Goal: Task Accomplishment & Management: Manage account settings

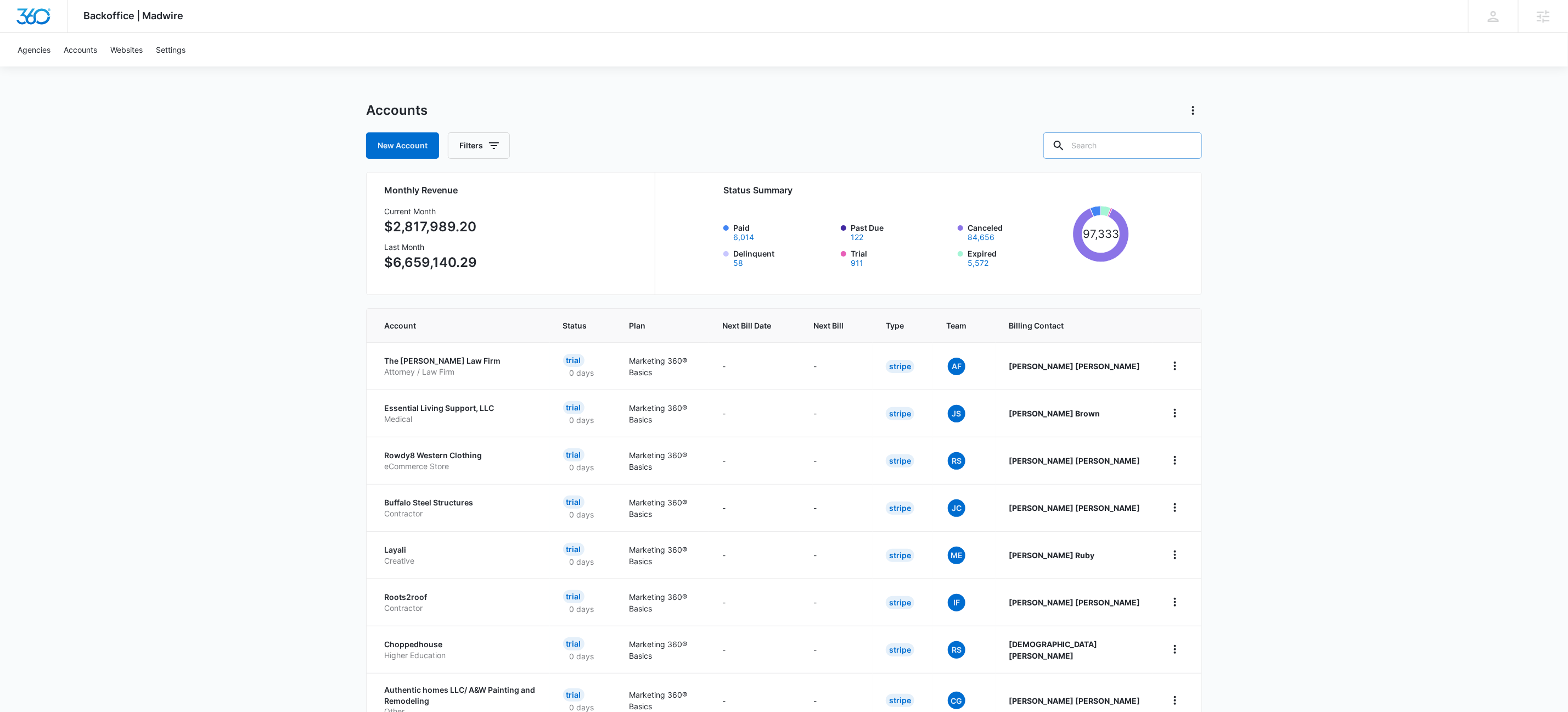
click at [1138, 147] on input "text" at bounding box center [1123, 145] width 159 height 26
paste input "C1664"
type input "C1664"
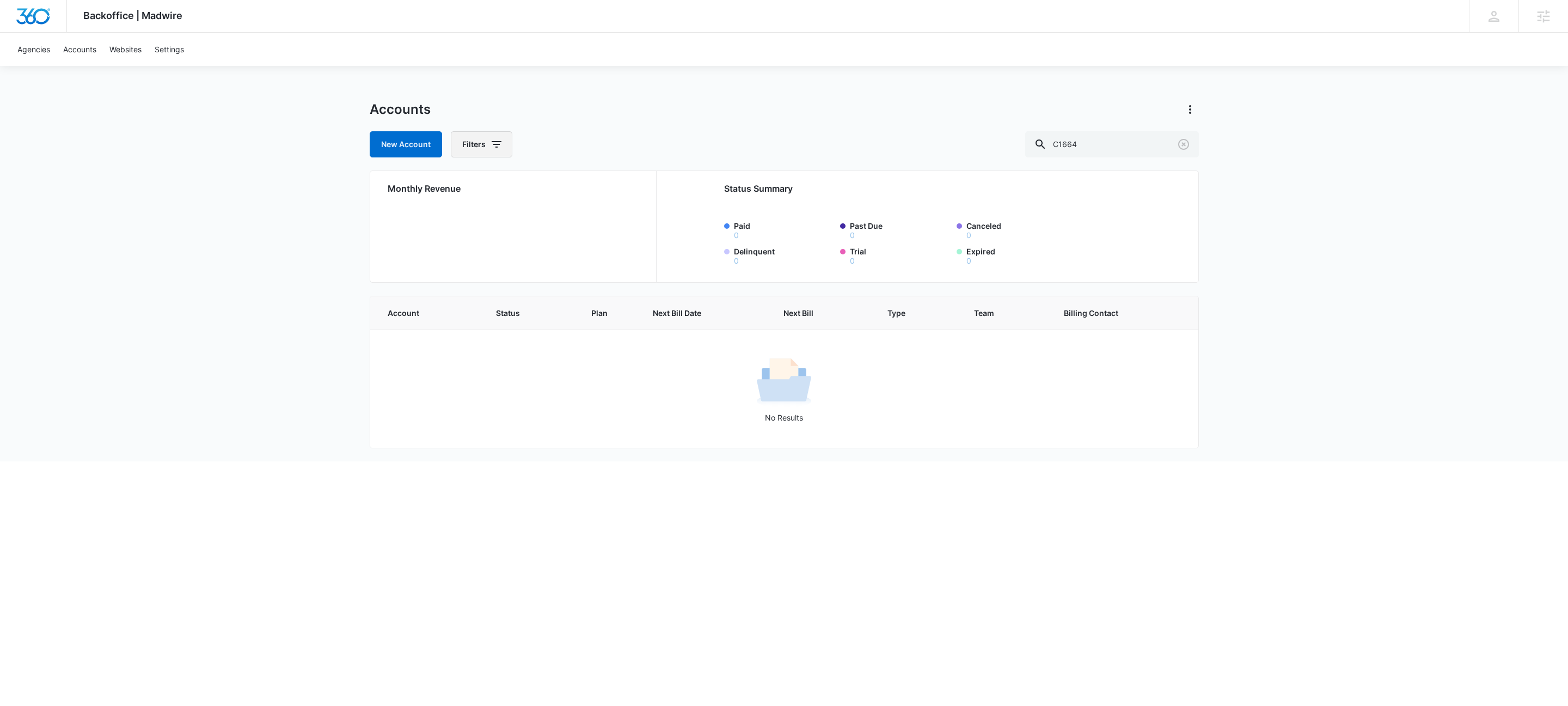
click at [502, 147] on icon "button" at bounding box center [496, 144] width 13 height 13
click at [583, 183] on icon "Show Agency filters" at bounding box center [581, 184] width 13 height 13
click at [497, 221] on label "Search All Agencies" at bounding box center [527, 220] width 125 height 12
click at [465, 221] on input "Search All Agencies" at bounding box center [465, 220] width 1 height 1
checkbox input "true"
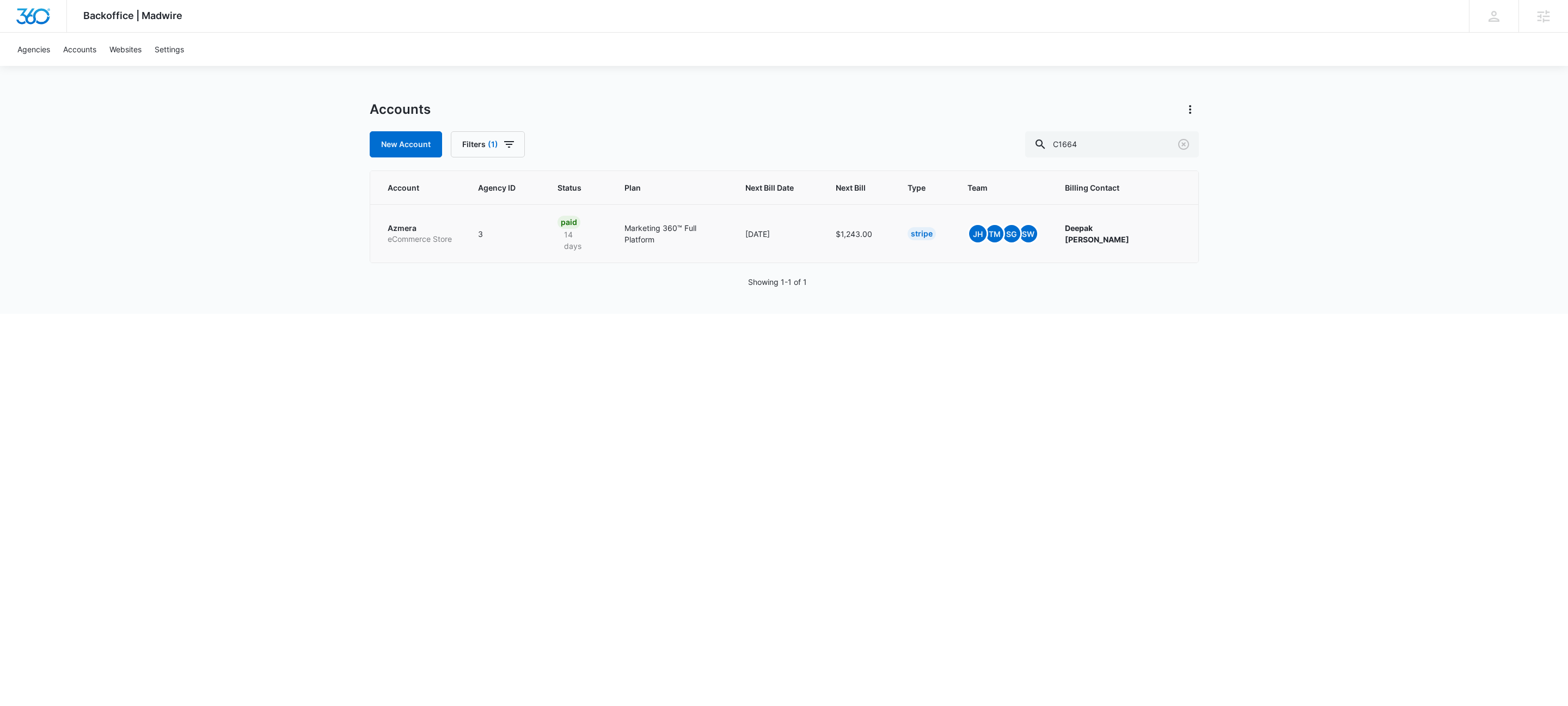
click at [428, 224] on p "Azmera" at bounding box center [420, 228] width 64 height 11
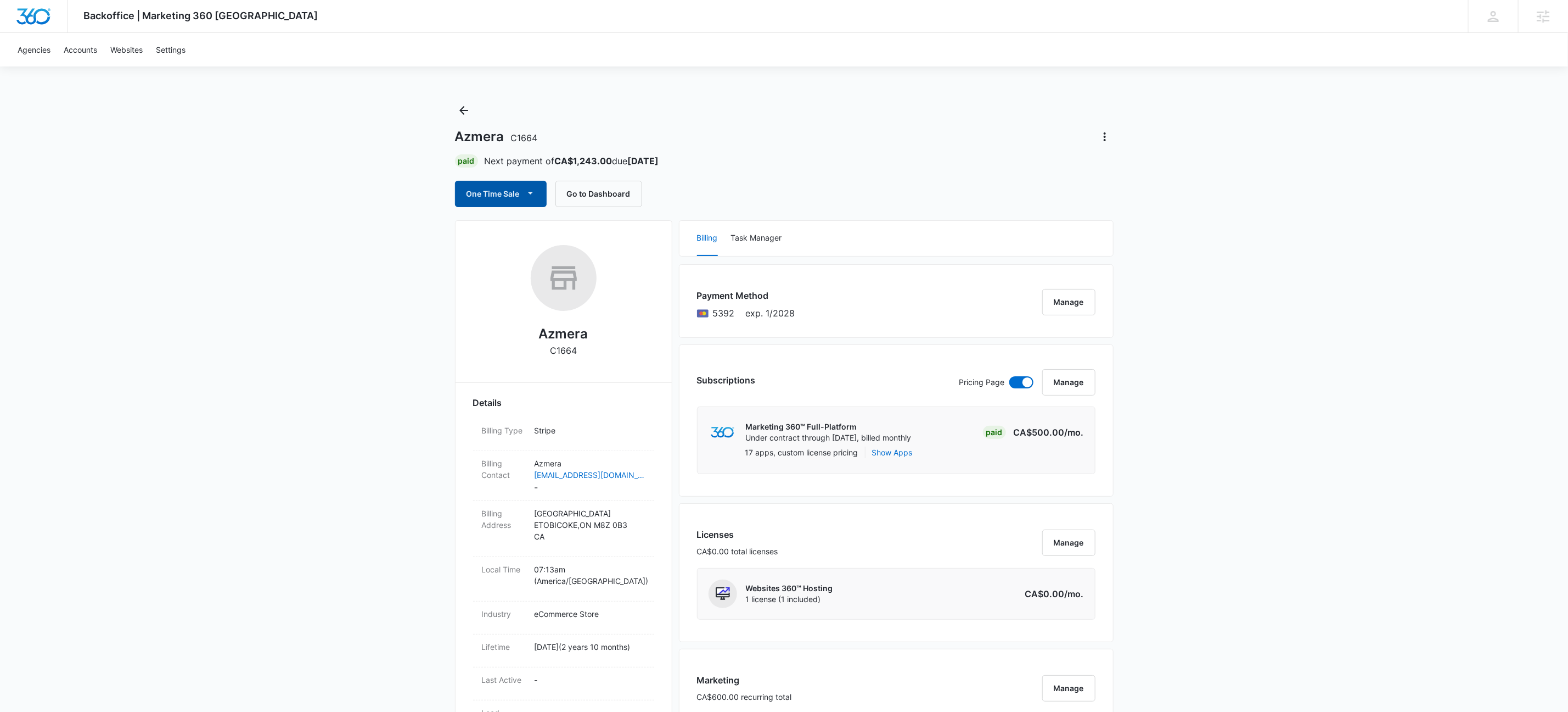
click at [533, 192] on icon "button" at bounding box center [530, 193] width 5 height 2
click at [533, 225] on div "Run One-Time Payment" at bounding box center [533, 231] width 127 height 12
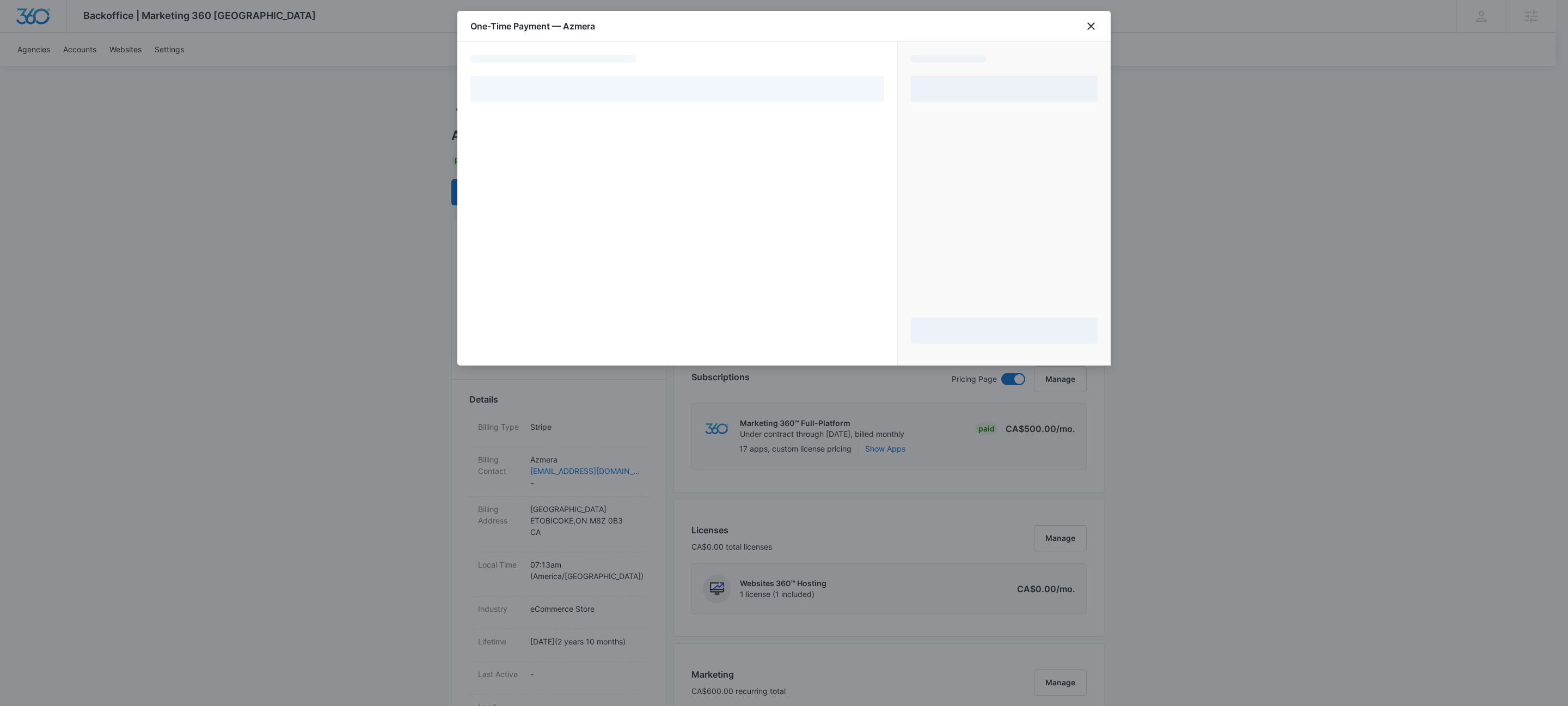
select select "pm_1QoThhH0inx9gx8reEy9lbNF"
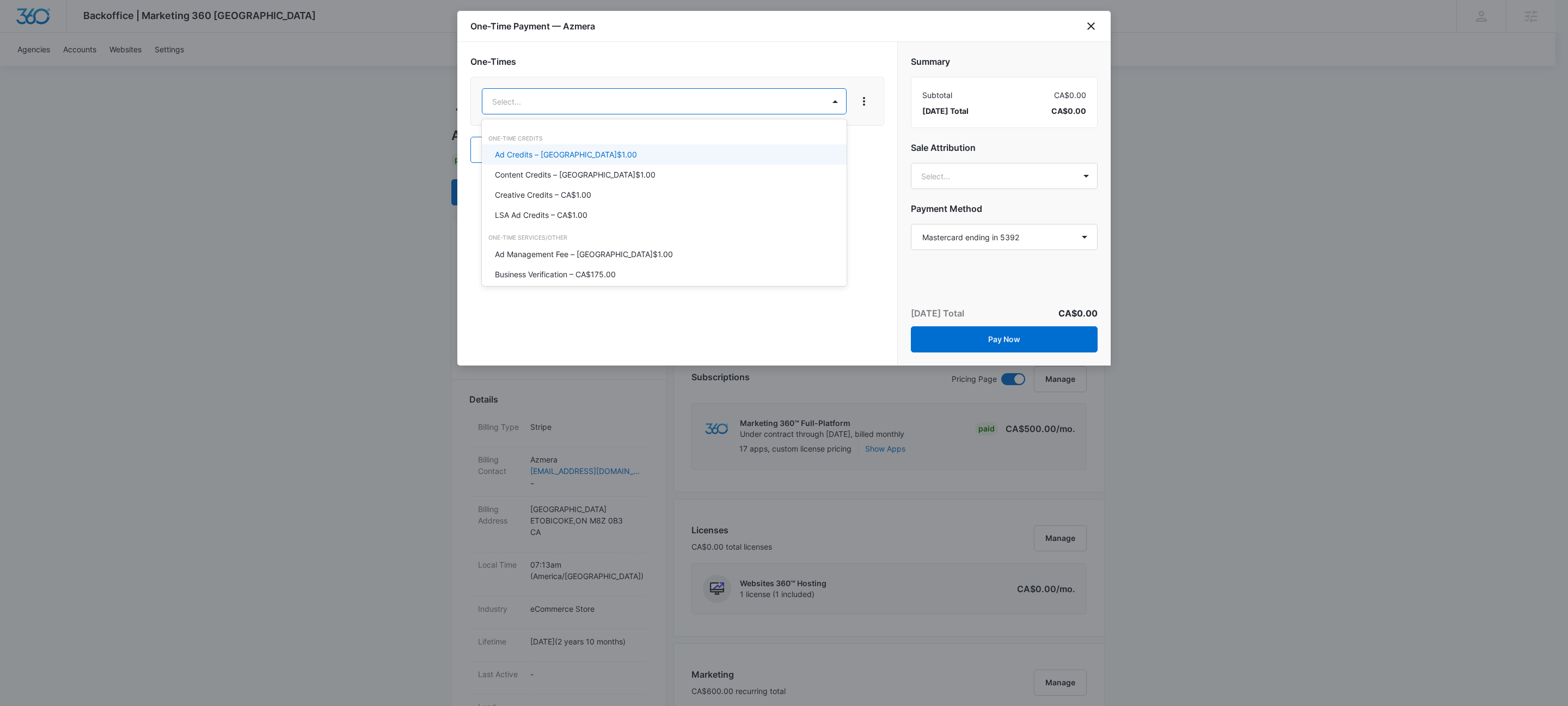
click at [620, 92] on body "Backoffice | Marketing 360 Canada Apps Settings KW Kait Weagraff kaitlyn.weagra…" at bounding box center [784, 695] width 1568 height 1391
drag, startPoint x: 601, startPoint y: 172, endPoint x: 611, endPoint y: 143, distance: 30.7
click at [601, 172] on div "Content Credits – CA$1.00" at bounding box center [663, 174] width 336 height 12
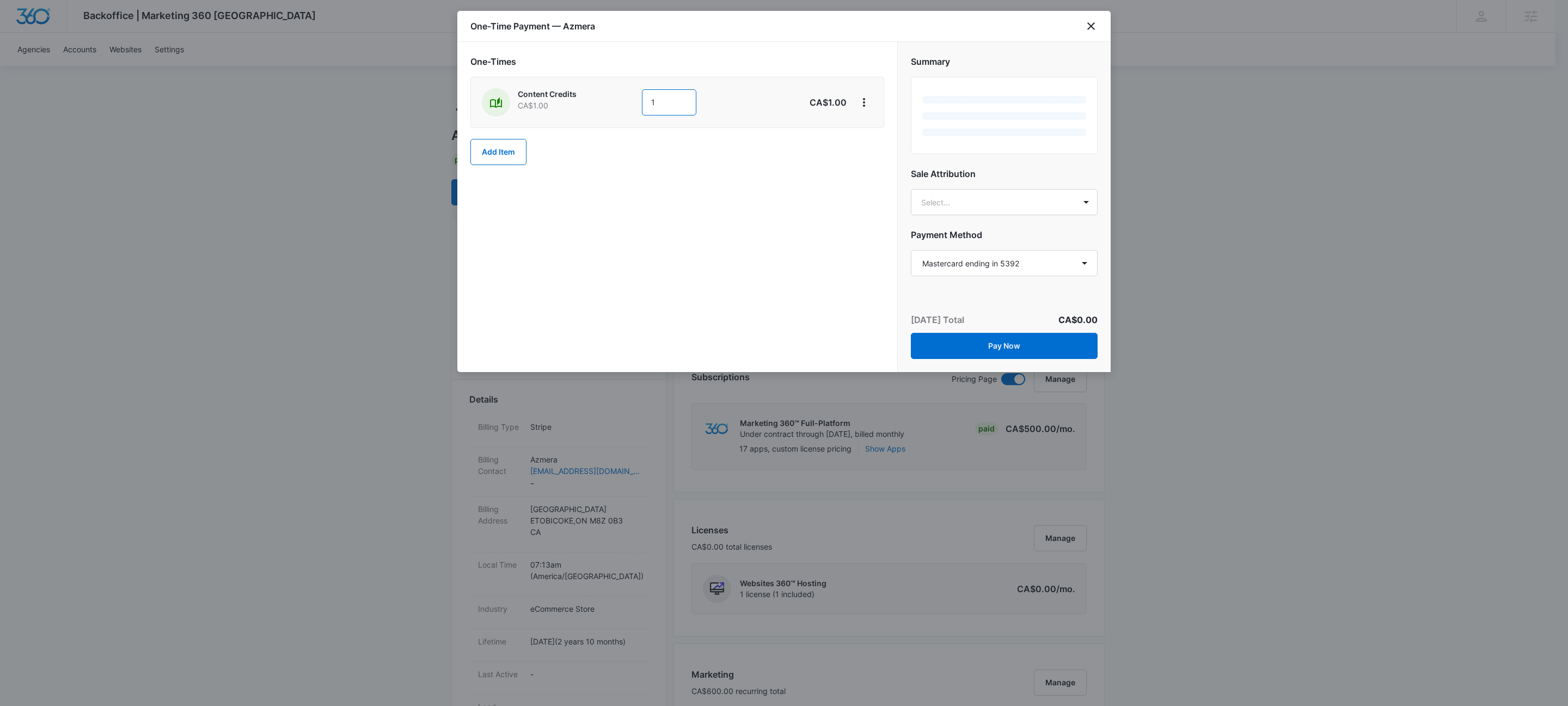
click at [672, 93] on input "1" at bounding box center [669, 102] width 55 height 26
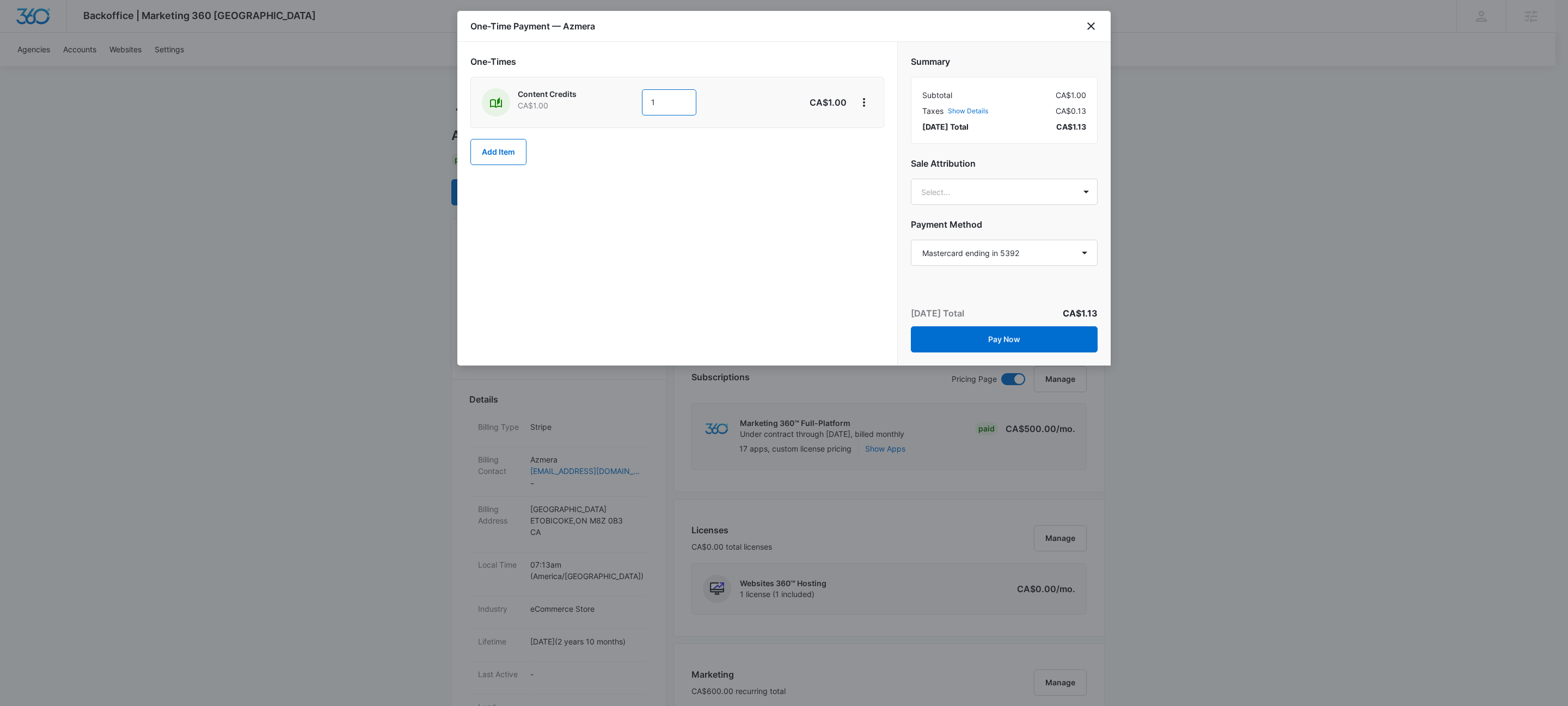
click at [672, 93] on input "1" at bounding box center [669, 102] width 55 height 26
type input "500"
click at [592, 152] on div "One-Times Content Credits CA$1.00 500 CA$500.00 Add Item" at bounding box center [677, 110] width 414 height 110
click at [864, 101] on icon "View More" at bounding box center [864, 102] width 13 height 13
click at [881, 136] on div "Add Discount" at bounding box center [893, 134] width 48 height 8
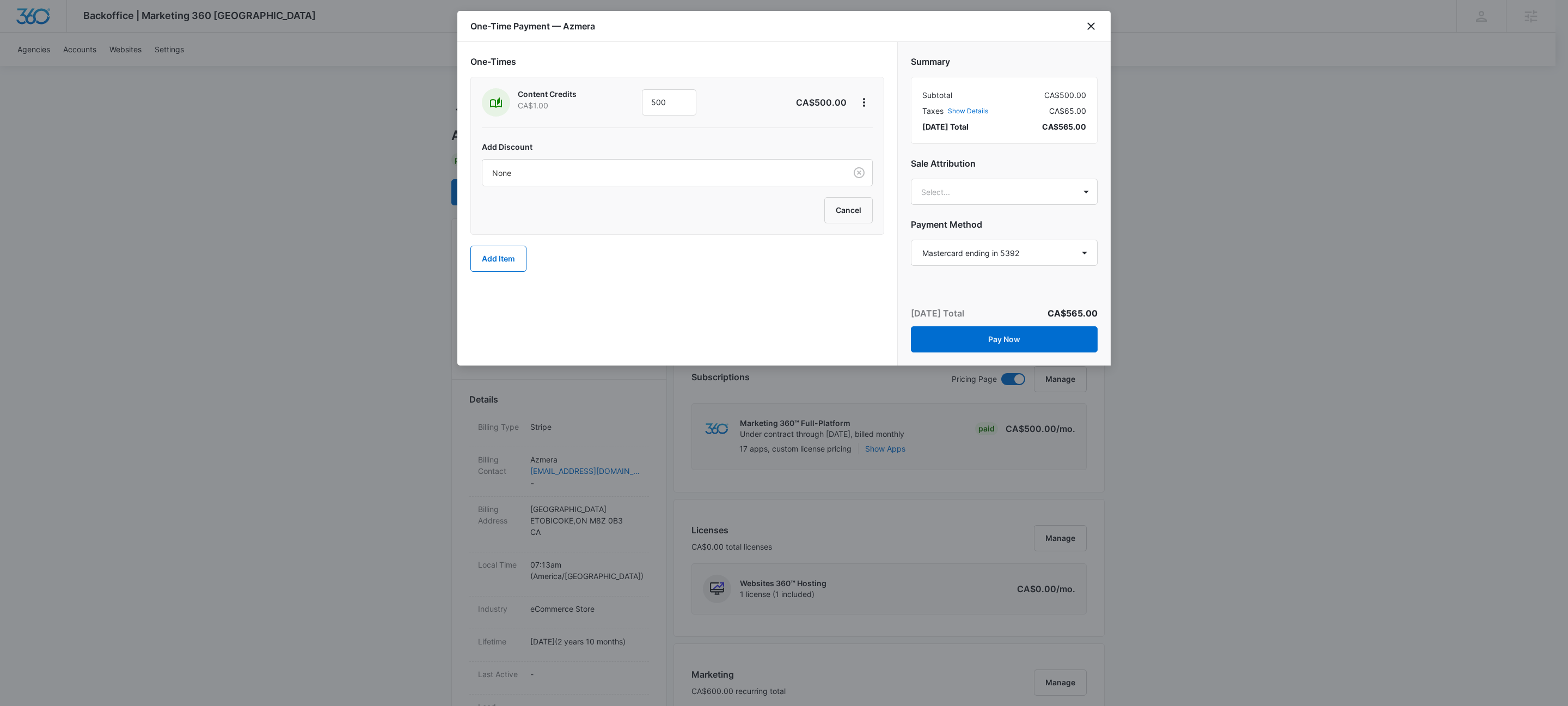
drag, startPoint x: 568, startPoint y: 164, endPoint x: 565, endPoint y: 188, distance: 24.2
click at [568, 165] on div "None" at bounding box center [664, 172] width 364 height 24
click at [565, 229] on p "100% Discount - All Products — 100%" at bounding box center [562, 233] width 134 height 12
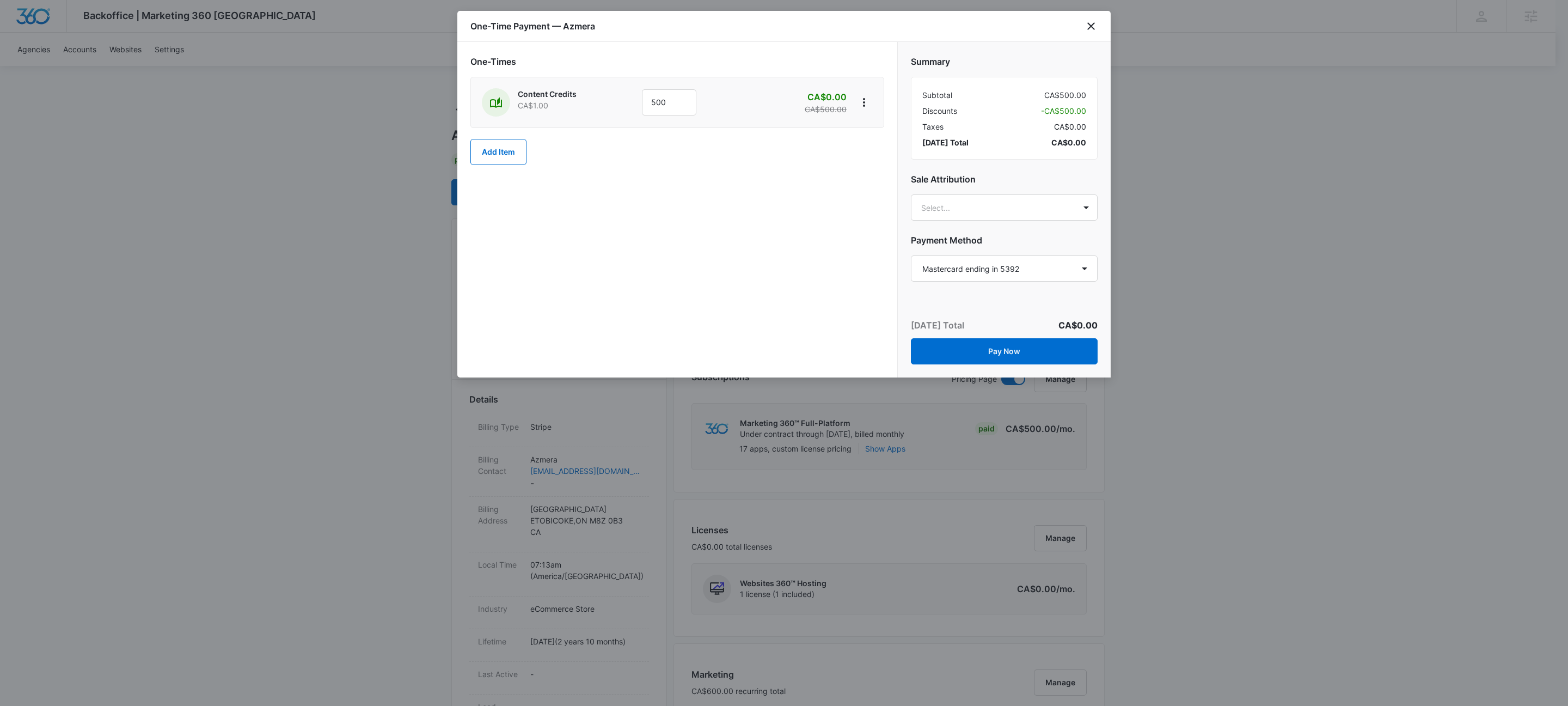
click at [704, 263] on div "One-Times Content Credits CA$1.00 500 CA$0.00 CA$500.00 Add Item" at bounding box center [678, 209] width 440 height 335
click at [1004, 345] on button "Pay Now" at bounding box center [1004, 350] width 187 height 26
click at [1041, 350] on button "Pay Now" at bounding box center [1004, 350] width 187 height 26
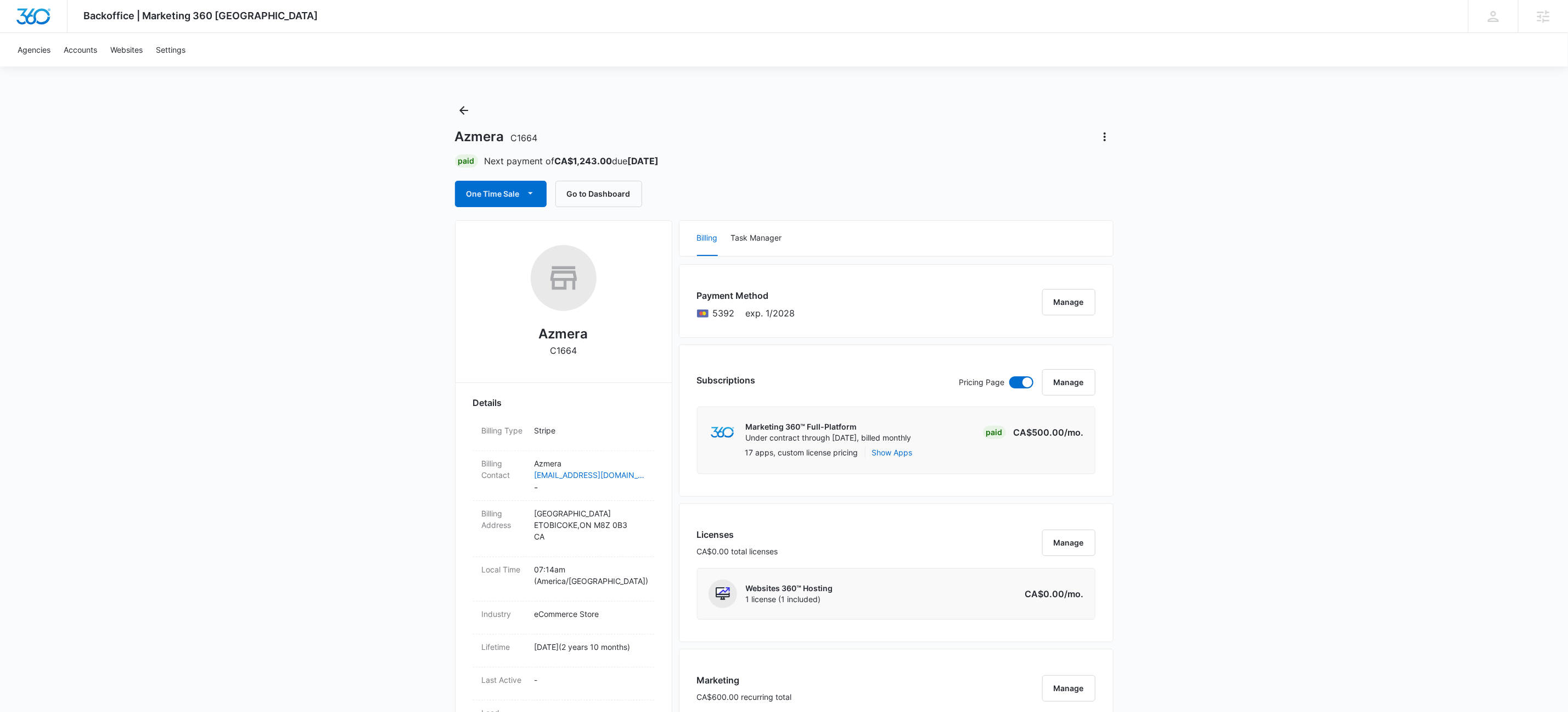
scroll to position [698, 0]
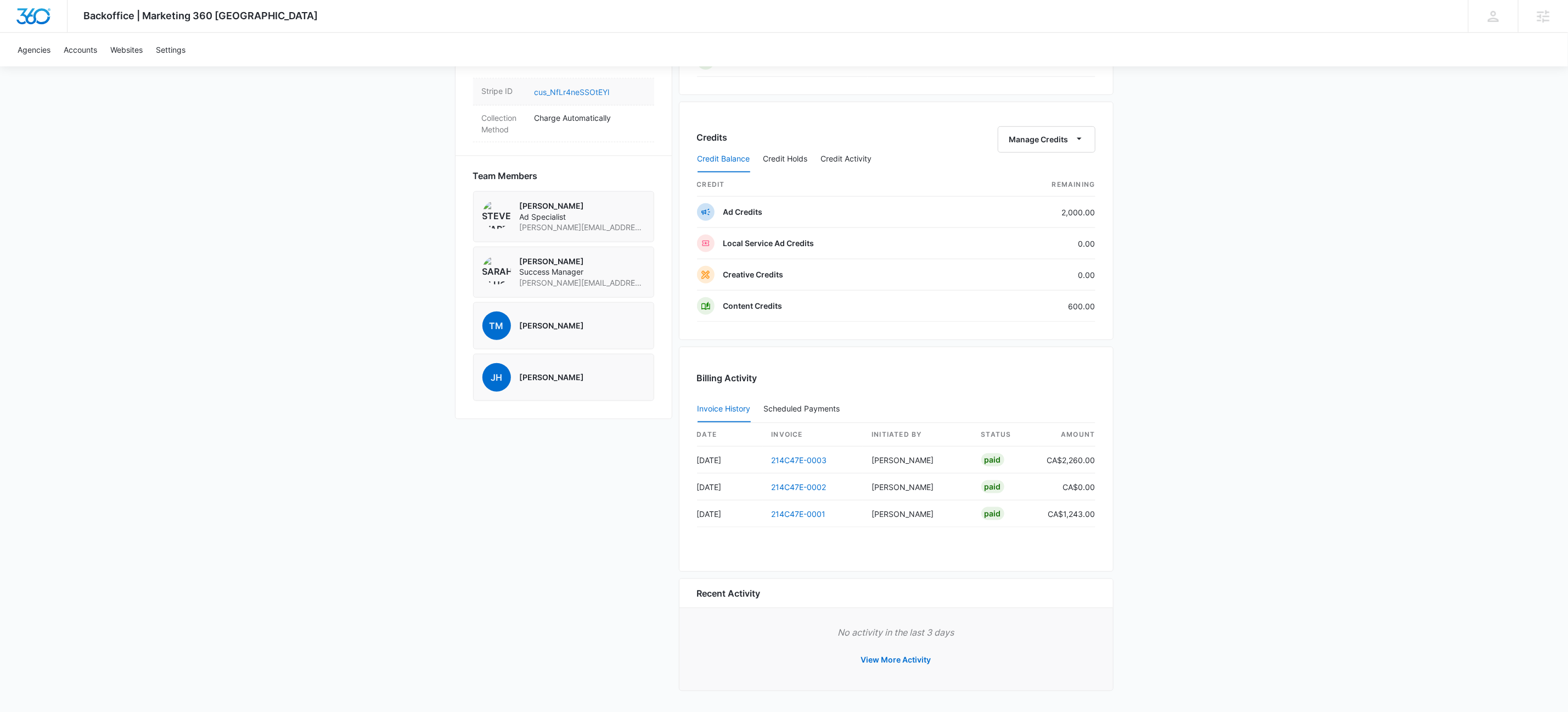
click at [590, 87] on link "cus_NfLr4neSSOtEYl" at bounding box center [571, 92] width 75 height 9
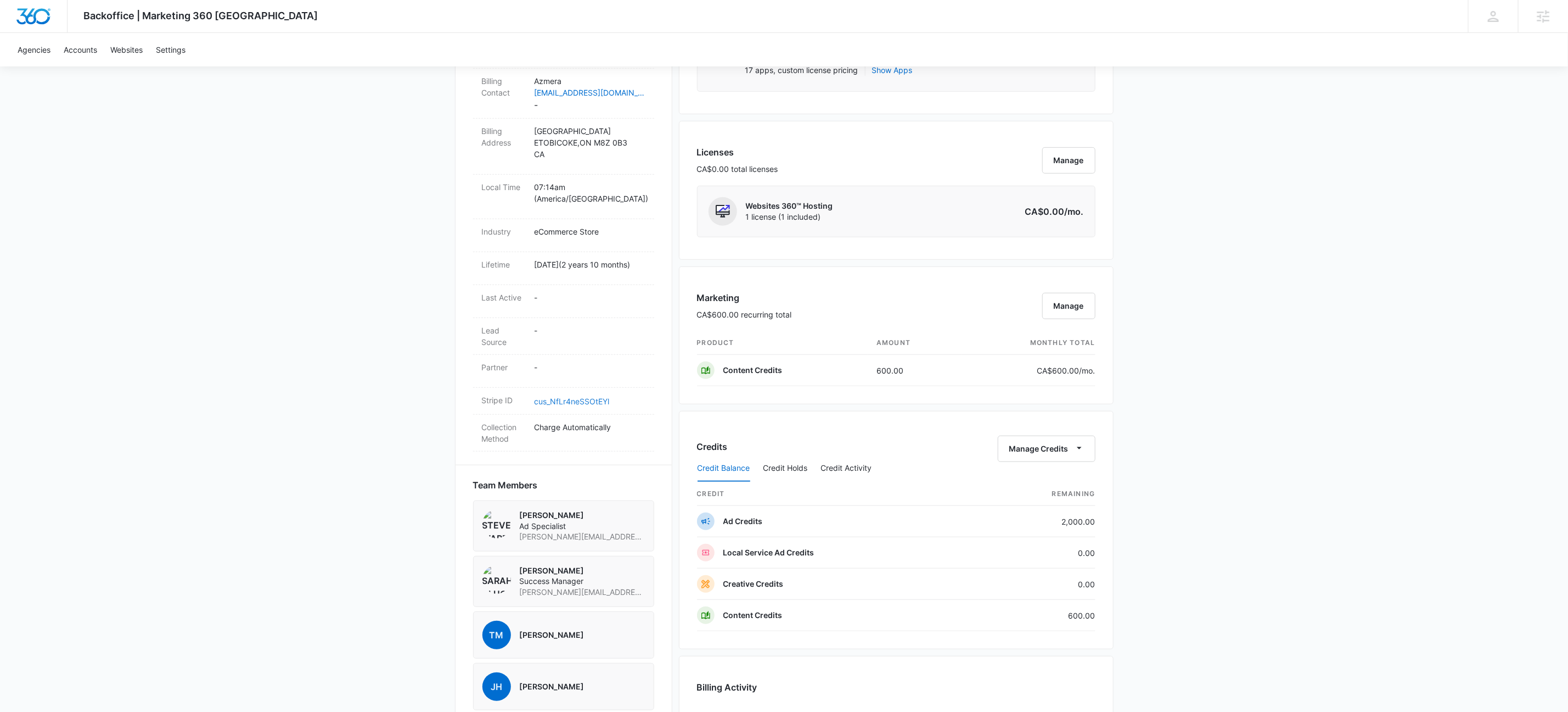
scroll to position [0, 0]
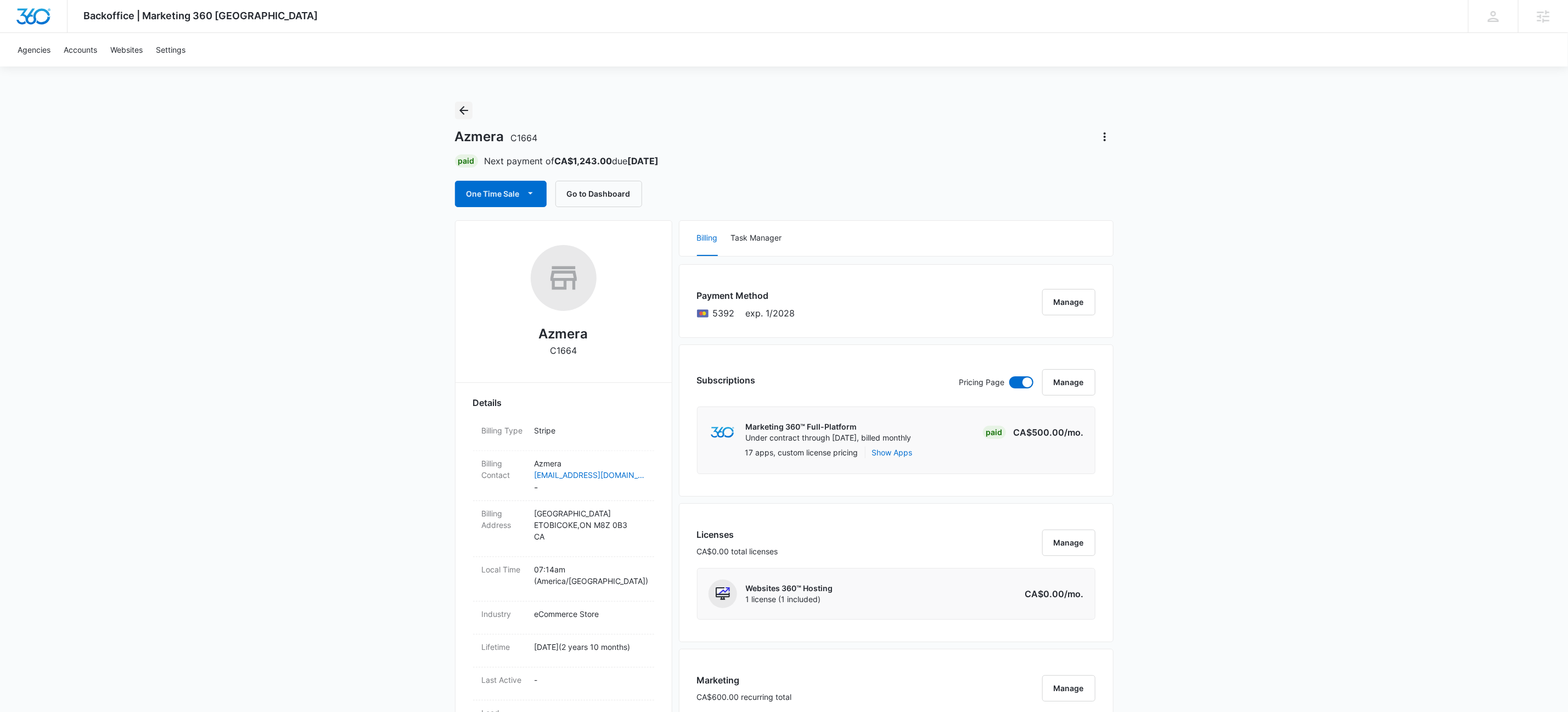
click at [463, 103] on button "Back" at bounding box center [463, 110] width 17 height 17
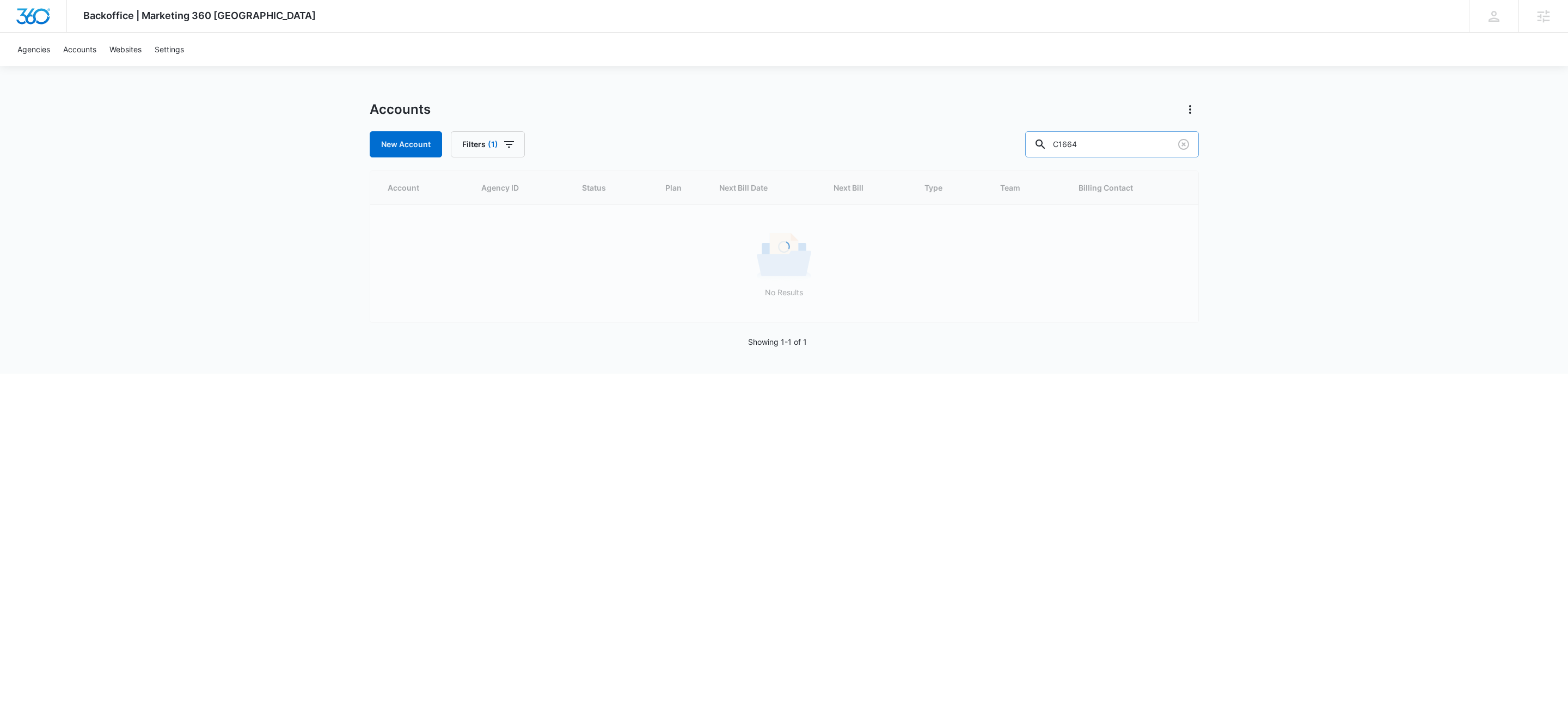
click at [1103, 143] on input "C1664" at bounding box center [1112, 144] width 173 height 26
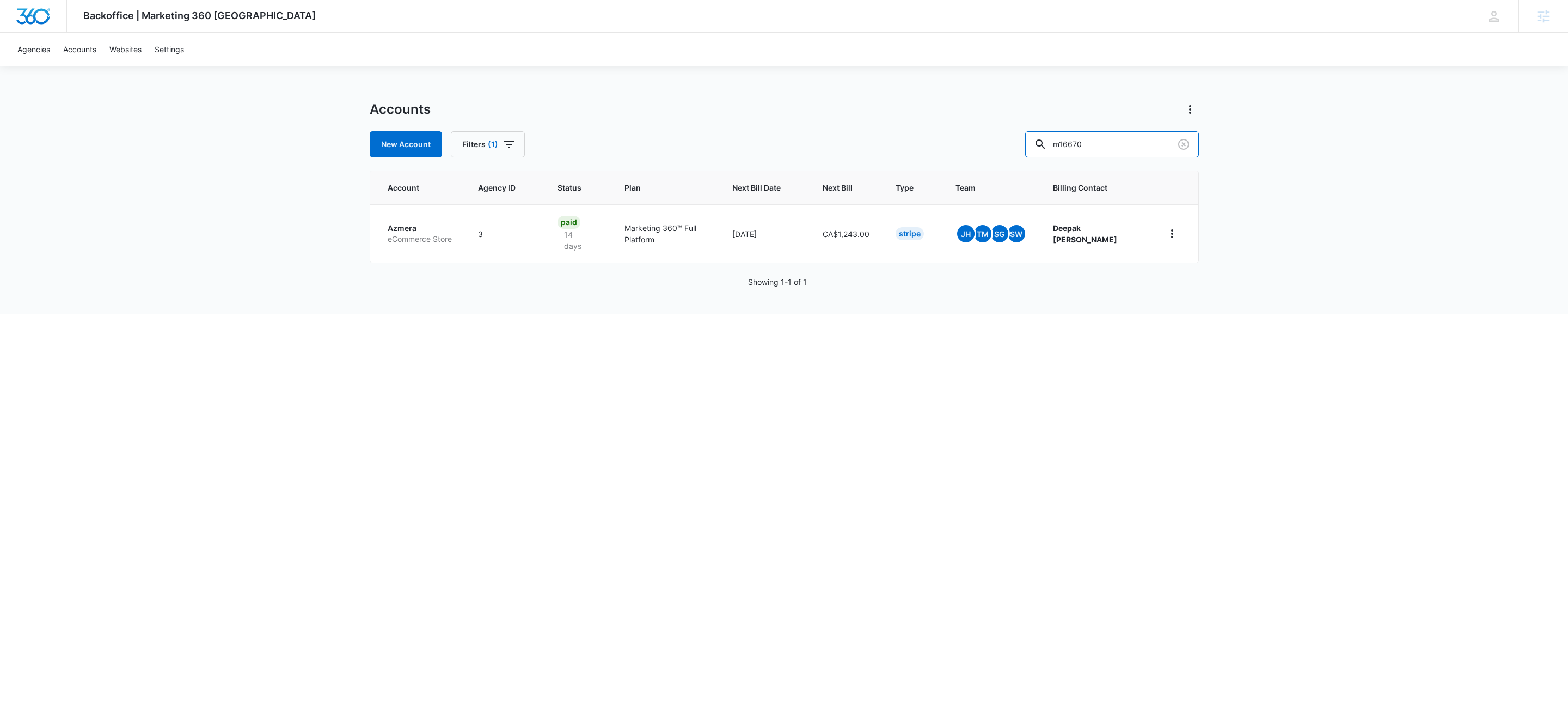
type input "m16670"
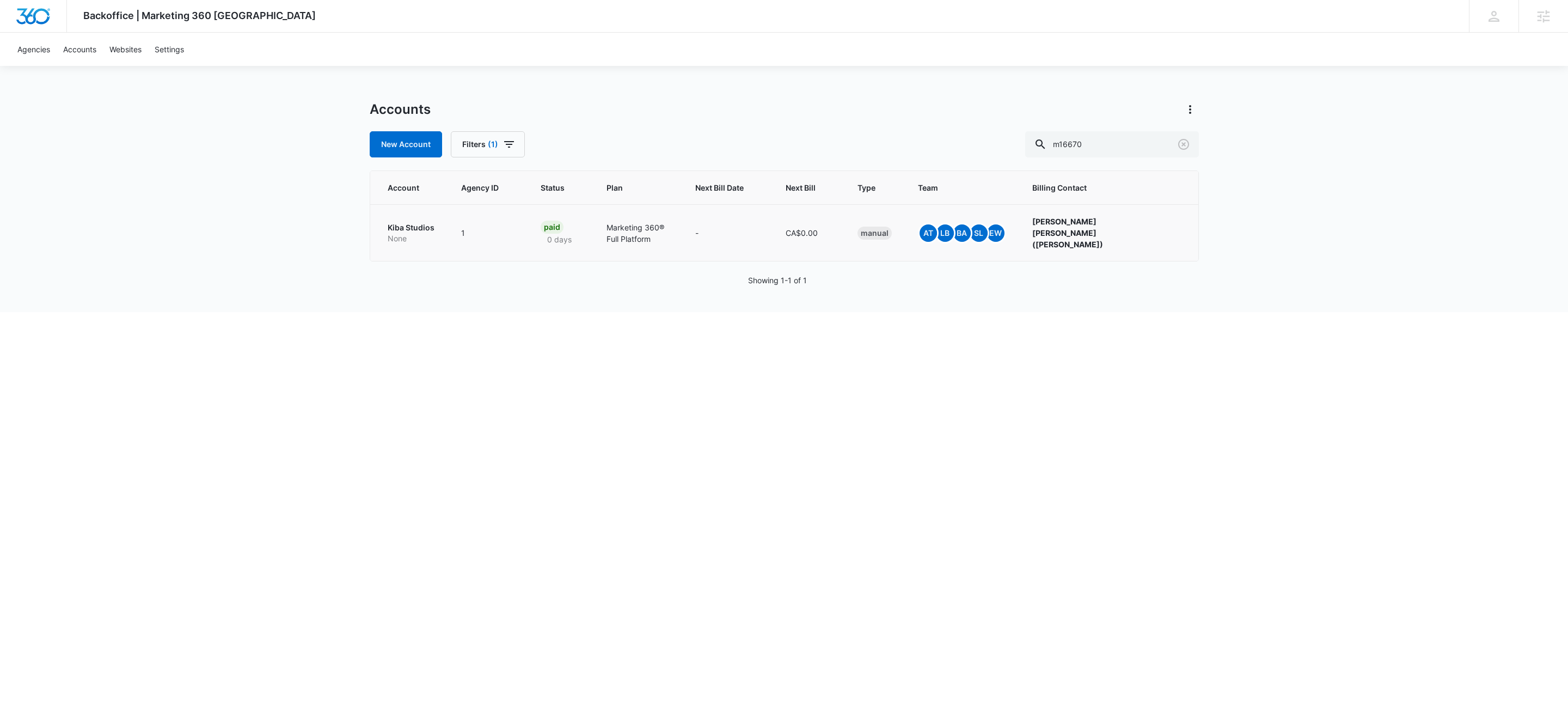
click at [420, 223] on p "Kiba Studios" at bounding box center [411, 228] width 47 height 11
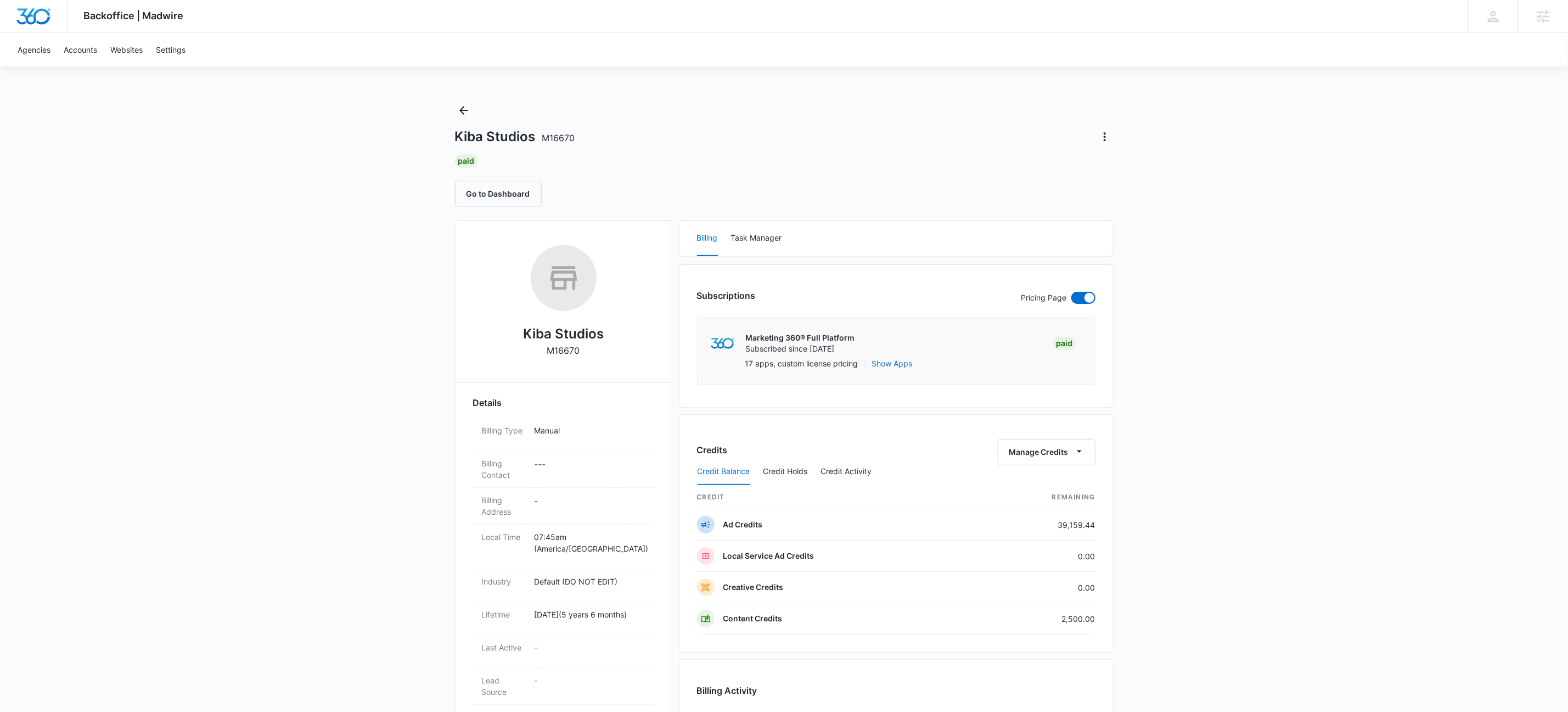
click at [997, 167] on div "Paid" at bounding box center [784, 160] width 659 height 14
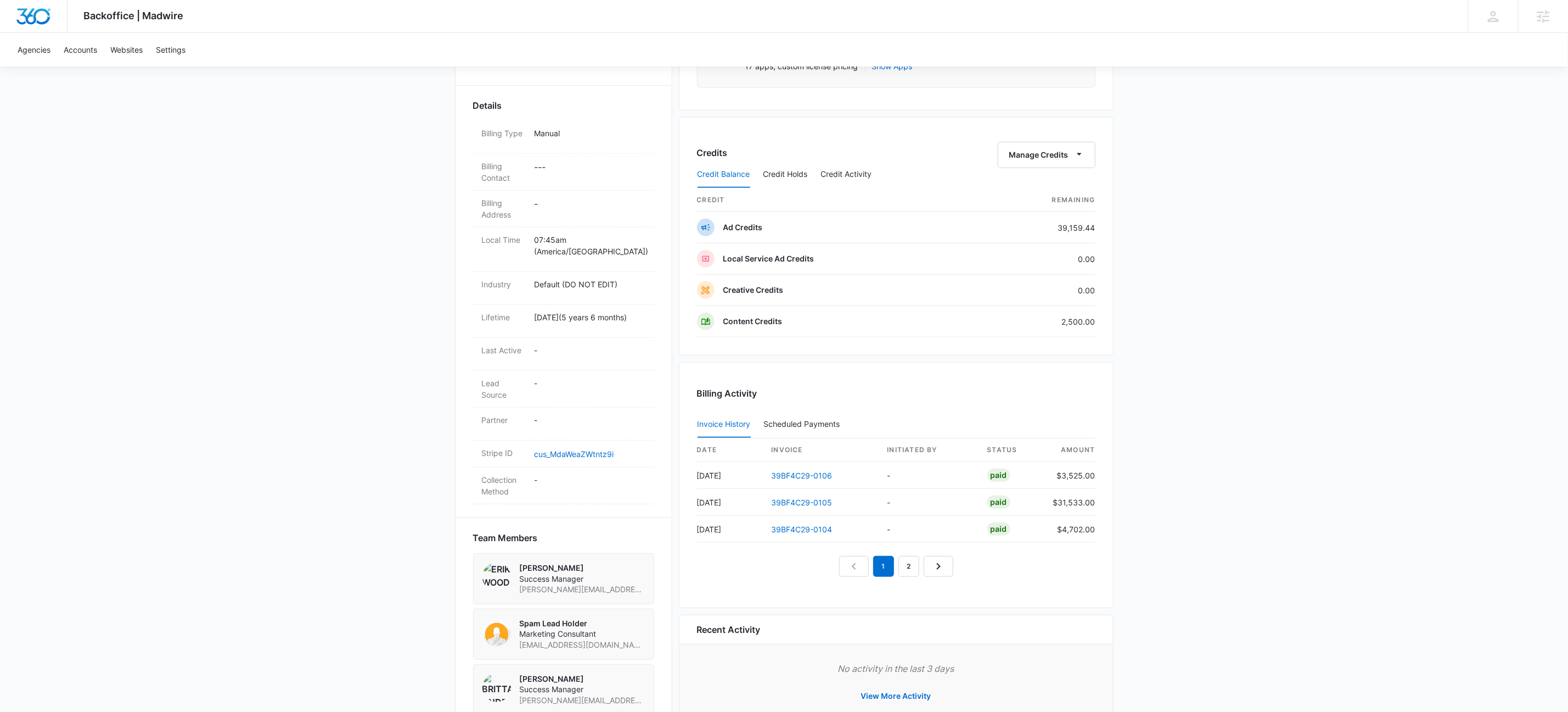
scroll to position [295, 0]
click at [1079, 160] on icon "button" at bounding box center [1080, 156] width 12 height 12
click at [1074, 243] on div "Transfer To Another Account" at bounding box center [1062, 243] width 103 height 8
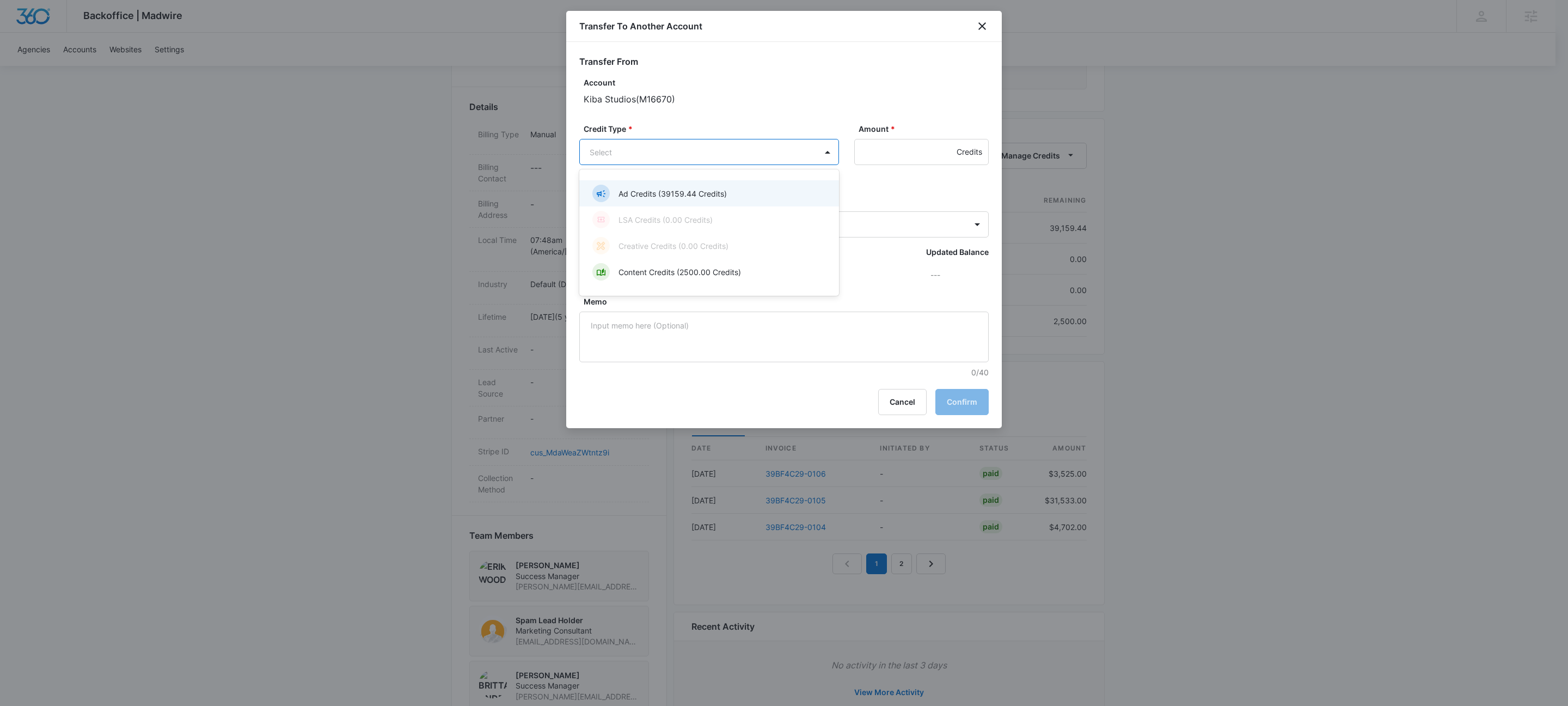
click at [734, 155] on body "Backoffice | Madwire Apps Settings KW Kait Weagraff kaitlyn.weagraff@madwire.co…" at bounding box center [784, 280] width 1568 height 1144
drag, startPoint x: 669, startPoint y: 197, endPoint x: 766, endPoint y: 167, distance: 101.5
click at [669, 196] on p "Ad Credits (39159.44 Credits)" at bounding box center [672, 193] width 108 height 12
click at [887, 151] on input "Amount *" at bounding box center [922, 151] width 134 height 26
type input "1575"
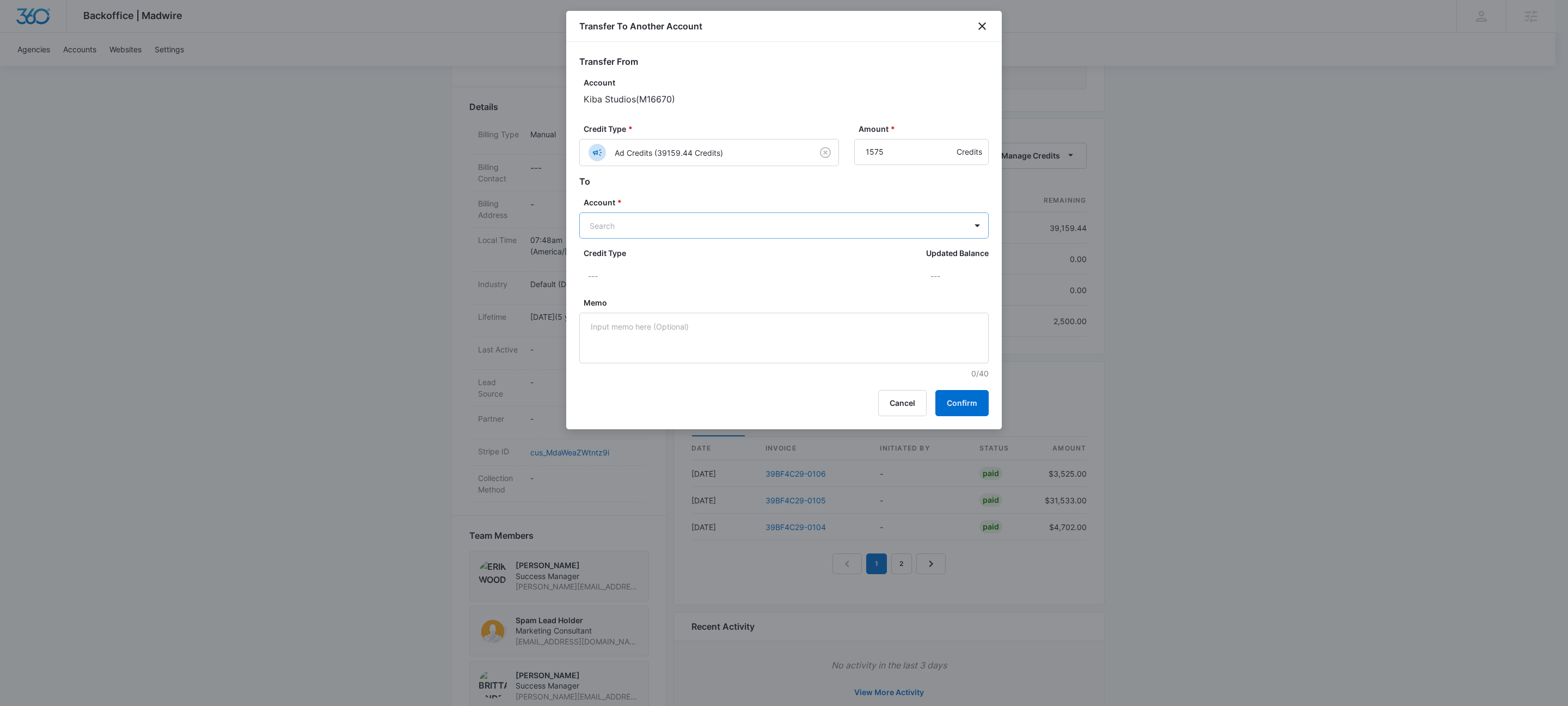
click at [697, 221] on body "Backoffice | Madwire Apps Settings KW Kait Weagraff kaitlyn.weagraff@madwire.co…" at bounding box center [784, 280] width 1568 height 1144
type input "M316569"
click at [640, 279] on p "M316569 • A1AN39741674615218fb1e" at bounding box center [783, 275] width 381 height 12
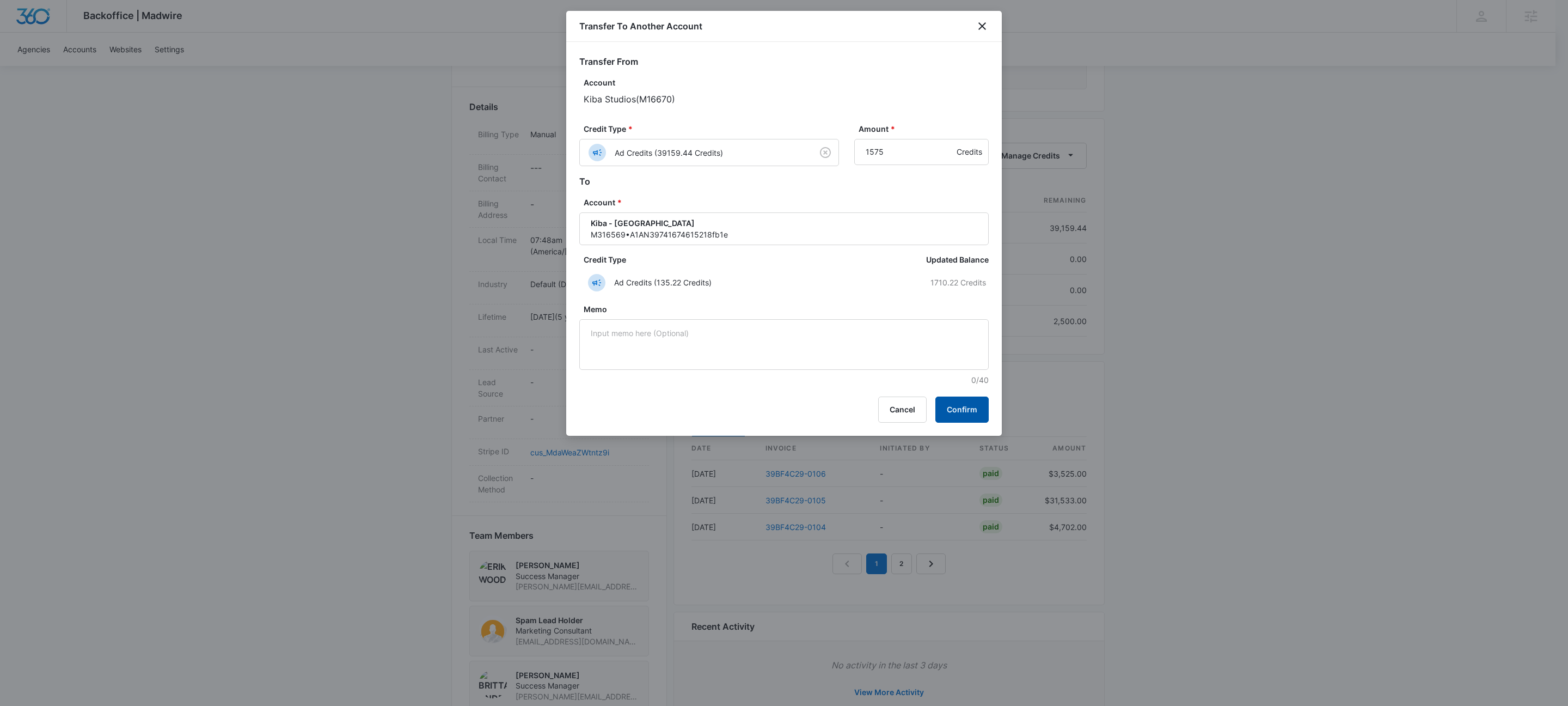
click at [960, 400] on button "Confirm" at bounding box center [963, 408] width 54 height 26
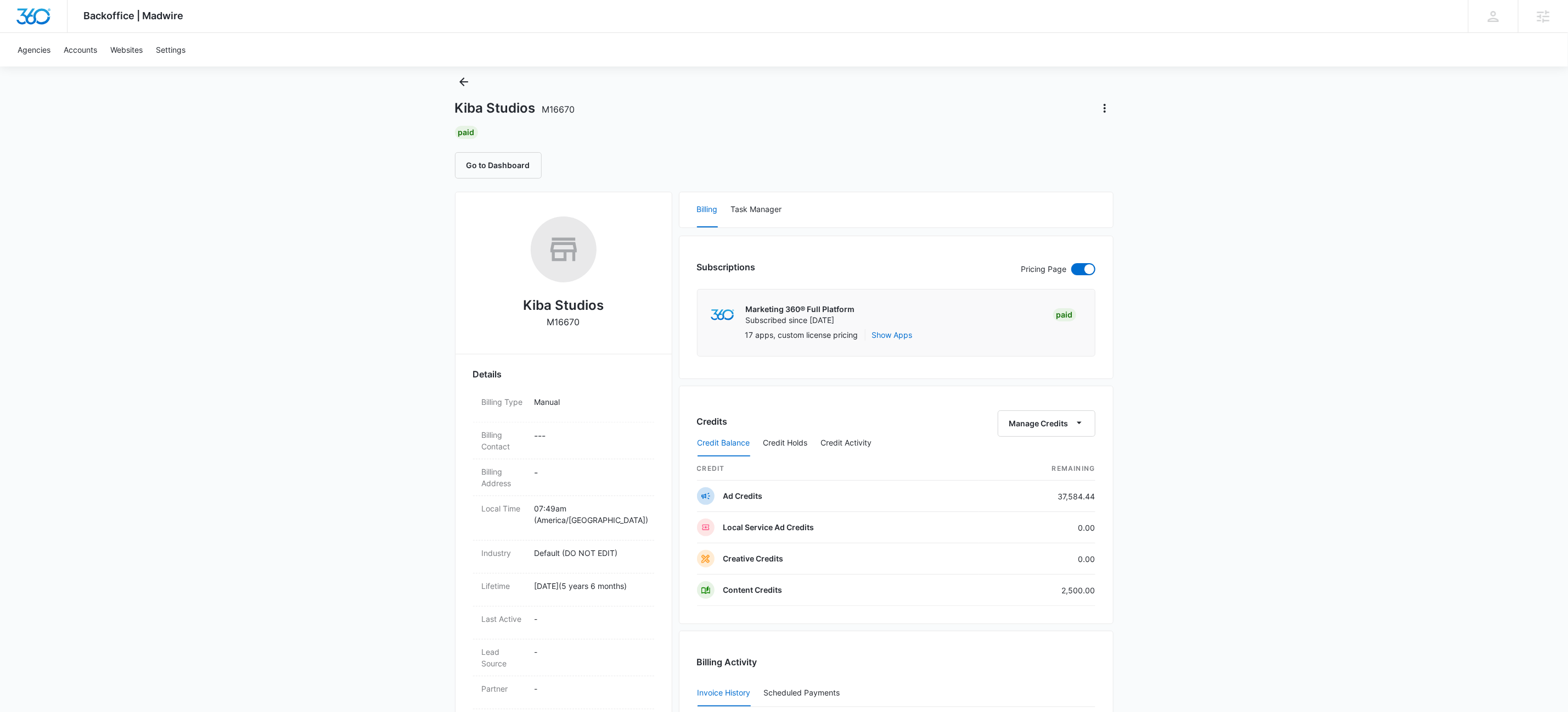
scroll to position [0, 0]
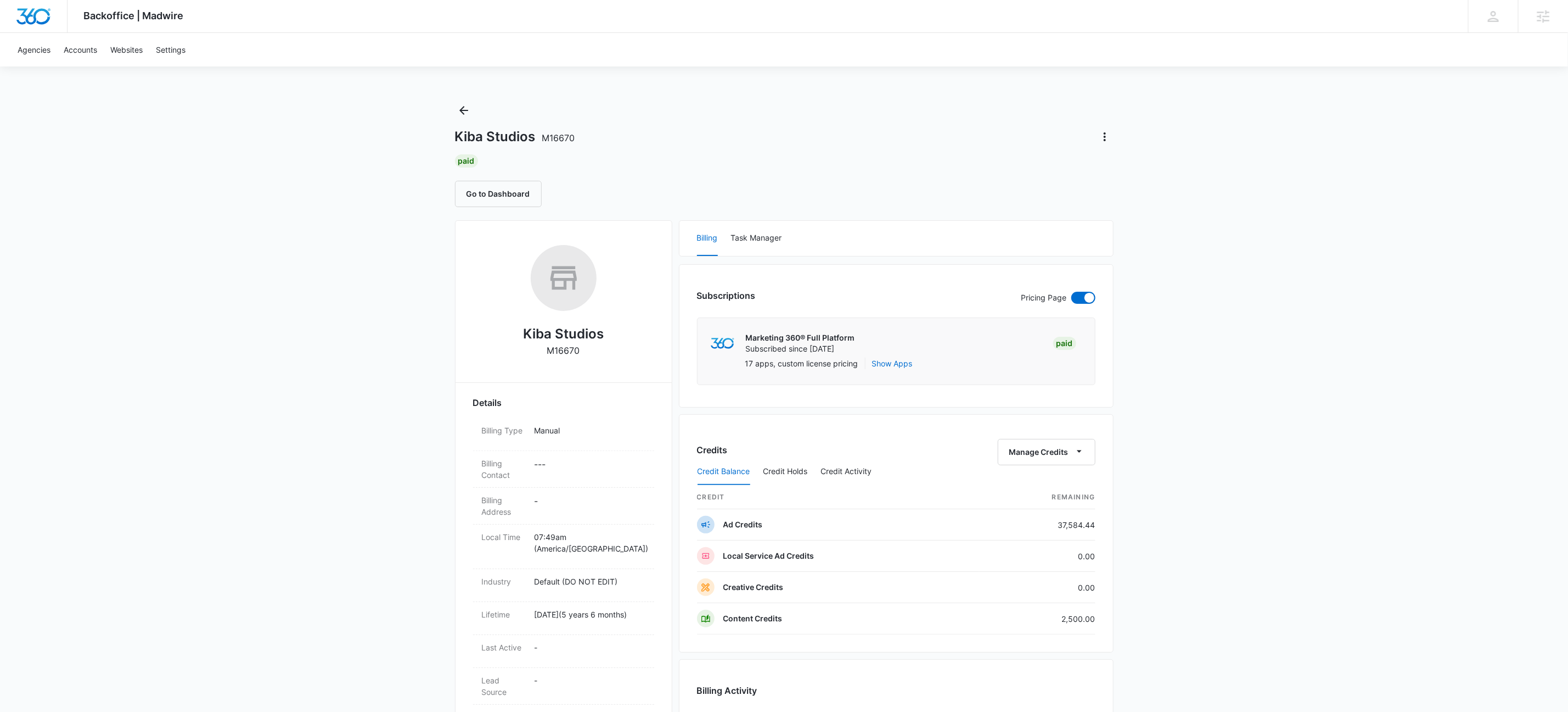
drag, startPoint x: 1340, startPoint y: 512, endPoint x: 1328, endPoint y: 480, distance: 34.2
click at [1340, 512] on div "Backoffice | Madwire Apps Settings KW Kait Weagraff kaitlyn.weagraff@madwire.co…" at bounding box center [784, 577] width 1568 height 1154
click at [1308, 463] on div "Backoffice | Madwire Apps Settings KW Kait Weagraff kaitlyn.weagraff@madwire.co…" at bounding box center [784, 577] width 1568 height 1154
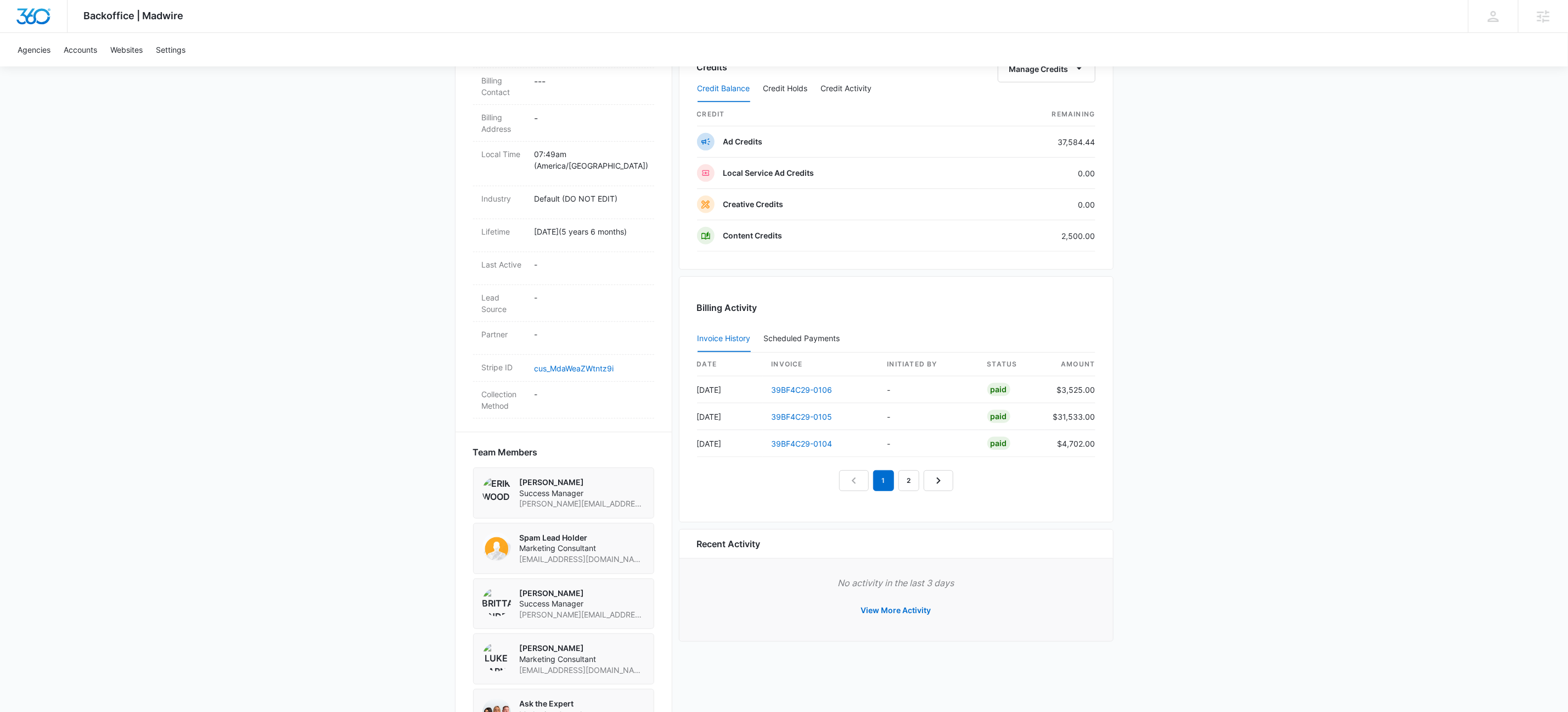
scroll to position [280, 0]
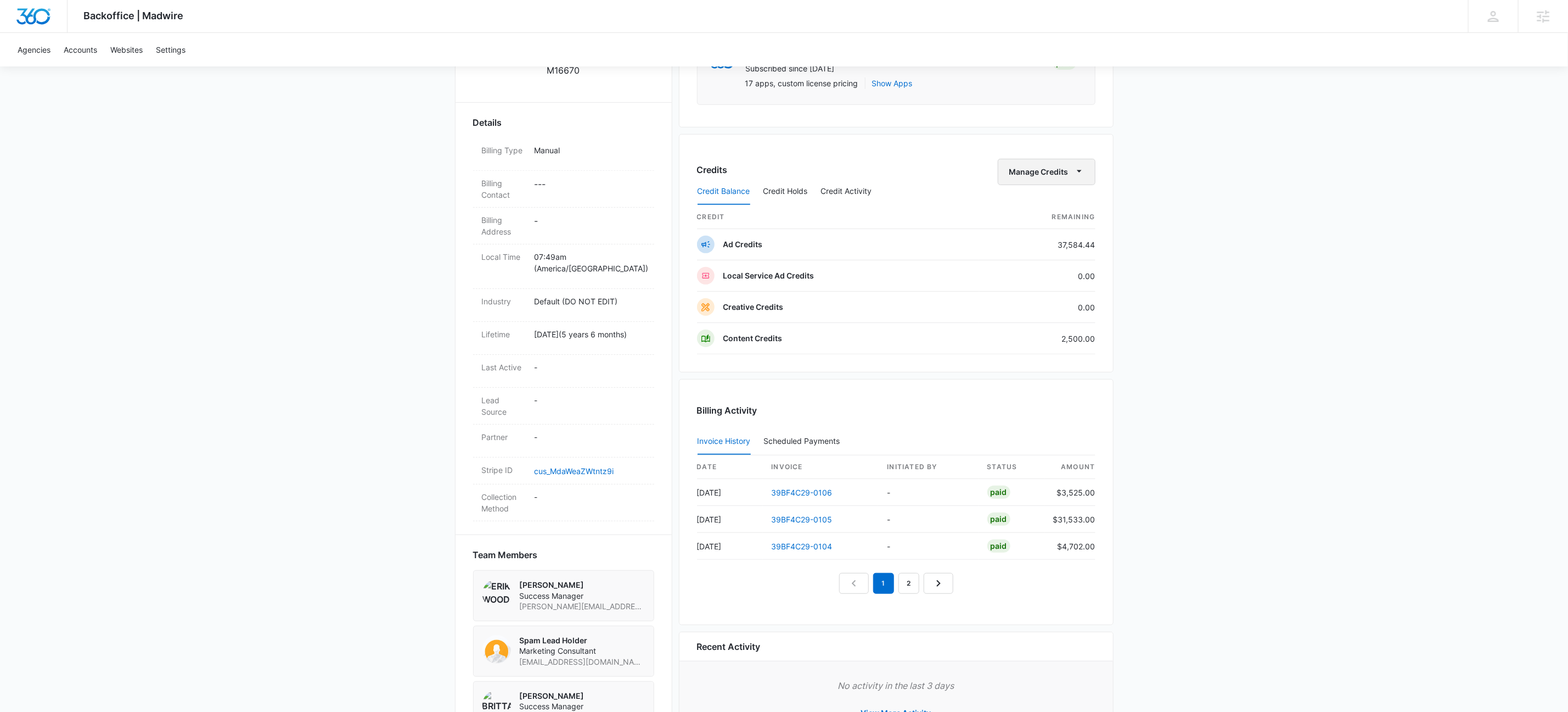
click at [1086, 176] on button "Manage Credits" at bounding box center [1047, 171] width 97 height 26
click at [1168, 170] on div "Backoffice | Madwire Apps Settings KW Kait Weagraff kaitlyn.weagraff@madwire.co…" at bounding box center [784, 297] width 1568 height 1154
click at [849, 190] on button "Credit Activity" at bounding box center [846, 191] width 51 height 26
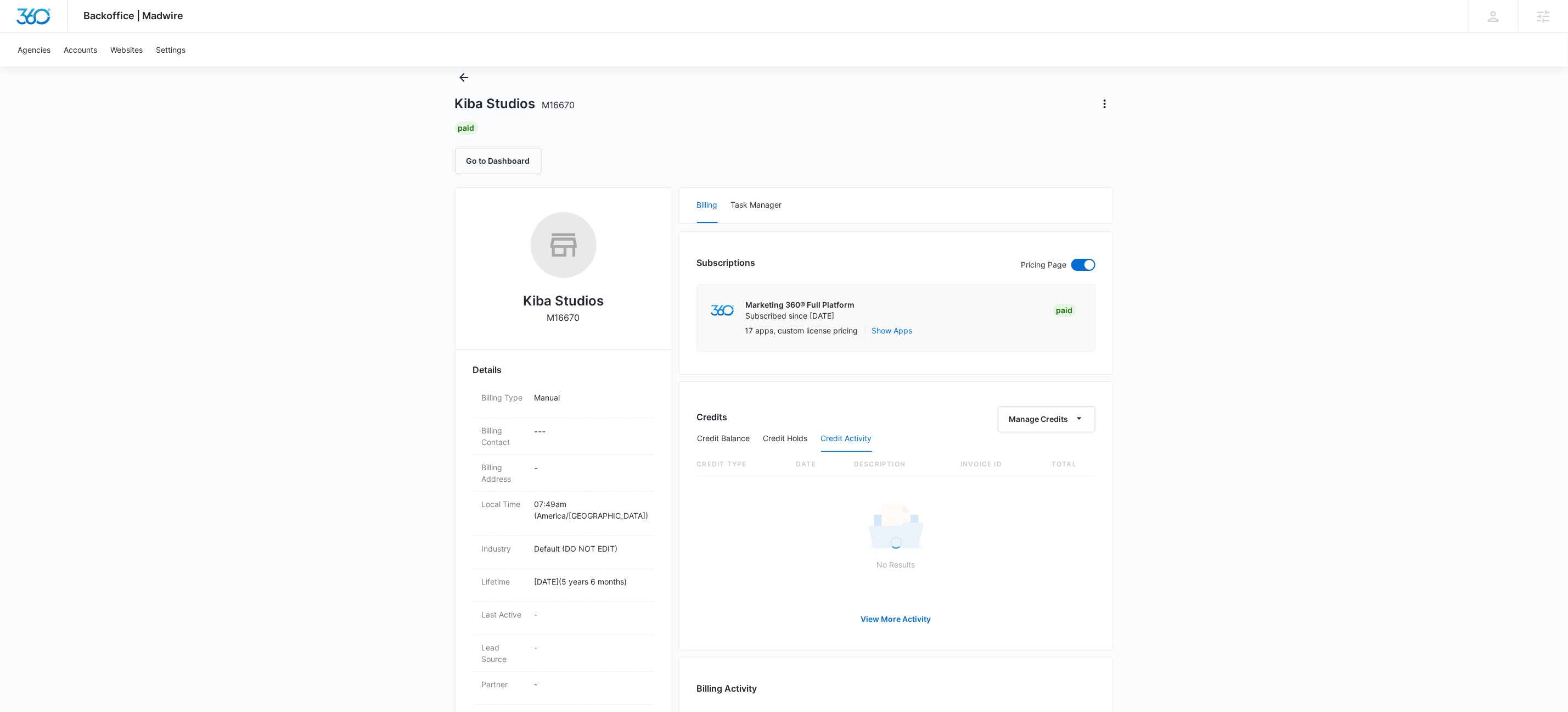
scroll to position [0, 0]
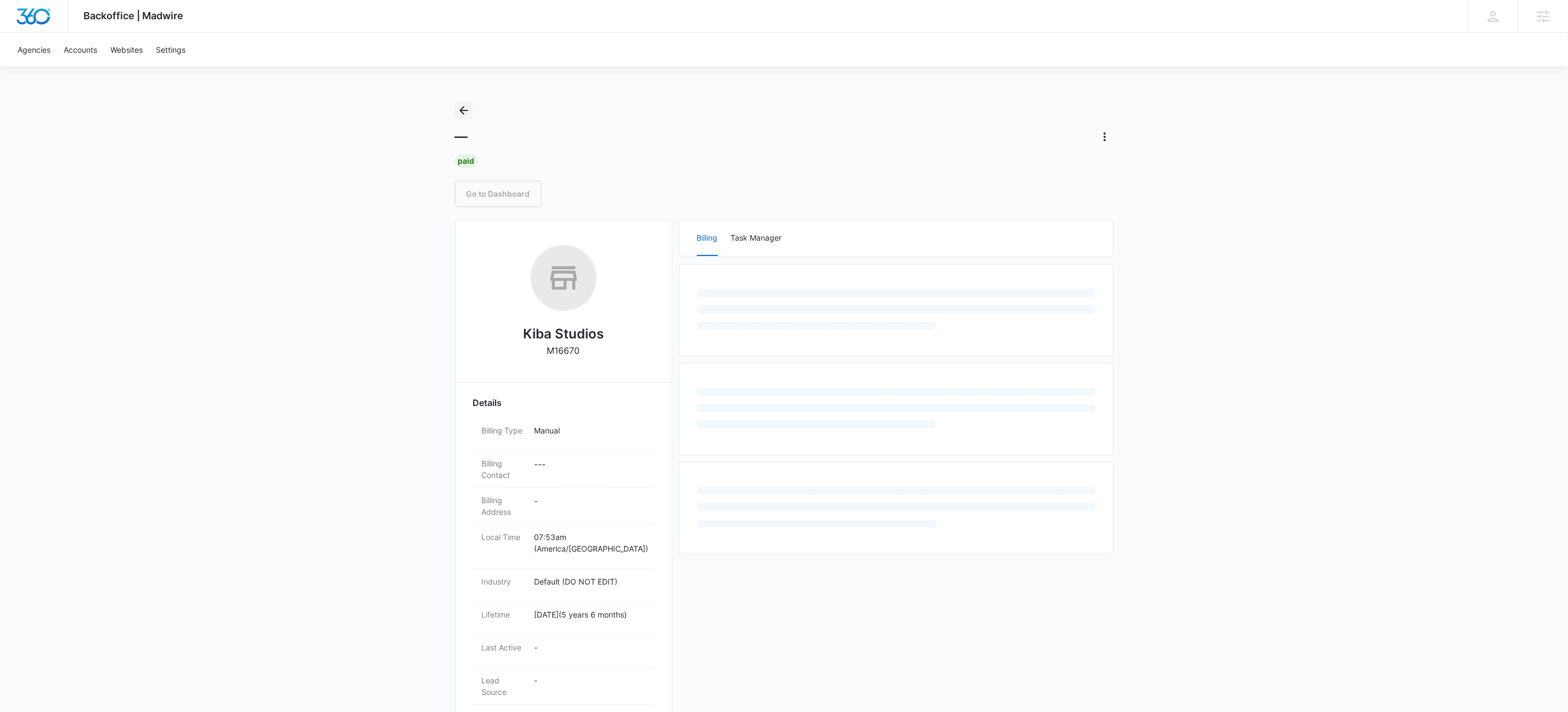
click at [461, 107] on icon "Back" at bounding box center [463, 110] width 14 height 14
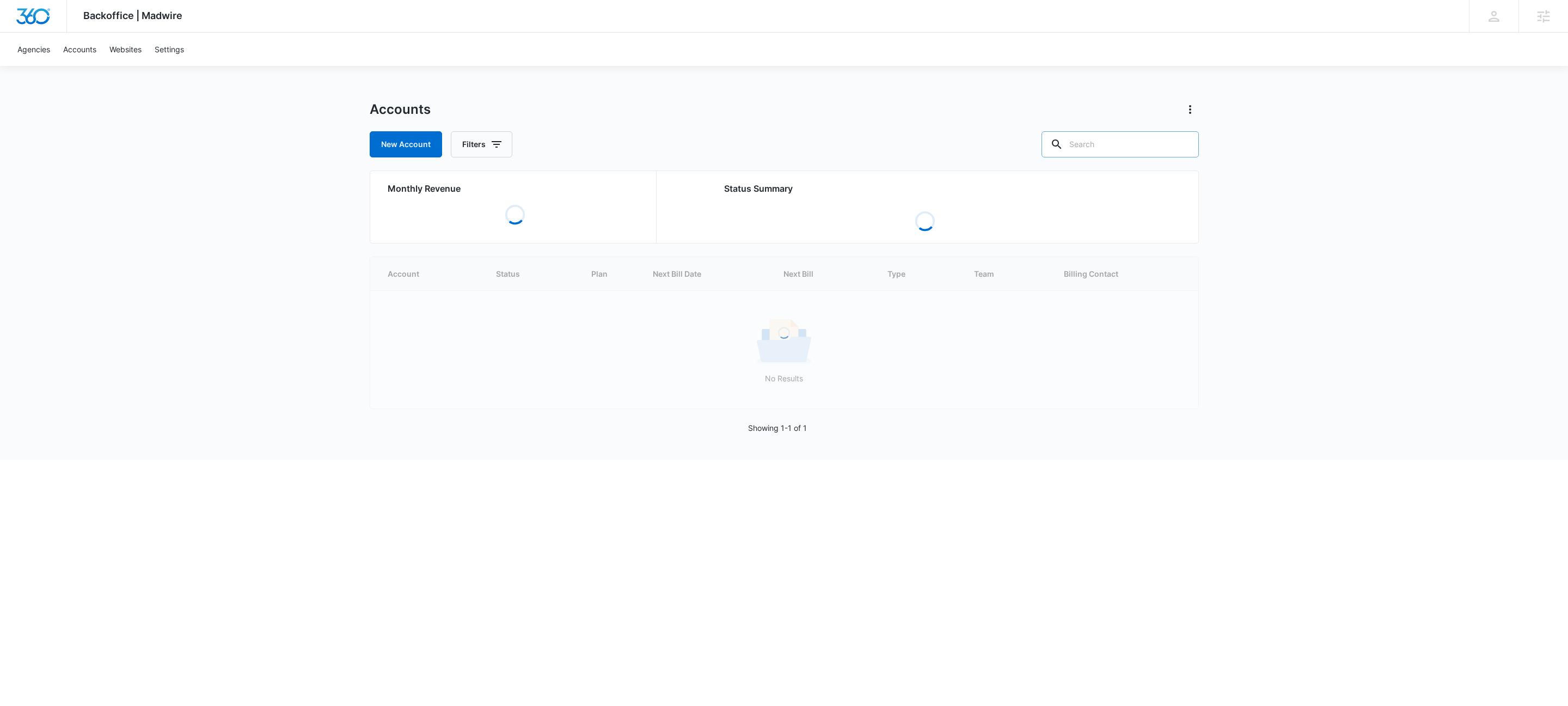
click at [1176, 138] on div at bounding box center [1184, 144] width 17 height 26
drag, startPoint x: 1170, startPoint y: 144, endPoint x: 1161, endPoint y: 140, distance: 9.8
click at [1168, 143] on input "text" at bounding box center [1120, 144] width 157 height 26
paste input "M322308"
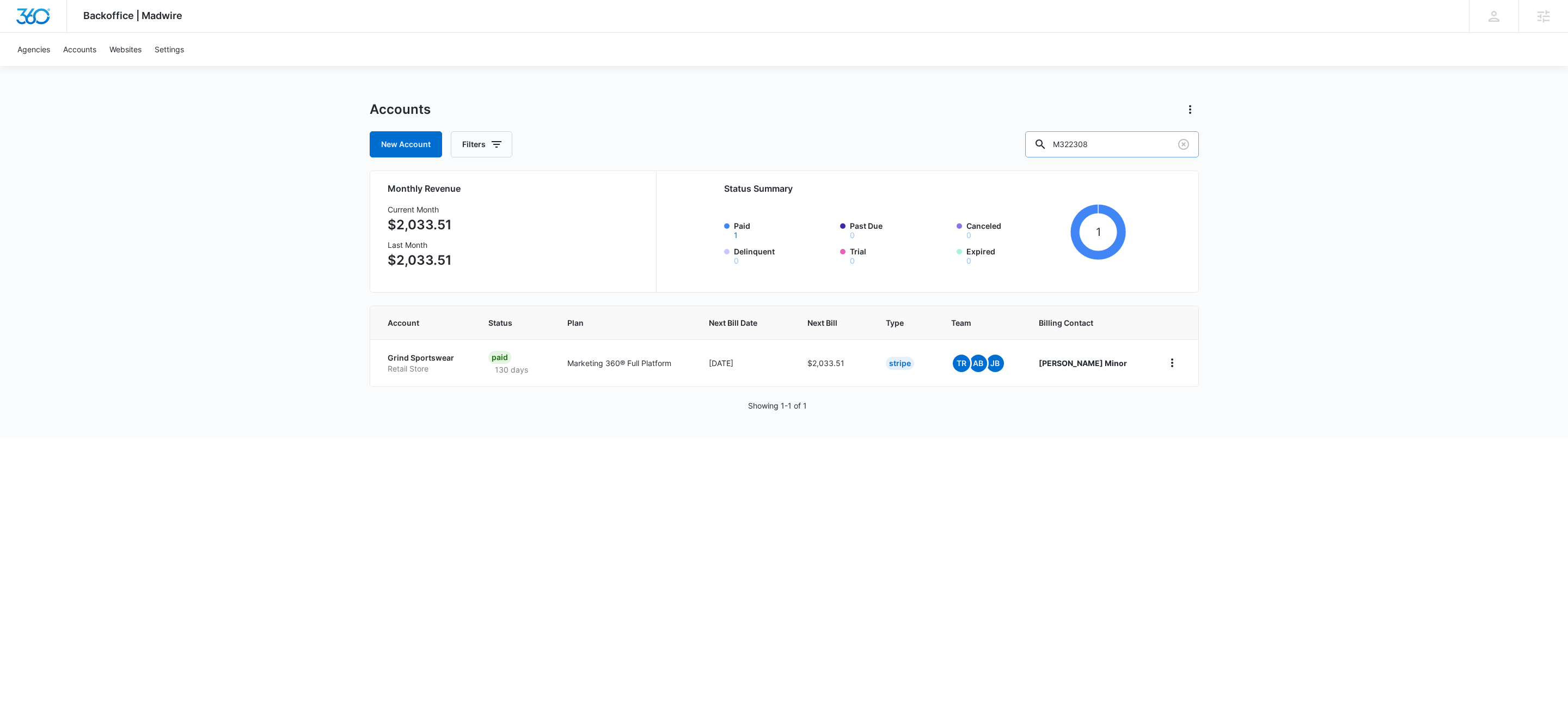
click at [1138, 143] on input "M322308" at bounding box center [1112, 144] width 173 height 26
click at [1139, 142] on input "M322308" at bounding box center [1112, 144] width 173 height 26
paste input "7600"
type input "M327600"
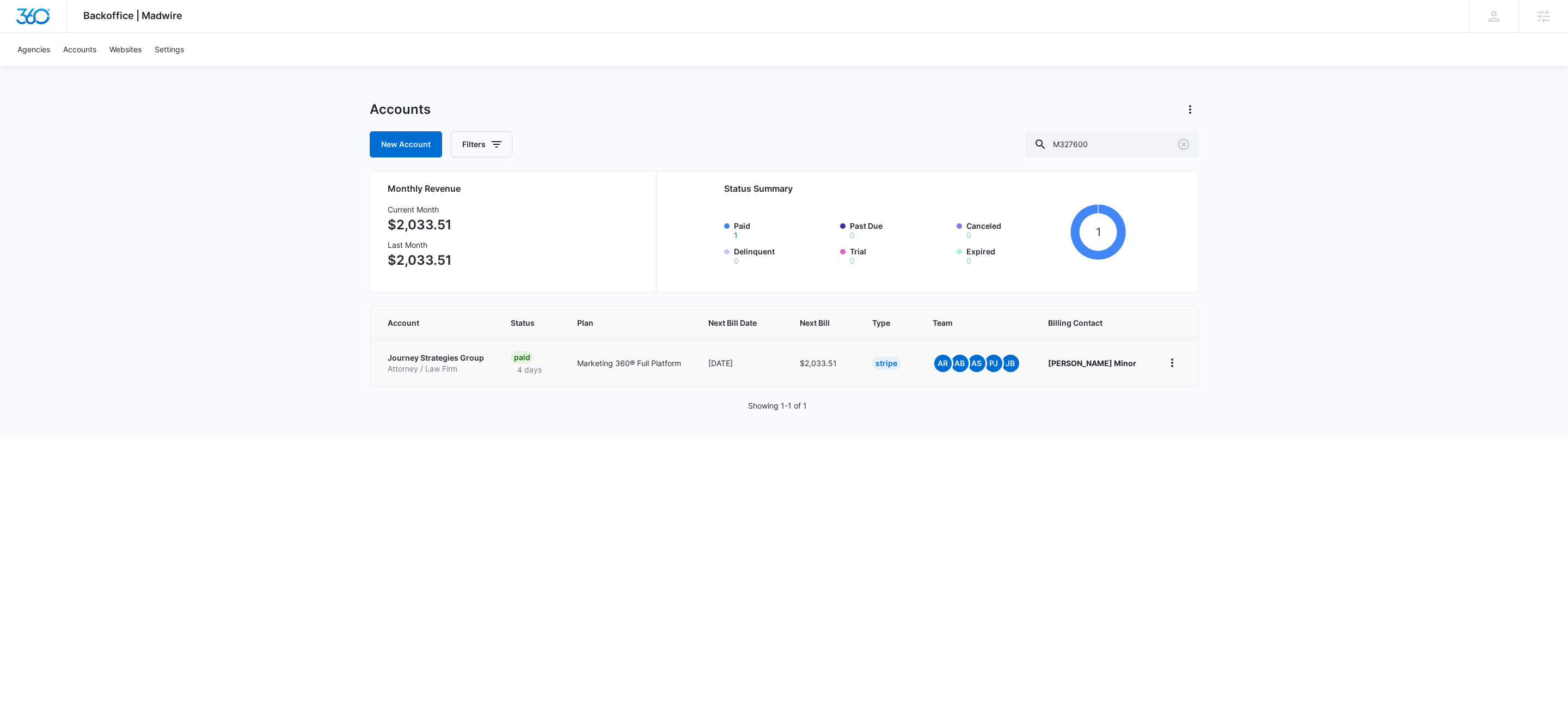
click at [428, 361] on p "Journey Strategies Group" at bounding box center [436, 357] width 97 height 11
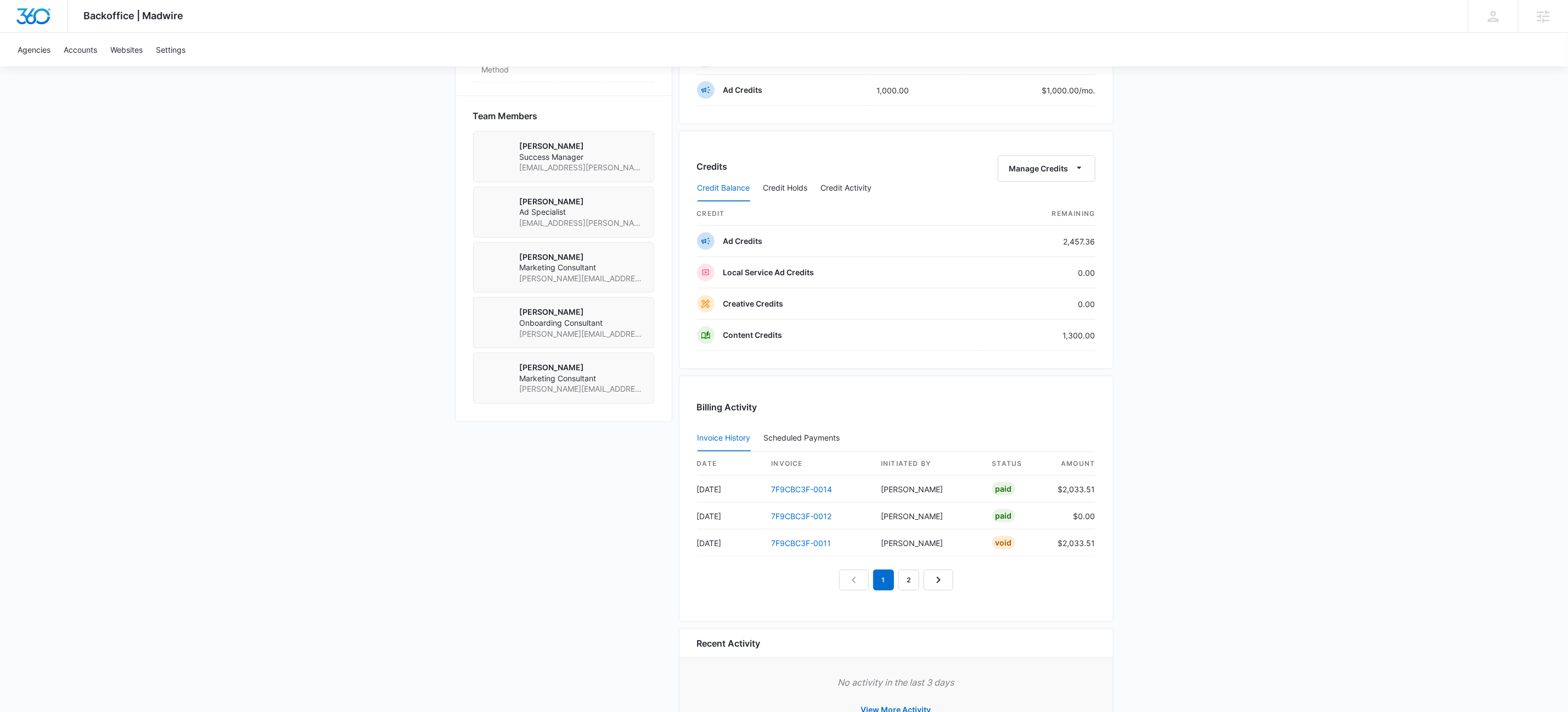
scroll to position [808, 0]
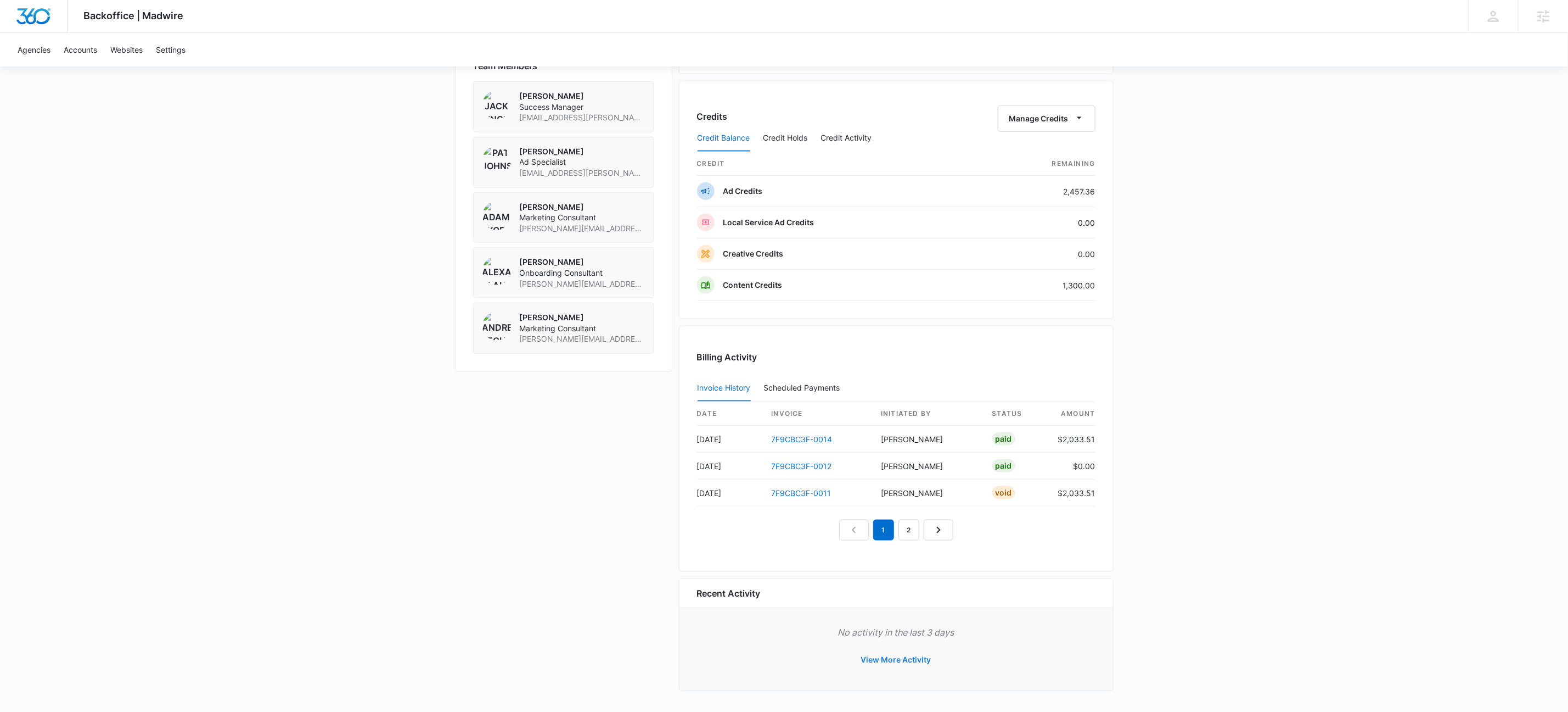
click at [900, 651] on button "View More Activity" at bounding box center [897, 659] width 92 height 26
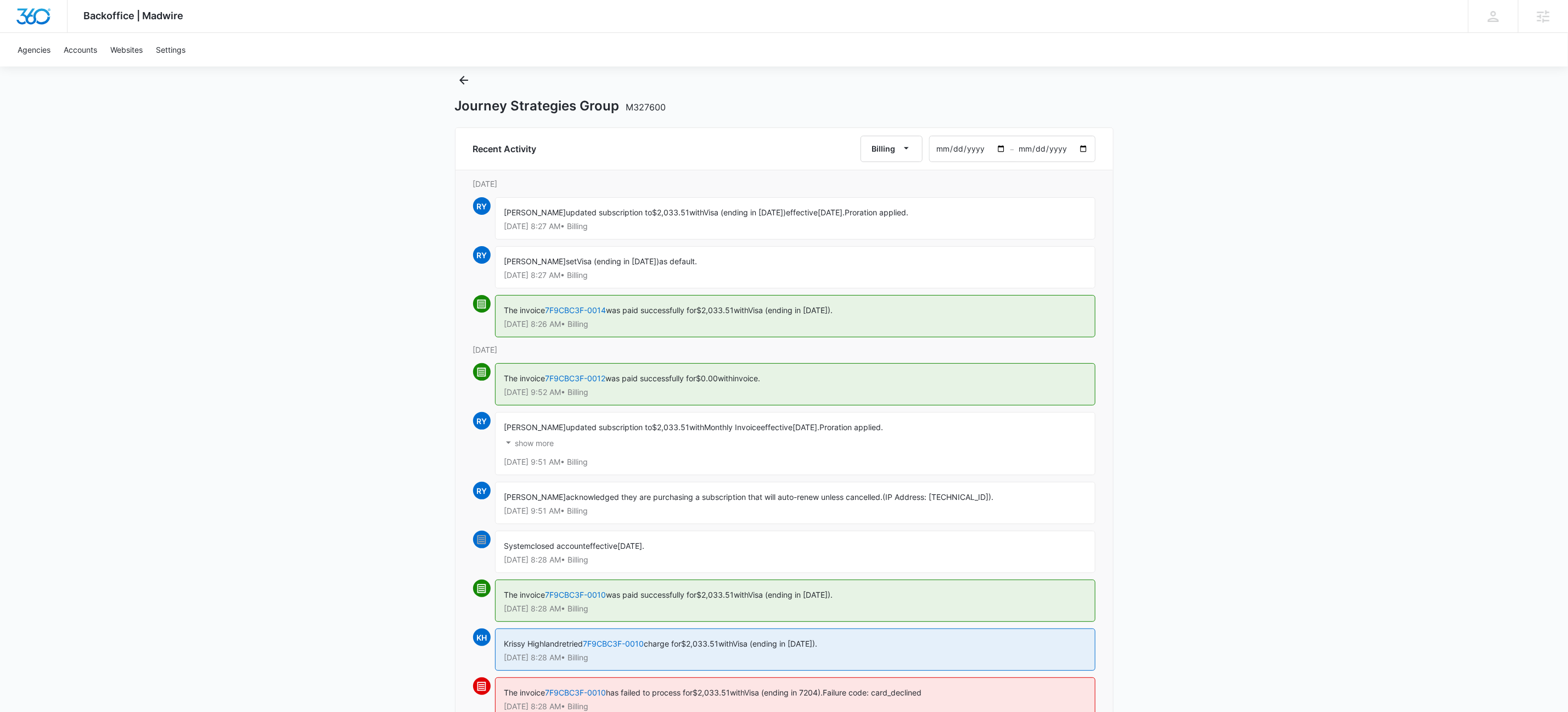
scroll to position [58, 0]
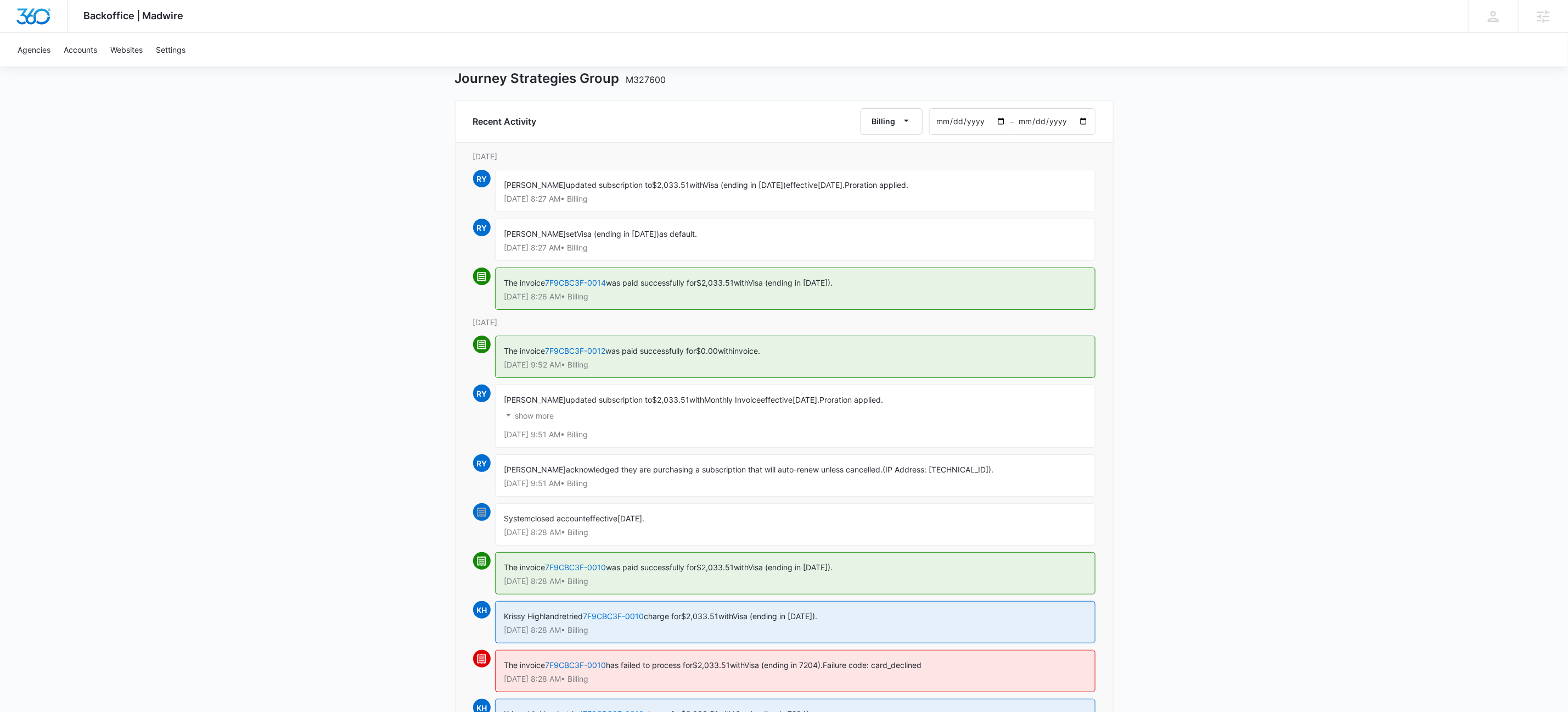
drag, startPoint x: 1295, startPoint y: 304, endPoint x: 1275, endPoint y: 343, distance: 43.8
click at [1296, 304] on div "Backoffice | Madwire Apps Settings KW Kait Weagraff kaitlyn.weagraff@madwire.co…" at bounding box center [784, 638] width 1568 height 1392
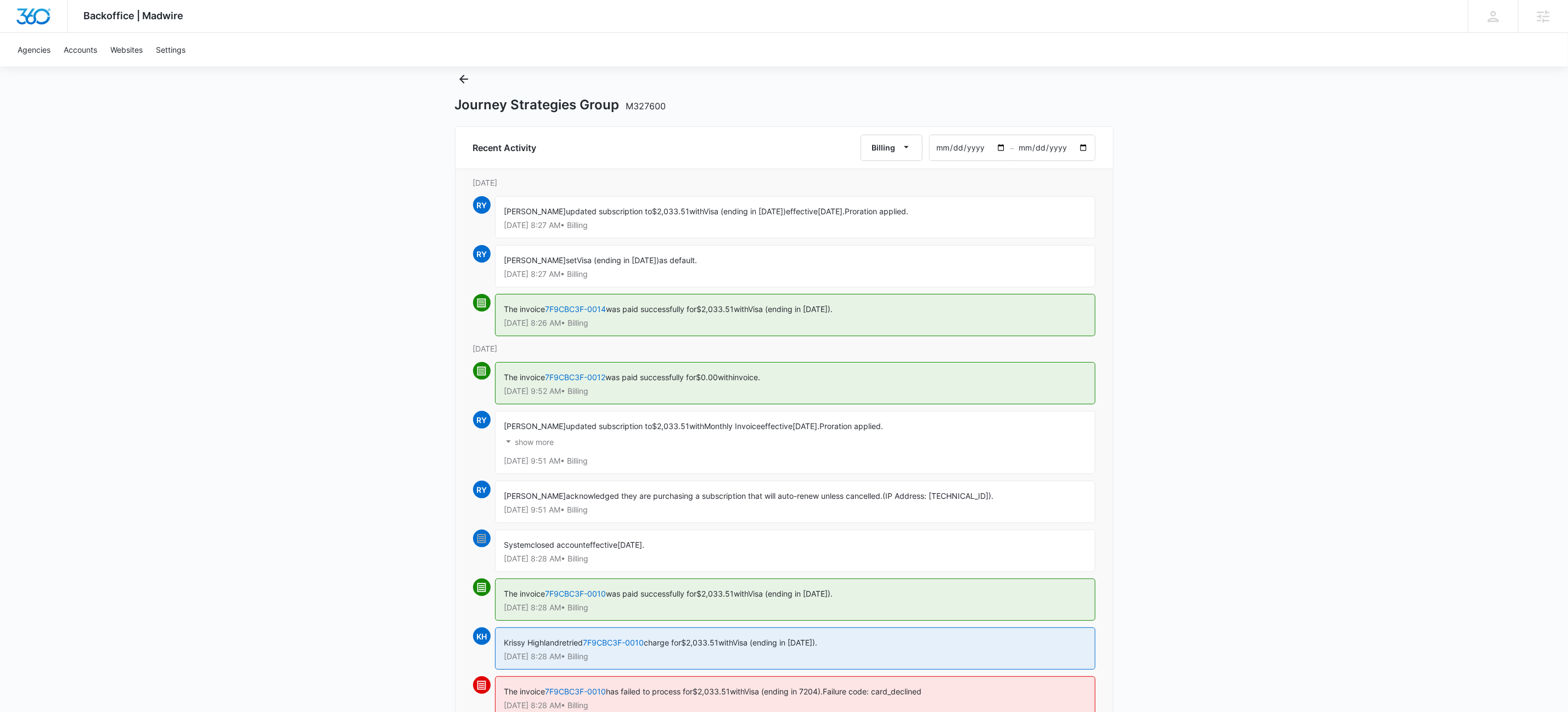
scroll to position [0, 0]
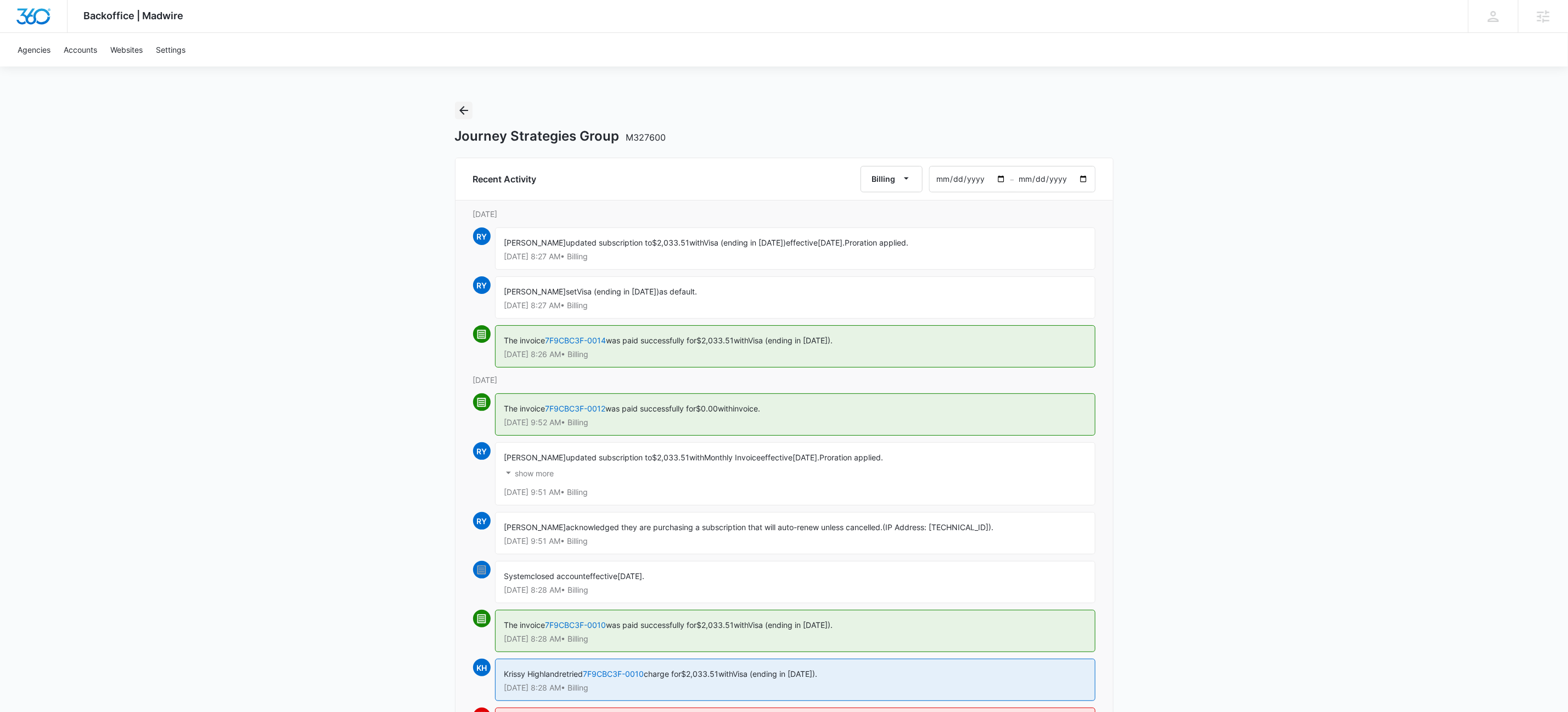
click at [468, 113] on icon "Back" at bounding box center [463, 110] width 14 height 14
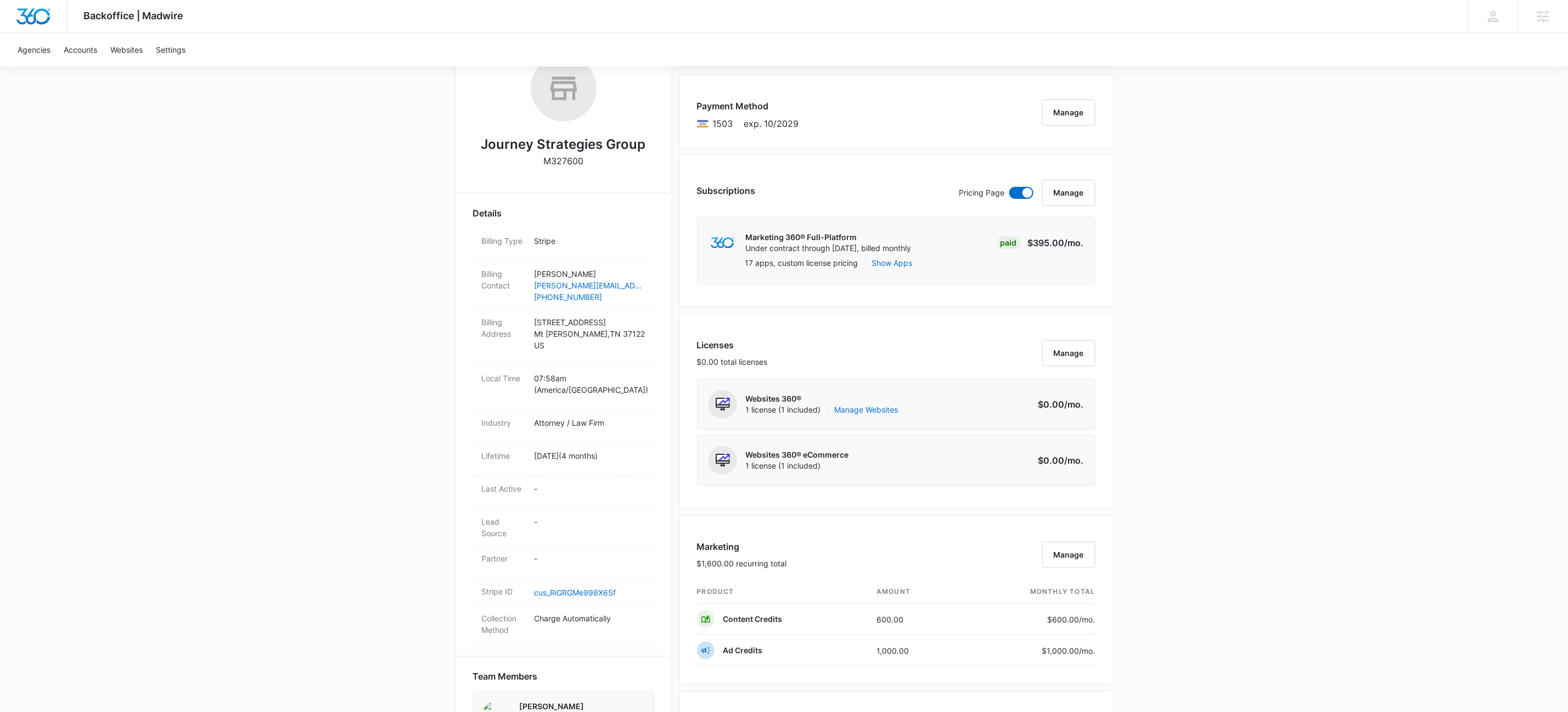
scroll to position [250, 0]
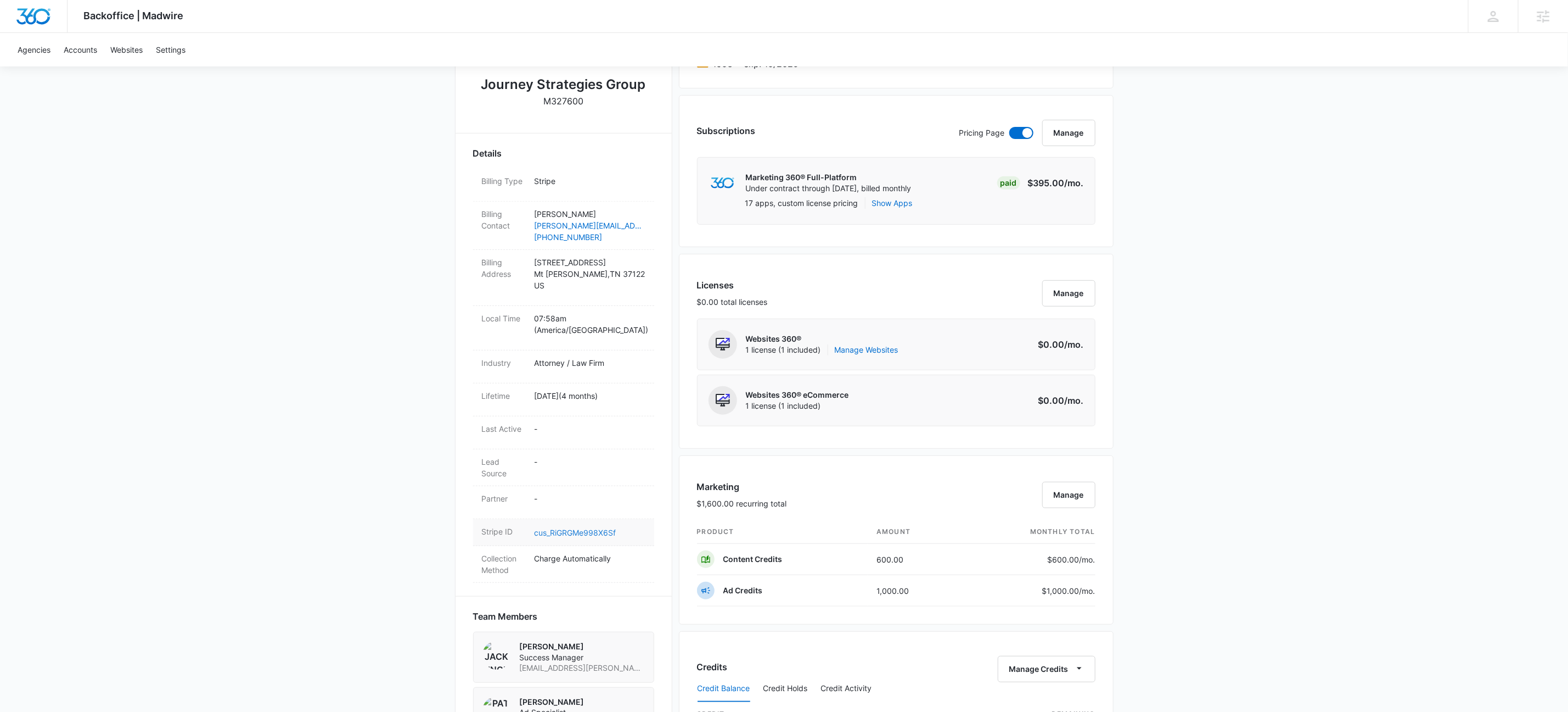
click at [585, 527] on link "cus_RiGRGMe998X6Sf" at bounding box center [575, 532] width 82 height 9
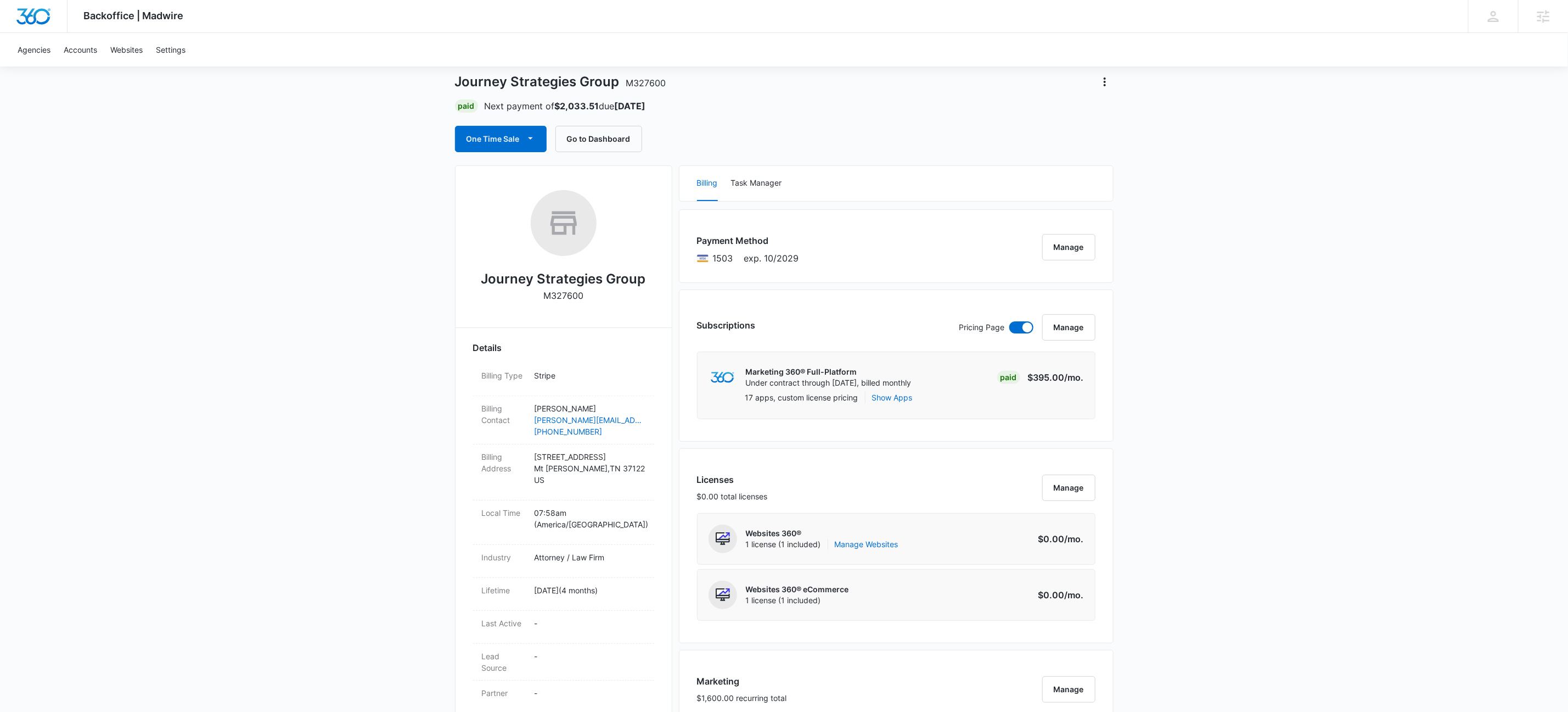
scroll to position [0, 0]
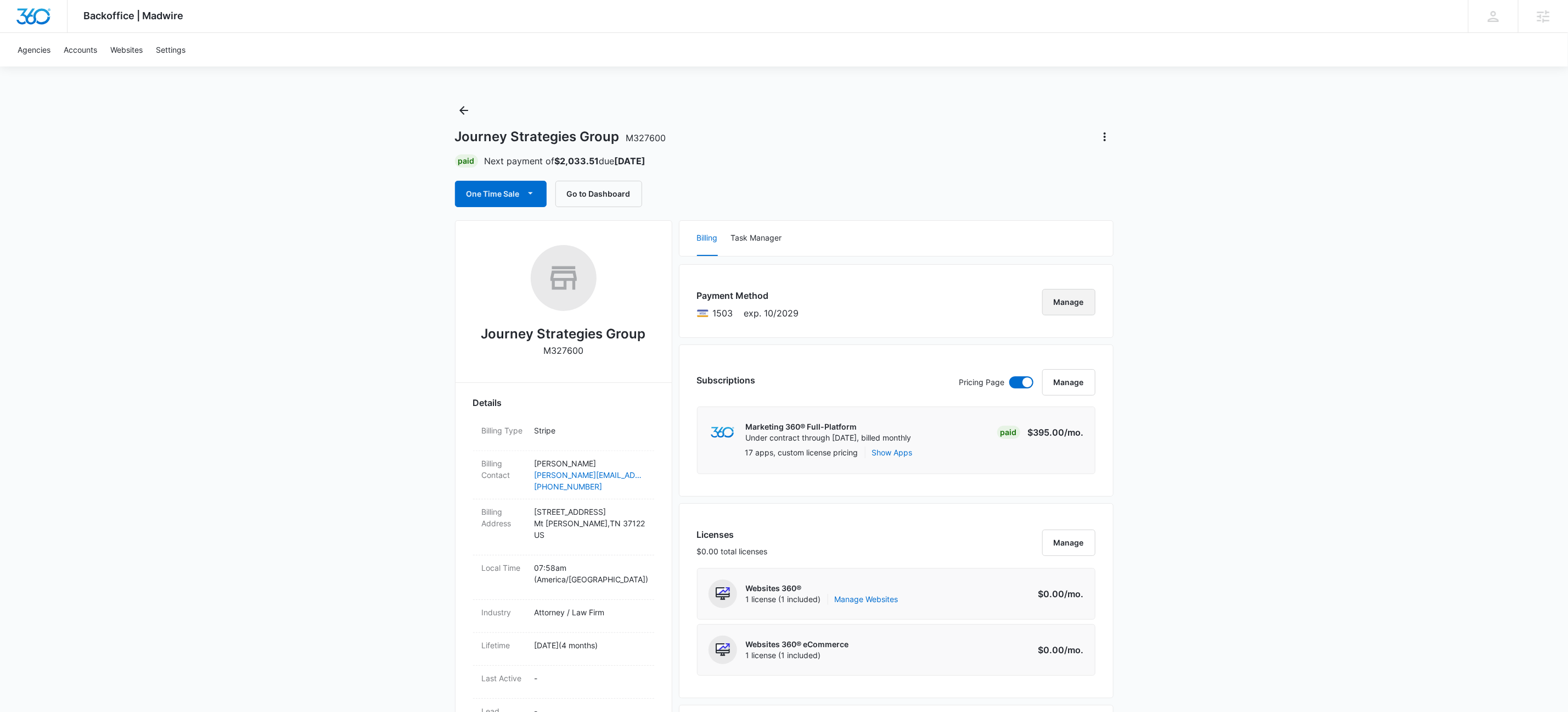
click at [1089, 308] on button "Manage" at bounding box center [1069, 301] width 53 height 26
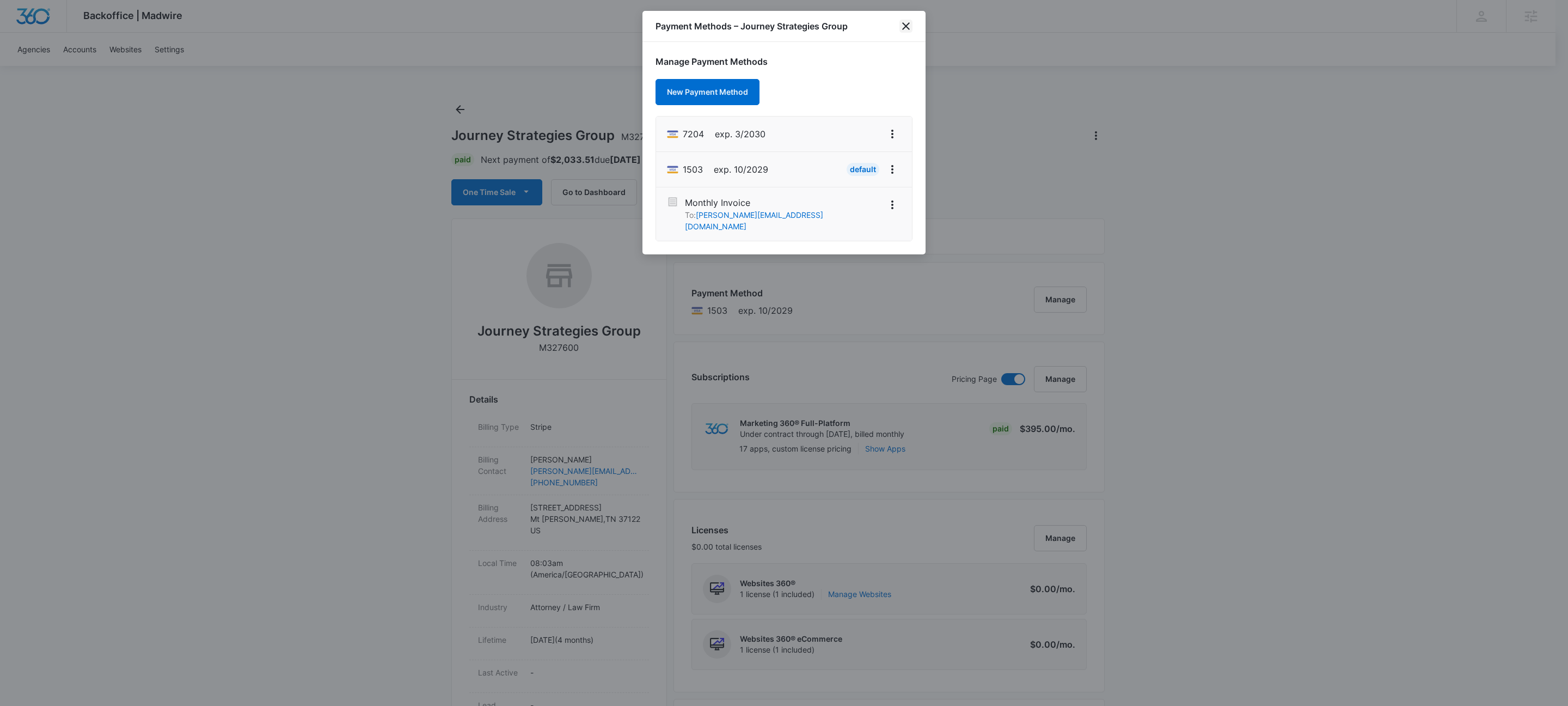
click at [902, 21] on icon "close" at bounding box center [906, 26] width 13 height 13
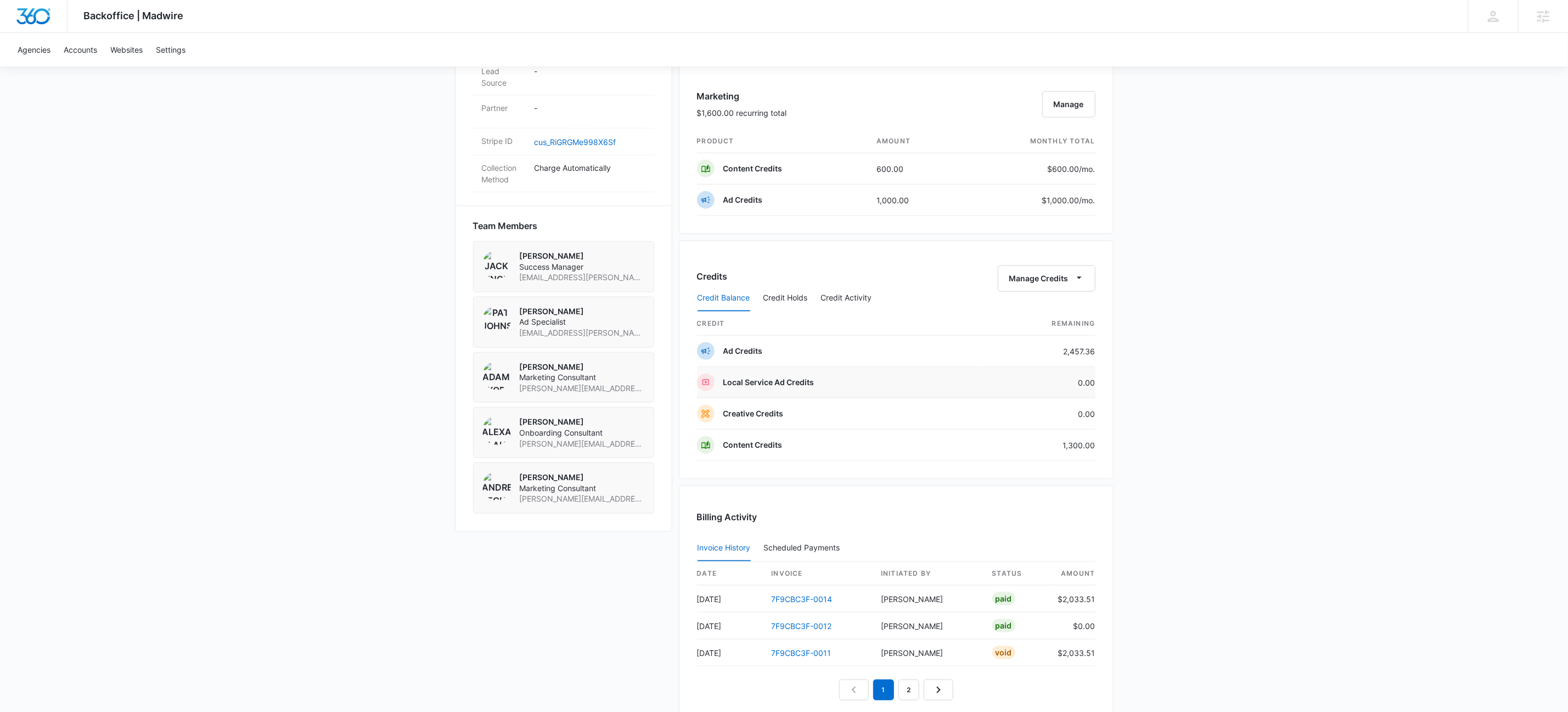
scroll to position [808, 0]
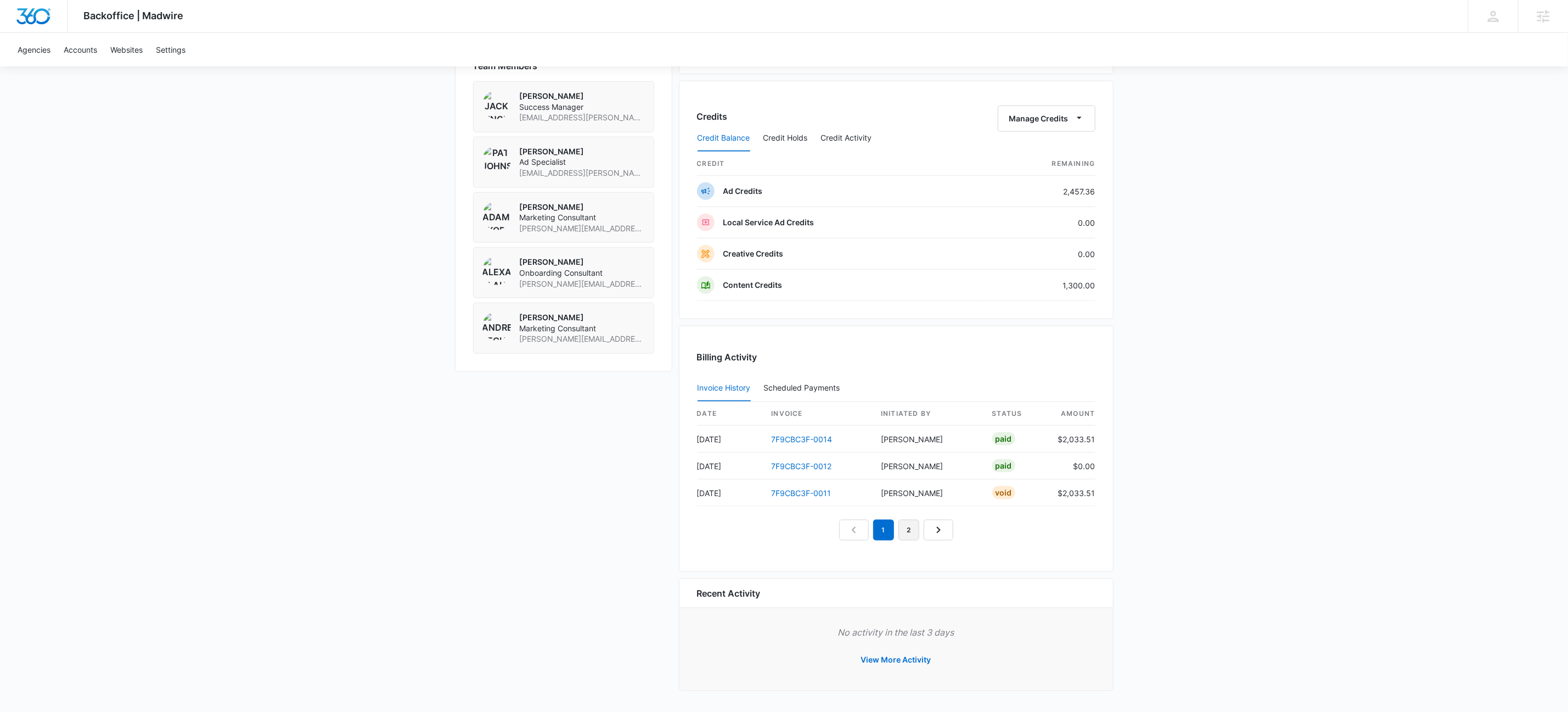
click at [912, 530] on link "2" at bounding box center [908, 529] width 21 height 21
click at [874, 528] on link "1" at bounding box center [871, 529] width 21 height 21
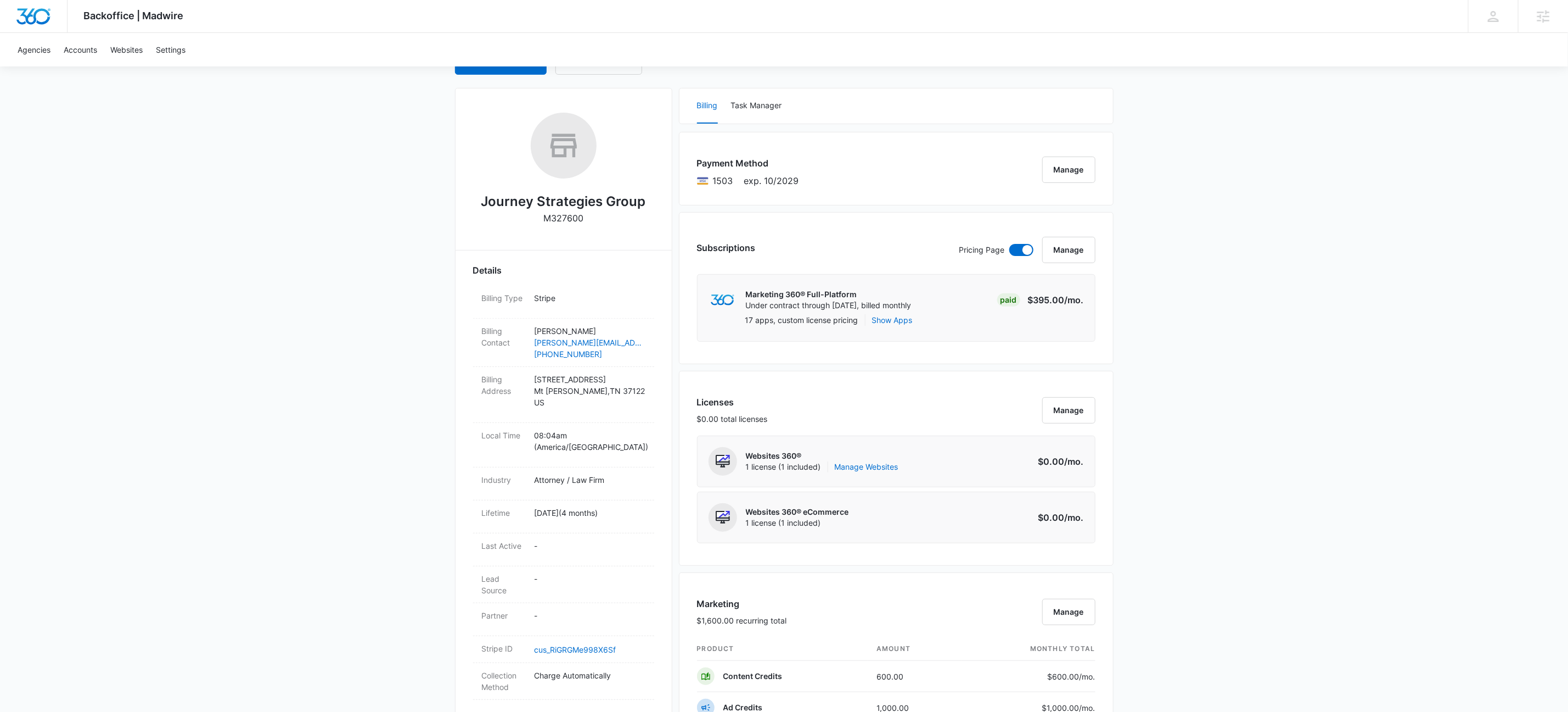
scroll to position [0, 0]
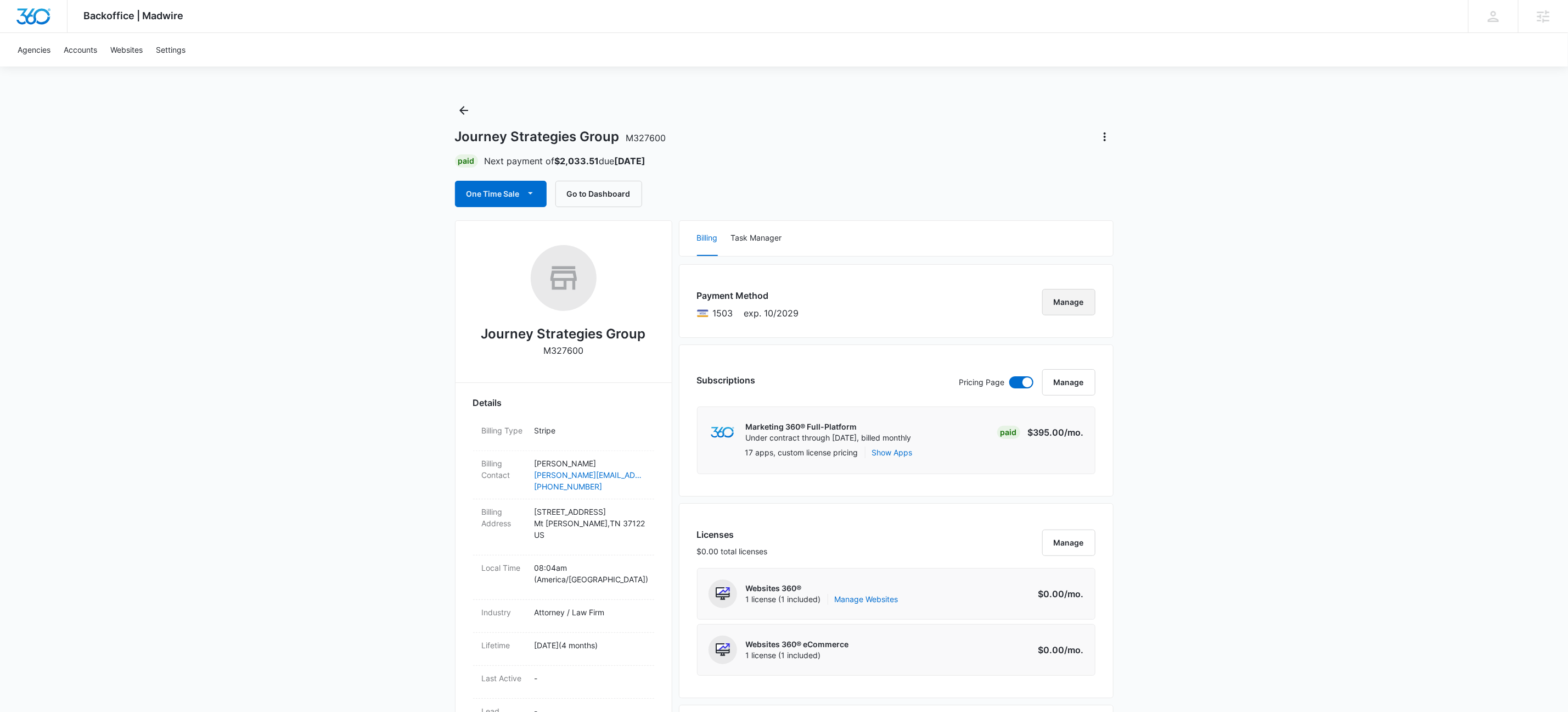
click at [1074, 306] on button "Manage" at bounding box center [1069, 301] width 53 height 26
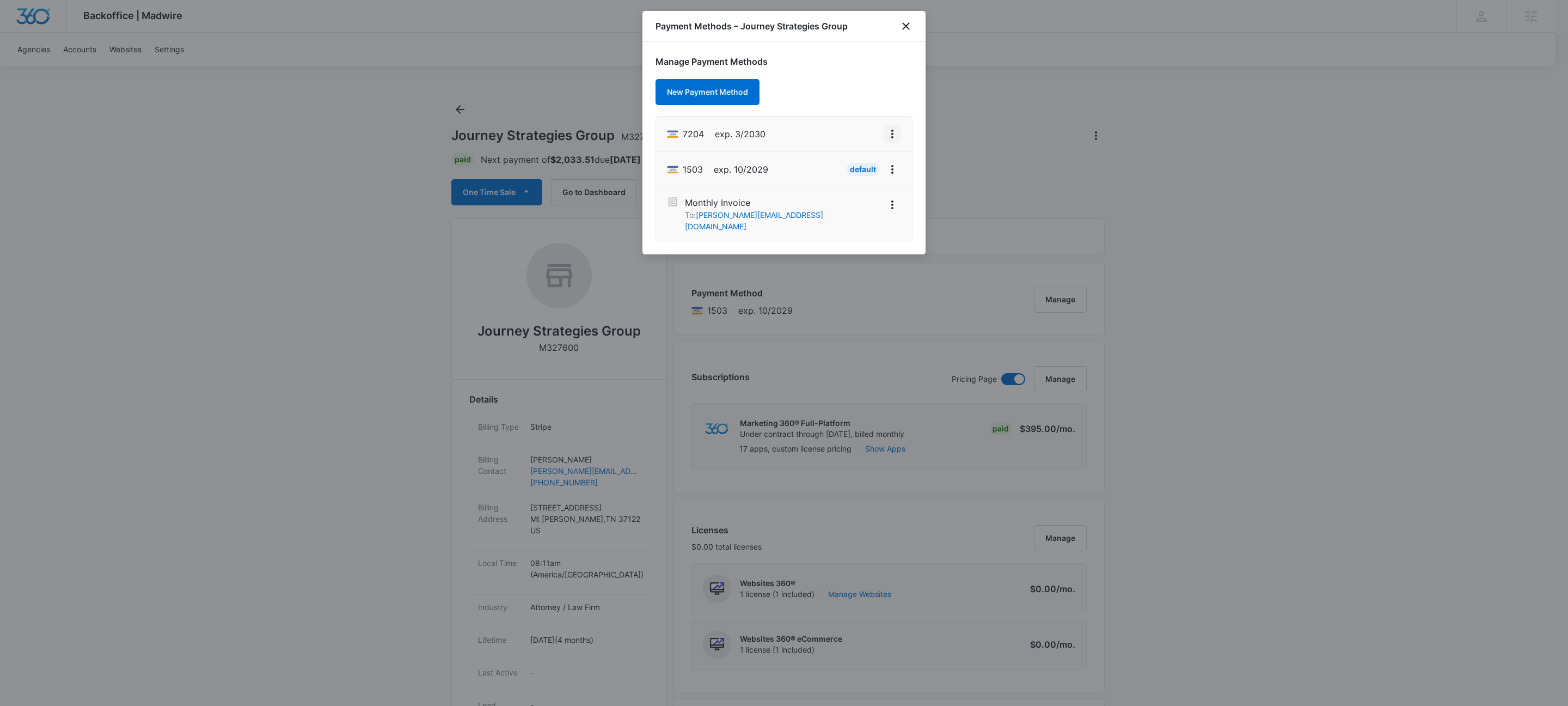
click at [899, 134] on button "View More" at bounding box center [892, 133] width 17 height 17
click at [854, 178] on div "Set As Default" at bounding box center [849, 181] width 51 height 8
click at [904, 26] on icon "close" at bounding box center [906, 26] width 13 height 13
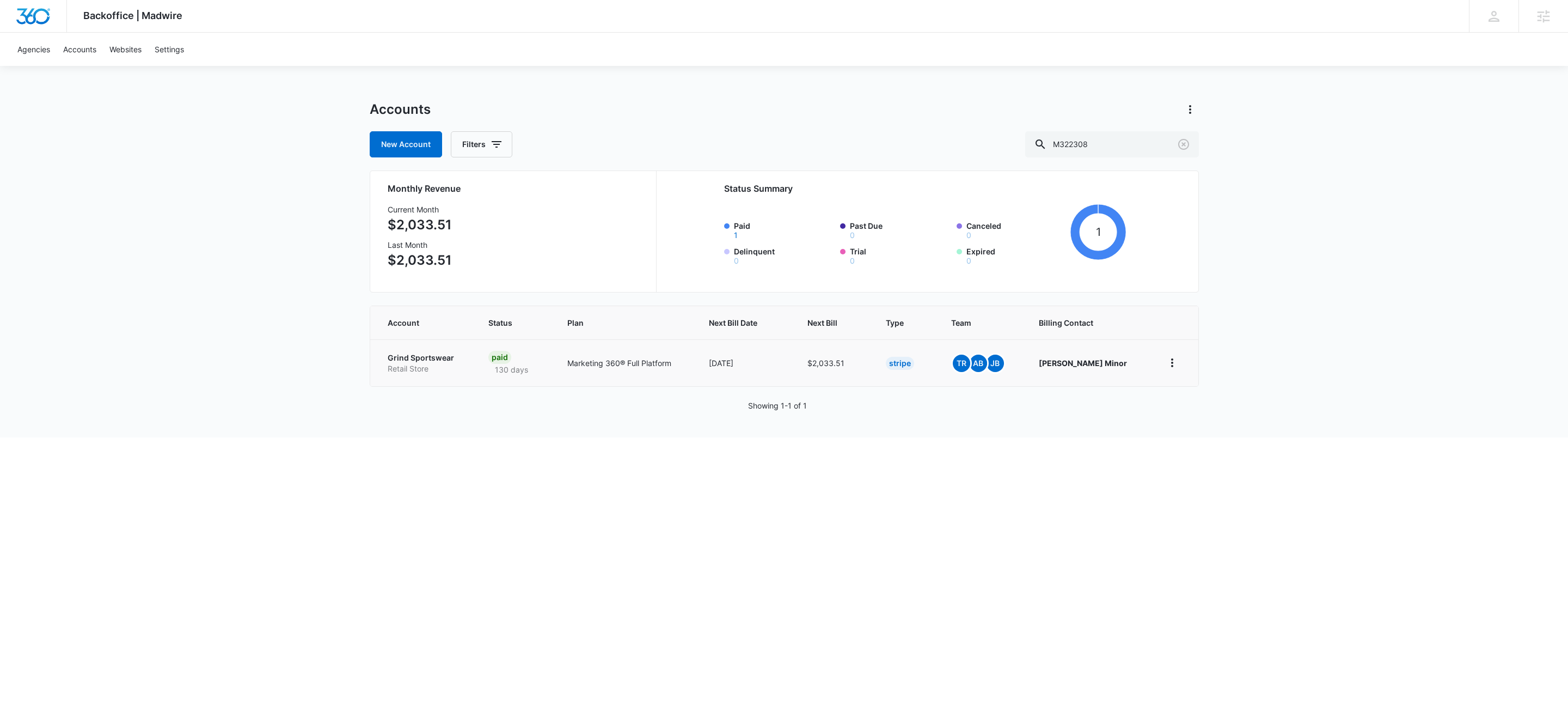
click at [395, 364] on p "Retail Store" at bounding box center [426, 368] width 75 height 11
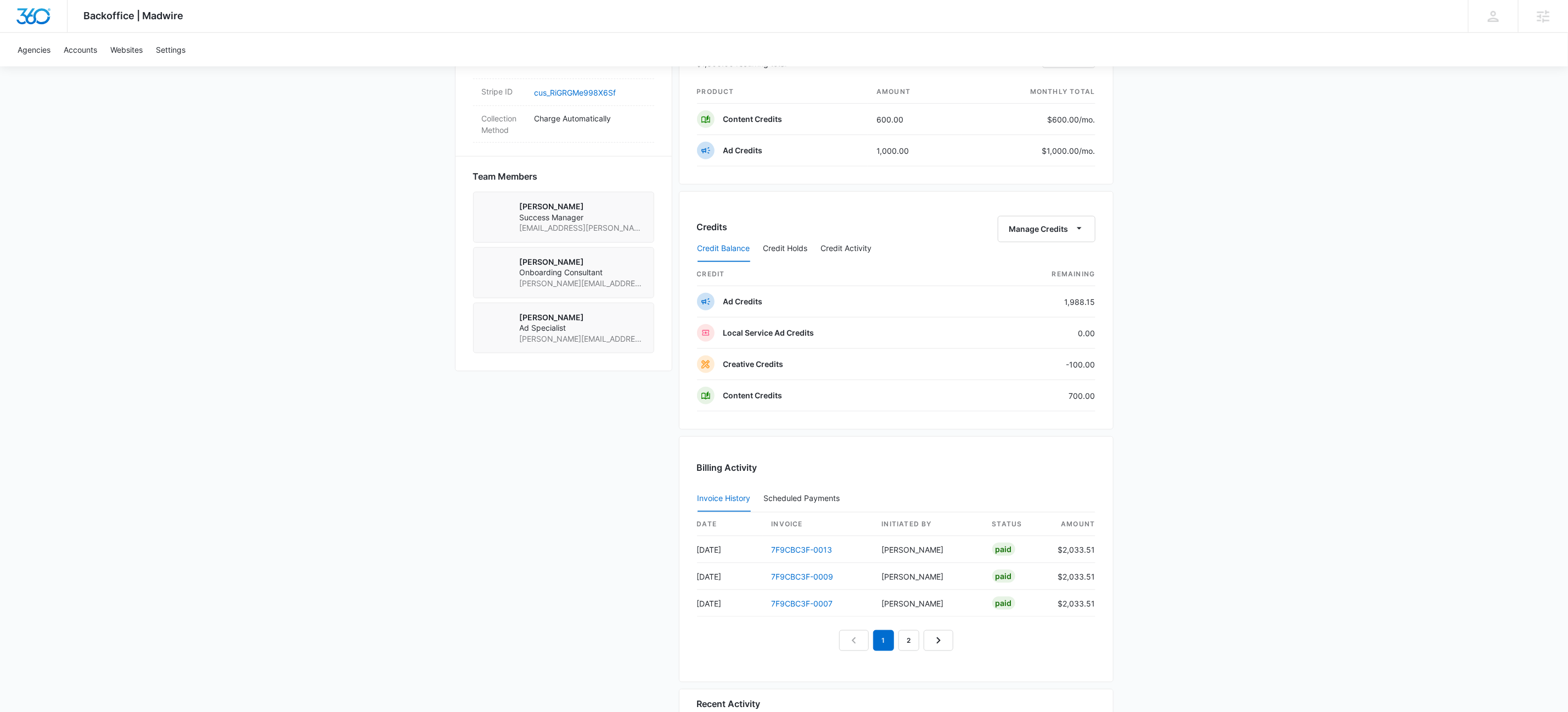
scroll to position [808, 0]
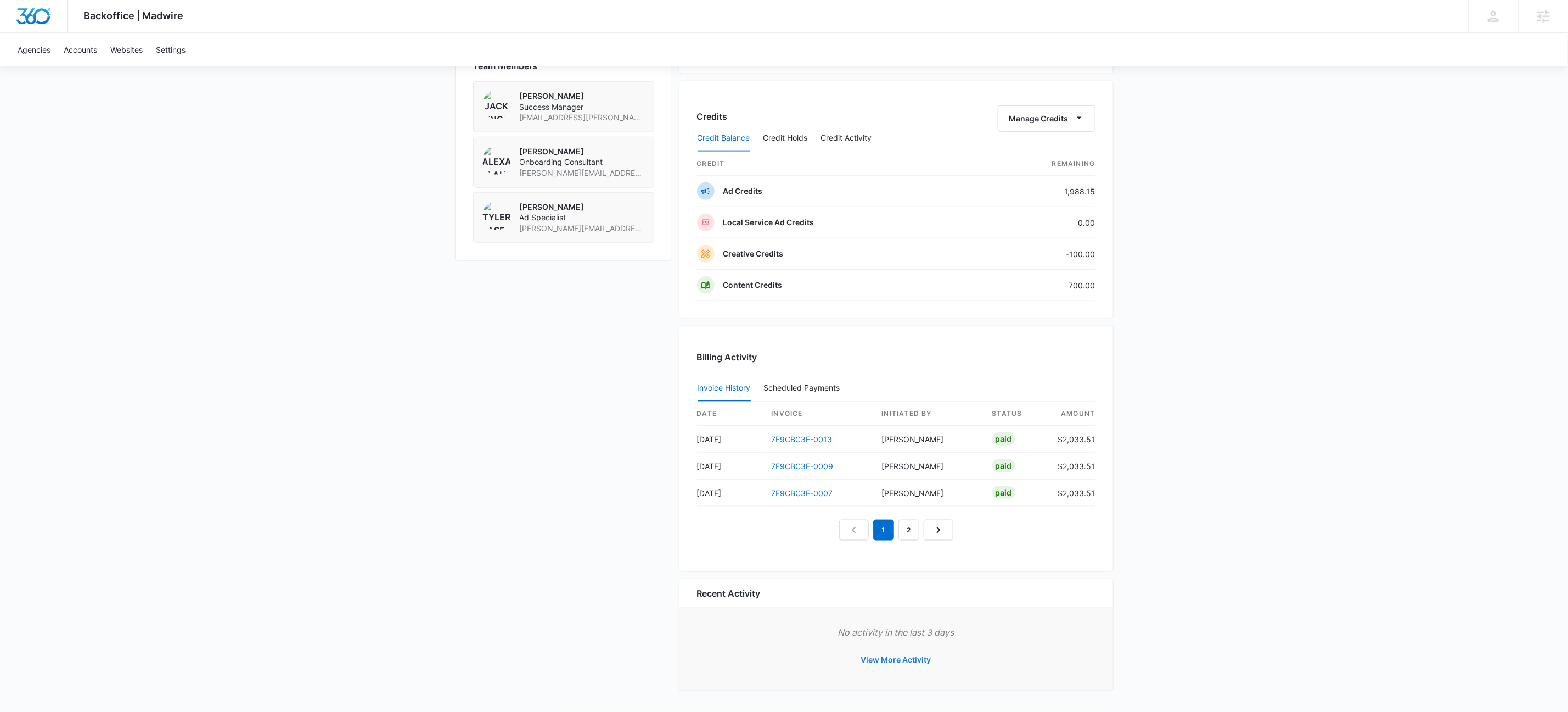
click at [928, 659] on button "View More Activity" at bounding box center [897, 659] width 92 height 26
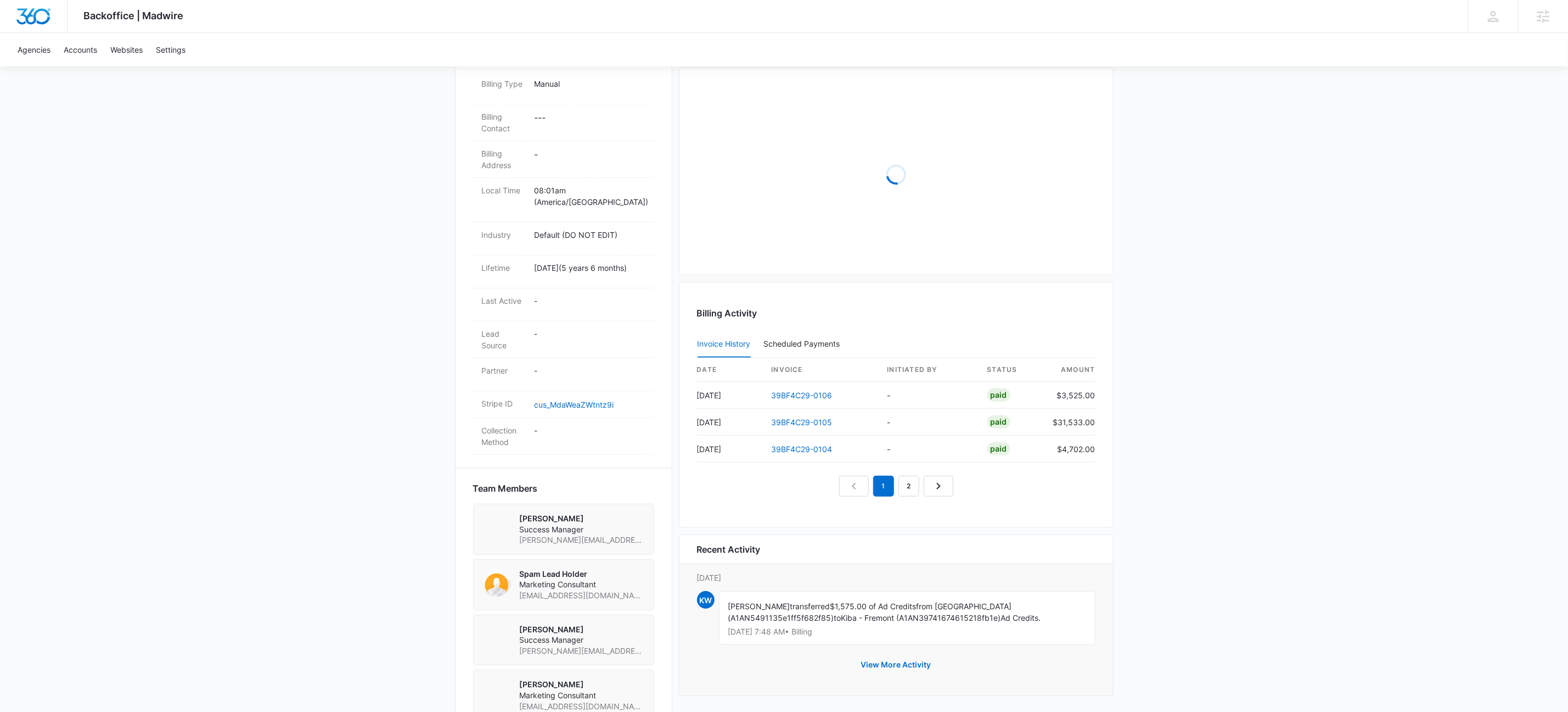
scroll to position [350, 0]
click at [893, 663] on button "View More Activity" at bounding box center [897, 661] width 92 height 26
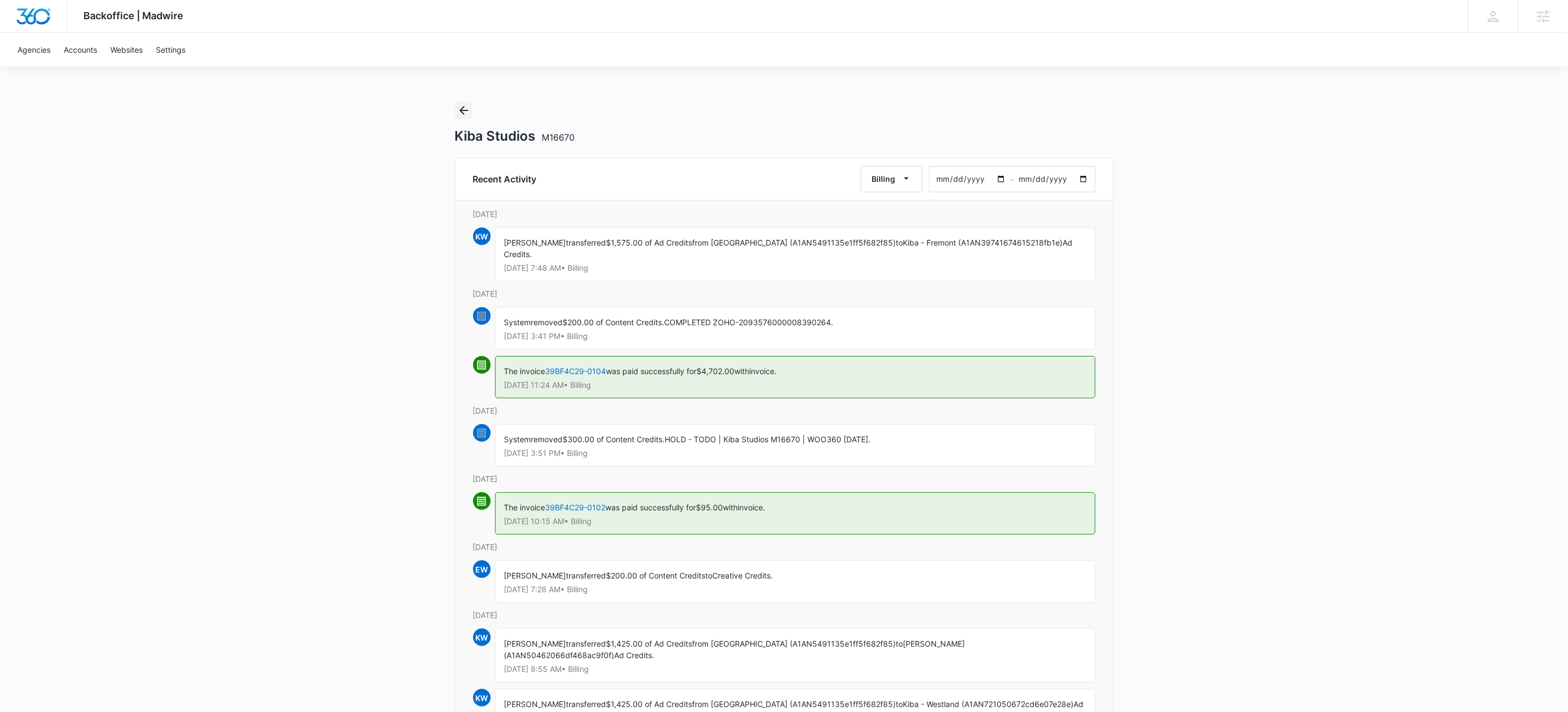
click at [466, 111] on icon "Back" at bounding box center [463, 110] width 14 height 14
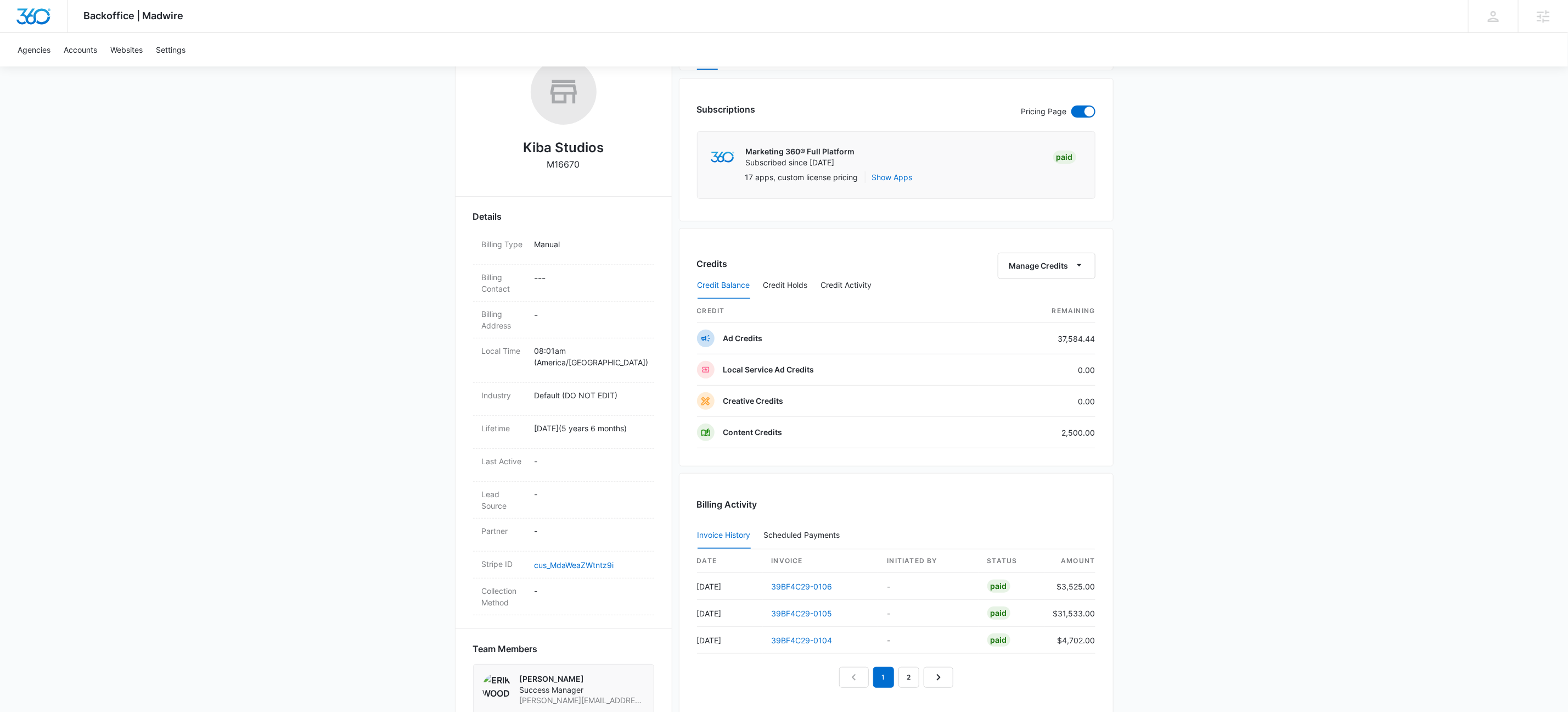
scroll to position [353, 0]
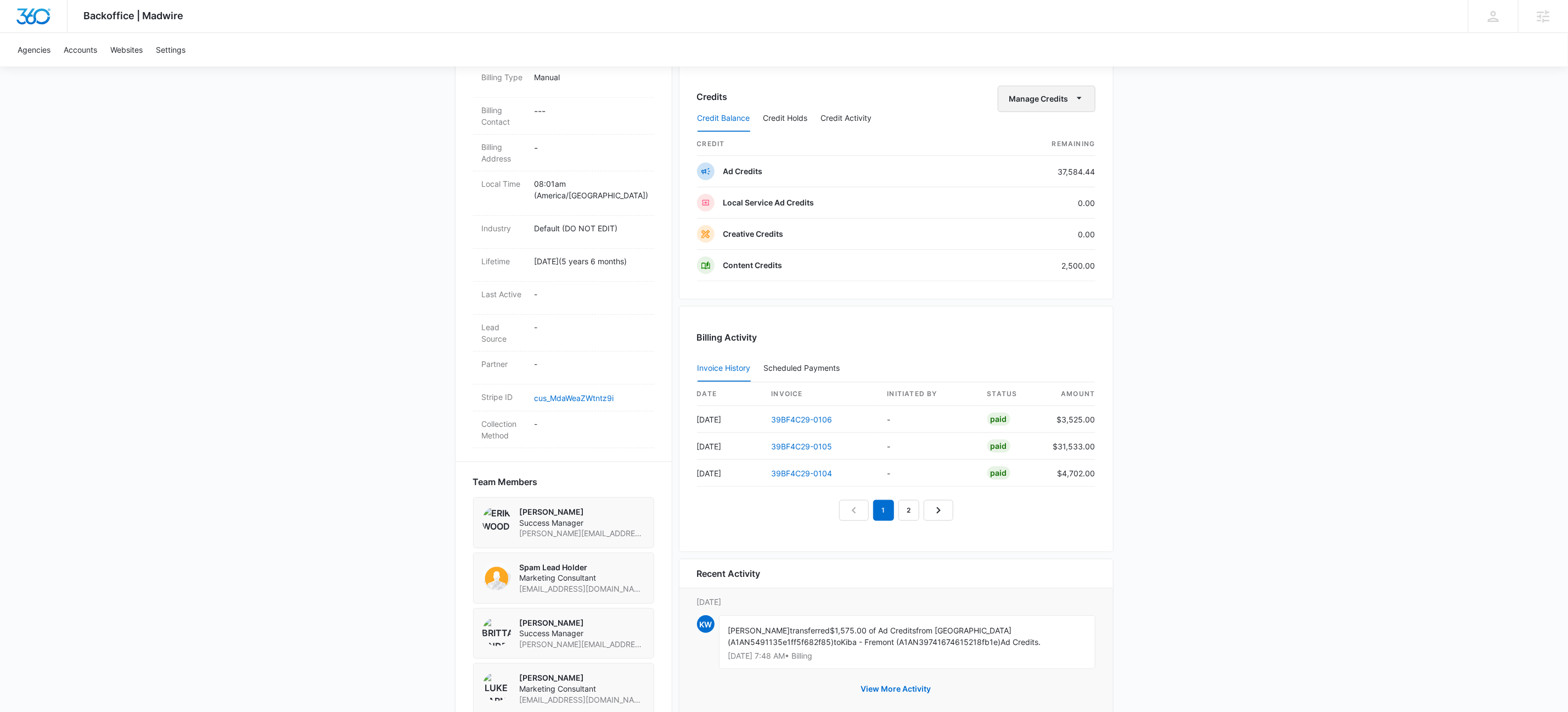
click at [1072, 87] on button "Manage Credits" at bounding box center [1047, 98] width 97 height 26
click at [1062, 169] on div "Transfer Credits" at bounding box center [1062, 169] width 103 height 8
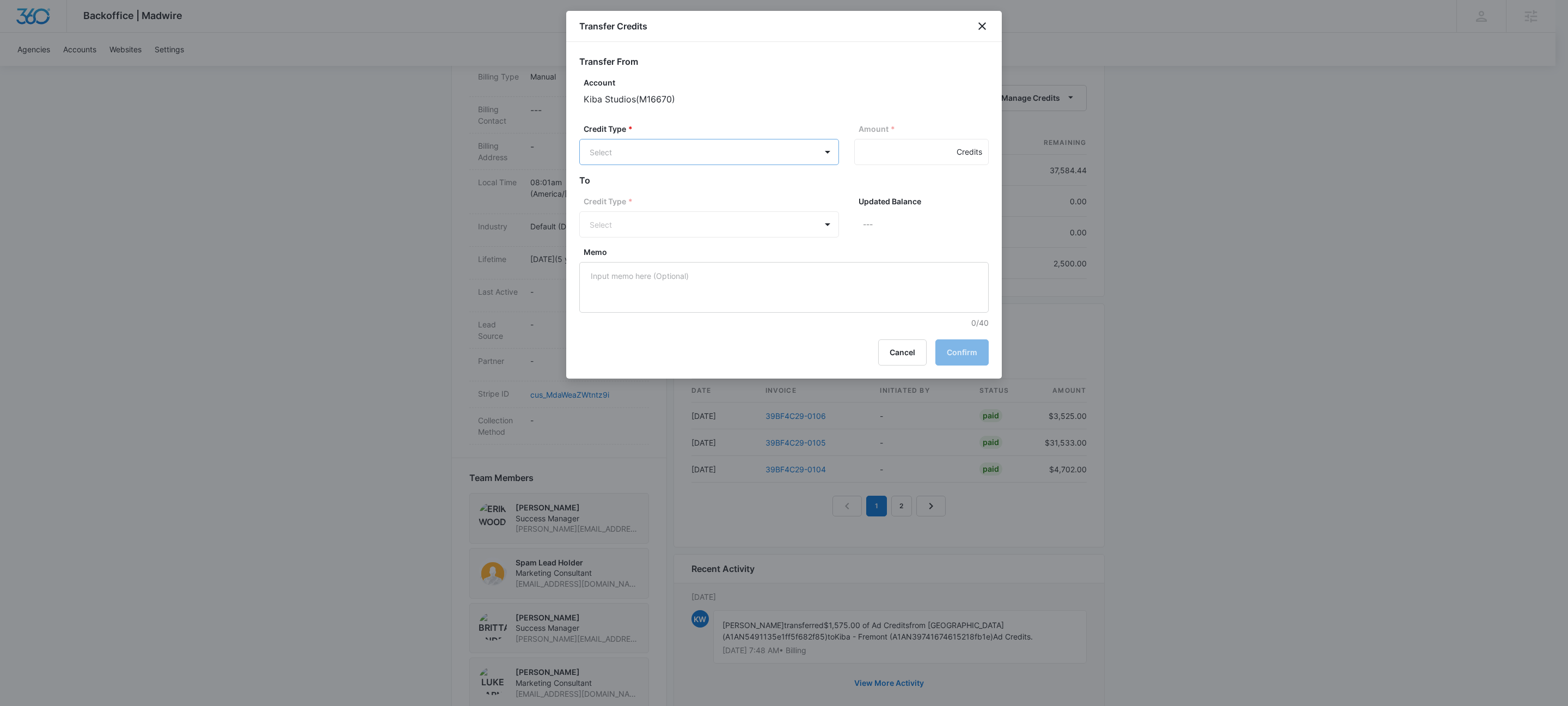
click at [690, 145] on body "Backoffice | Madwire Apps Settings KW Kait Weagraff [EMAIL_ADDRESS][PERSON_NAME…" at bounding box center [784, 222] width 1568 height 1144
drag, startPoint x: 664, startPoint y: 193, endPoint x: 770, endPoint y: 164, distance: 109.9
click at [664, 193] on p "Ad Credits (37584.44 Credits)" at bounding box center [673, 193] width 109 height 12
click at [880, 158] on input "Amount *" at bounding box center [922, 151] width 134 height 26
type input "1950"
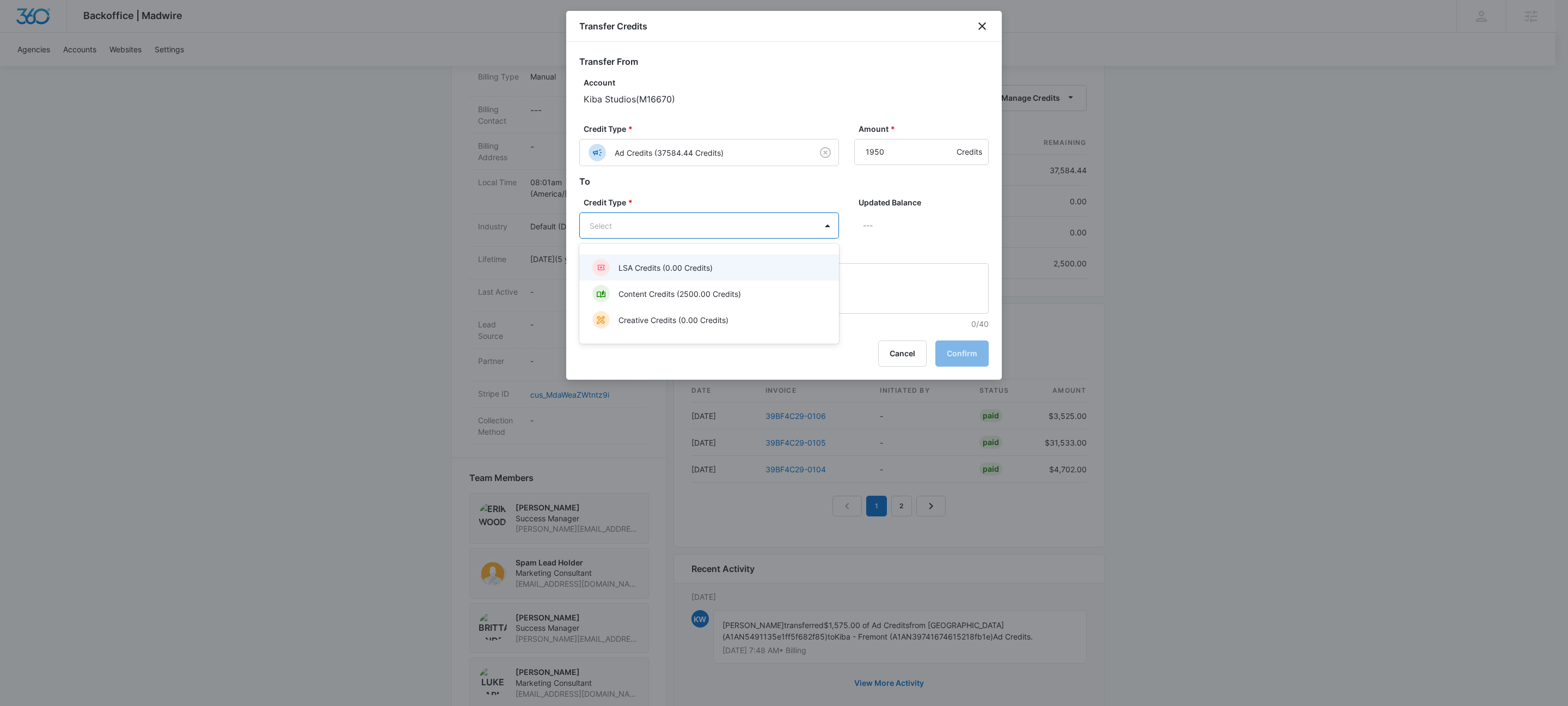
click at [653, 225] on body "Backoffice | Madwire Apps Settings KW Kait Weagraff [EMAIL_ADDRESS][PERSON_NAME…" at bounding box center [784, 222] width 1568 height 1144
drag, startPoint x: 675, startPoint y: 182, endPoint x: 930, endPoint y: 311, distance: 285.8
click at [675, 182] on div at bounding box center [784, 353] width 1568 height 706
click at [902, 351] on button "Cancel" at bounding box center [903, 353] width 48 height 26
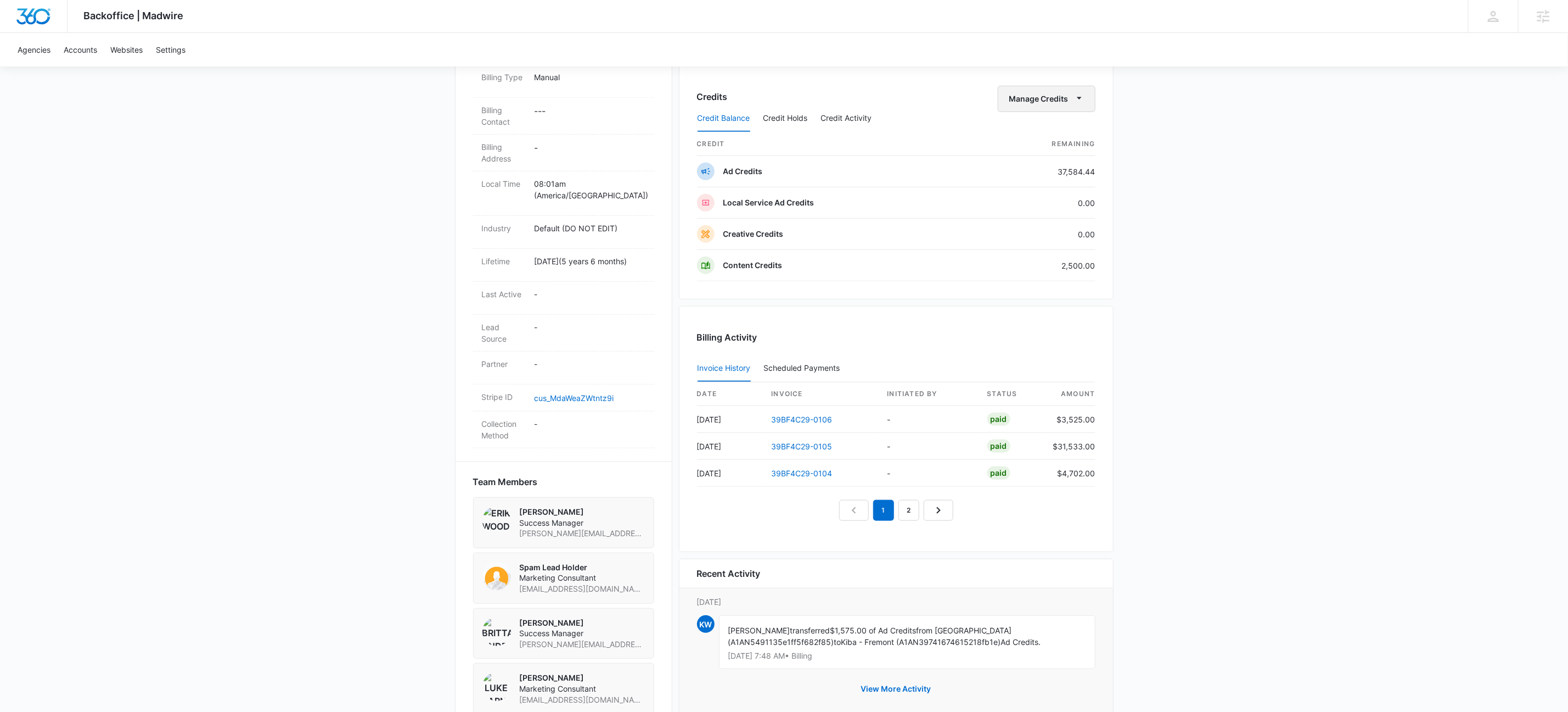
click at [1082, 92] on button "Manage Credits" at bounding box center [1047, 98] width 97 height 26
click at [1078, 187] on div "Transfer To Another Account" at bounding box center [1062, 185] width 103 height 8
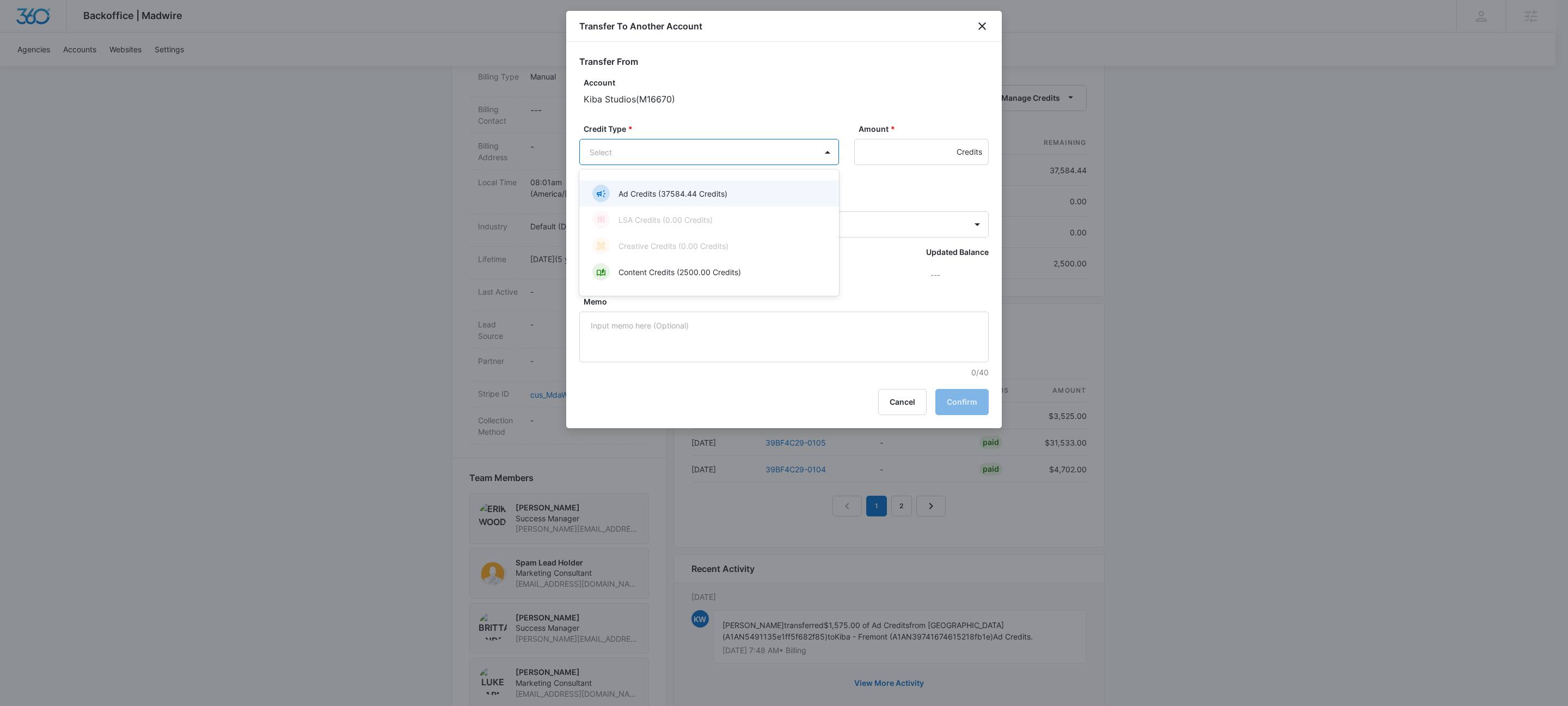
drag, startPoint x: 671, startPoint y: 160, endPoint x: 662, endPoint y: 171, distance: 14.2
click at [671, 159] on body "Backoffice | Madwire Apps Settings KW Kait Weagraff kaitlyn.weagraff@madwire.co…" at bounding box center [784, 222] width 1568 height 1144
click at [649, 191] on p "Ad Credits (37584.44 Credits)" at bounding box center [673, 193] width 109 height 12
click at [883, 146] on input "Amount *" at bounding box center [922, 151] width 134 height 26
type input "1950"
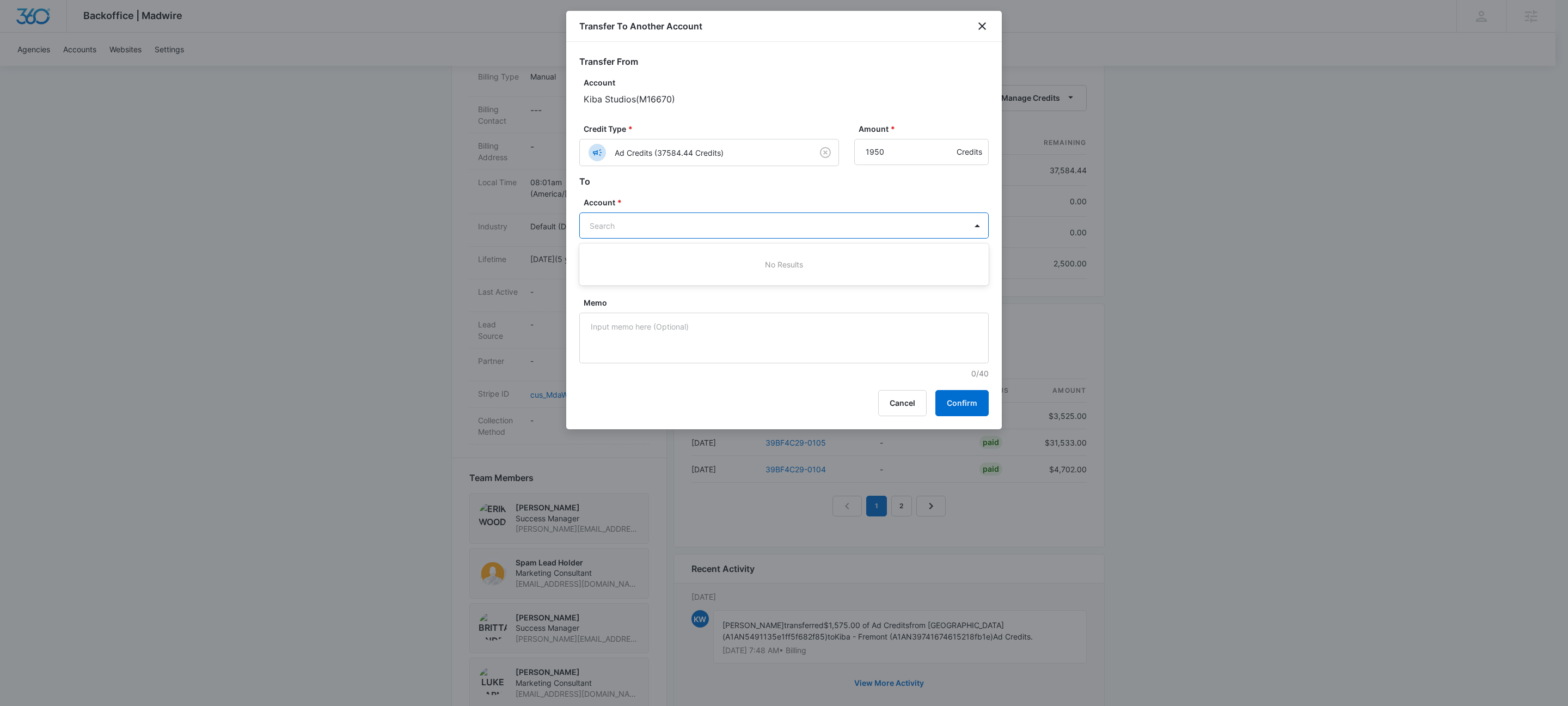
click at [590, 223] on body "Backoffice | Madwire Apps Settings KW Kait Weagraff kaitlyn.weagraff@madwire.co…" at bounding box center [784, 222] width 1568 height 1144
type input "M323461"
click at [684, 270] on p "M323461 • A1AN87910667b60202105c0" at bounding box center [783, 275] width 381 height 12
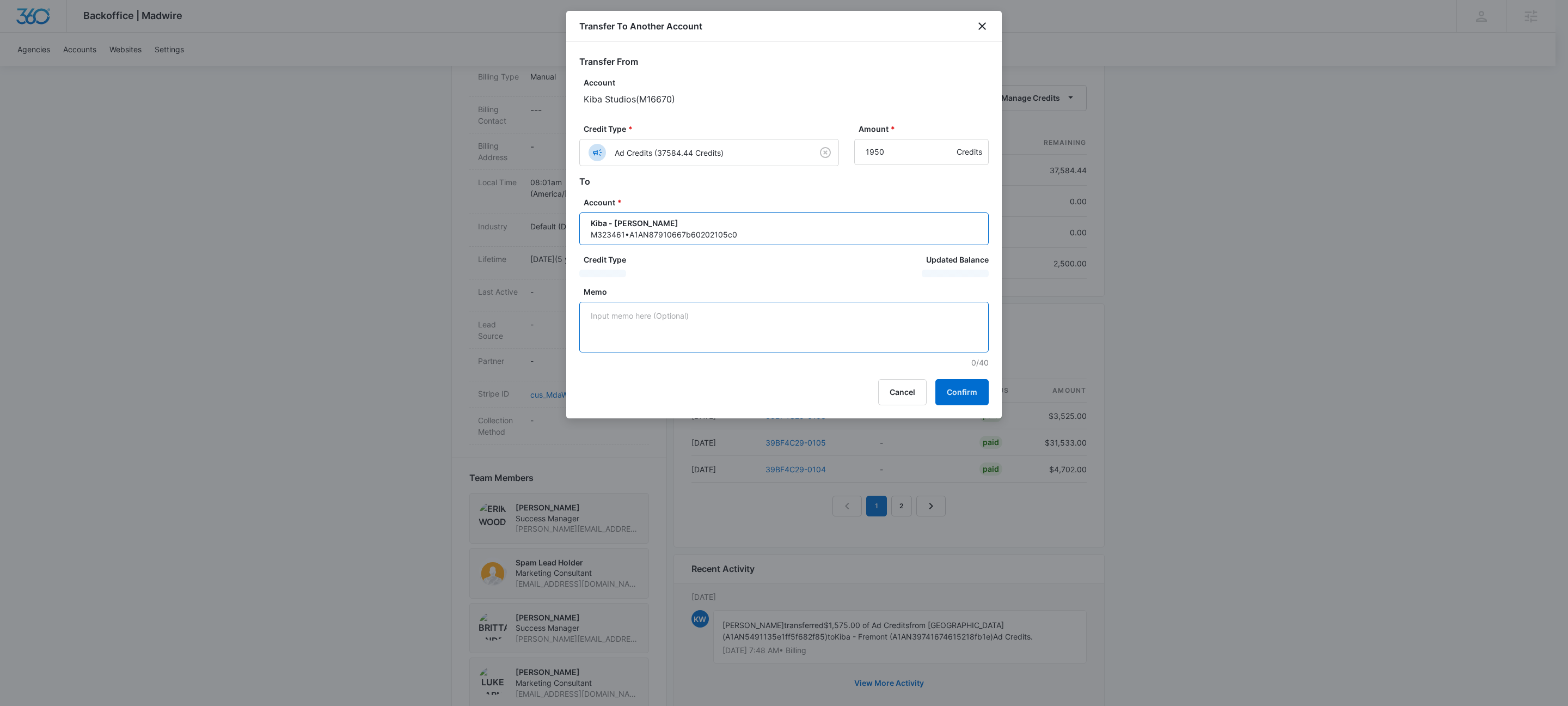
click at [814, 345] on textarea "Memo" at bounding box center [784, 326] width 409 height 51
click at [977, 393] on button "Confirm" at bounding box center [963, 391] width 54 height 26
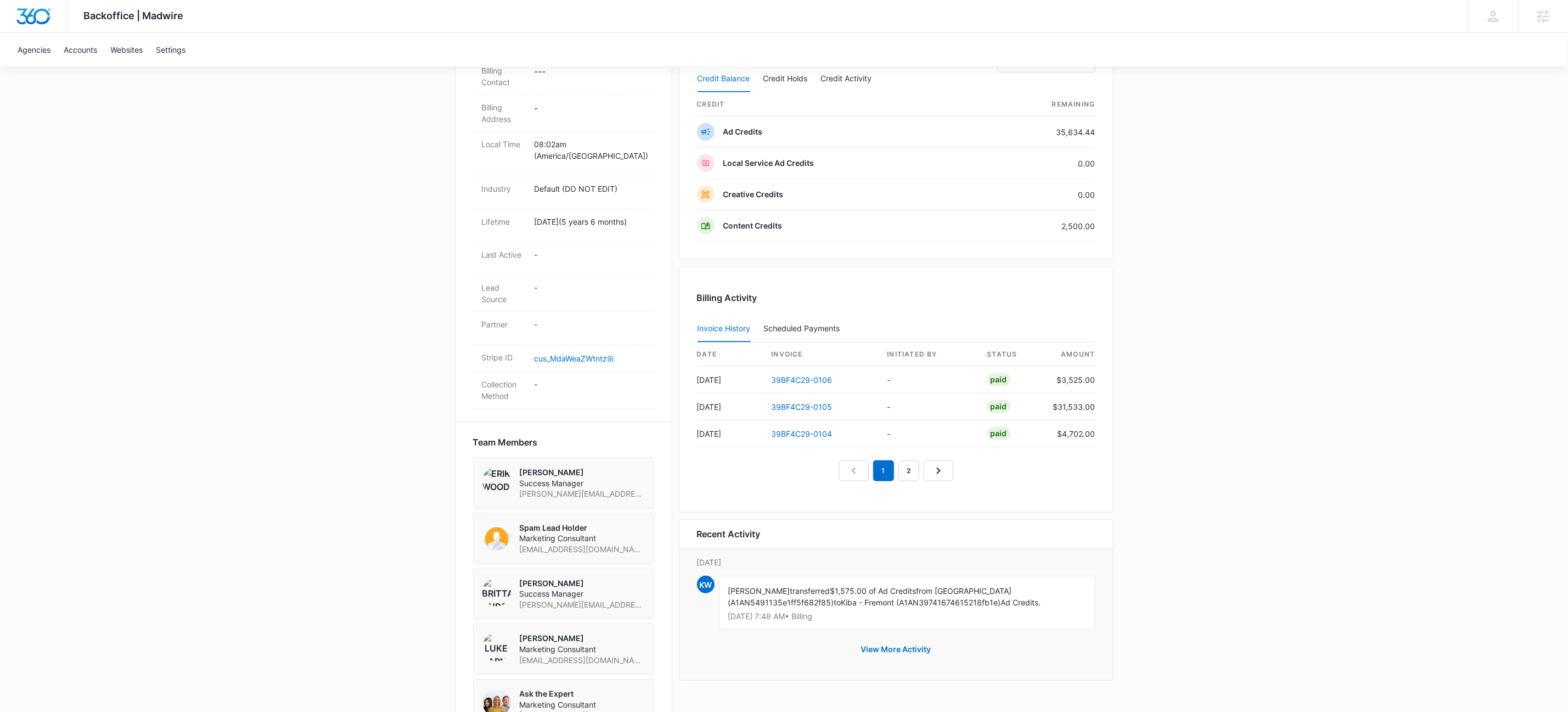
scroll to position [414, 0]
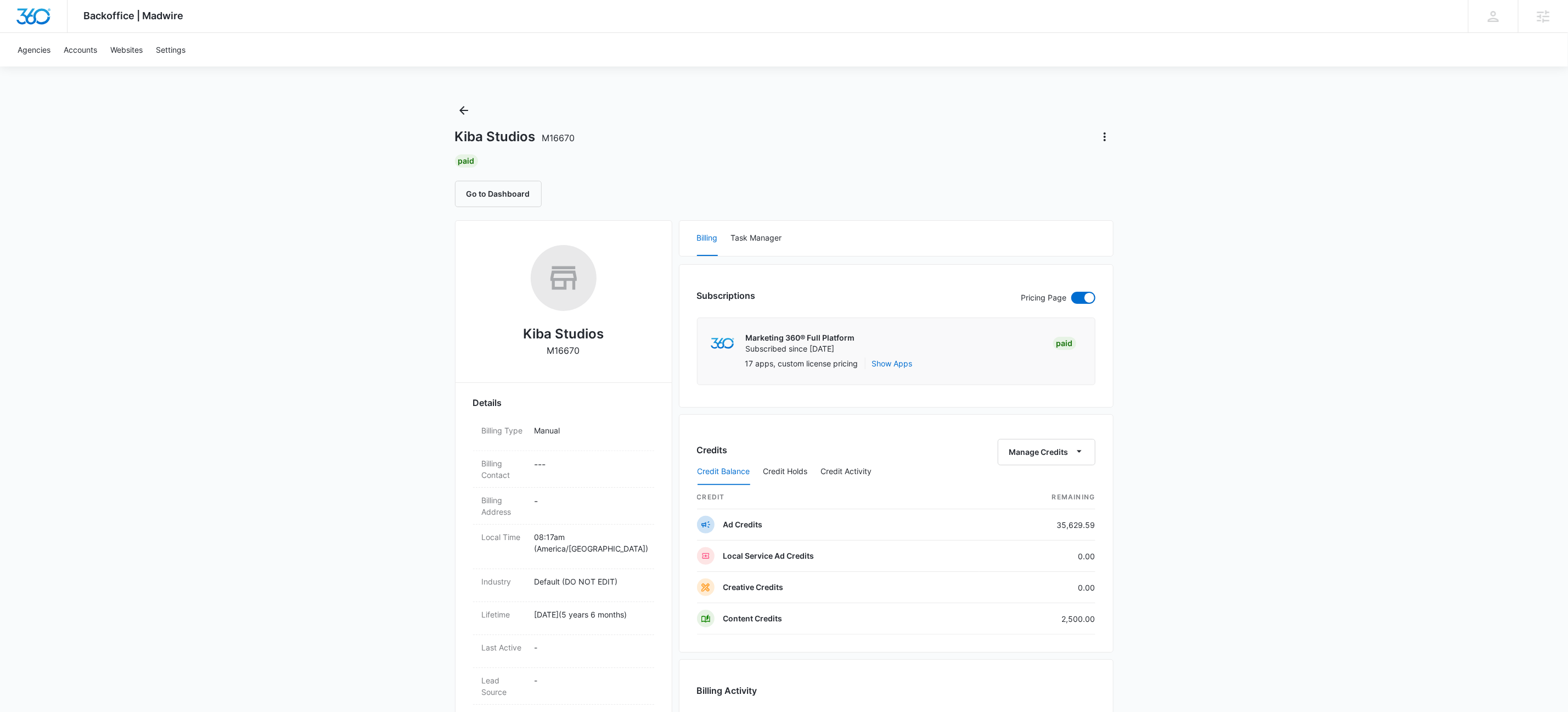
click at [1363, 415] on div "Backoffice | Madwire Apps Settings KW Kait Weagraff kaitlyn.weagraff@madwire.co…" at bounding box center [784, 577] width 1568 height 1155
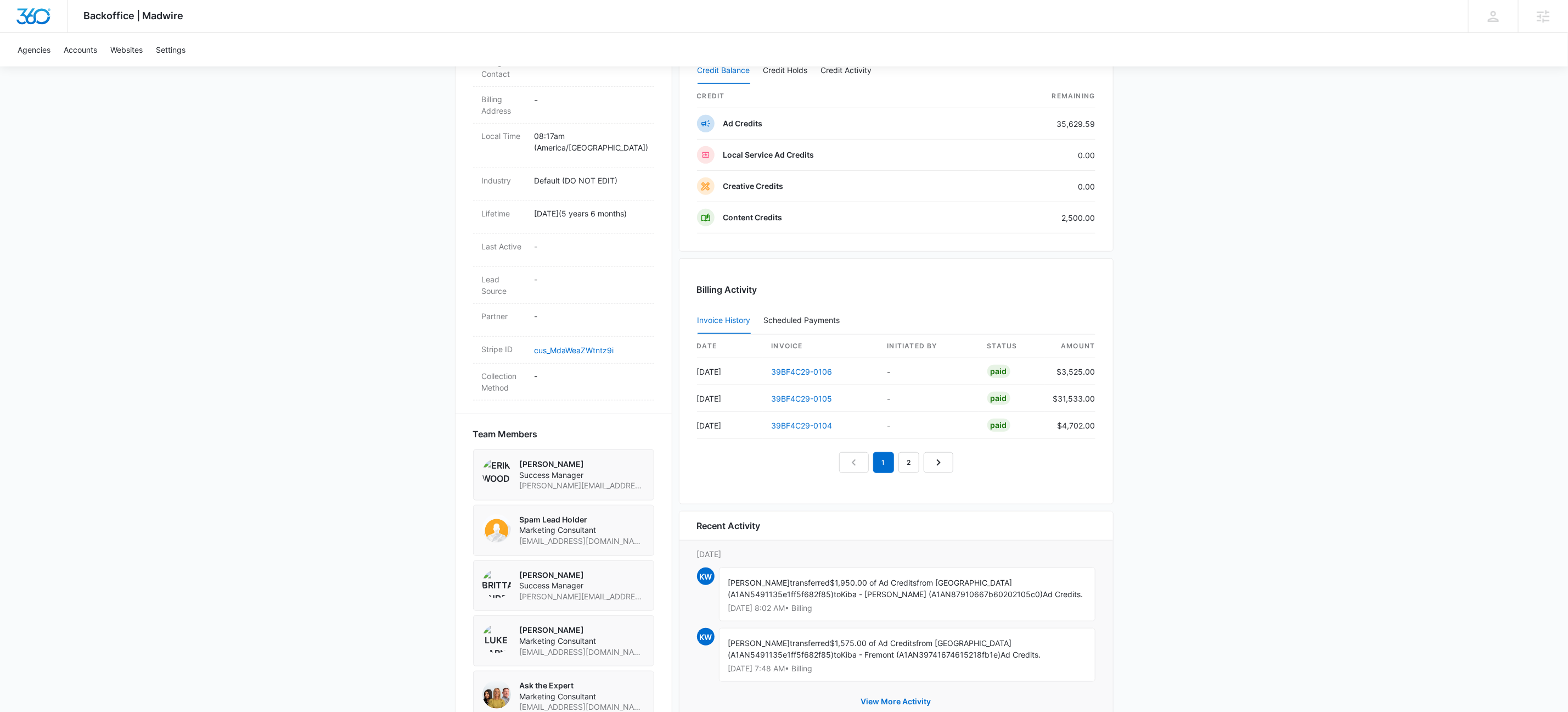
scroll to position [100, 0]
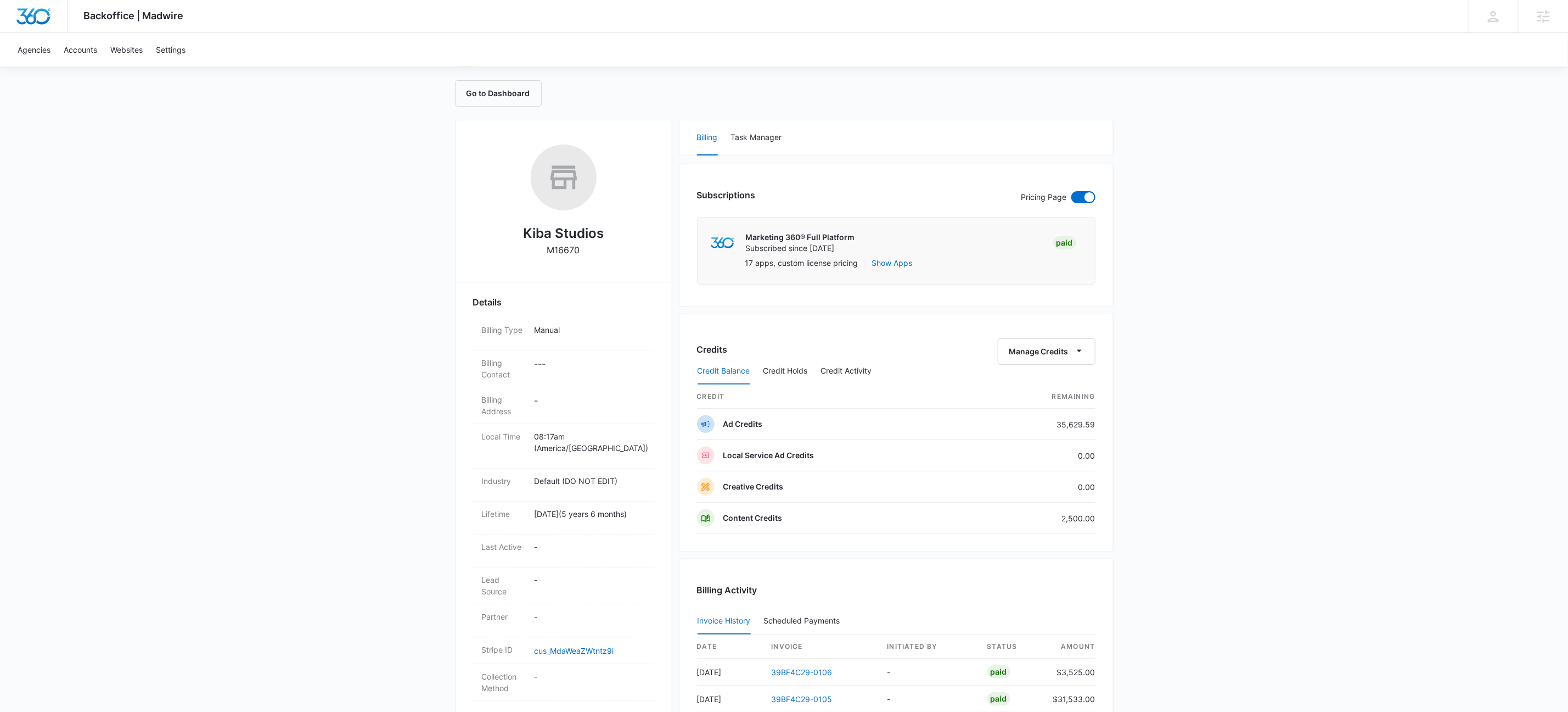
click at [1074, 361] on div "Credit Balance Credit Holds Credit Activity" at bounding box center [897, 371] width 398 height 27
click at [1076, 359] on div "Credit Balance Credit Holds Credit Activity" at bounding box center [897, 371] width 398 height 27
click at [1081, 352] on icon "button" at bounding box center [1080, 351] width 12 height 12
click at [1093, 439] on div "Transfer To Another Account" at bounding box center [1062, 437] width 103 height 8
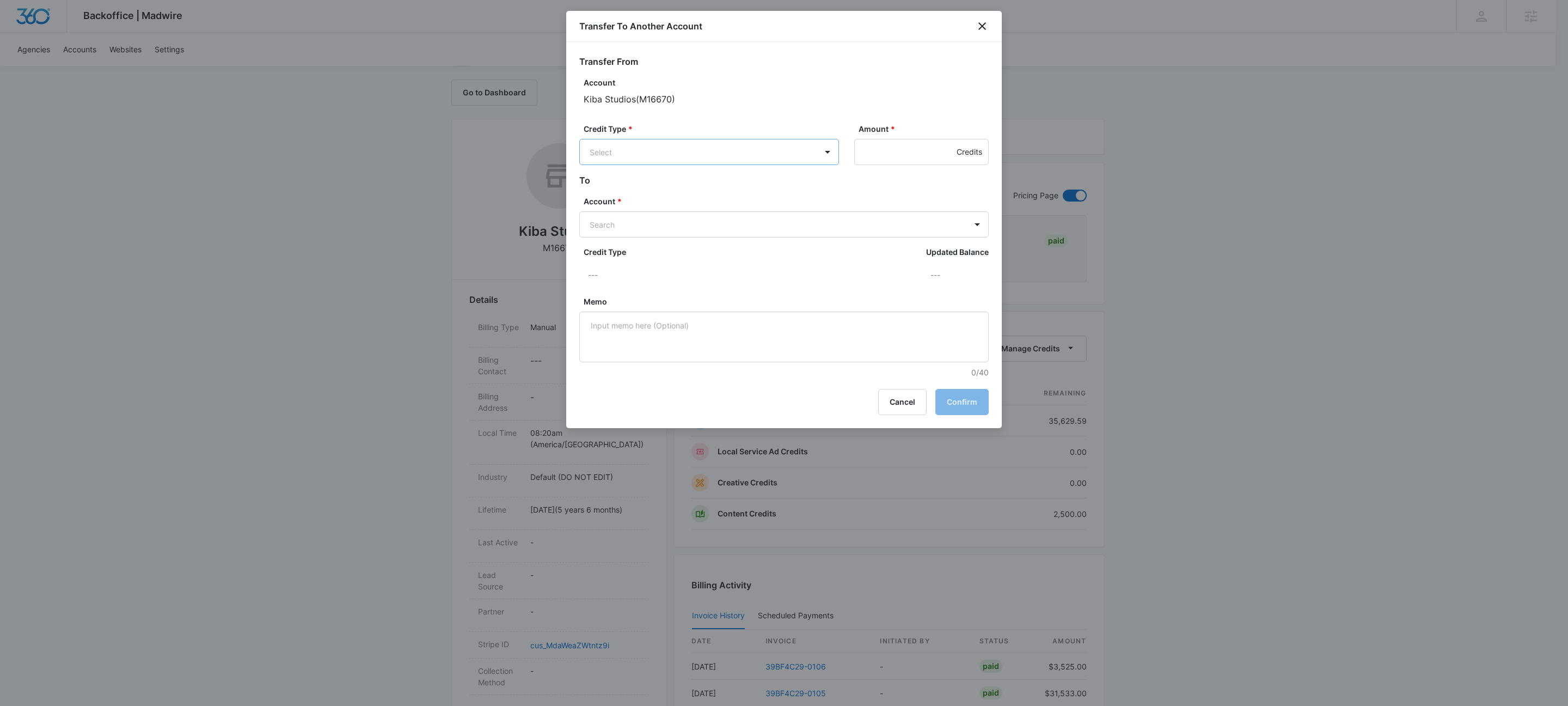
click at [720, 149] on body "Backoffice | Madwire Apps Settings KW Kait Weagraff kaitlyn.weagraff@madwire.co…" at bounding box center [784, 473] width 1568 height 1145
click at [650, 193] on p "Ad Credits (35629.59 Credits)" at bounding box center [673, 193] width 109 height 12
drag, startPoint x: 869, startPoint y: 152, endPoint x: 895, endPoint y: 154, distance: 26.1
click at [870, 152] on input "Amount *" at bounding box center [922, 151] width 134 height 26
type input "1425"
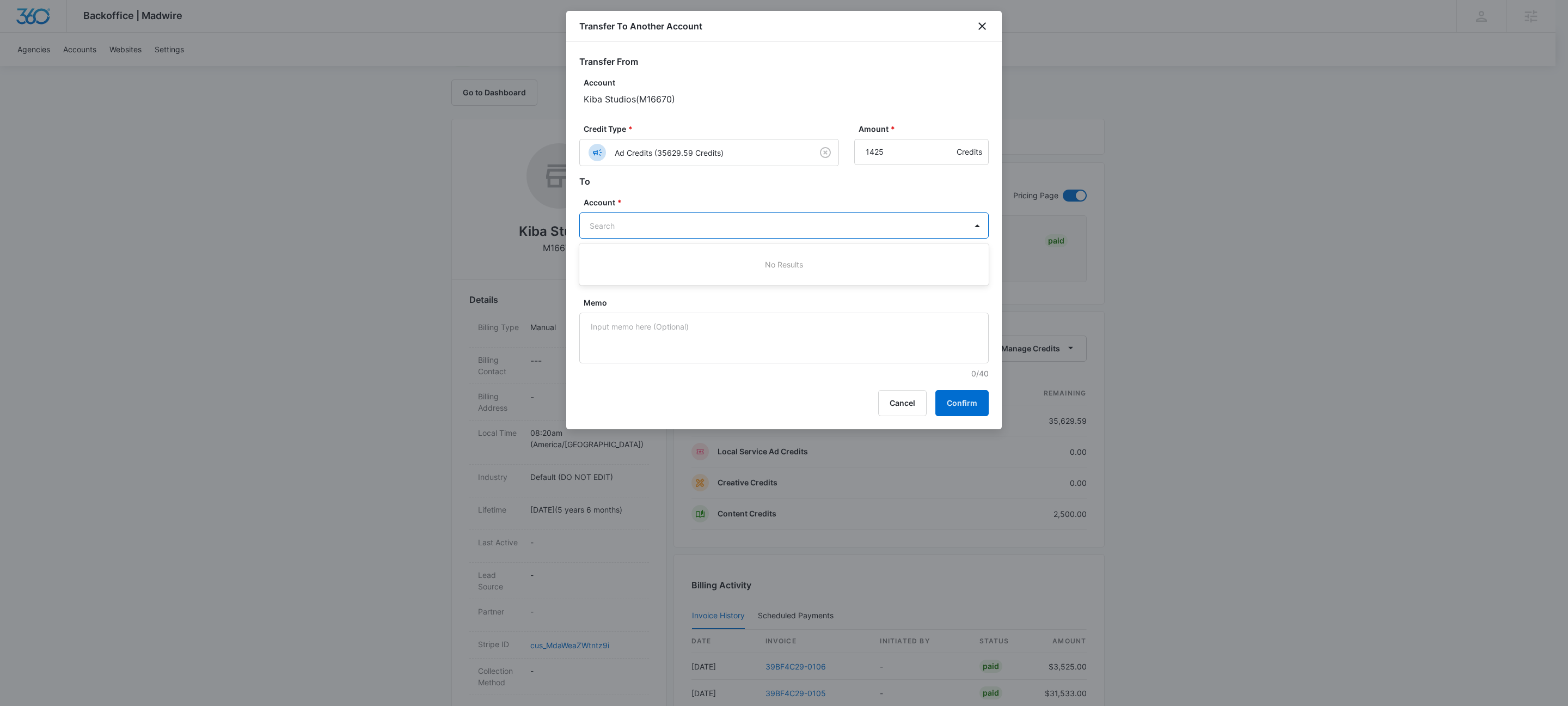
click at [670, 233] on body "Backoffice | Madwire Apps Settings KW Kait Weagraff kaitlyn.weagraff@madwire.co…" at bounding box center [784, 473] width 1568 height 1145
type input "M34491"
click at [664, 270] on p "M34491 • A1AN5018426130d77456e35" at bounding box center [783, 275] width 381 height 12
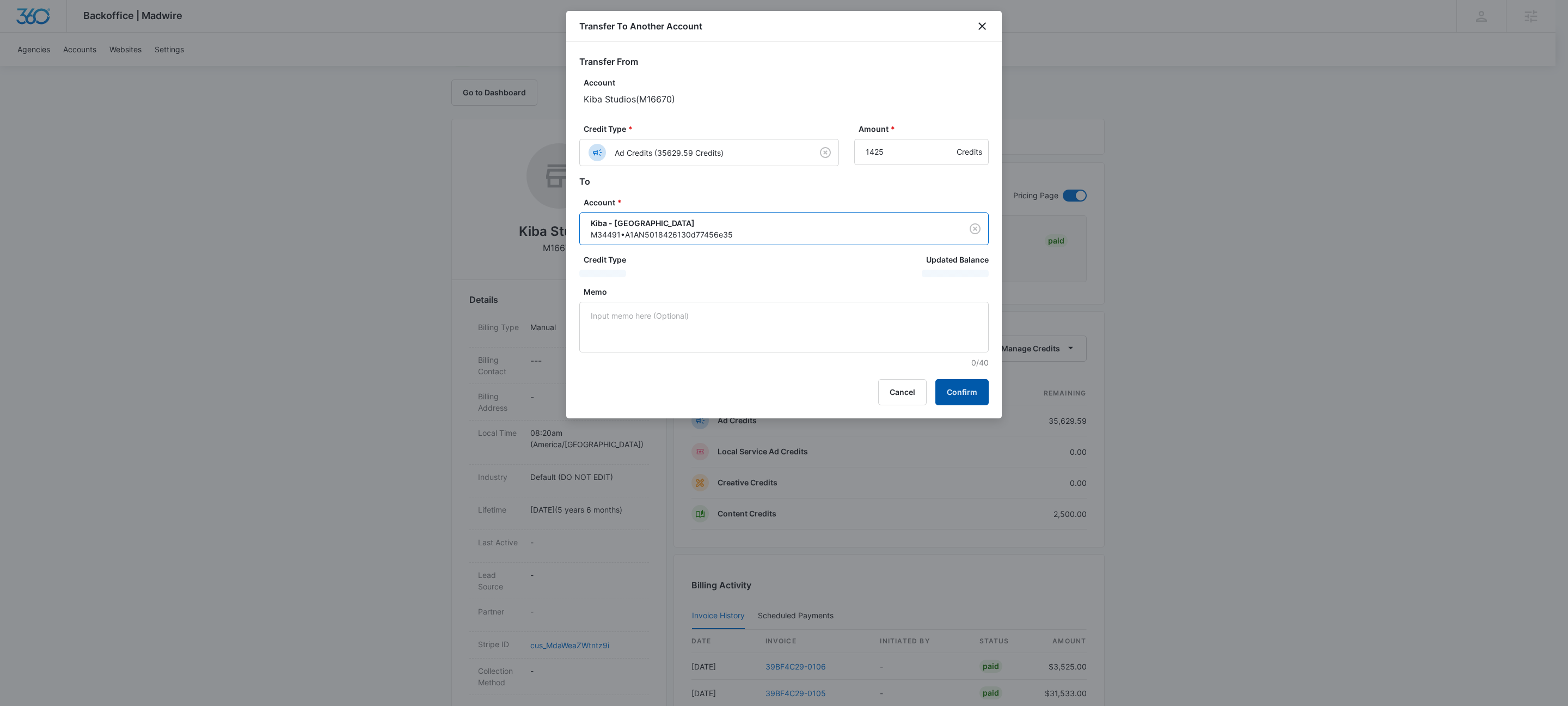
click at [968, 390] on button "Confirm" at bounding box center [963, 391] width 54 height 26
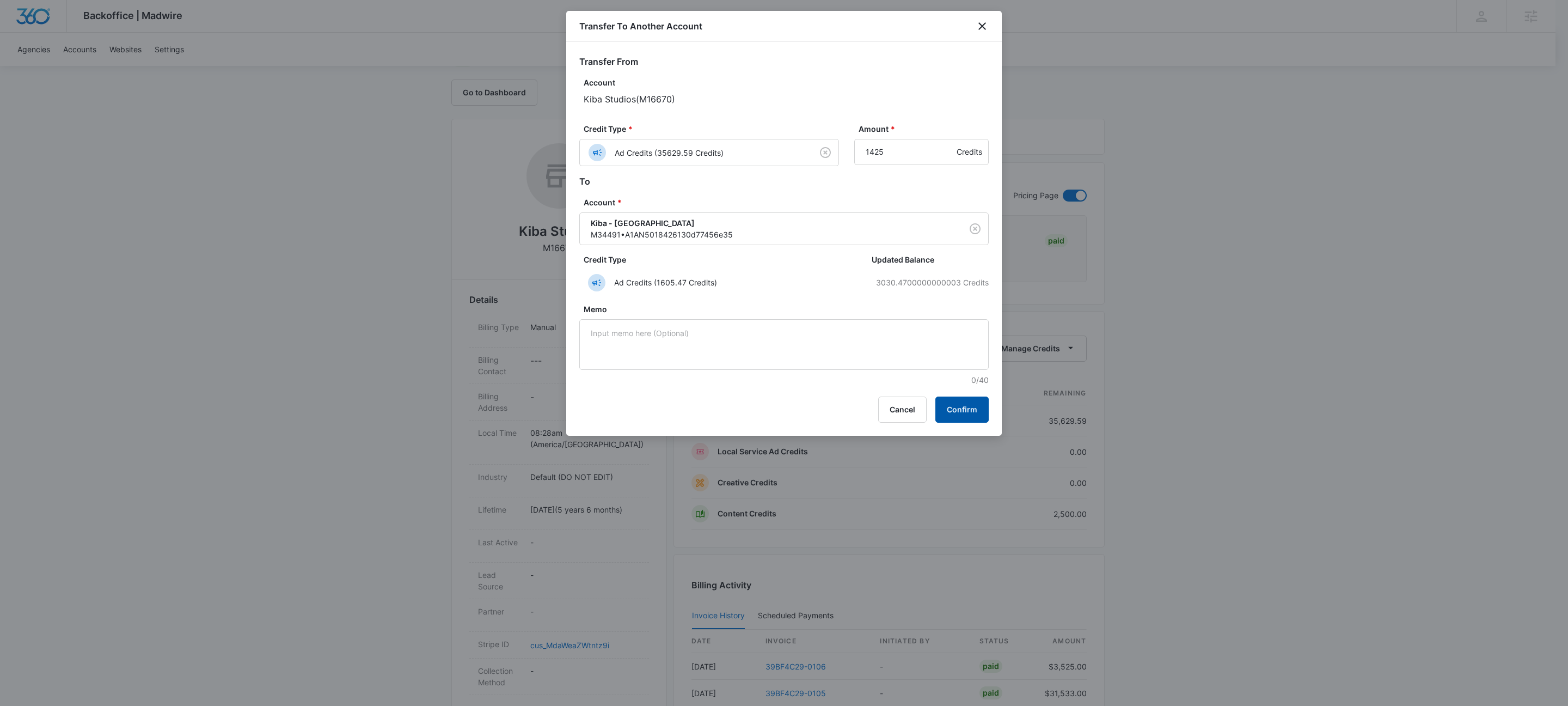
click at [965, 412] on button "Confirm" at bounding box center [963, 408] width 54 height 26
drag, startPoint x: 889, startPoint y: 424, endPoint x: 889, endPoint y: 415, distance: 9.0
click at [889, 420] on button "Cancel" at bounding box center [885, 408] width 48 height 26
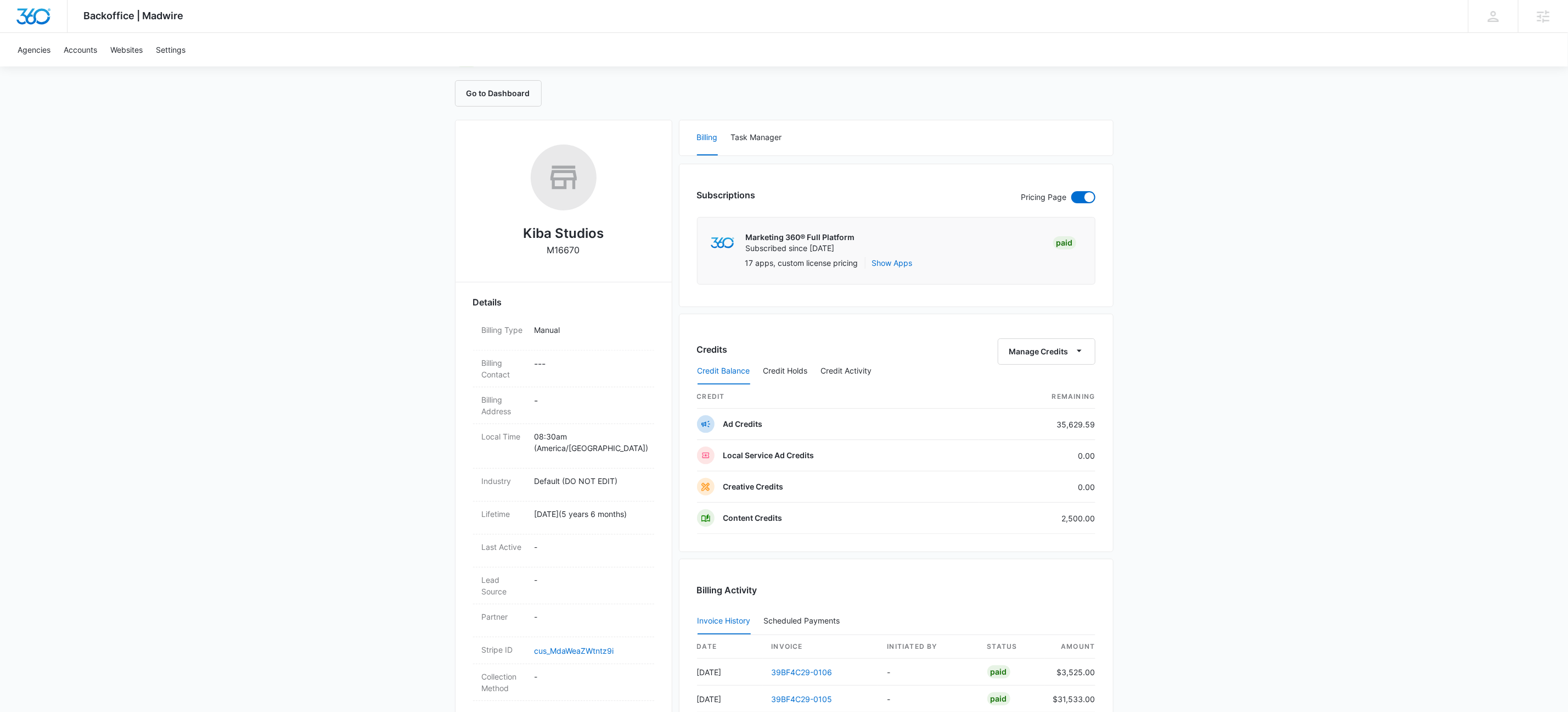
drag, startPoint x: 835, startPoint y: 307, endPoint x: 258, endPoint y: 106, distance: 611.0
click at [833, 307] on div "Subscriptions Pricing Page Marketing 360® Full Platform Subscribed since Apr 5,…" at bounding box center [897, 235] width 434 height 143
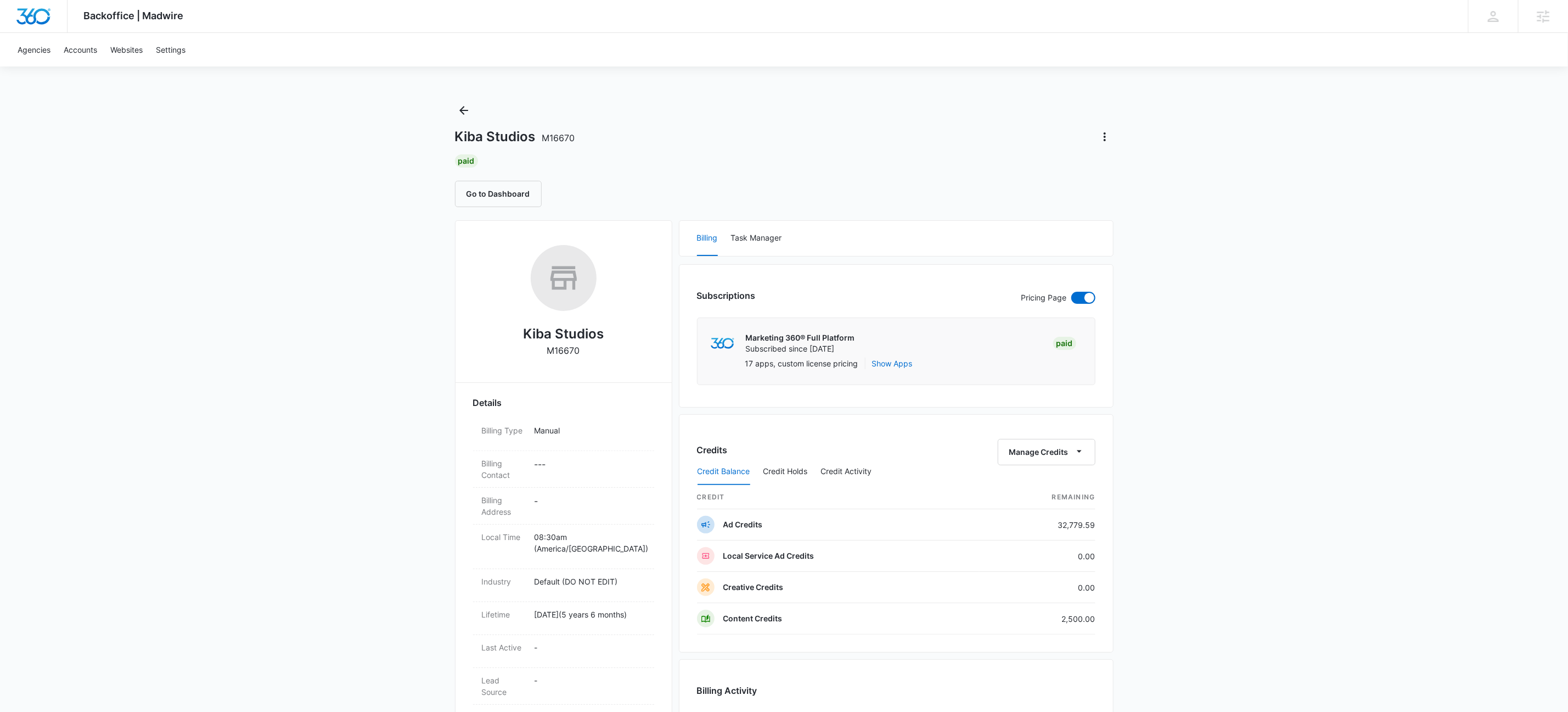
scroll to position [158, 0]
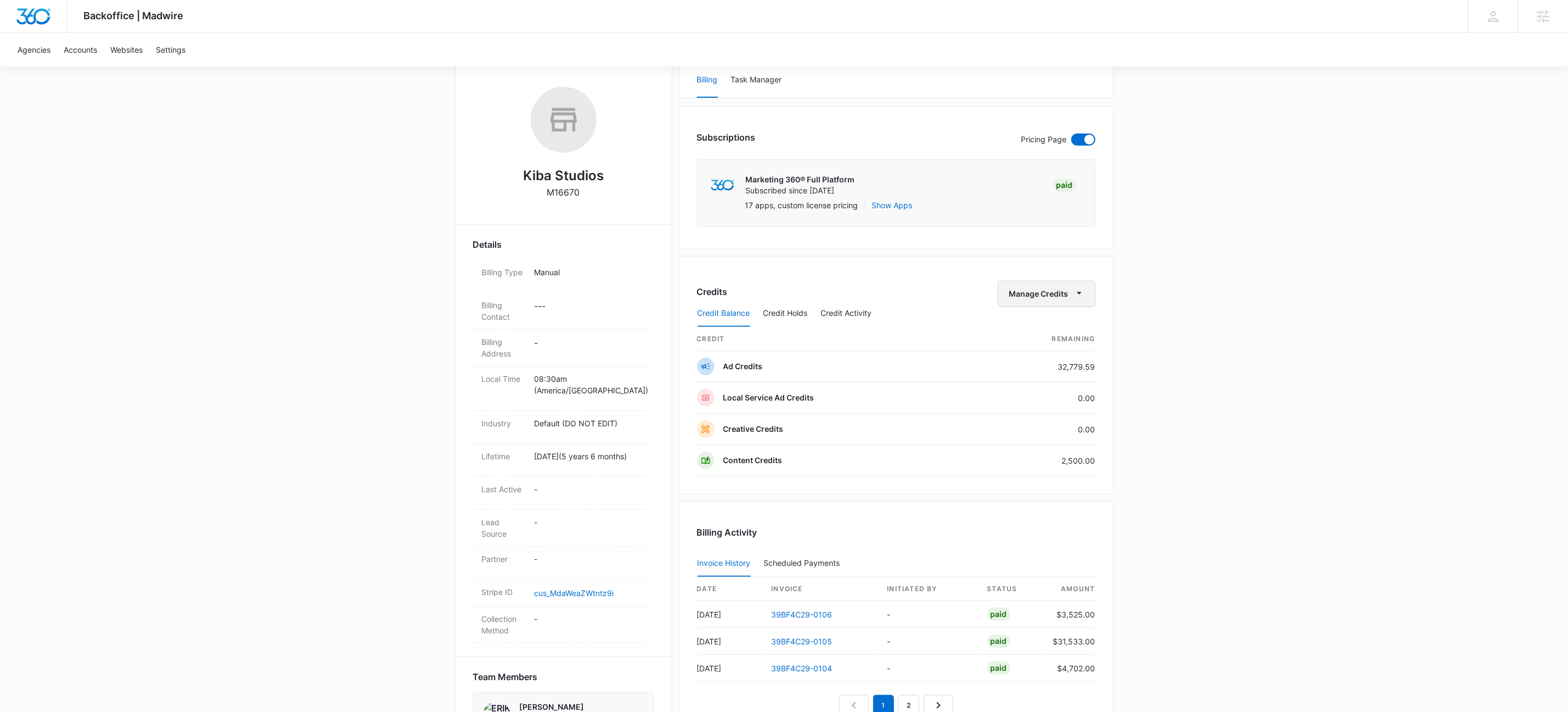
click at [1089, 291] on button "Manage Credits" at bounding box center [1047, 293] width 97 height 26
click at [1067, 376] on div "Transfer To Another Account" at bounding box center [1062, 379] width 103 height 8
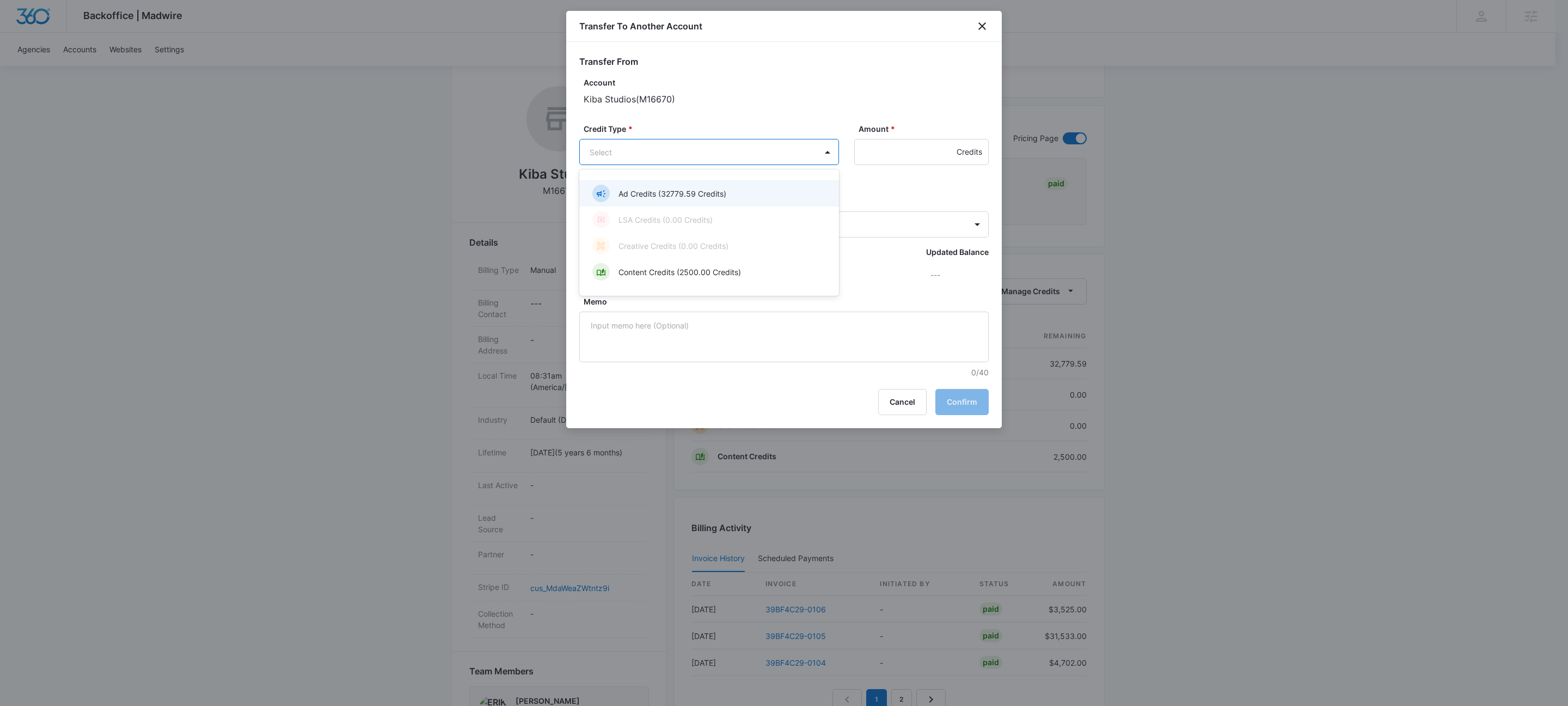
click at [672, 155] on body "Backoffice | Madwire Apps Settings KW Kait Weagraff [EMAIL_ADDRESS][PERSON_NAME…" at bounding box center [784, 451] width 1568 height 1215
click at [662, 189] on p "Ad Credits (32779.59 Credits)" at bounding box center [672, 193] width 108 height 12
click at [880, 149] on input "Amount *" at bounding box center [922, 151] width 134 height 26
type input "950"
click at [643, 225] on body "Backoffice | Madwire Apps Settings KW Kait Weagraff [EMAIL_ADDRESS][PERSON_NAME…" at bounding box center [784, 451] width 1568 height 1215
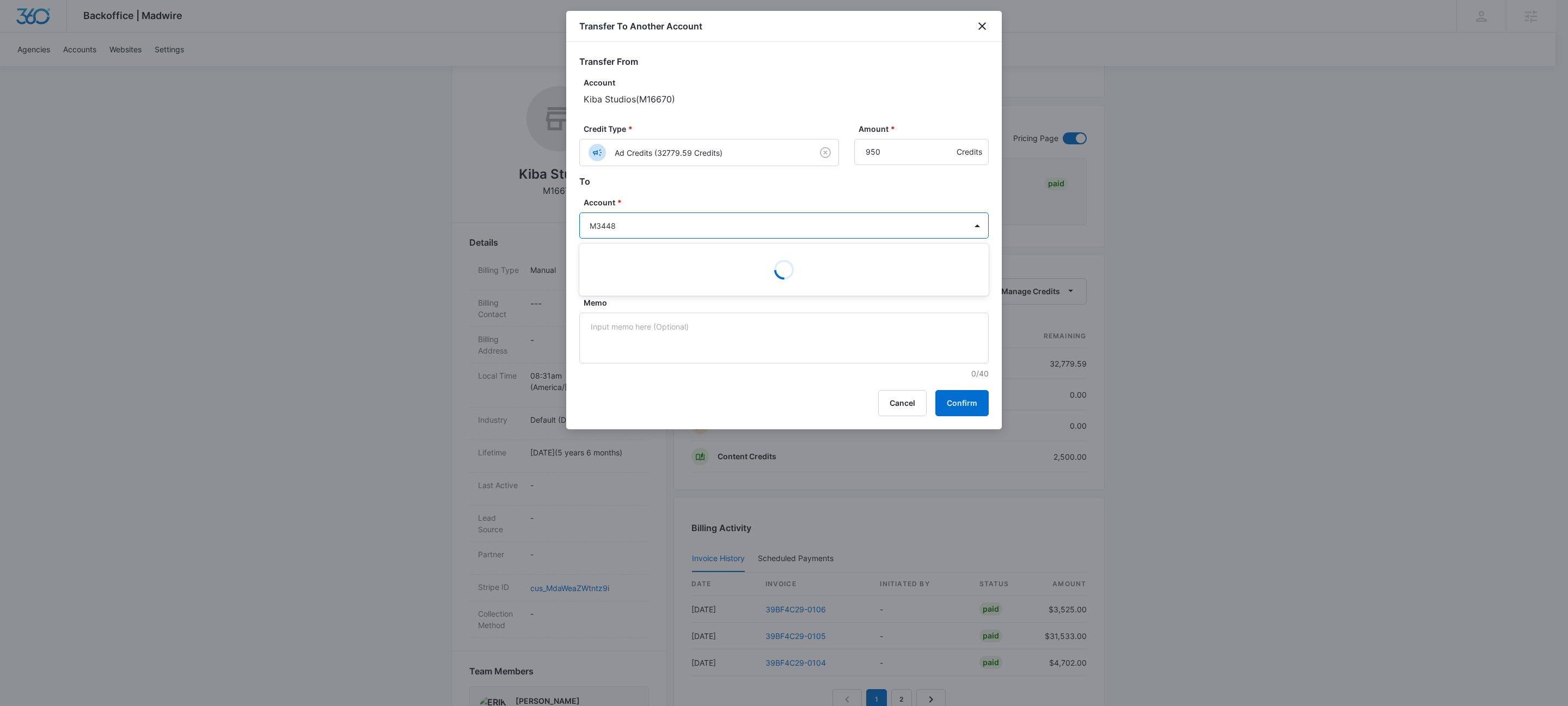
type input "M34489"
click at [629, 264] on p "Kiba - Long Island" at bounding box center [783, 264] width 381 height 12
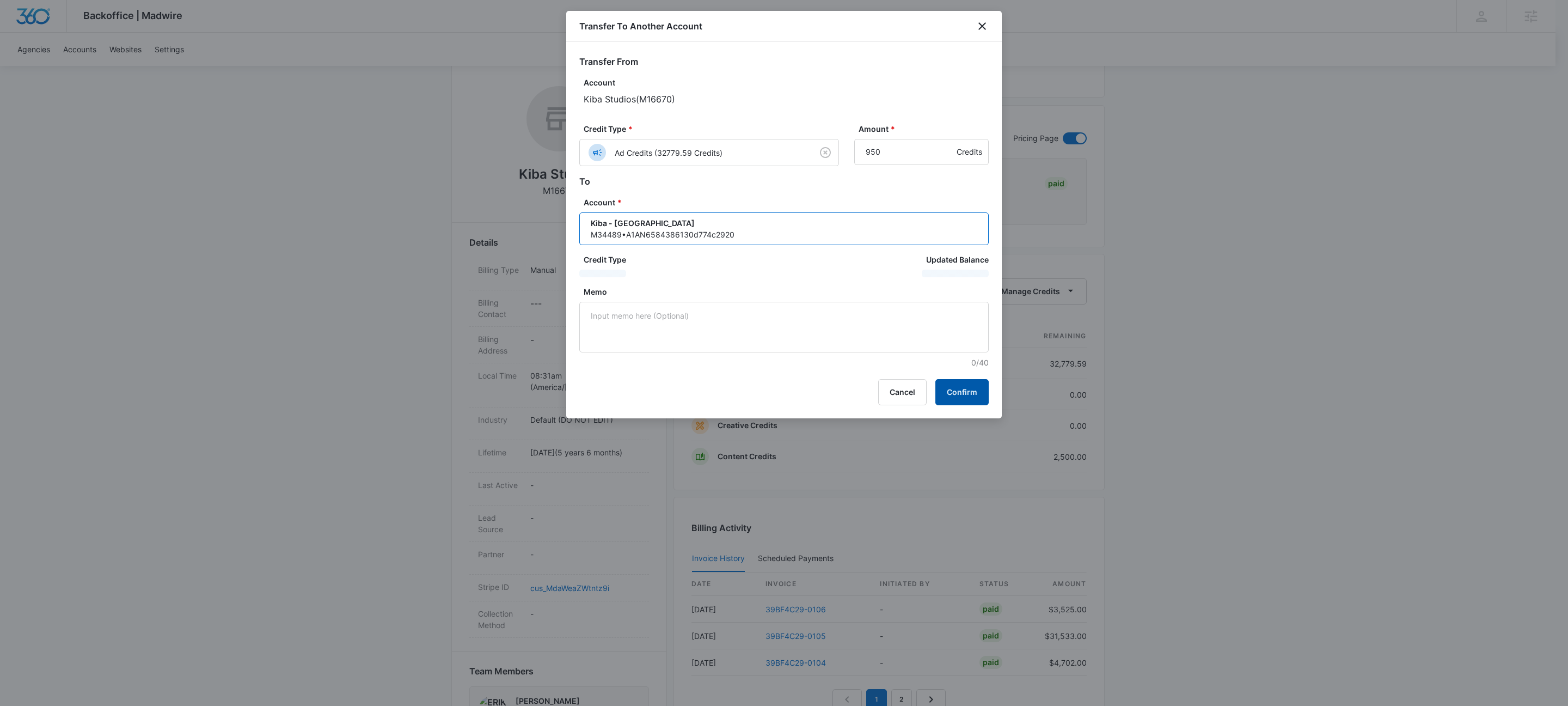
click at [956, 395] on button "Confirm" at bounding box center [963, 391] width 54 height 26
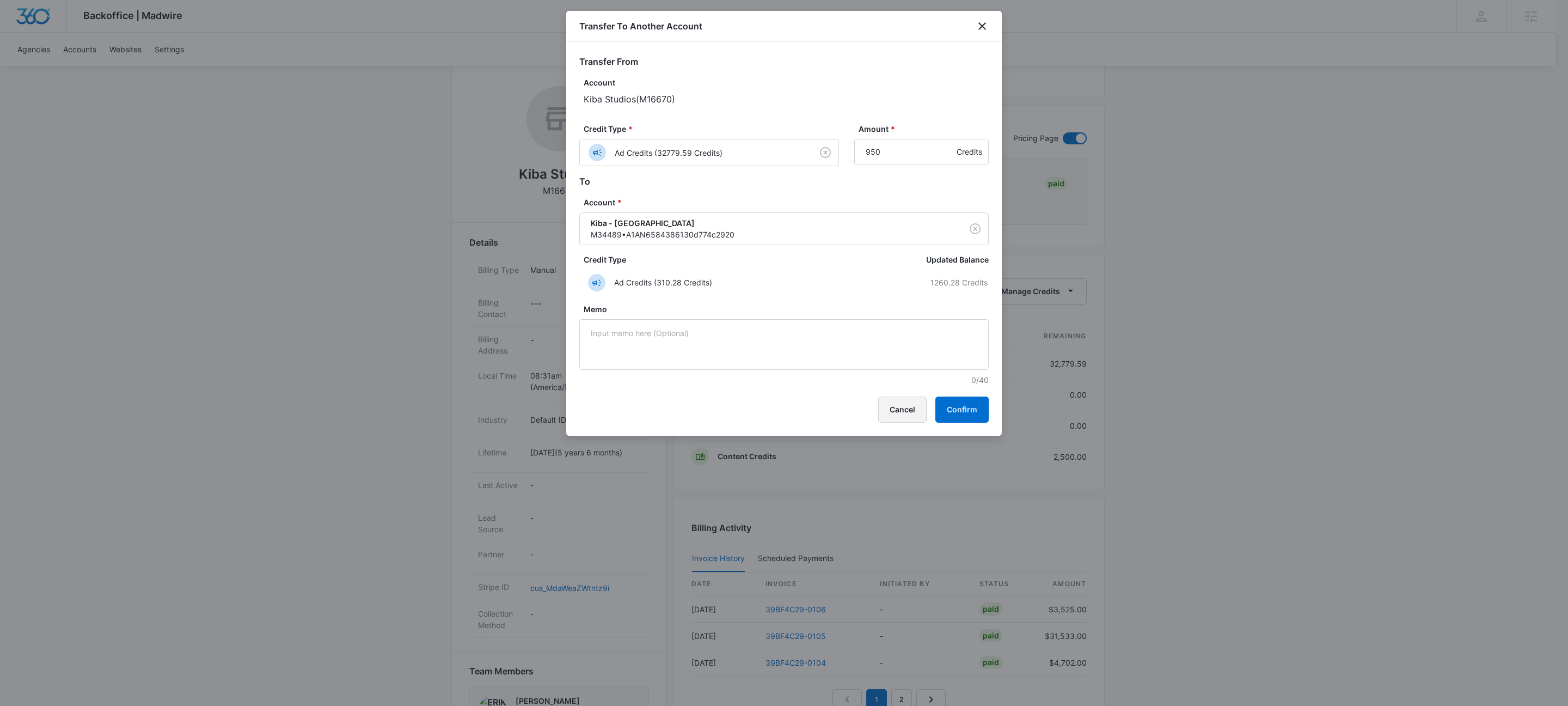
click at [902, 411] on button "Cancel" at bounding box center [903, 408] width 48 height 26
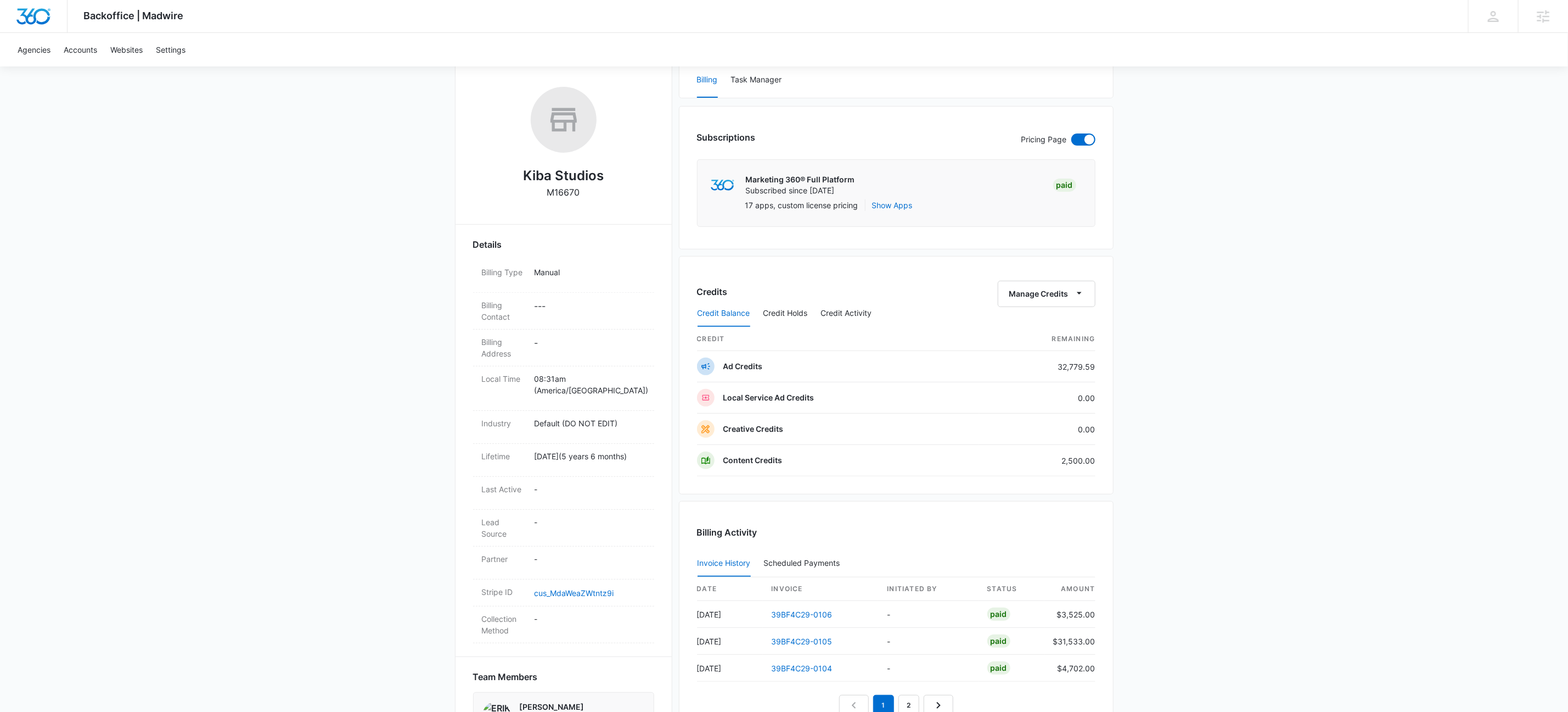
click at [205, 170] on div "Backoffice | Madwire Apps Settings KW Kait Weagraff kaitlyn.weagraff@madwire.co…" at bounding box center [784, 455] width 1568 height 1226
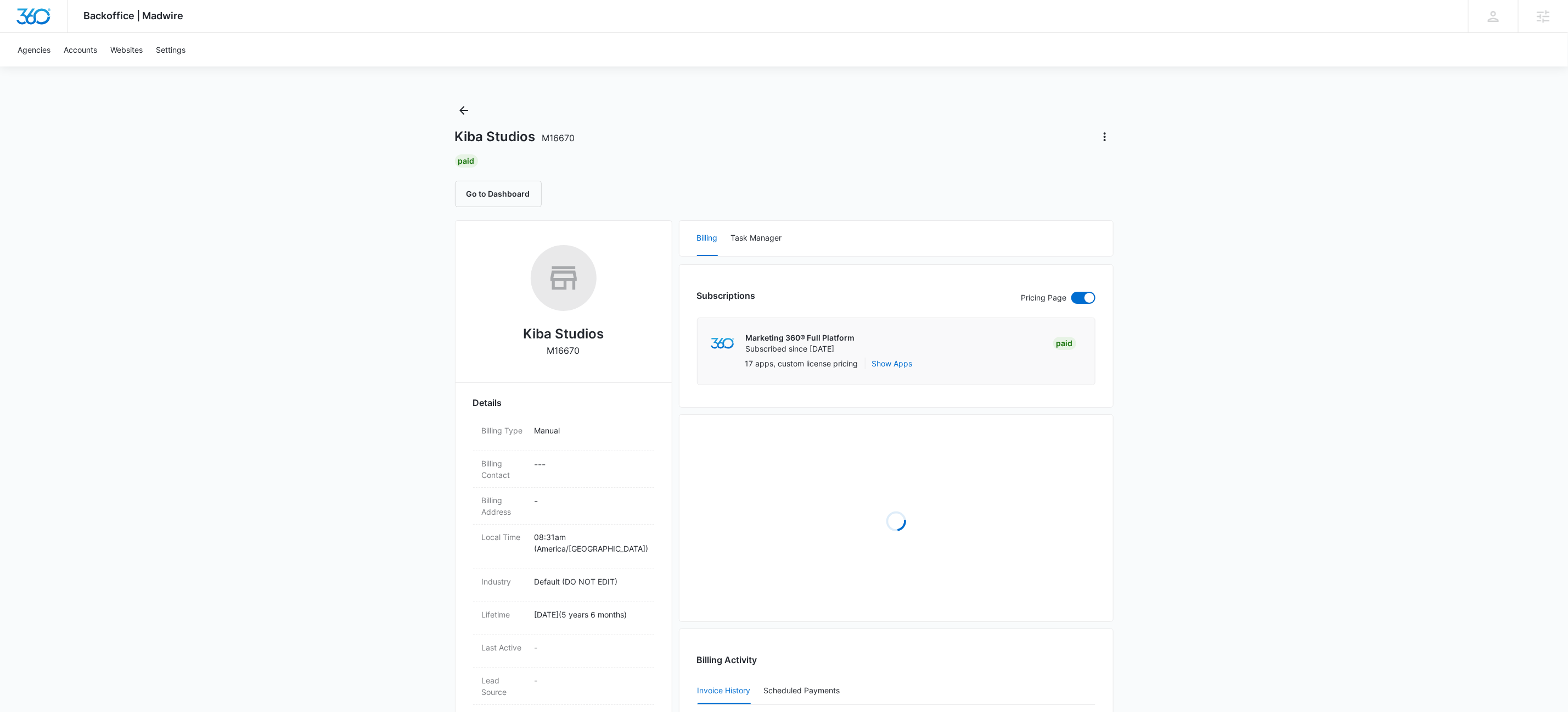
click at [1377, 474] on div "Backoffice | Madwire Apps Settings KW Kait Weagraff kaitlyn.weagraff@madwire.co…" at bounding box center [784, 598] width 1568 height 1195
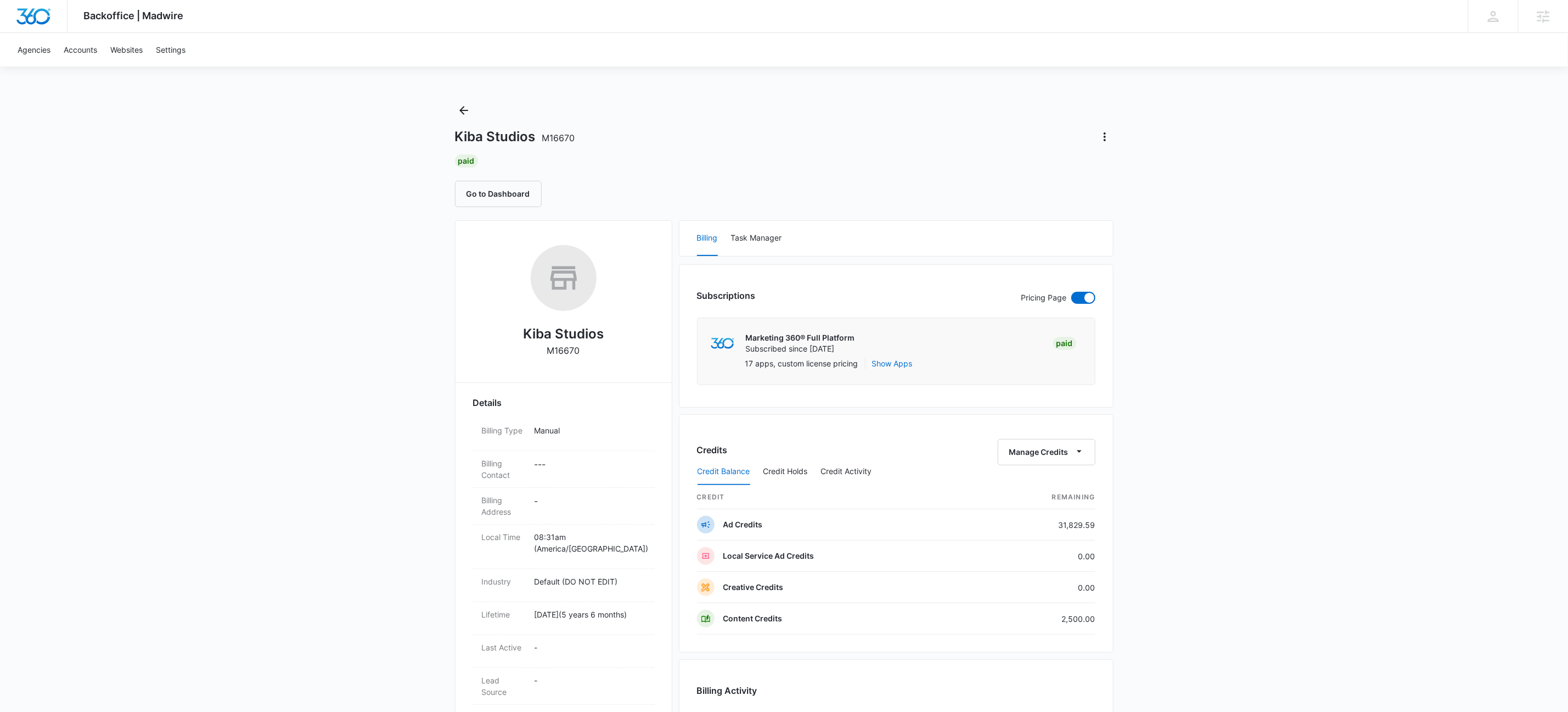
click at [1377, 474] on div "Backoffice | Madwire Apps Settings KW Kait Weagraff [EMAIL_ADDRESS][PERSON_NAME…" at bounding box center [784, 613] width 1568 height 1226
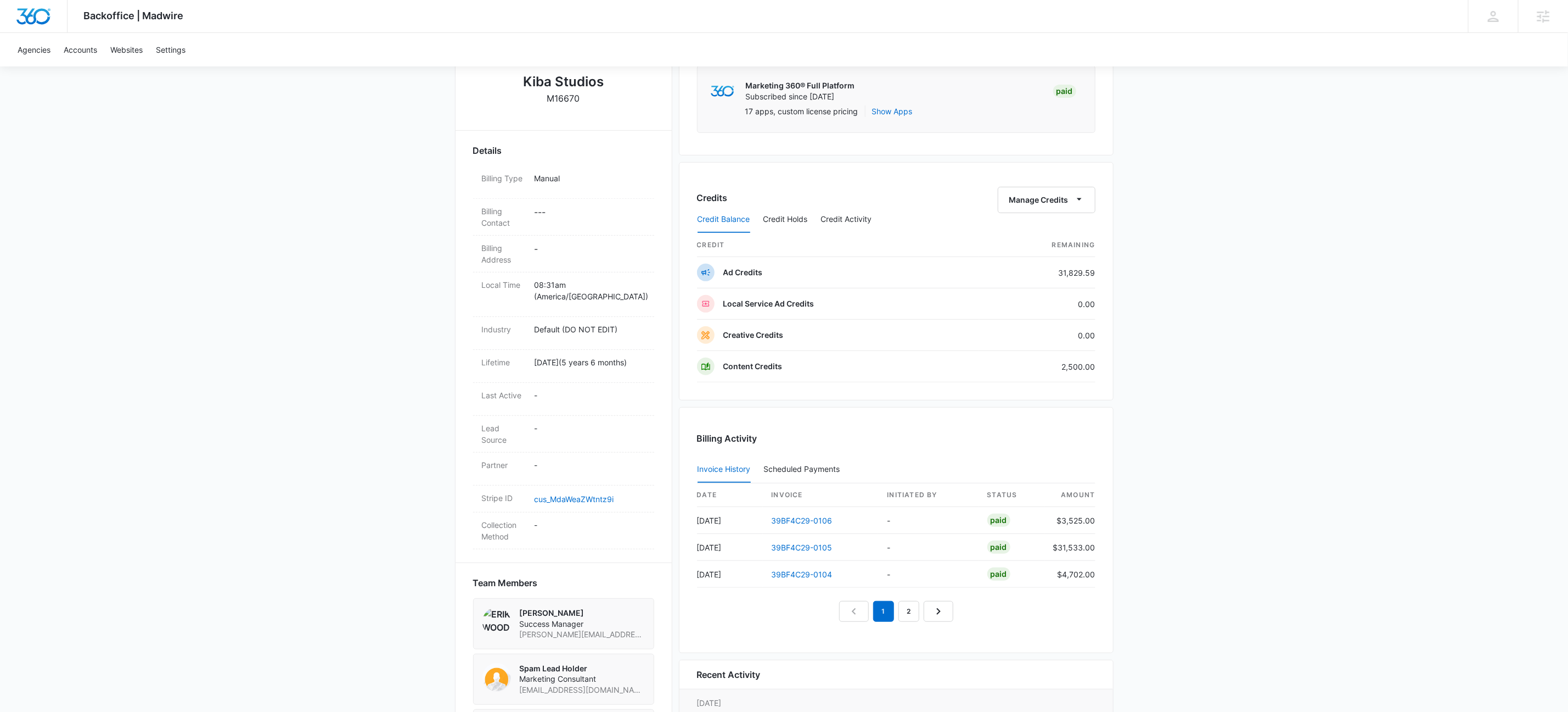
scroll to position [142, 0]
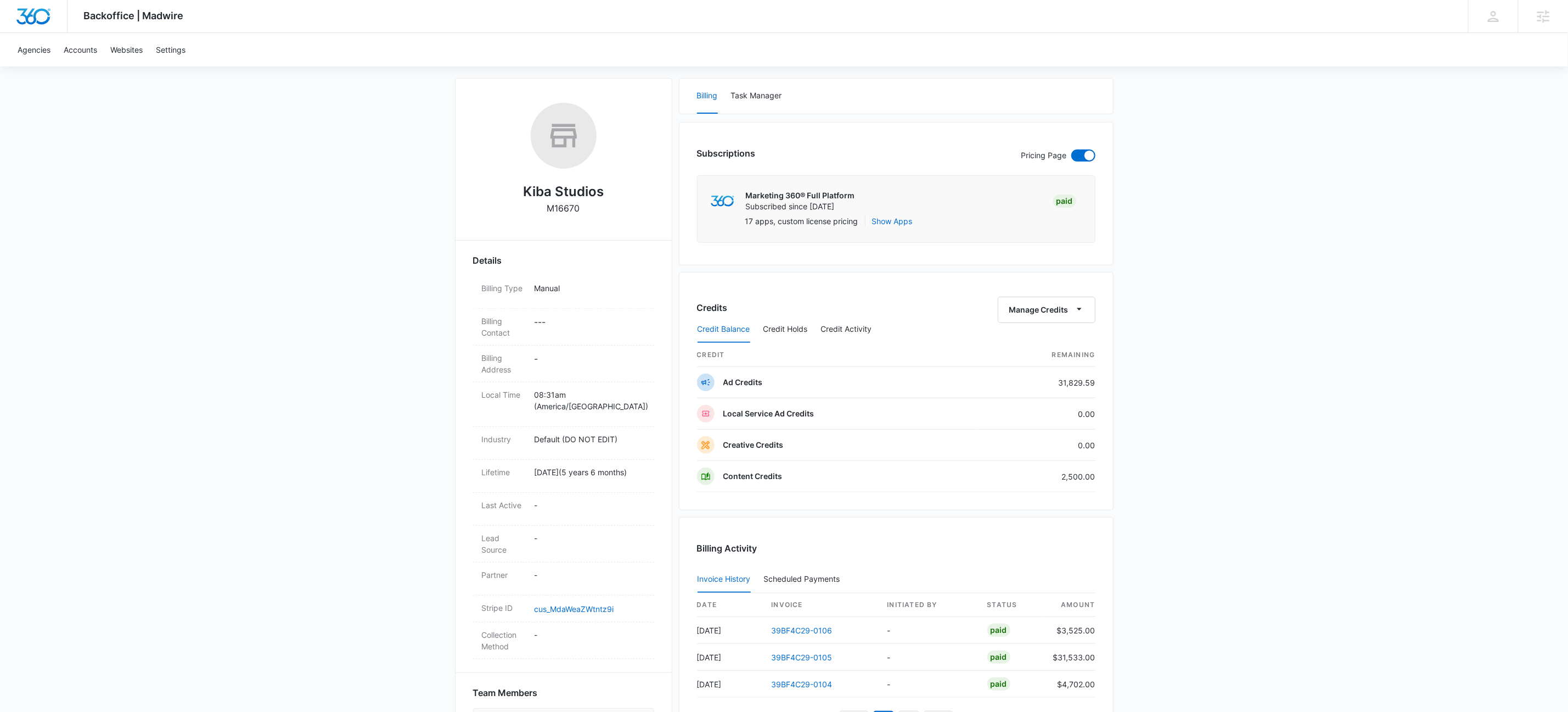
click at [1055, 315] on div "Credit Balance Credit Holds Credit Activity" at bounding box center [897, 329] width 398 height 27
drag, startPoint x: 1043, startPoint y: 310, endPoint x: 1047, endPoint y: 324, distance: 14.6
click at [1043, 310] on button "Manage Credits" at bounding box center [1047, 309] width 97 height 26
click at [1062, 392] on div "Transfer To Another Account" at bounding box center [1062, 396] width 103 height 8
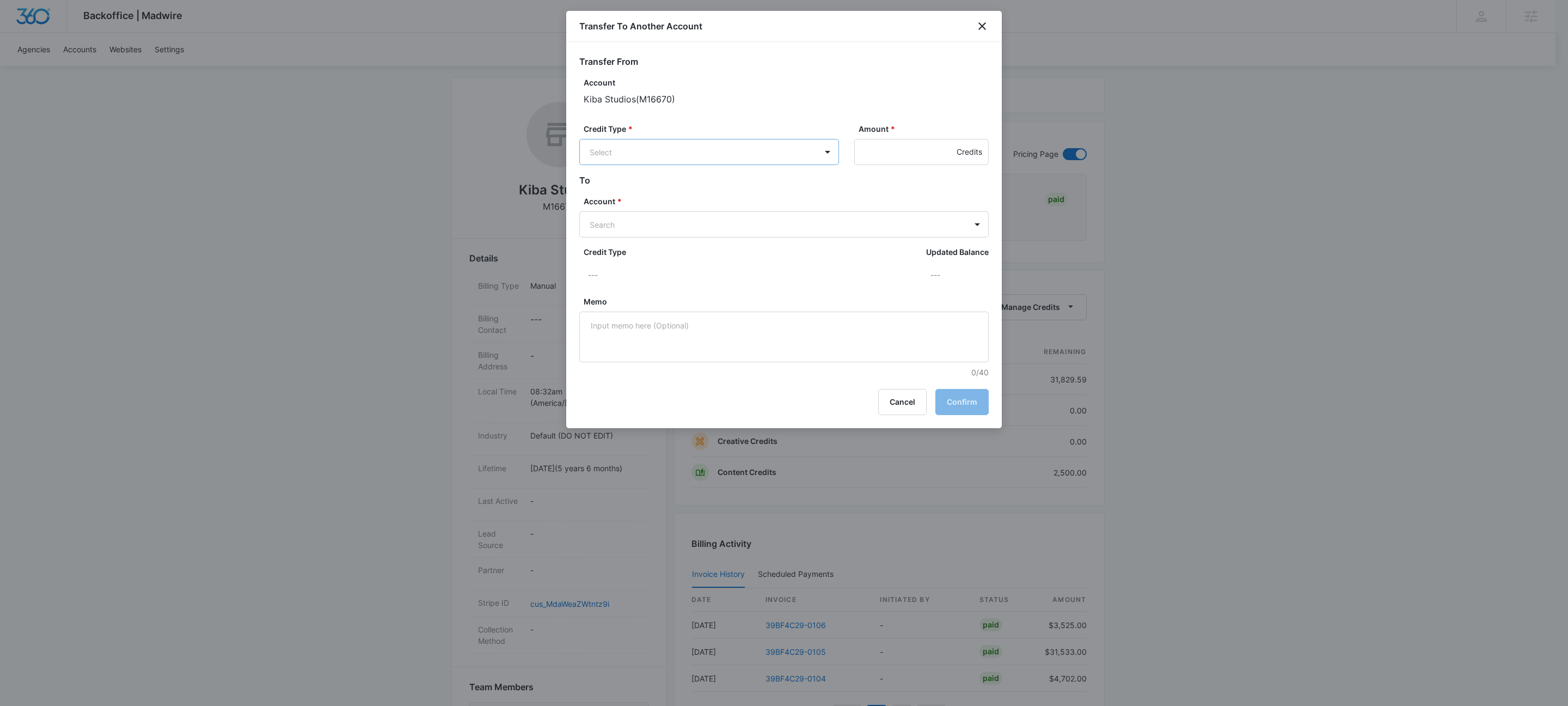
click at [701, 156] on body "Backoffice | Madwire Apps Settings KW Kait Weagraff kaitlyn.weagraff@madwire.co…" at bounding box center [784, 466] width 1568 height 1215
click at [668, 190] on p "Ad Credits (31829.59 Credits)" at bounding box center [672, 193] width 108 height 12
click at [927, 155] on input "Amount *" at bounding box center [922, 151] width 134 height 26
type input "950"
type input "M34489"
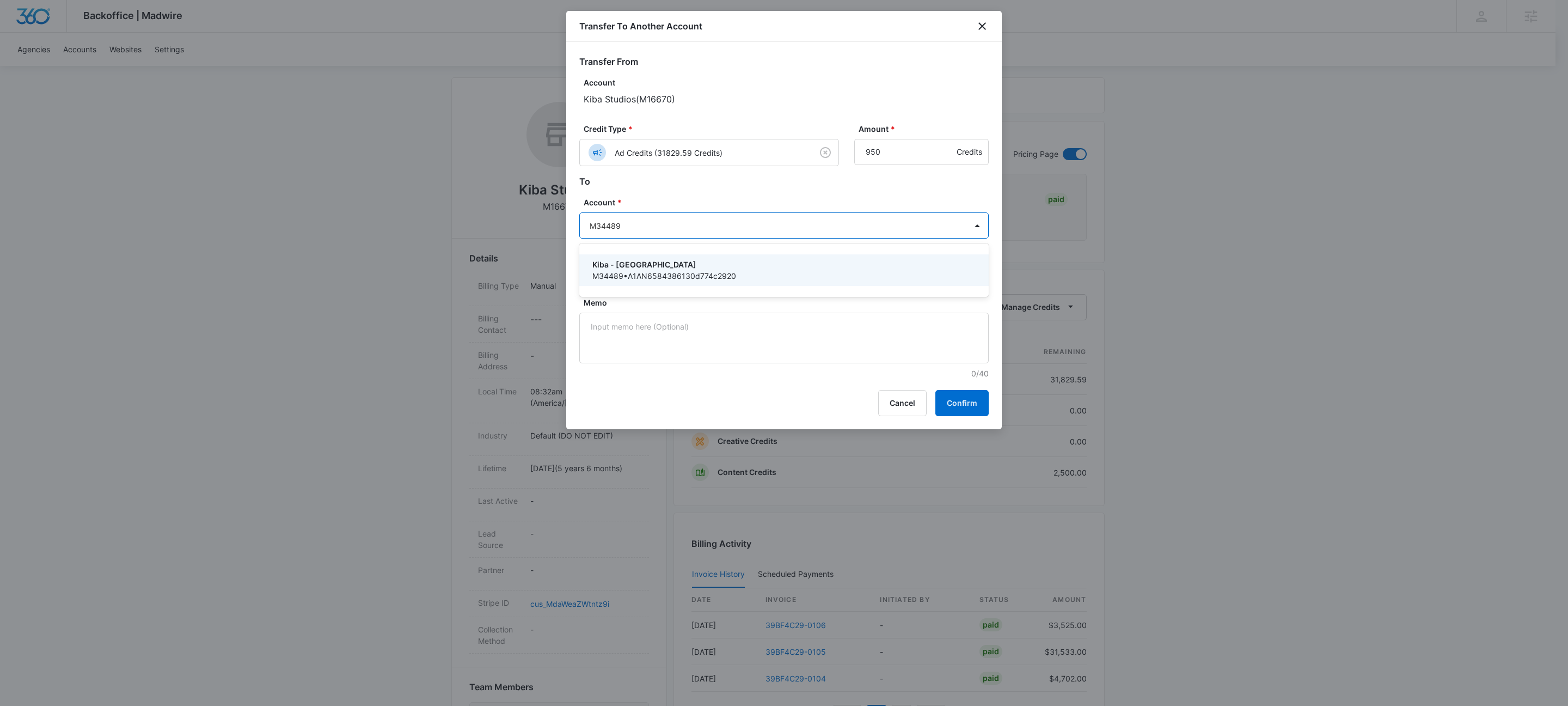
click at [695, 256] on div "Kiba - Long Island M34489 • A1AN6584386130d774c2920" at bounding box center [784, 269] width 409 height 31
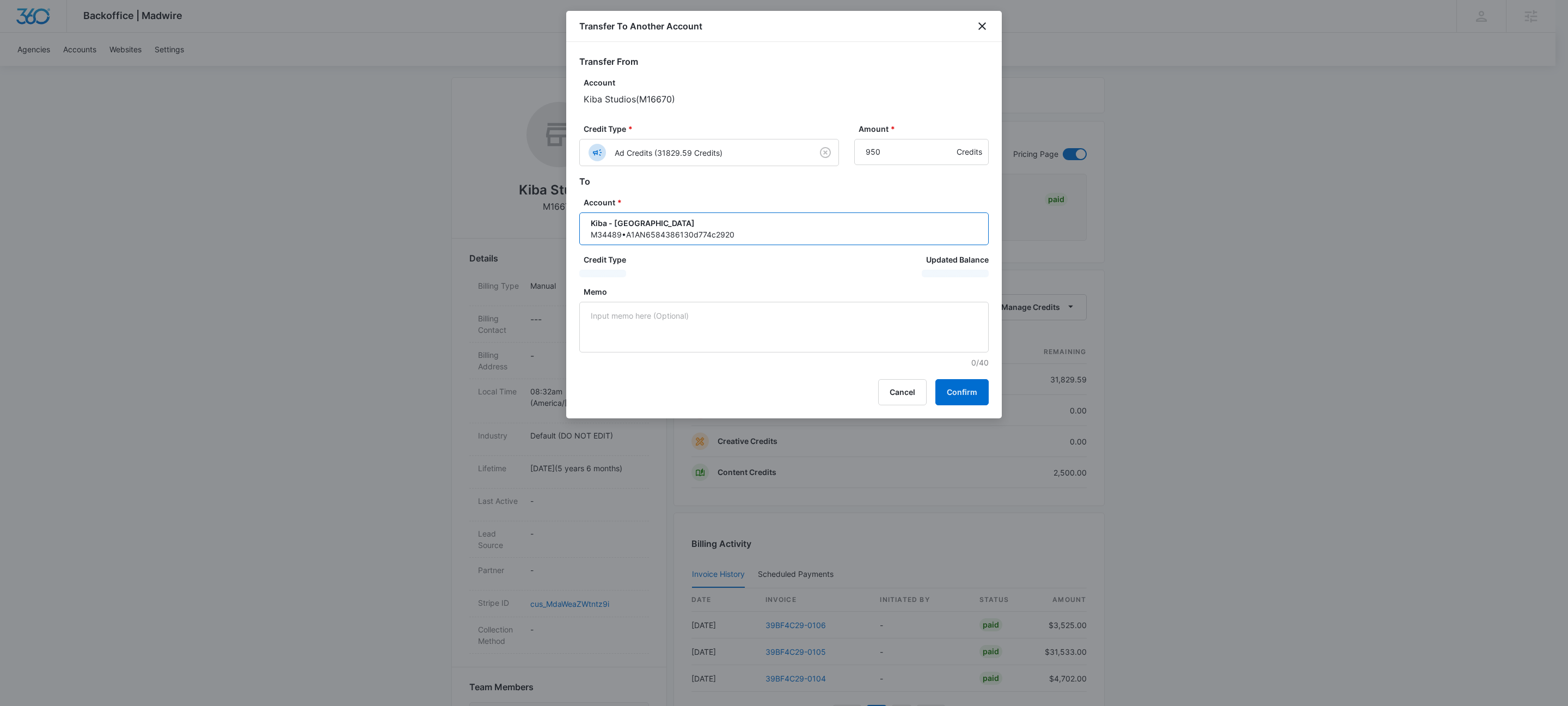
click at [737, 186] on h2 "To" at bounding box center [784, 181] width 409 height 13
click at [949, 392] on button "Confirm" at bounding box center [963, 391] width 54 height 26
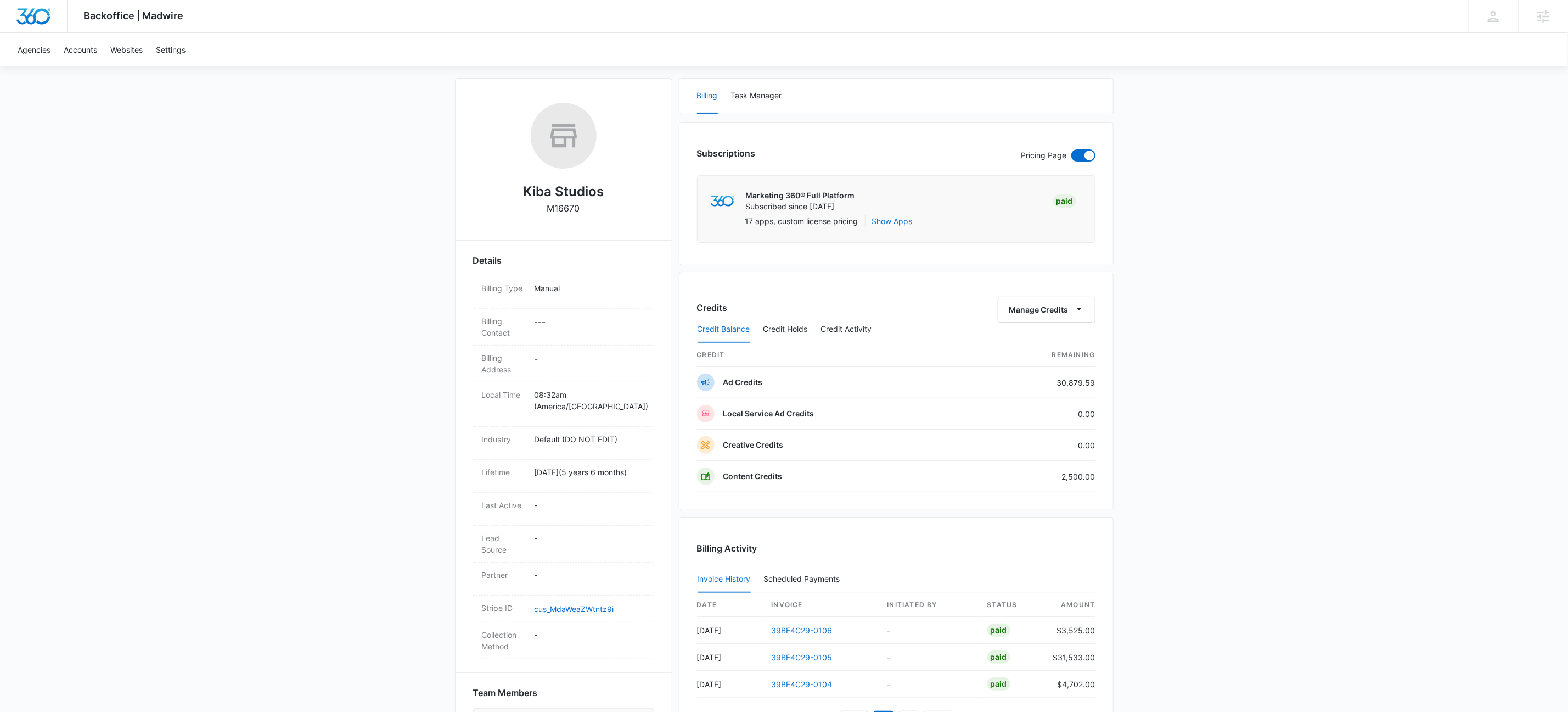
click at [235, 158] on div "Backoffice | Madwire Apps Settings KW Kait Weagraff kaitlyn.weagraff@madwire.co…" at bounding box center [784, 470] width 1568 height 1226
click at [1081, 321] on div "Credit Balance Credit Holds Credit Activity" at bounding box center [897, 329] width 398 height 27
click at [1079, 316] on div "Credit Balance Credit Holds Credit Activity" at bounding box center [897, 329] width 398 height 27
click at [1078, 313] on icon "button" at bounding box center [1080, 308] width 12 height 12
click at [1091, 392] on div "Transfer To Another Account" at bounding box center [1062, 396] width 103 height 8
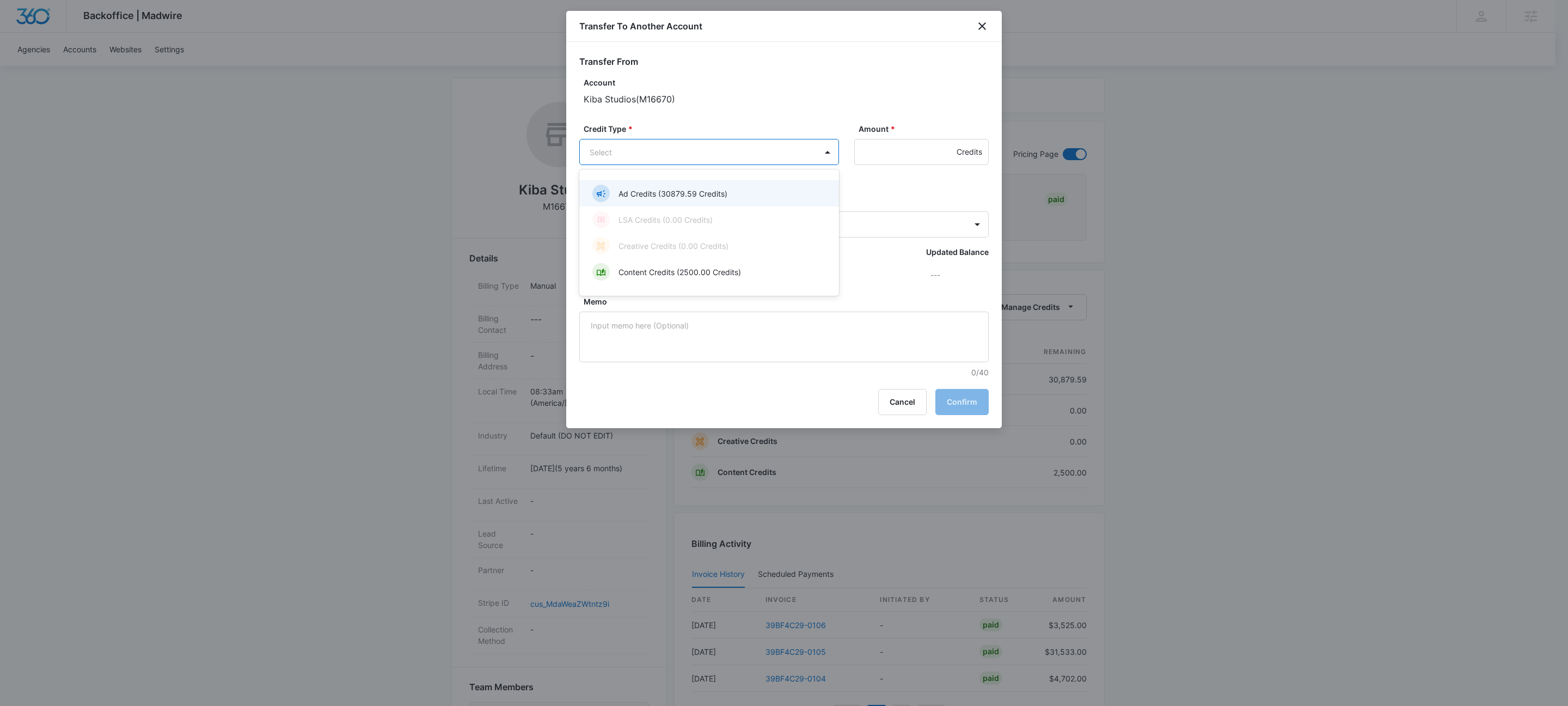
click at [729, 152] on body "Backoffice | Madwire Apps Settings KW Kait Weagraff kaitlyn.weagraff@madwire.co…" at bounding box center [784, 466] width 1568 height 1215
click at [704, 189] on p "Ad Credits (30879.59 Credits)" at bounding box center [673, 193] width 109 height 12
click at [889, 150] on input "Amount *" at bounding box center [922, 151] width 134 height 26
type input "1425"
type input "m34487"
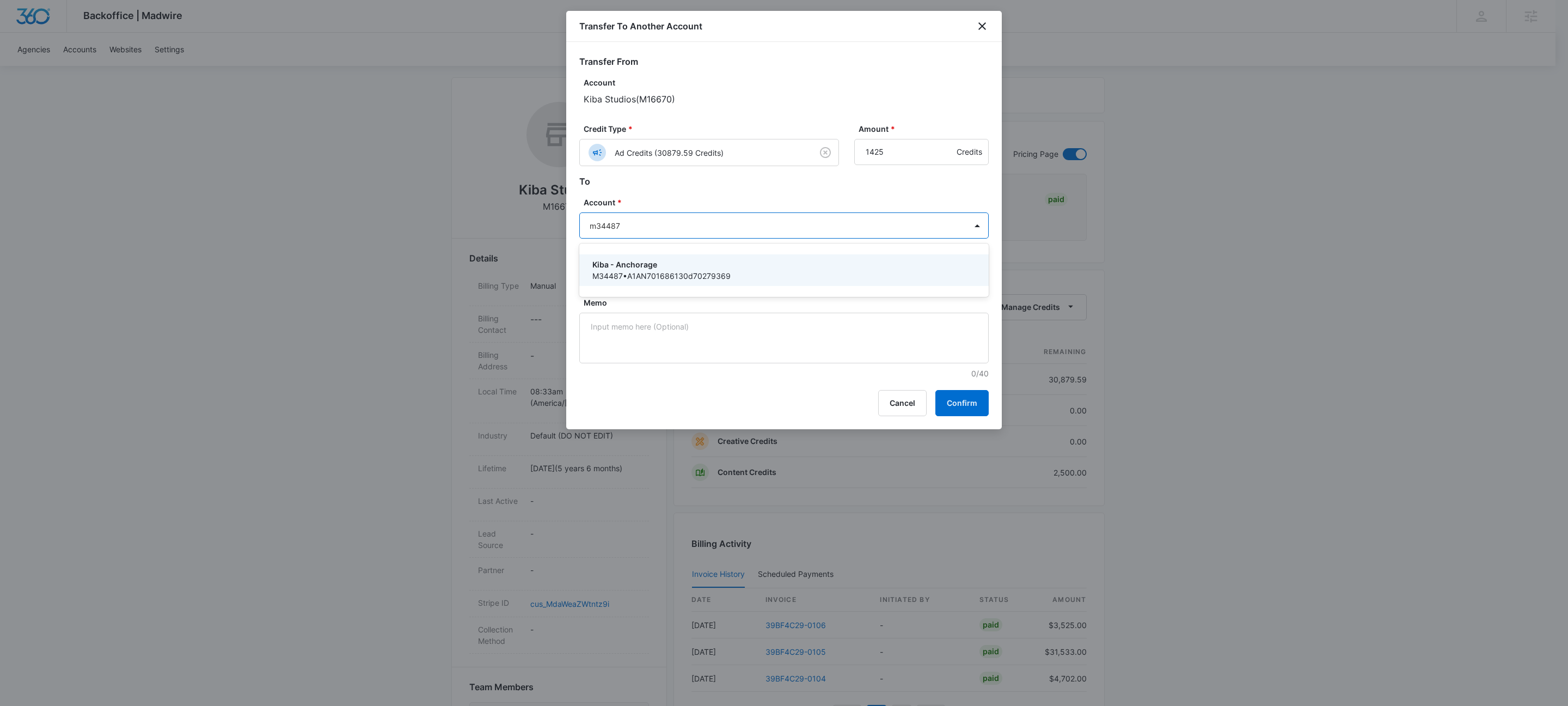
click at [650, 273] on p "M34487 • A1AN701686130d70279369" at bounding box center [783, 275] width 381 height 12
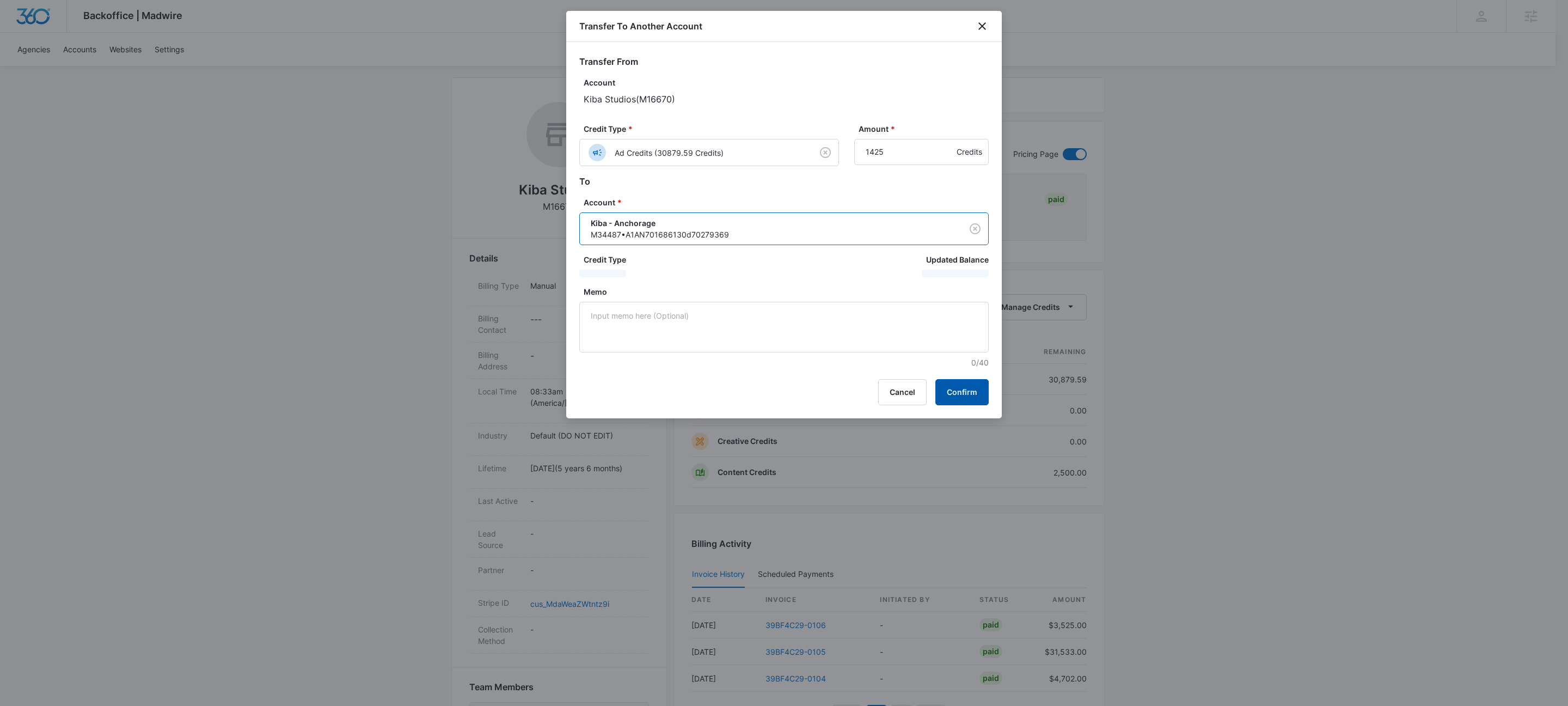
drag, startPoint x: 972, startPoint y: 392, endPoint x: 965, endPoint y: 387, distance: 8.6
click at [972, 392] on button "Confirm" at bounding box center [963, 391] width 54 height 26
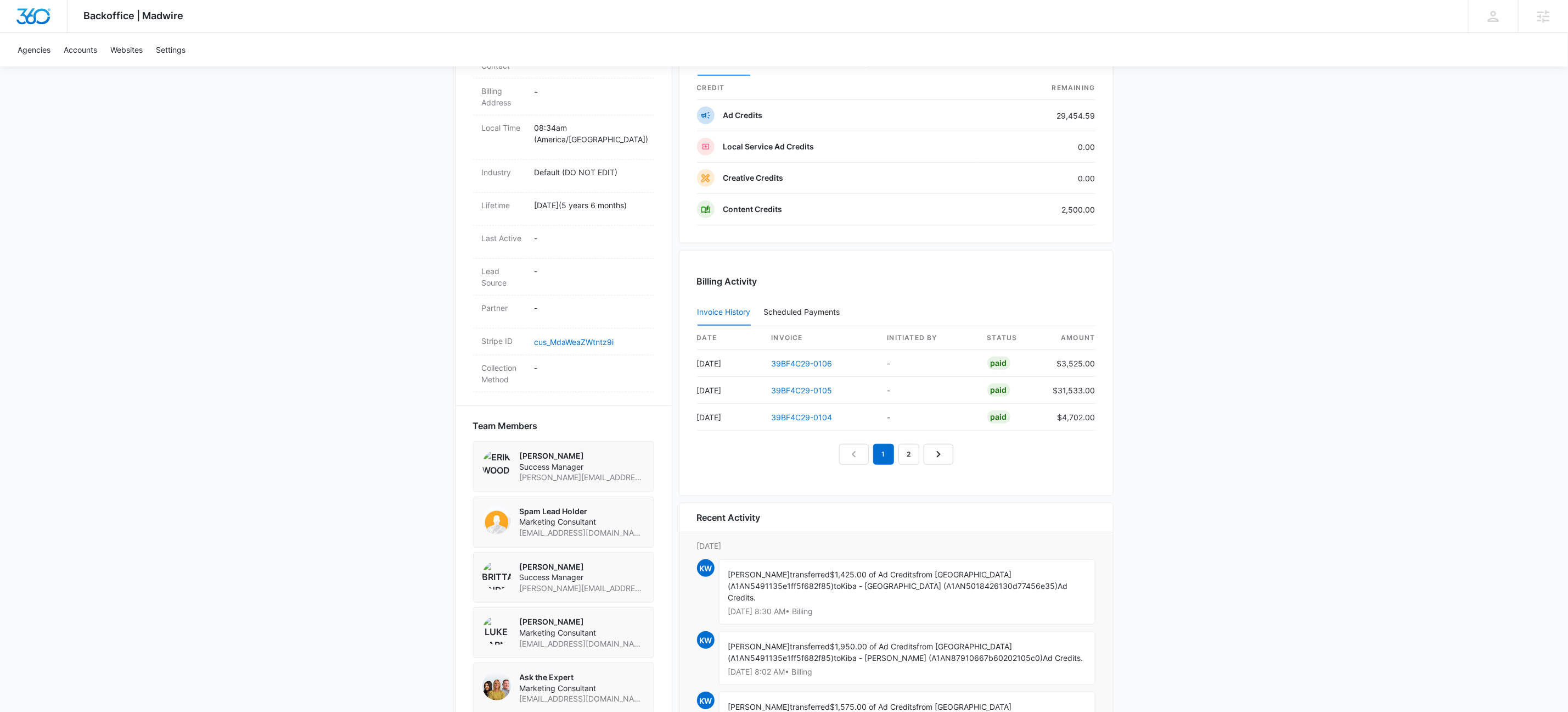
scroll to position [509, 0]
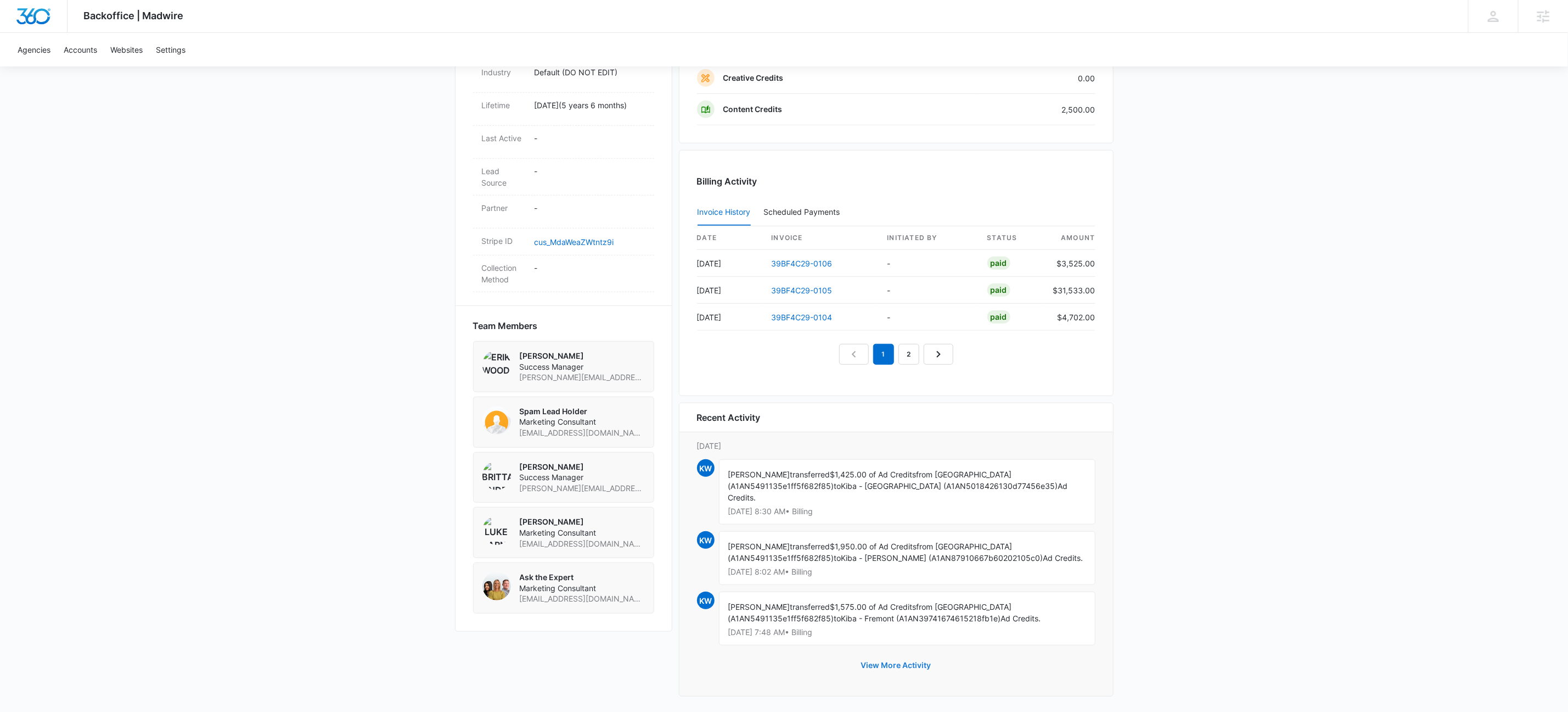
click at [884, 658] on button "View More Activity" at bounding box center [897, 664] width 92 height 26
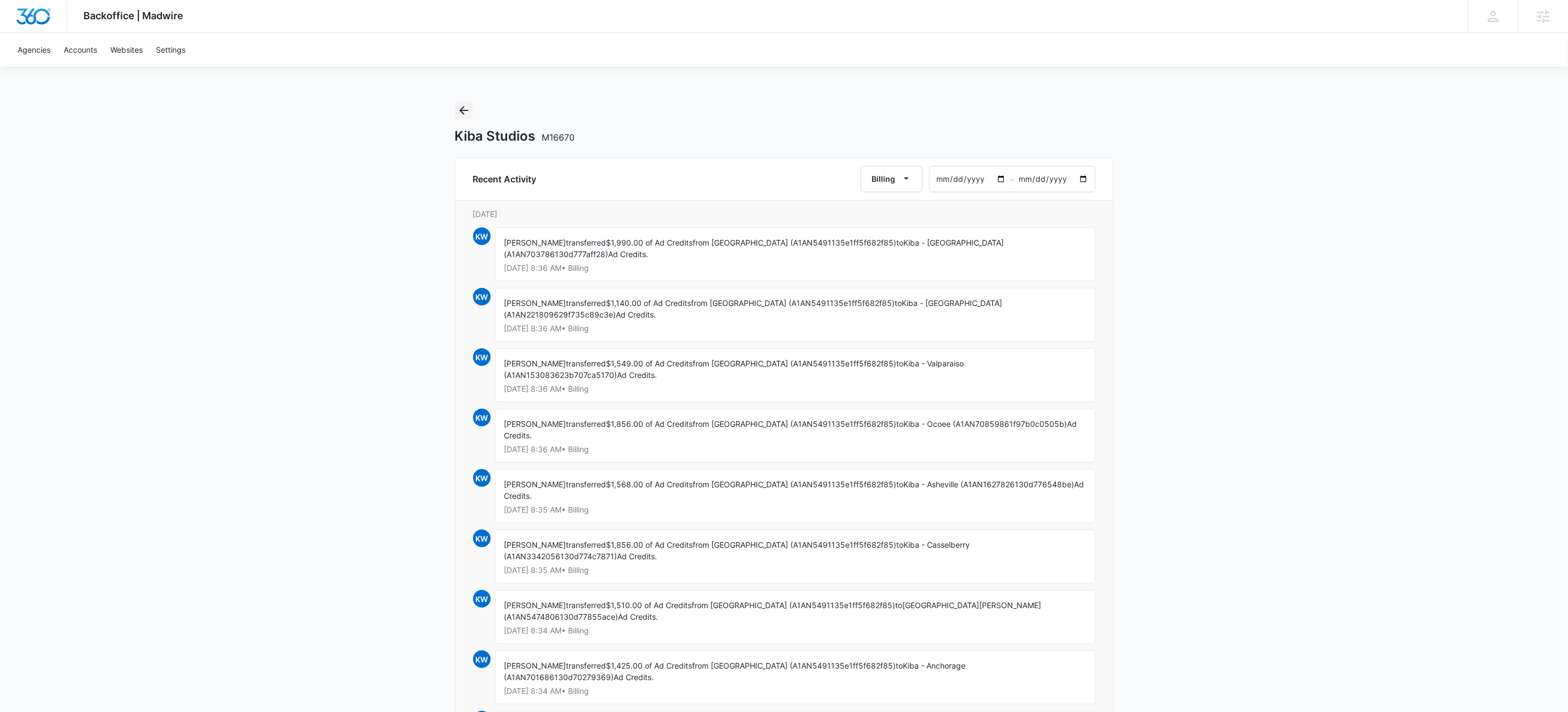
click at [466, 109] on icon "Back" at bounding box center [463, 110] width 14 height 14
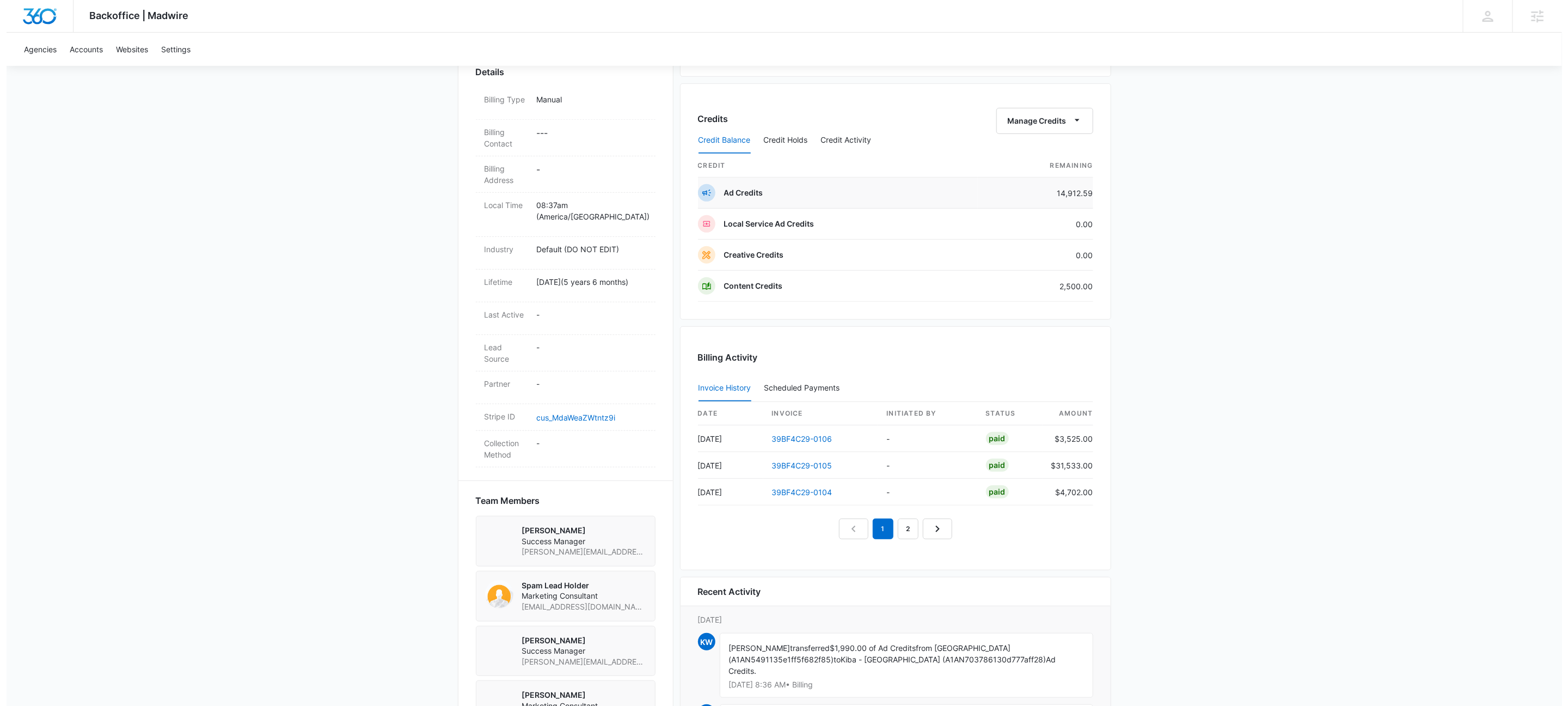
scroll to position [218, 0]
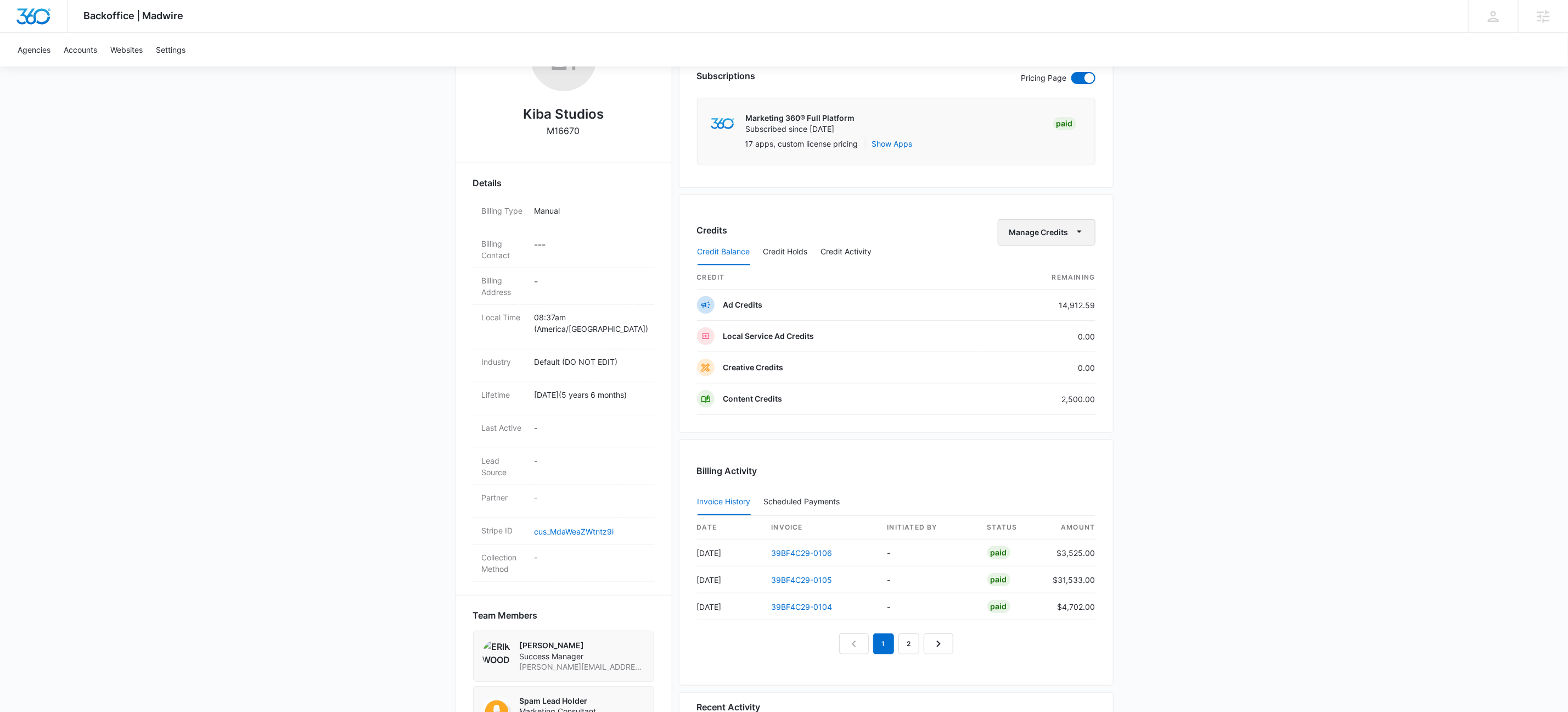
click at [1082, 225] on button "Manage Credits" at bounding box center [1047, 232] width 97 height 26
click at [1072, 315] on div "Transfer To Another Account" at bounding box center [1062, 318] width 103 height 8
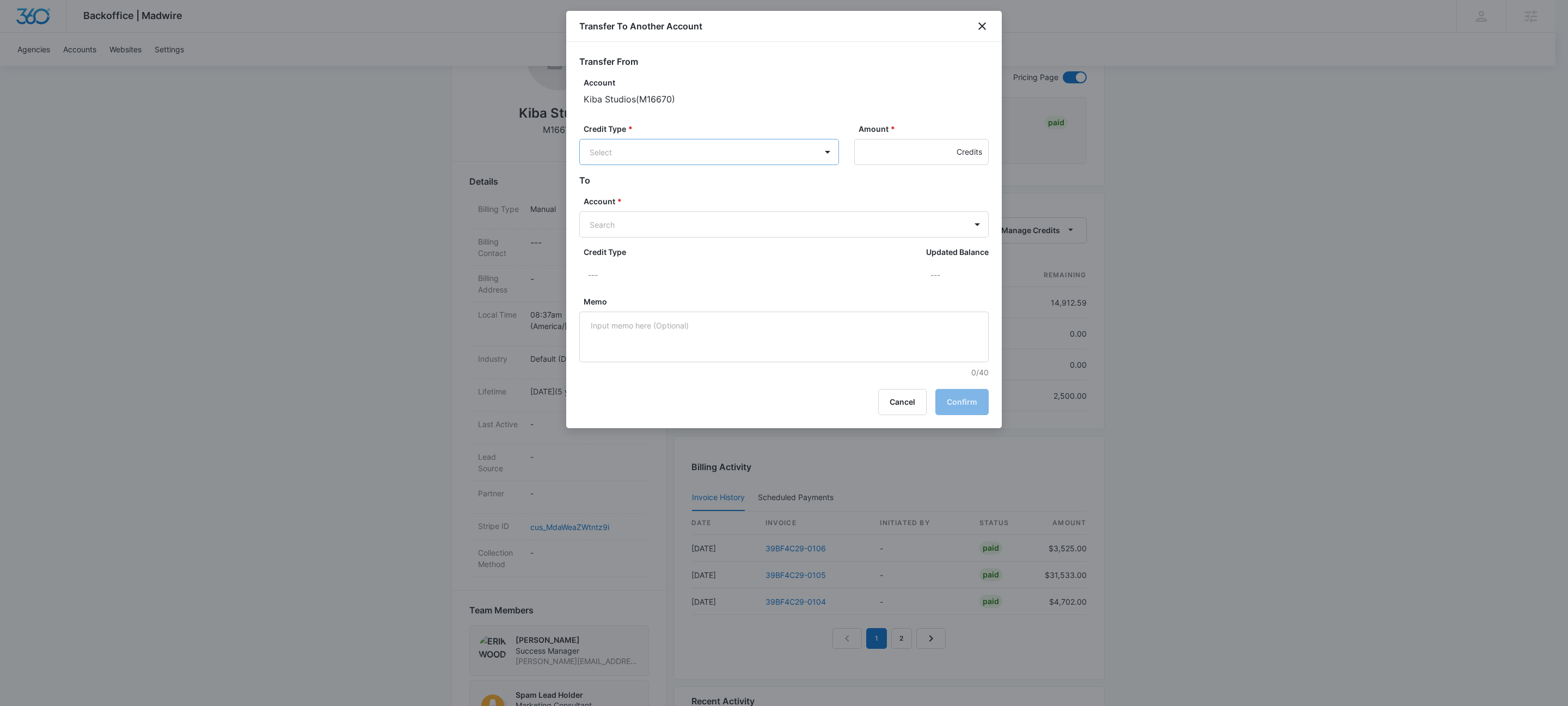
click at [639, 164] on body "Backoffice | Madwire Apps Settings KW Kait Weagraff kaitlyn.weagraff@madwire.co…" at bounding box center [784, 425] width 1568 height 1287
drag, startPoint x: 644, startPoint y: 196, endPoint x: 726, endPoint y: 176, distance: 84.4
click at [644, 196] on p "Ad Credits (14912.59 Credits)" at bounding box center [671, 193] width 106 height 12
click at [872, 156] on input "Amount *" at bounding box center [922, 151] width 134 height 26
type input "1790"
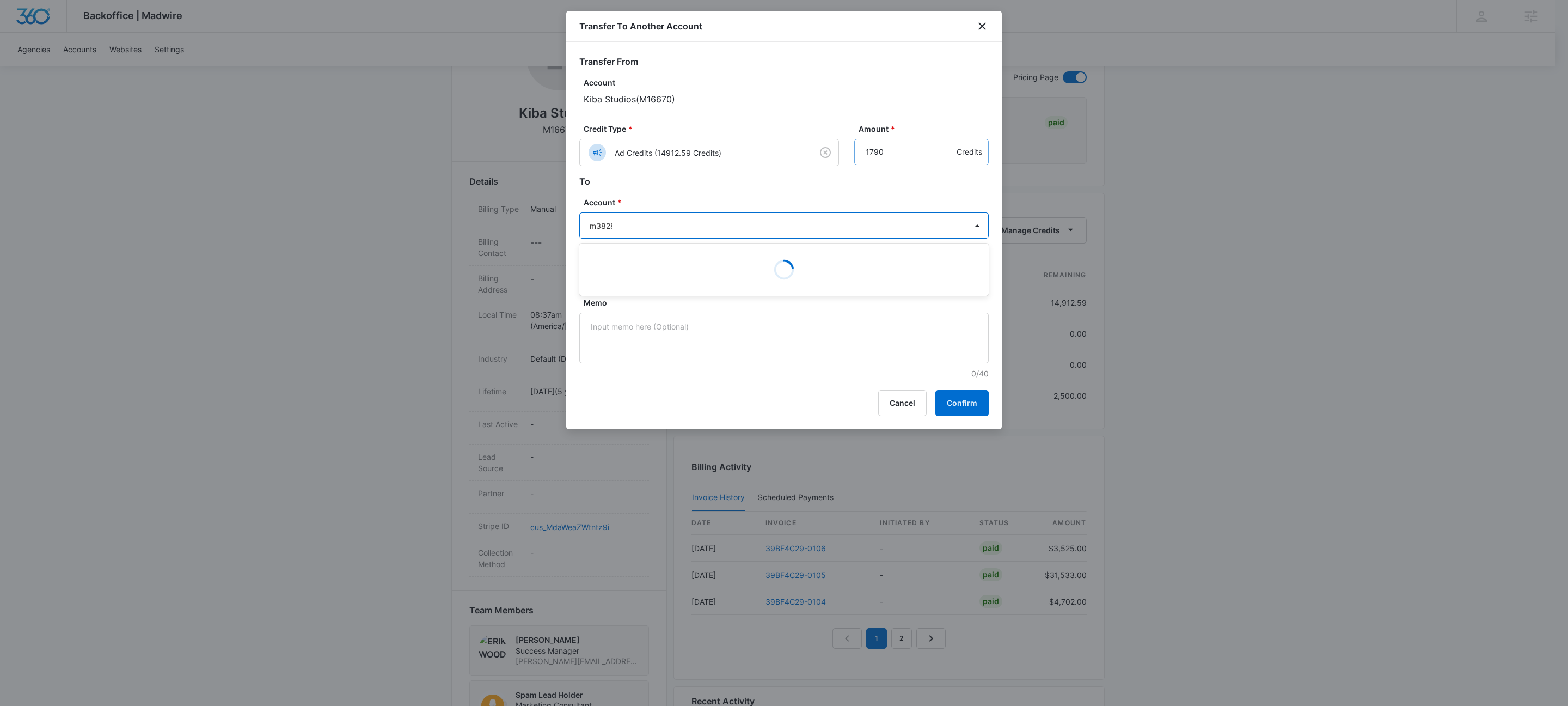
type input "m38280"
click at [684, 268] on p "Kiba - Spirit Lakes" at bounding box center [783, 264] width 381 height 12
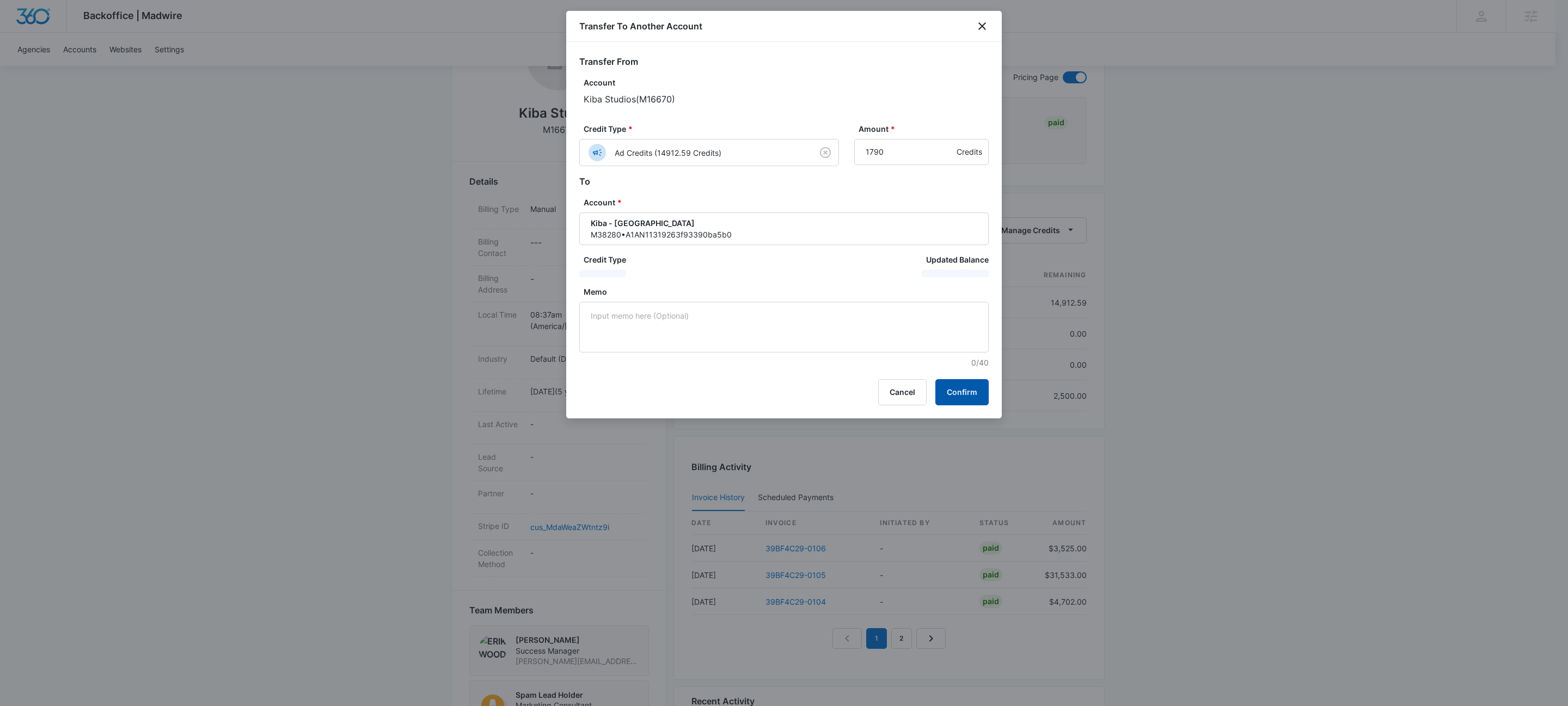
click at [973, 399] on button "Confirm" at bounding box center [963, 391] width 54 height 26
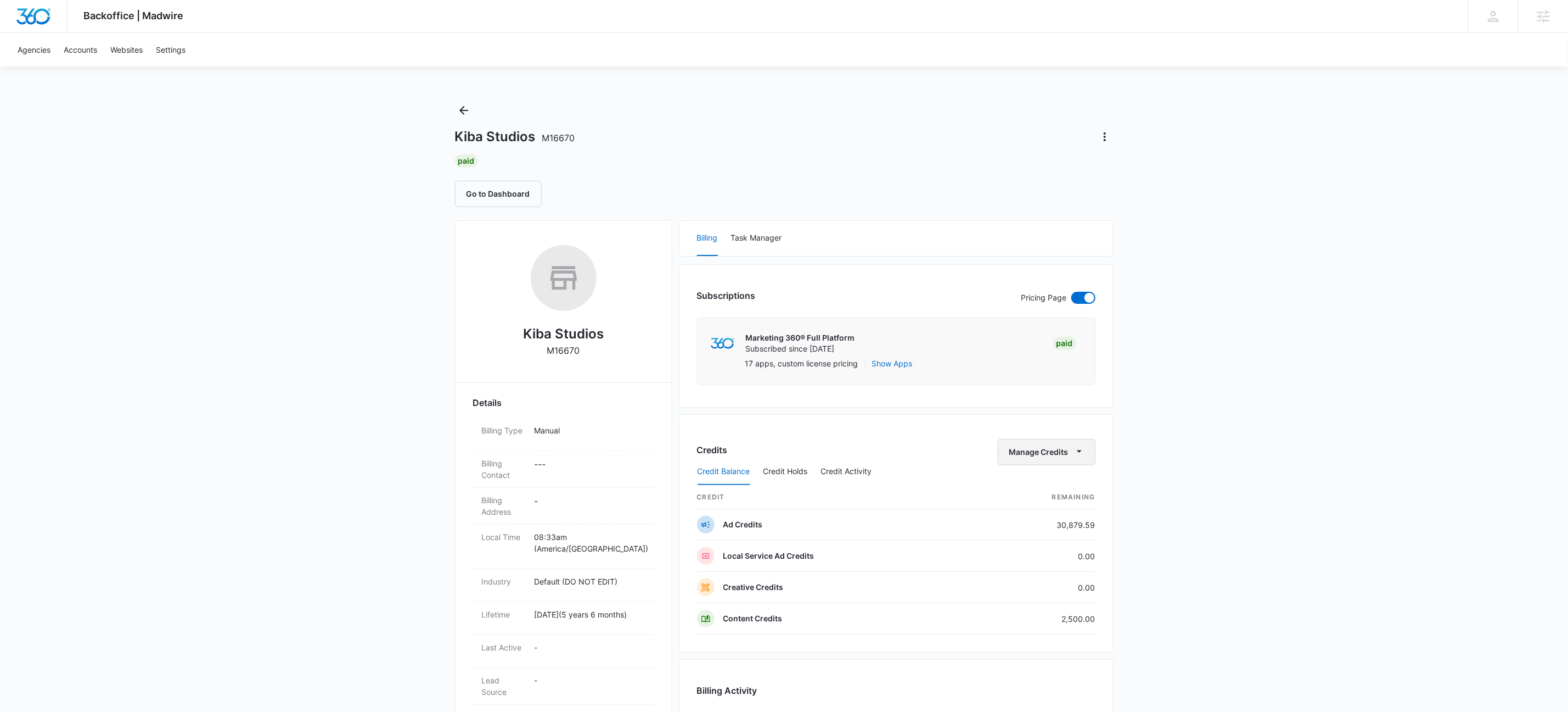
click at [1071, 452] on button "Manage Credits" at bounding box center [1047, 452] width 97 height 26
click at [1082, 537] on div "Transfer To Another Account" at bounding box center [1062, 538] width 103 height 8
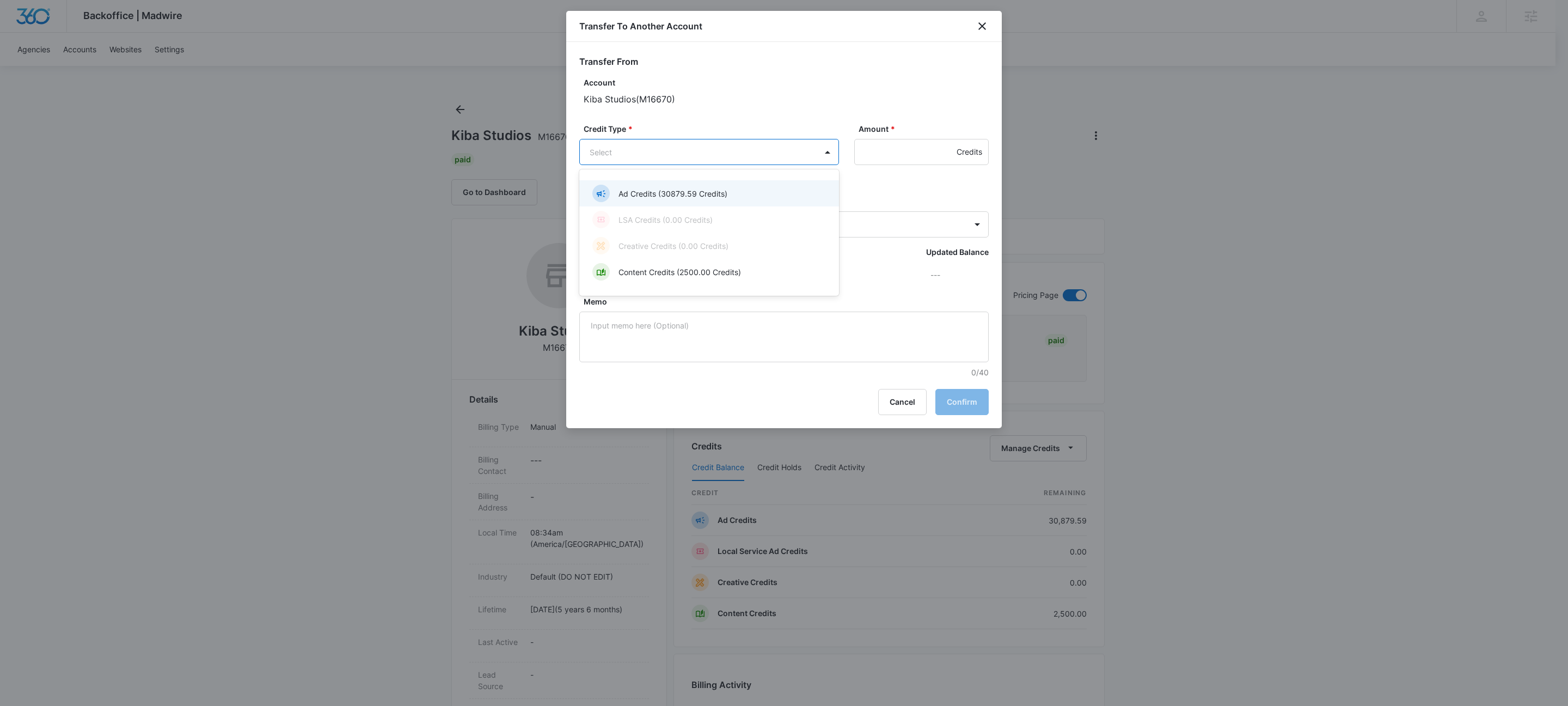
click at [620, 150] on body "Backoffice | Madwire Apps Settings KW Kait Weagraff [EMAIL_ADDRESS][PERSON_NAME…" at bounding box center [784, 643] width 1568 height 1287
drag, startPoint x: 624, startPoint y: 196, endPoint x: 822, endPoint y: 177, distance: 198.9
click at [623, 196] on p "Ad Credits (30879.59 Credits)" at bounding box center [673, 193] width 109 height 12
click at [890, 146] on input "Amount *" at bounding box center [922, 151] width 134 height 26
type input "1990"
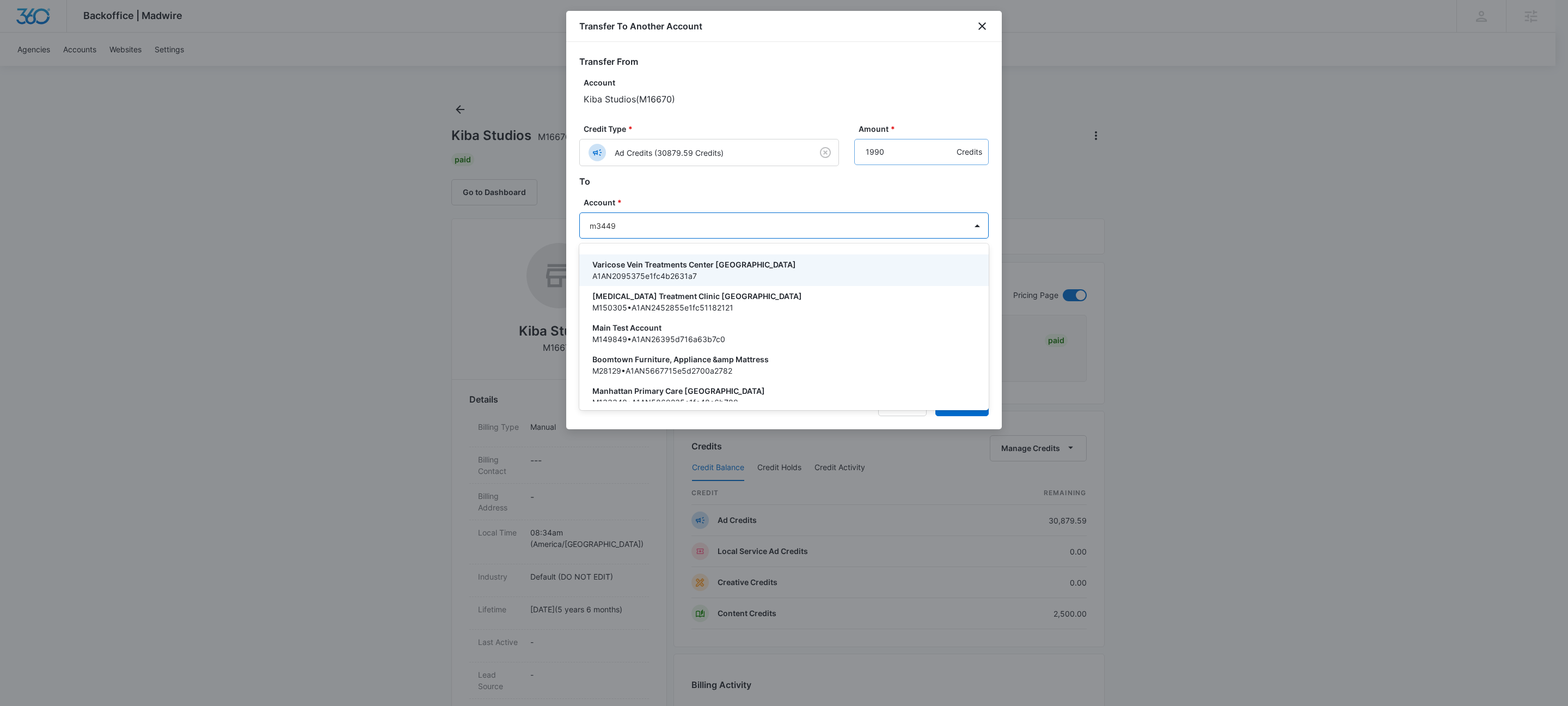
type input "m34493"
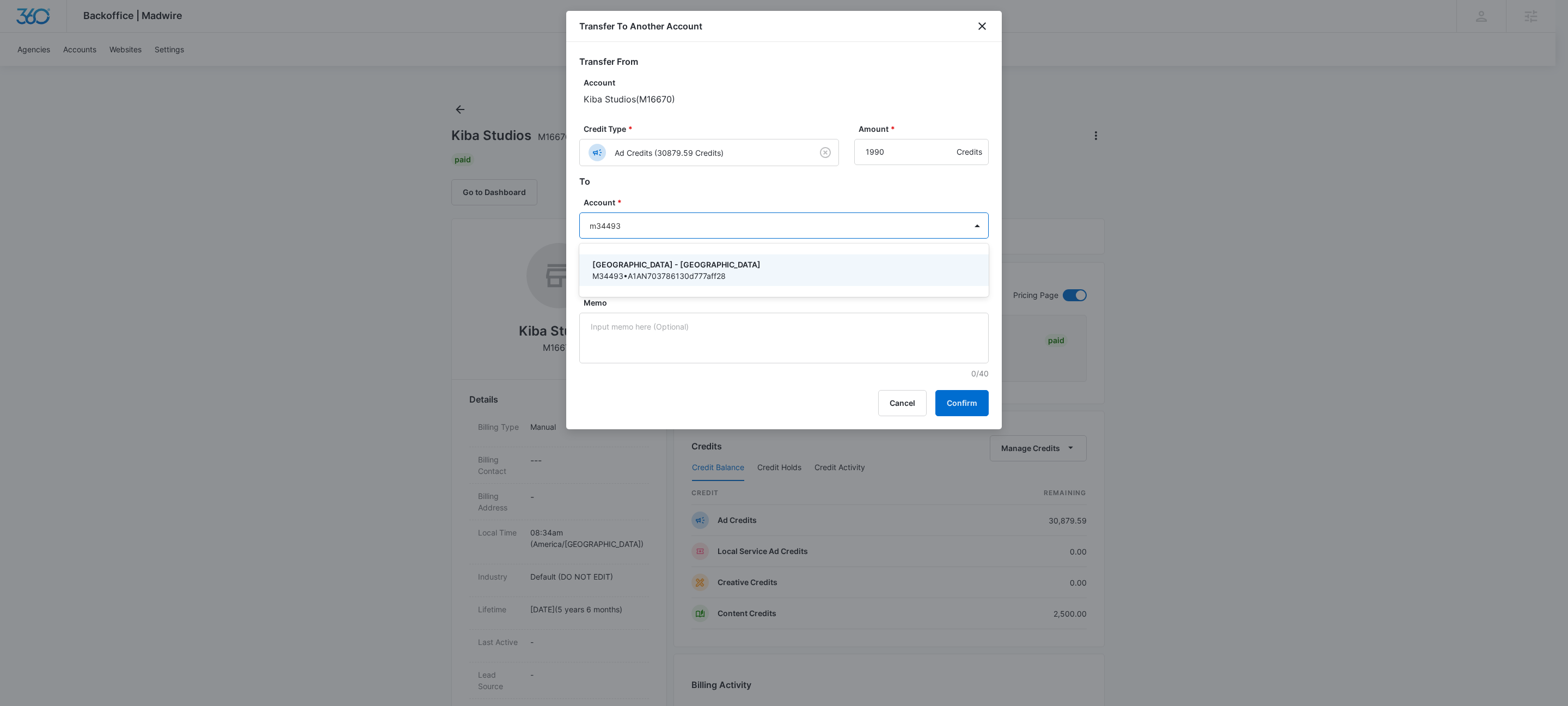
click at [626, 276] on p "M34493 • A1AN703786130d777aff28" at bounding box center [783, 275] width 381 height 12
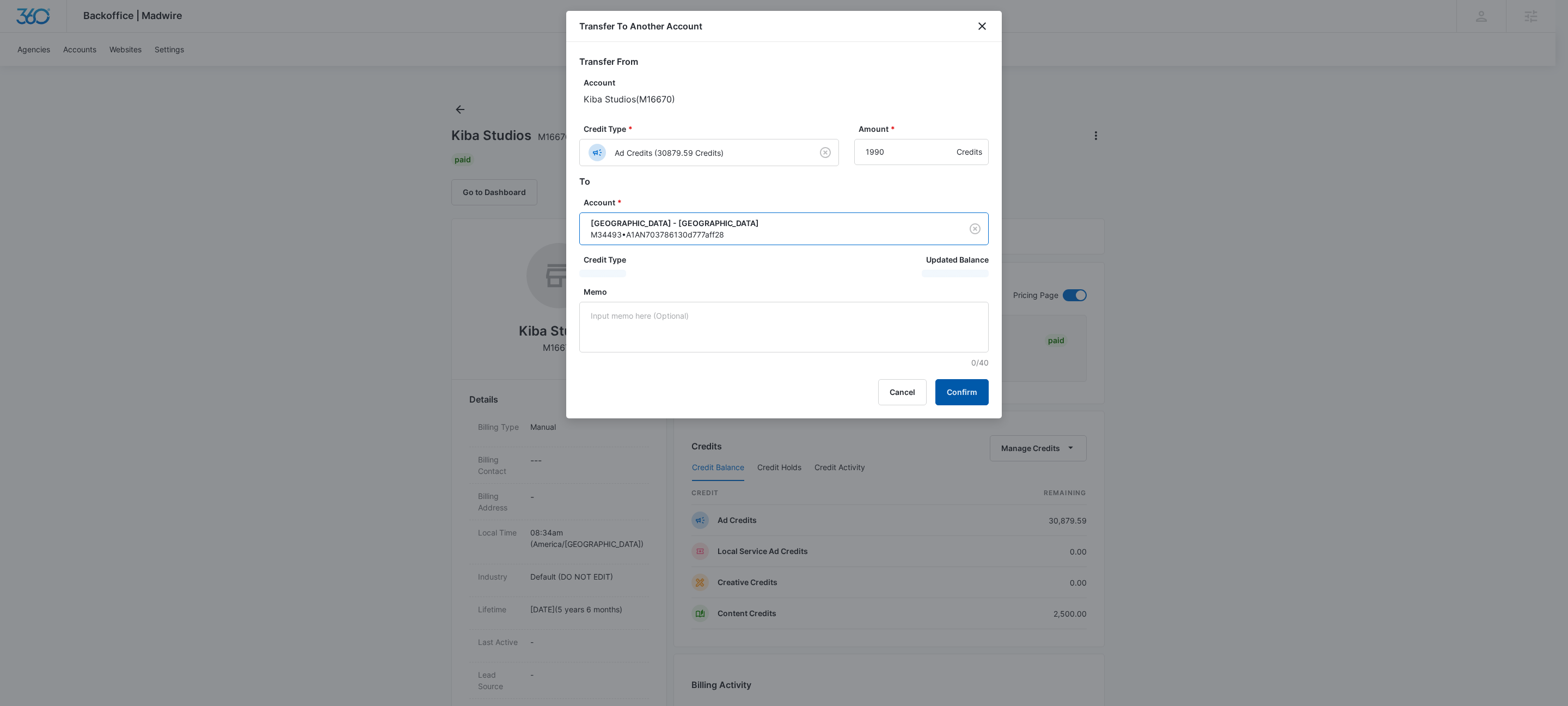
click at [966, 399] on button "Confirm" at bounding box center [963, 391] width 54 height 26
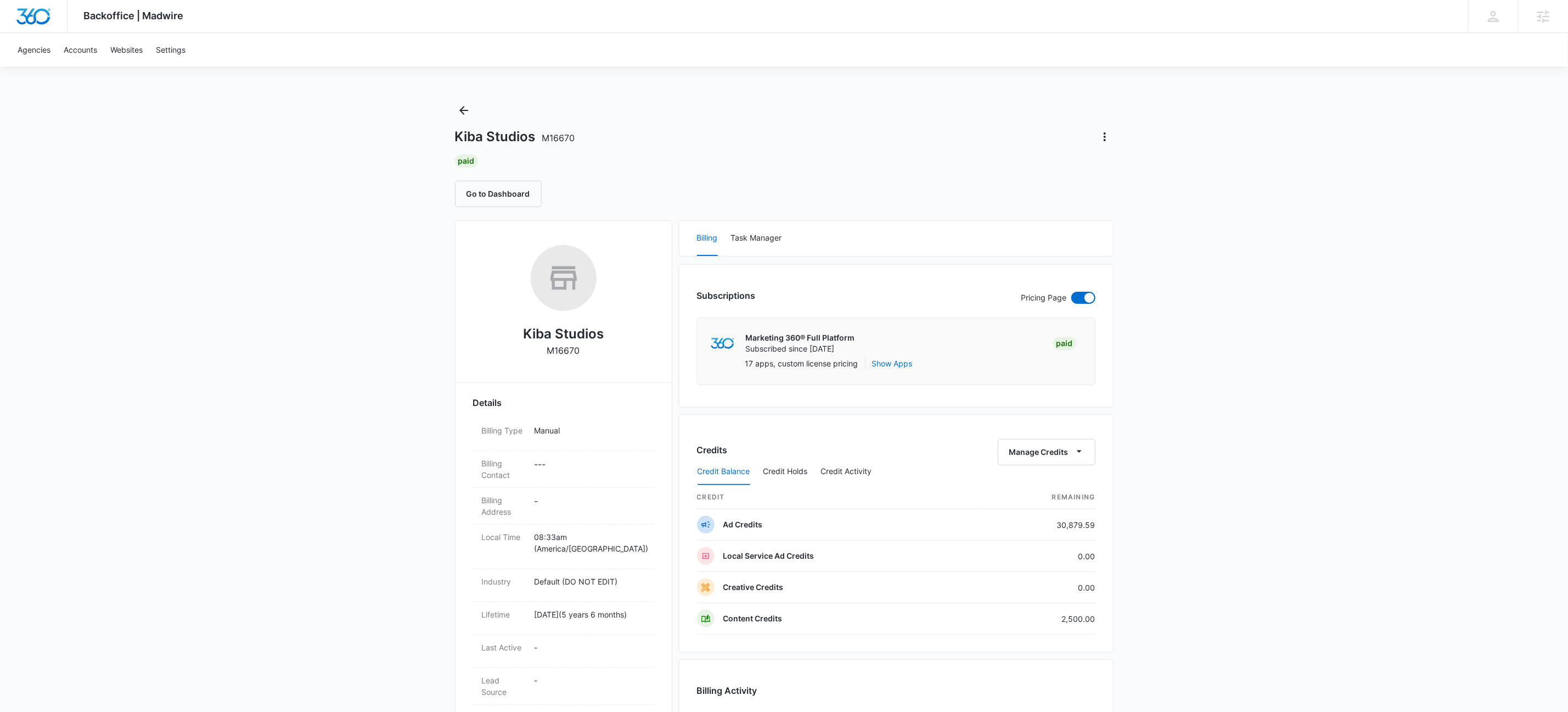
click at [1042, 465] on div "Credit Balance Credit Holds Credit Activity" at bounding box center [897, 471] width 398 height 27
click at [1043, 447] on button "Manage Credits" at bounding box center [1047, 452] width 97 height 26
click at [1086, 534] on div "Transfer To Another Account" at bounding box center [1062, 538] width 103 height 8
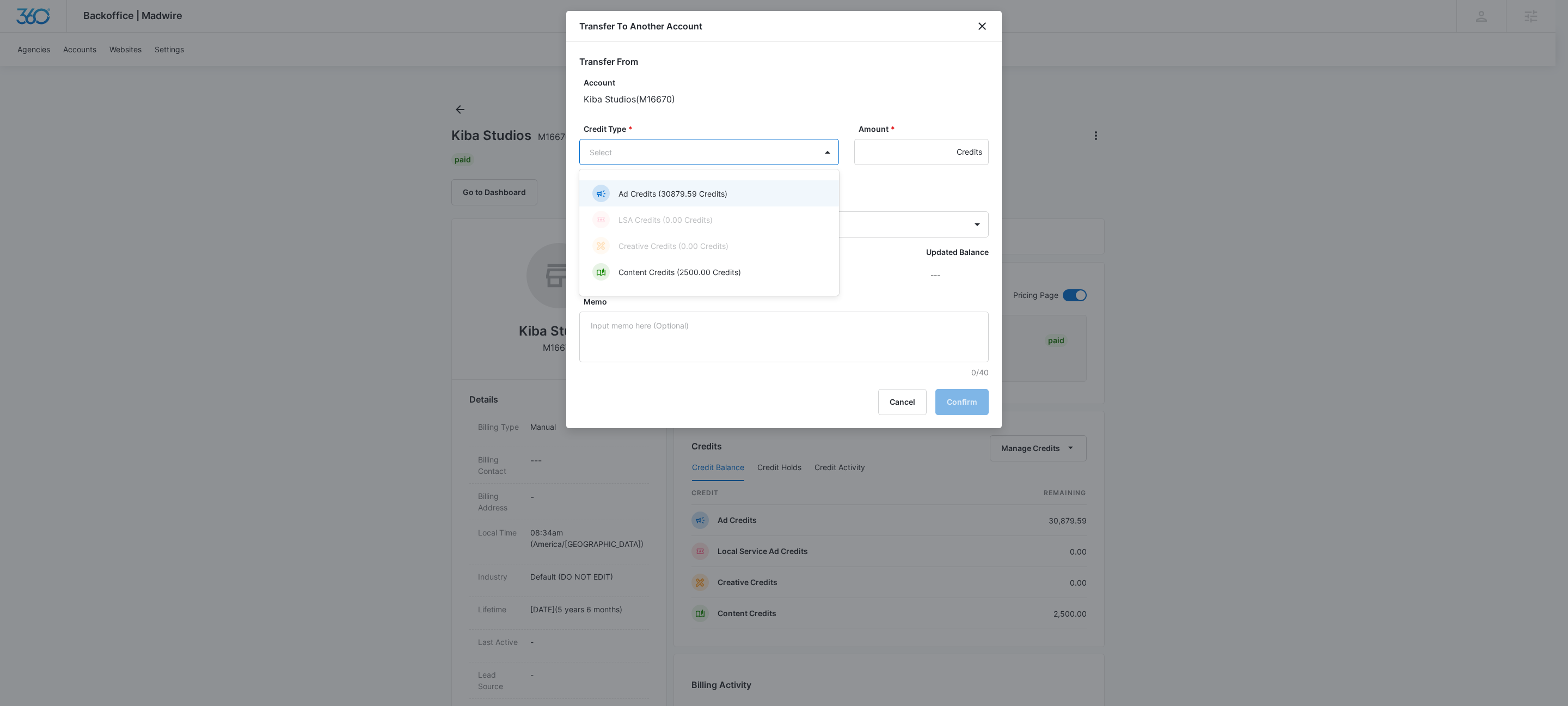
click at [661, 143] on body "Backoffice | Madwire Apps Settings KW Kait Weagraff [EMAIL_ADDRESS][PERSON_NAME…" at bounding box center [784, 643] width 1568 height 1287
click at [647, 195] on p "Ad Credits (30879.59 Credits)" at bounding box center [673, 193] width 109 height 12
click at [899, 156] on input "Amount *" at bounding box center [922, 151] width 134 height 26
type input "1140"
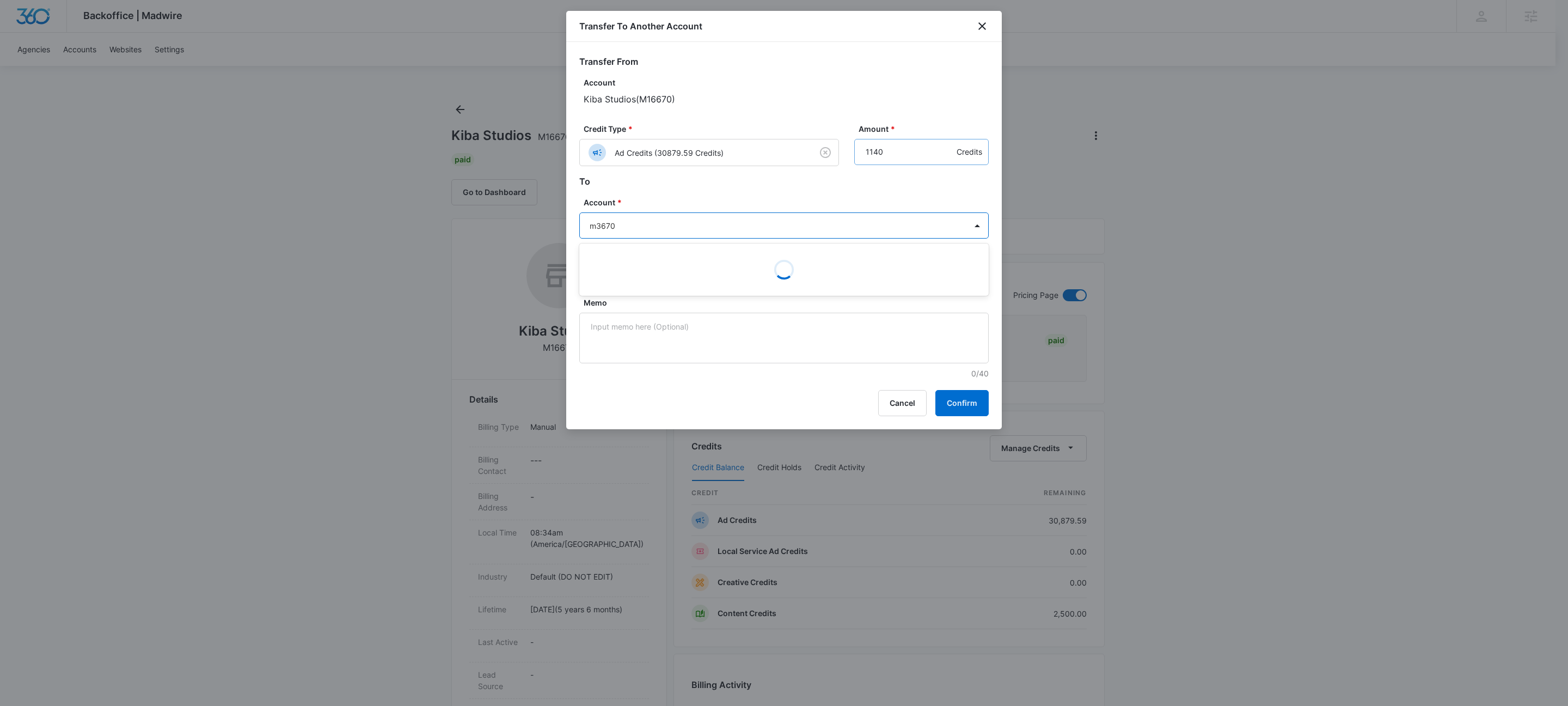
type input "m36706"
click at [612, 264] on p "Kiba - [GEOGRAPHIC_DATA]" at bounding box center [783, 264] width 381 height 12
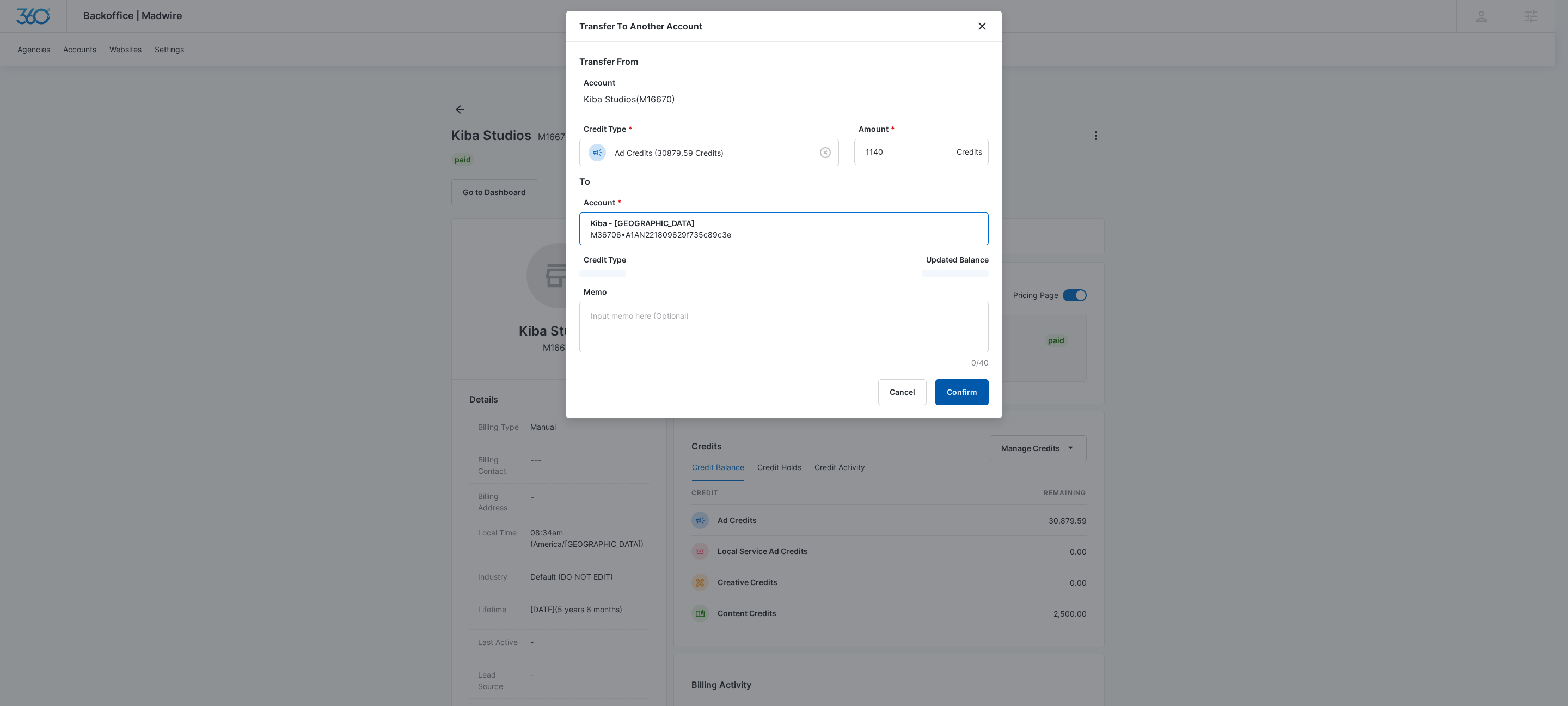
click at [974, 391] on button "Confirm" at bounding box center [963, 391] width 54 height 26
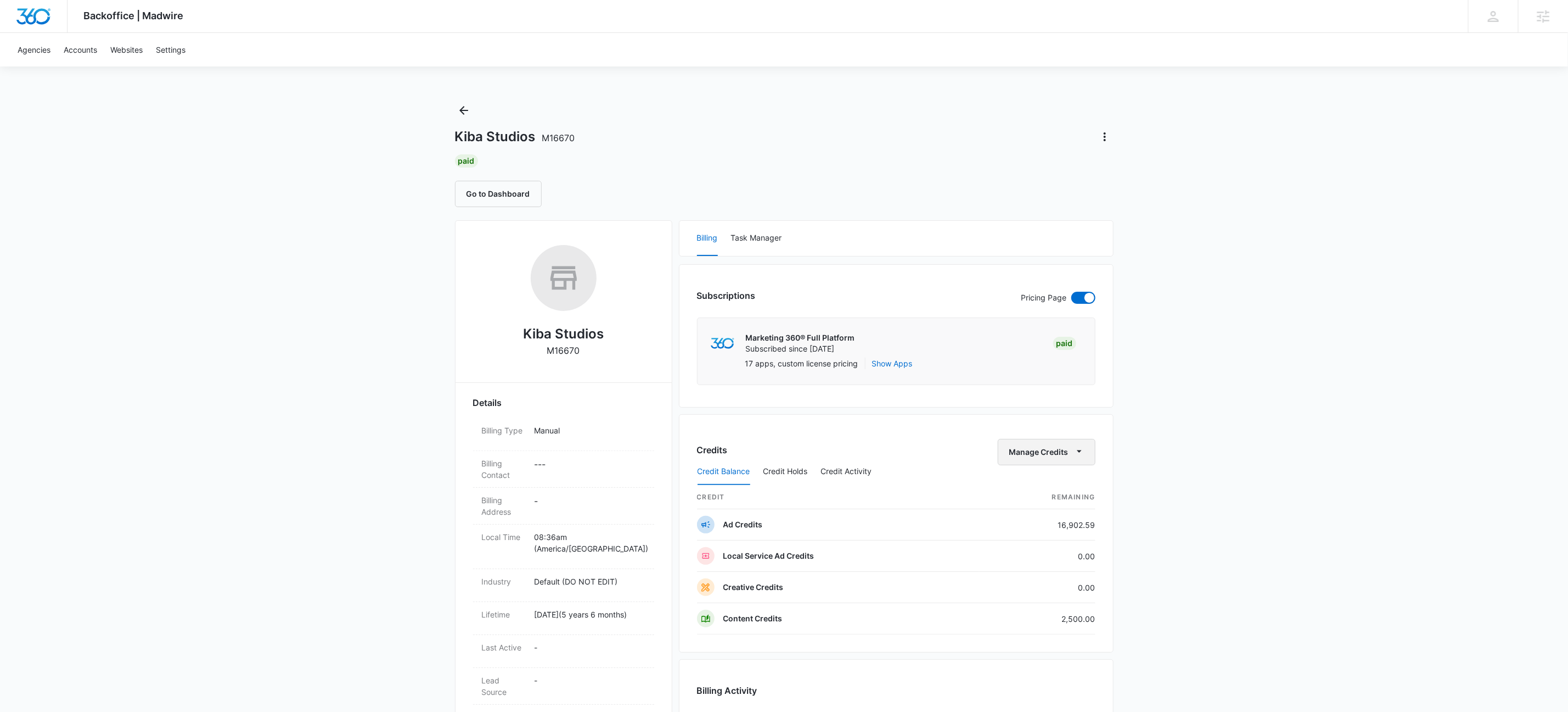
click at [1045, 444] on button "Manage Credits" at bounding box center [1047, 452] width 97 height 26
click at [1065, 536] on div "Transfer To Another Account" at bounding box center [1062, 538] width 103 height 8
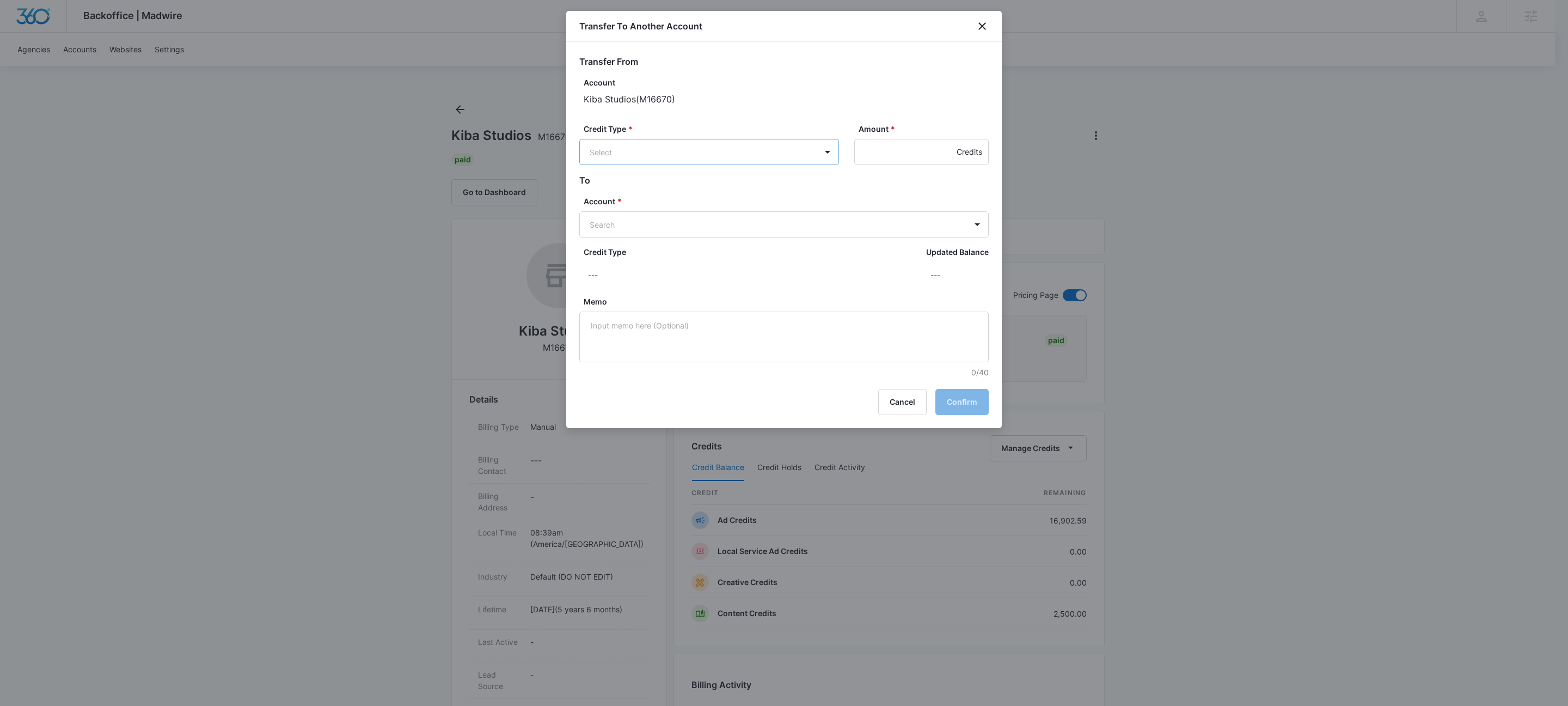
click at [700, 154] on body "Backoffice | Madwire Apps Settings KW Kait Weagraff [EMAIL_ADDRESS][PERSON_NAME…" at bounding box center [784, 643] width 1568 height 1287
click at [689, 195] on p "Ad Credits (16902.59 Credits)" at bounding box center [672, 193] width 108 height 12
click at [890, 151] on input "Amount *" at bounding box center [922, 151] width 134 height 26
type input "1615"
click at [728, 227] on body "Backoffice | Madwire Apps Settings KW Kait Weagraff [EMAIL_ADDRESS][PERSON_NAME…" at bounding box center [784, 643] width 1568 height 1287
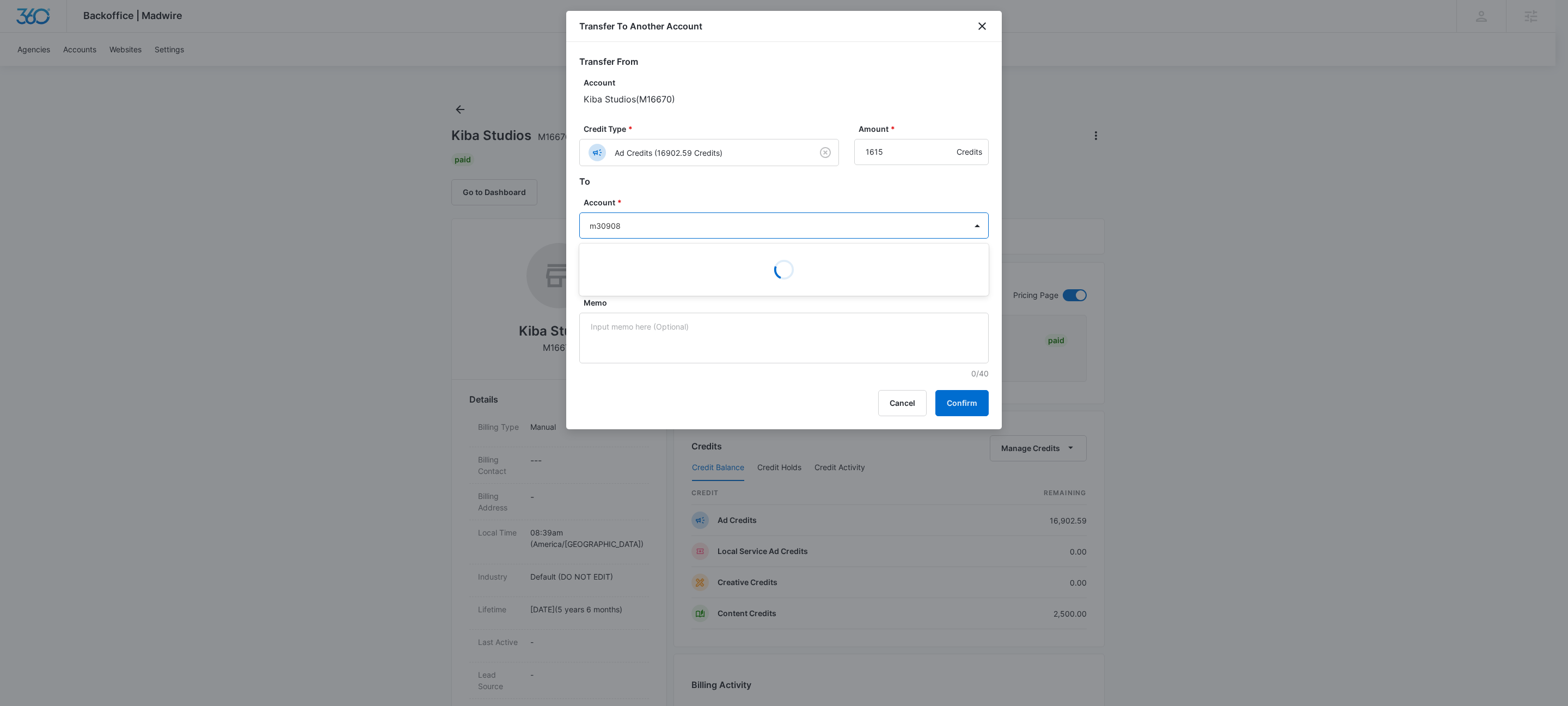
type input "m309082"
click at [641, 273] on p "M309082 • A1AN50462066df468ac9f0f" at bounding box center [783, 275] width 381 height 12
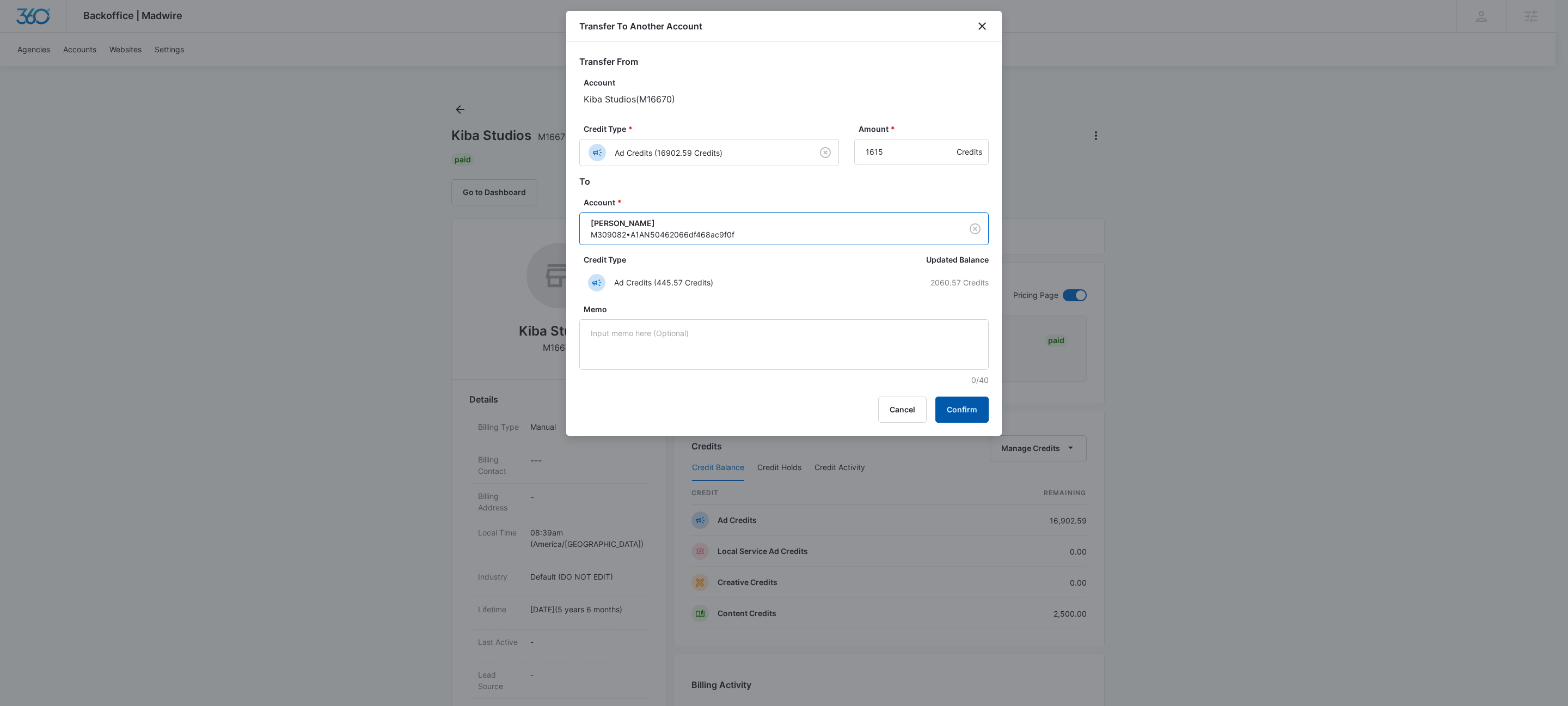
click at [970, 410] on button "Confirm" at bounding box center [963, 408] width 54 height 26
click at [972, 408] on button "Confirm" at bounding box center [963, 408] width 54 height 26
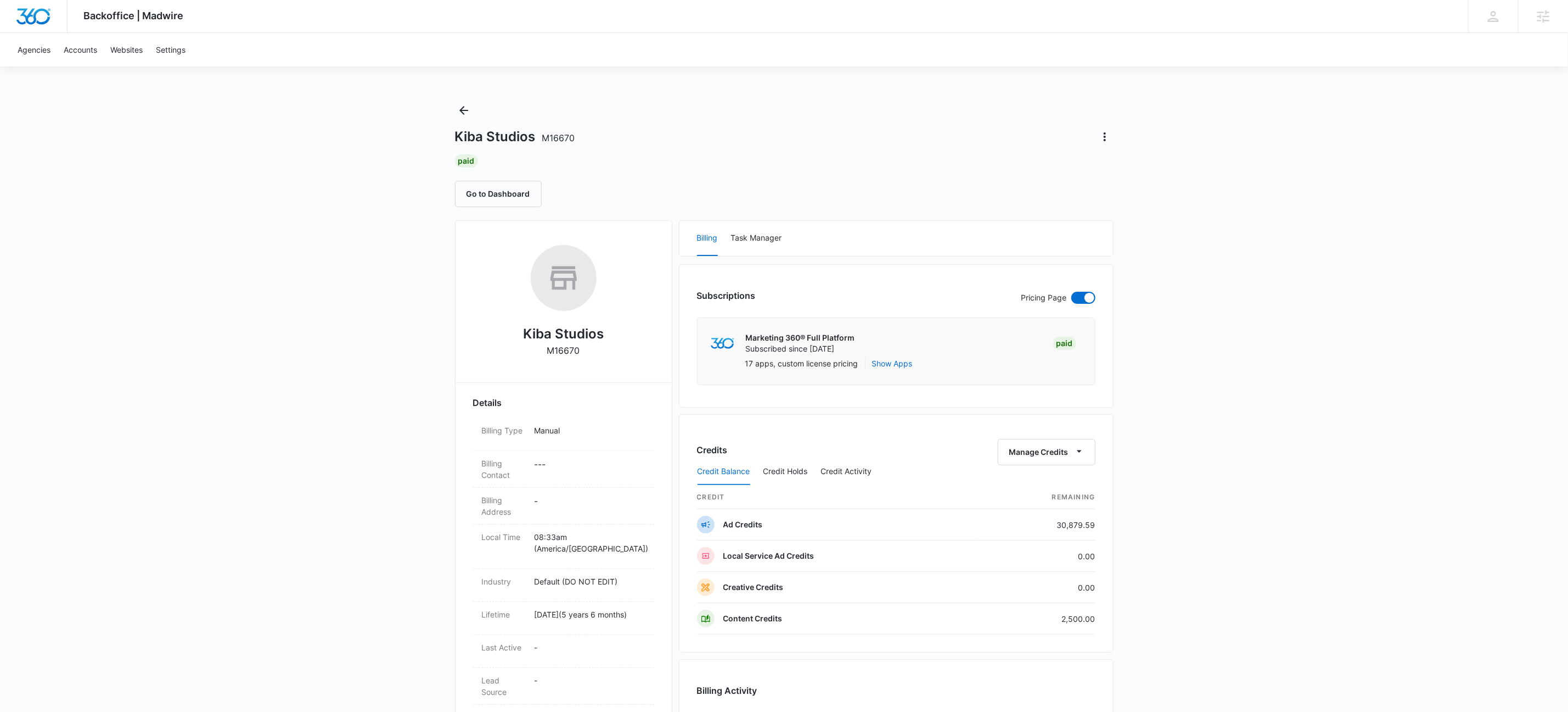
click at [1059, 467] on div "Credit Balance Credit Holds Credit Activity" at bounding box center [897, 471] width 398 height 27
click at [1049, 445] on button "Manage Credits" at bounding box center [1047, 452] width 97 height 26
click at [1061, 534] on div "Transfer To Another Account" at bounding box center [1062, 538] width 103 height 8
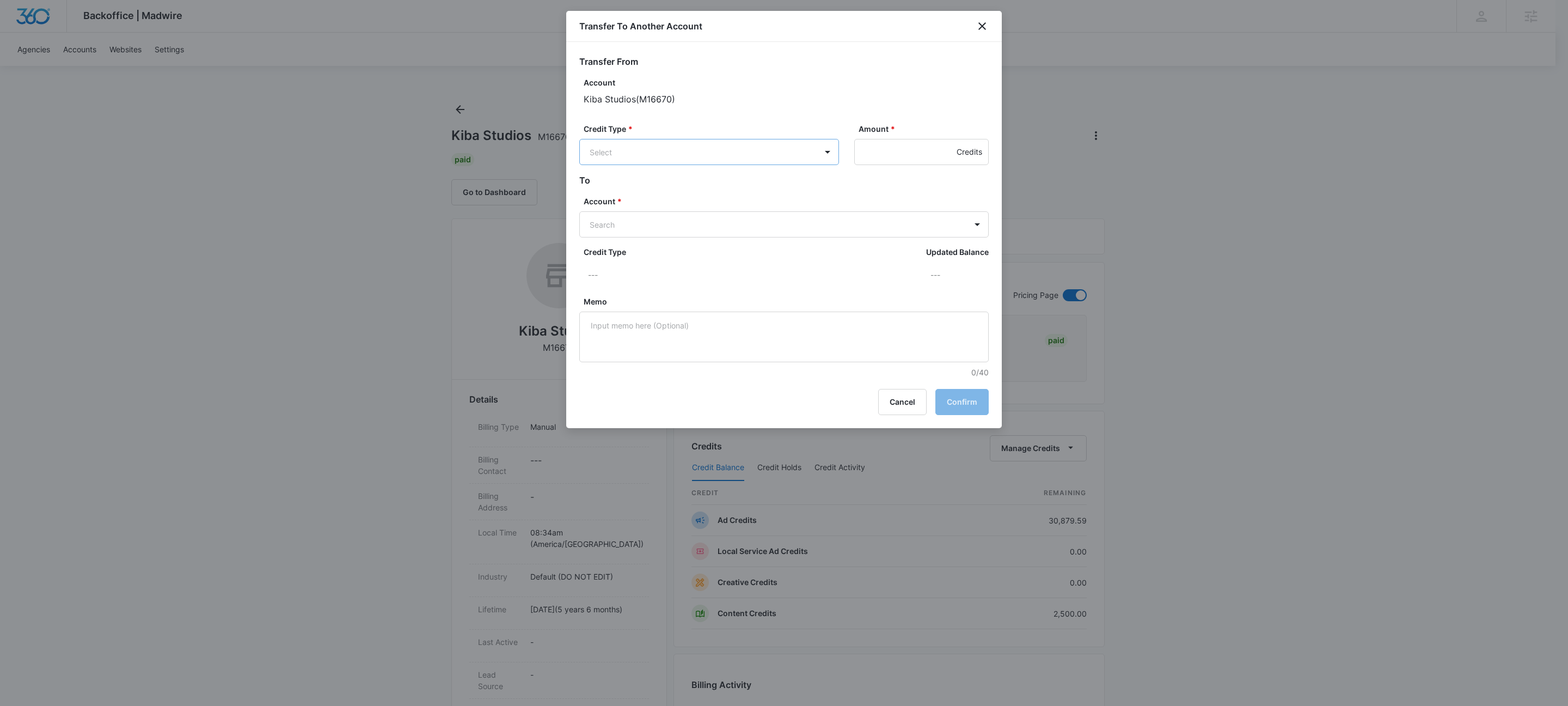
click at [733, 147] on body "Backoffice | Madwire Apps Settings KW Kait Weagraff [EMAIL_ADDRESS][PERSON_NAME…" at bounding box center [784, 643] width 1568 height 1287
drag, startPoint x: 675, startPoint y: 188, endPoint x: 686, endPoint y: 185, distance: 11.4
click at [675, 188] on p "Ad Credits (30879.59 Credits)" at bounding box center [673, 193] width 109 height 12
click at [891, 153] on input "Amount *" at bounding box center [922, 151] width 134 height 26
type input "1549"
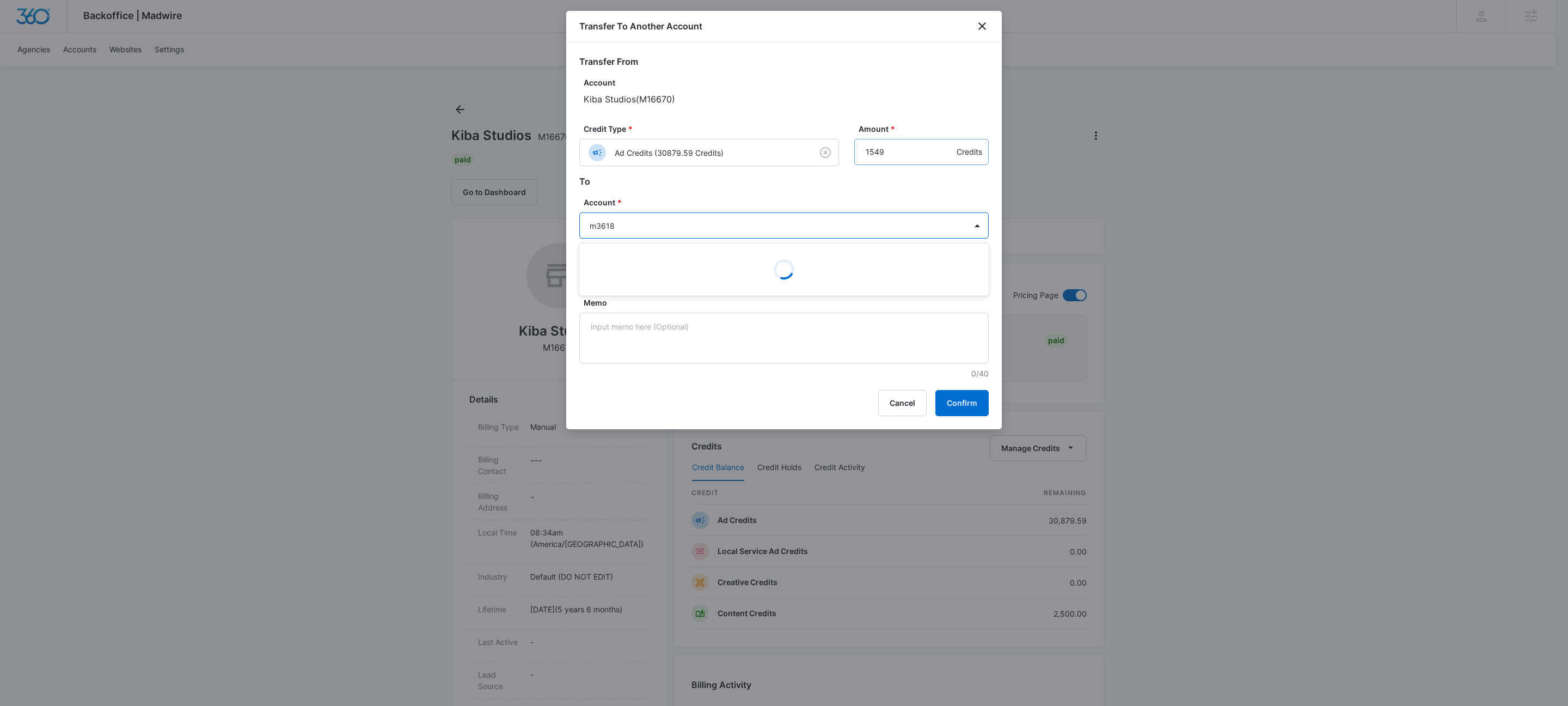
type input "m36182"
click at [628, 267] on p "Kiba - Valparaiso" at bounding box center [783, 264] width 381 height 12
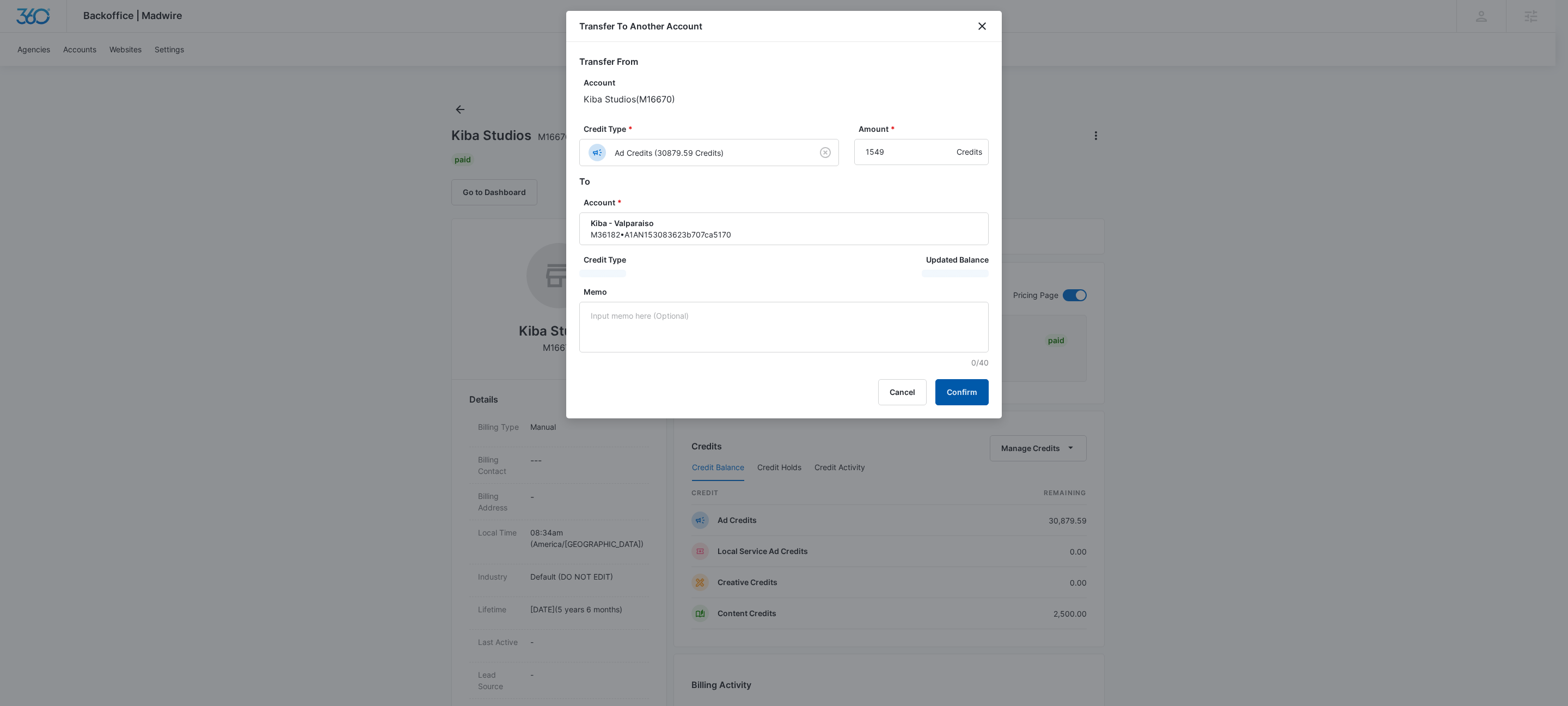
drag, startPoint x: 976, startPoint y: 395, endPoint x: 1158, endPoint y: 10, distance: 425.9
click at [976, 395] on button "Confirm" at bounding box center [963, 391] width 54 height 26
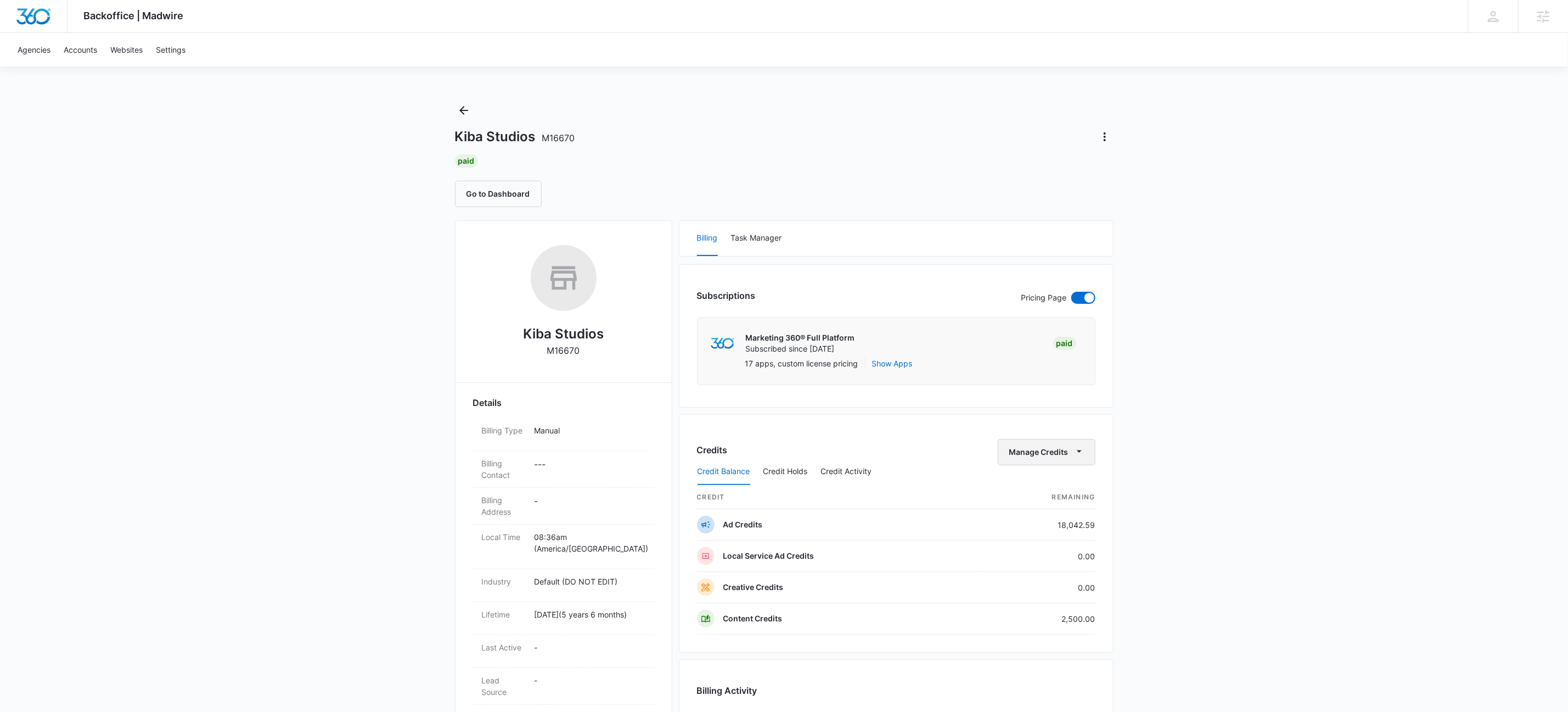
click at [1034, 454] on button "Manage Credits" at bounding box center [1047, 452] width 97 height 26
click at [1059, 540] on div "Transfer To Another Account" at bounding box center [1062, 538] width 103 height 8
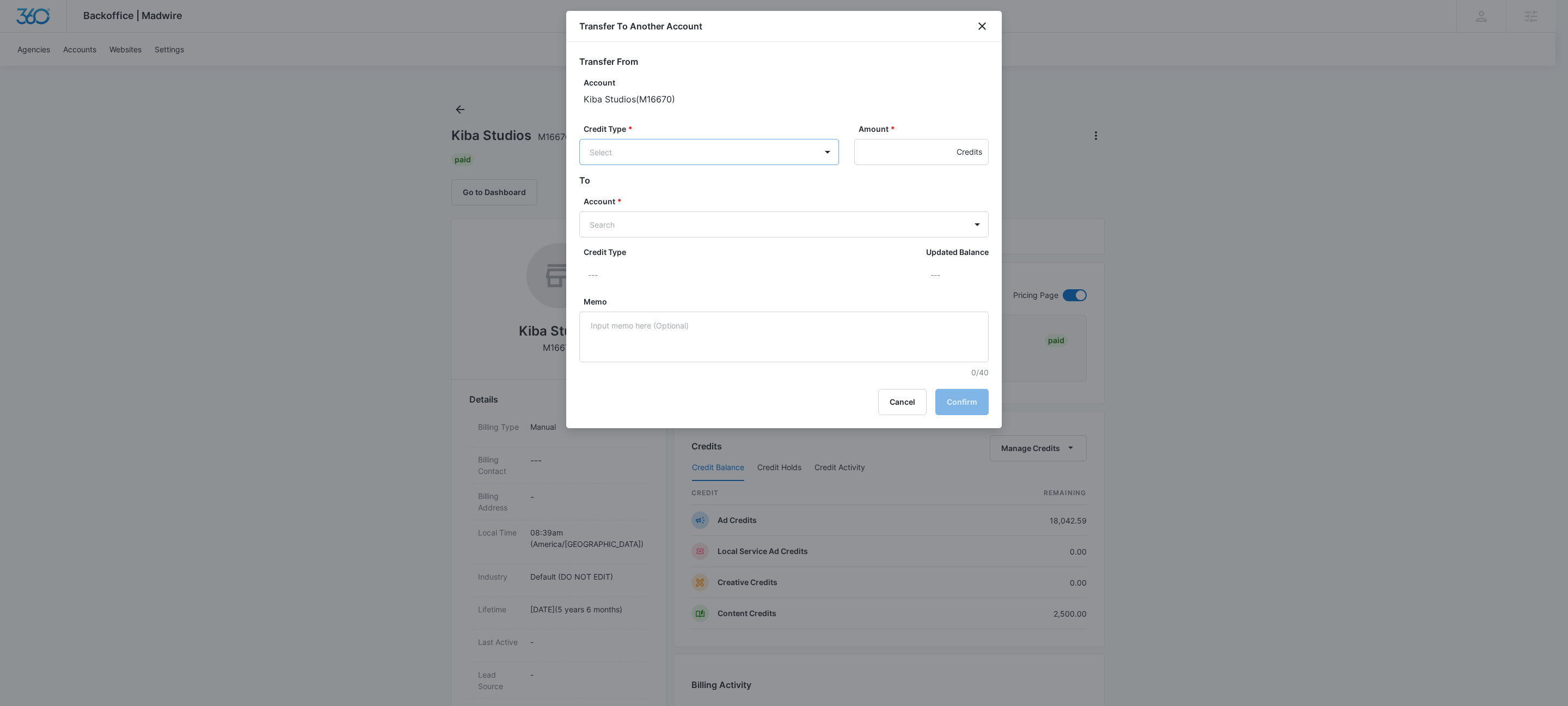
click at [714, 148] on body "Backoffice | Madwire Apps Settings KW Kait Weagraff kaitlyn.weagraff@madwire.co…" at bounding box center [784, 643] width 1568 height 1287
click at [707, 188] on p "Ad Credits (18042.59 Credits)" at bounding box center [672, 193] width 108 height 12
drag, startPoint x: 884, startPoint y: 156, endPoint x: 893, endPoint y: 143, distance: 15.8
click at [884, 156] on input "Amount *" at bounding box center [922, 151] width 134 height 26
type input "1425"
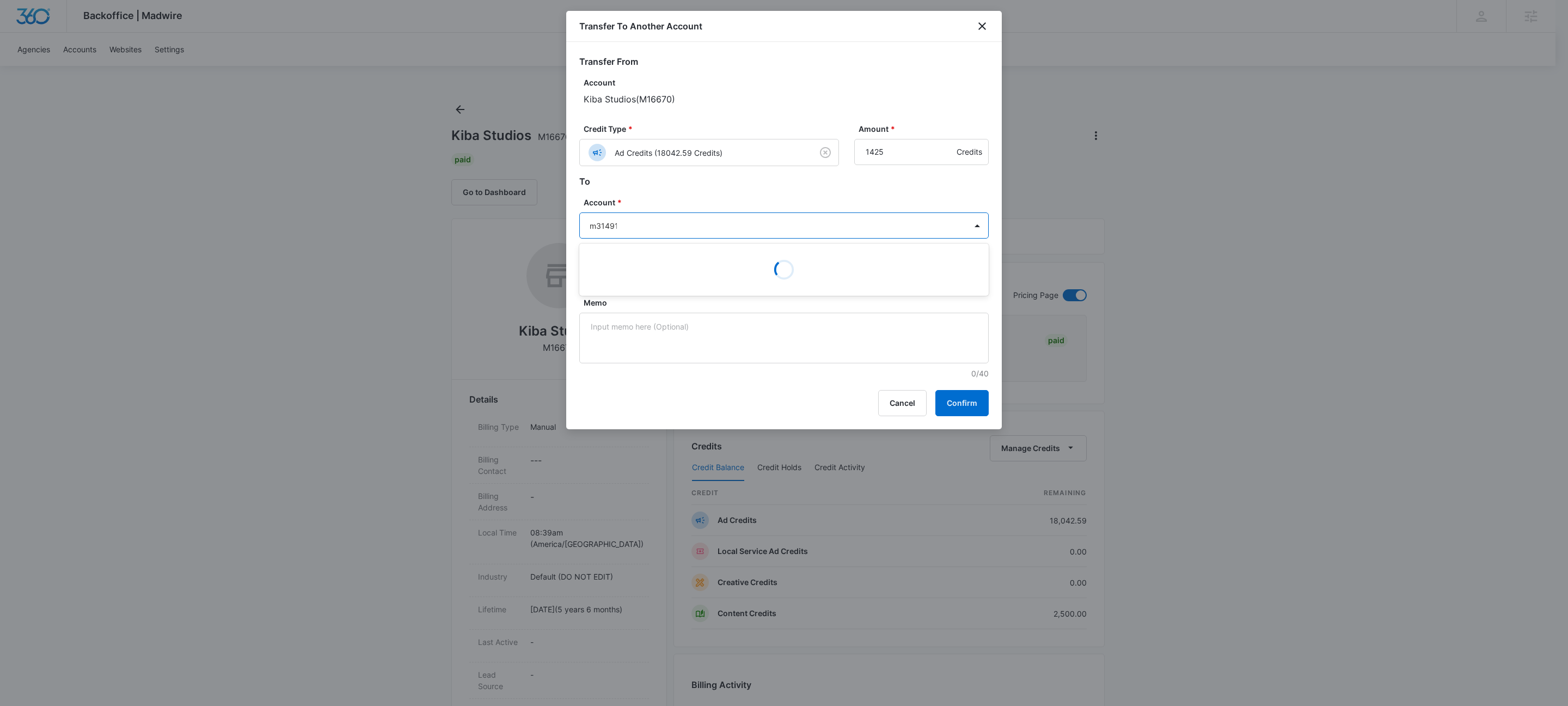
type input "m314916"
click at [662, 273] on p "M314916 • A1AN721050672cd6e07e28e" at bounding box center [783, 275] width 381 height 12
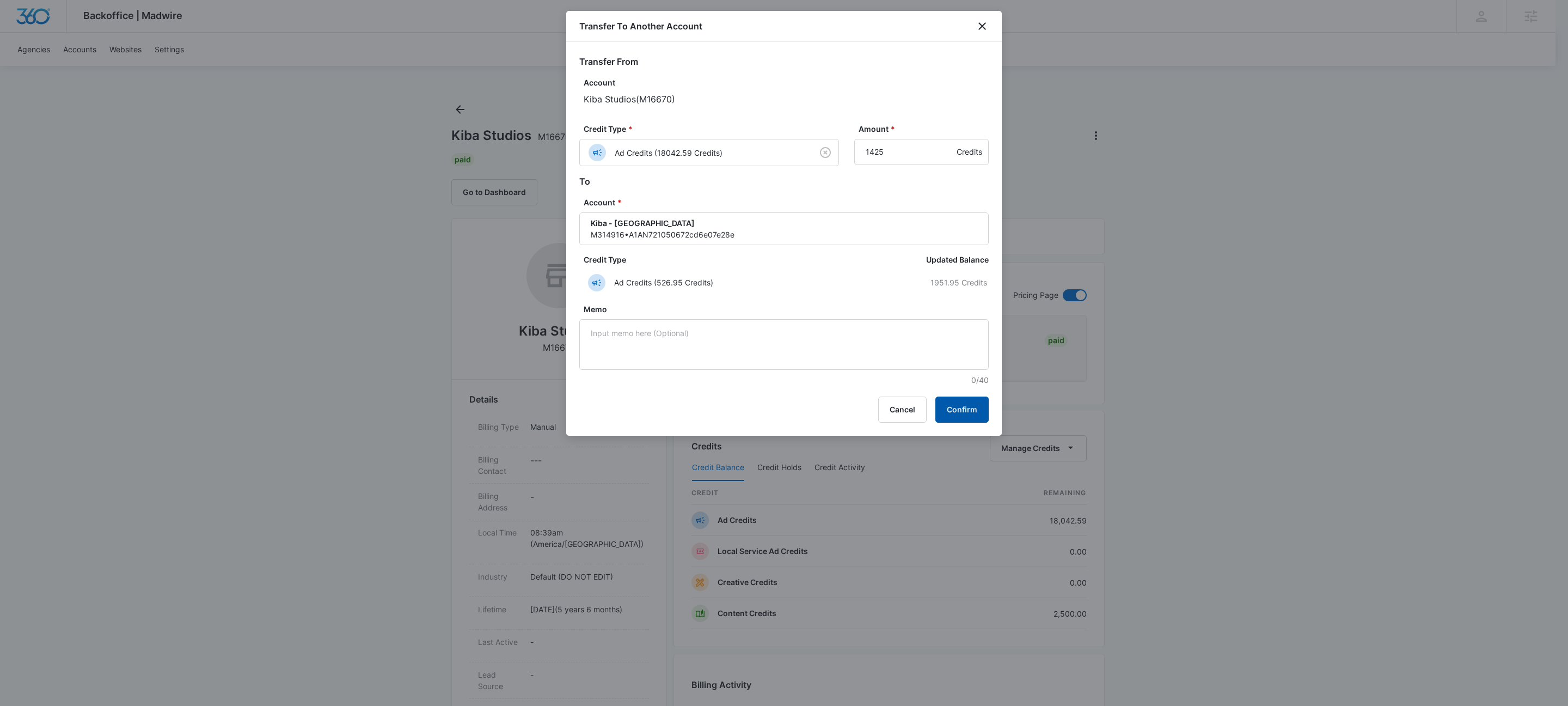
click at [959, 404] on button "Confirm" at bounding box center [963, 408] width 54 height 26
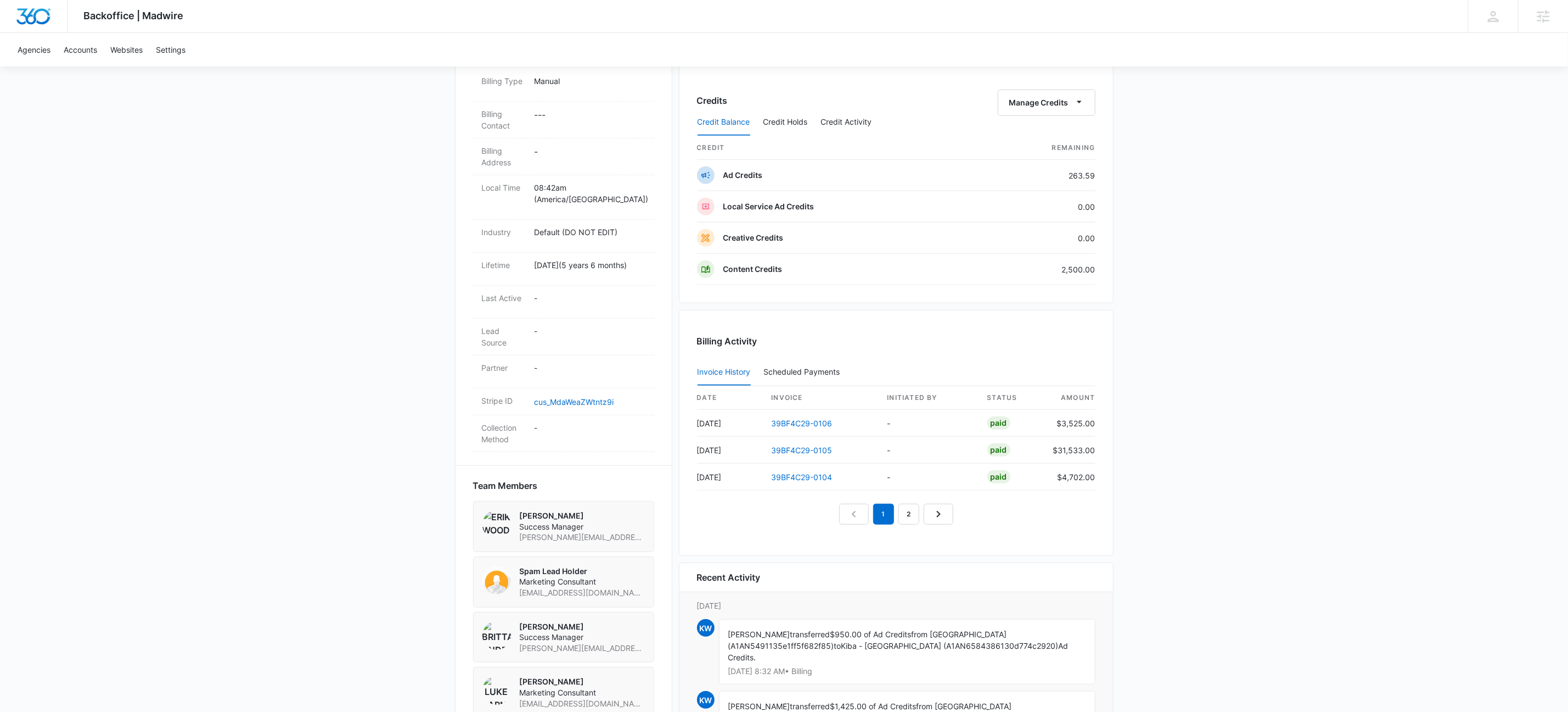
scroll to position [570, 0]
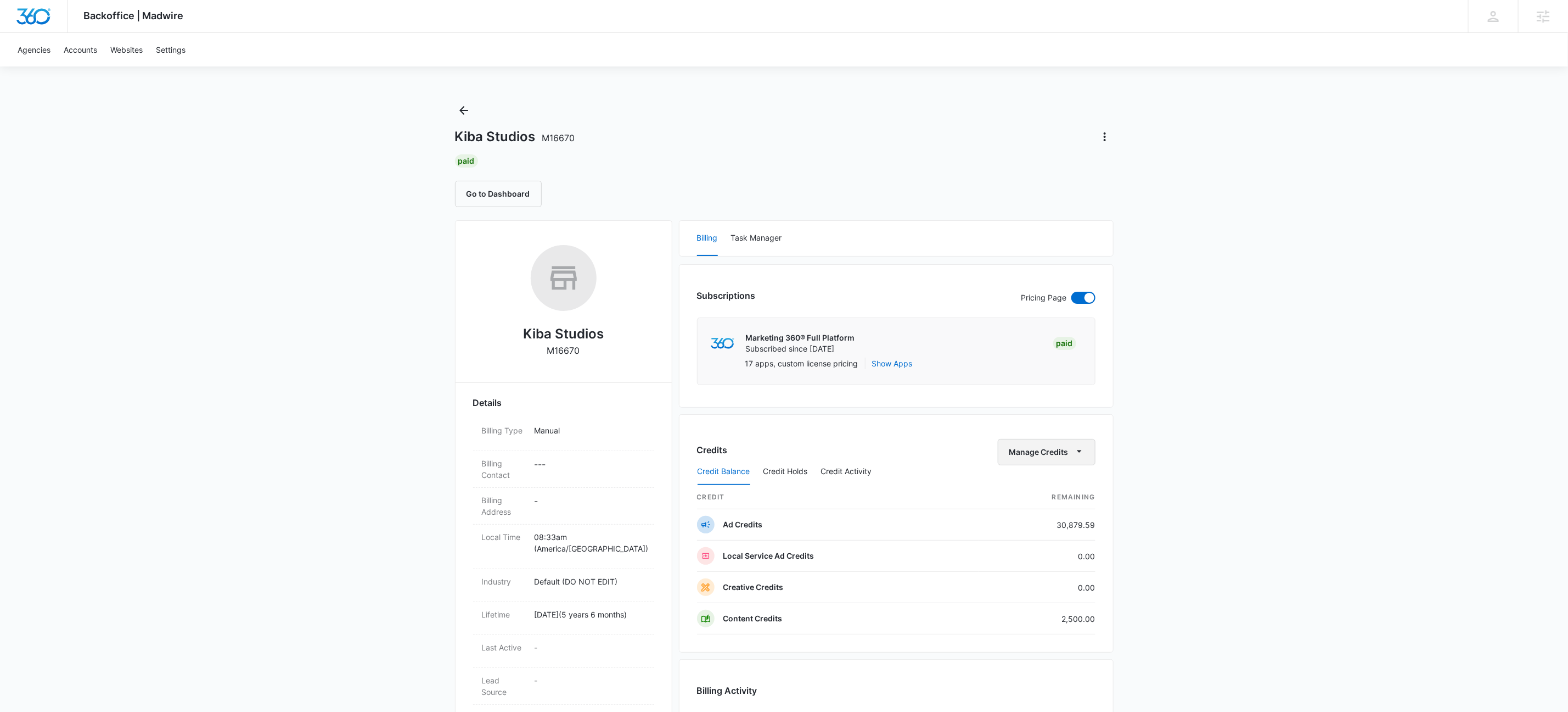
click at [1082, 453] on icon "button" at bounding box center [1080, 451] width 12 height 12
click at [1052, 539] on div "Transfer To Another Account" at bounding box center [1062, 538] width 103 height 8
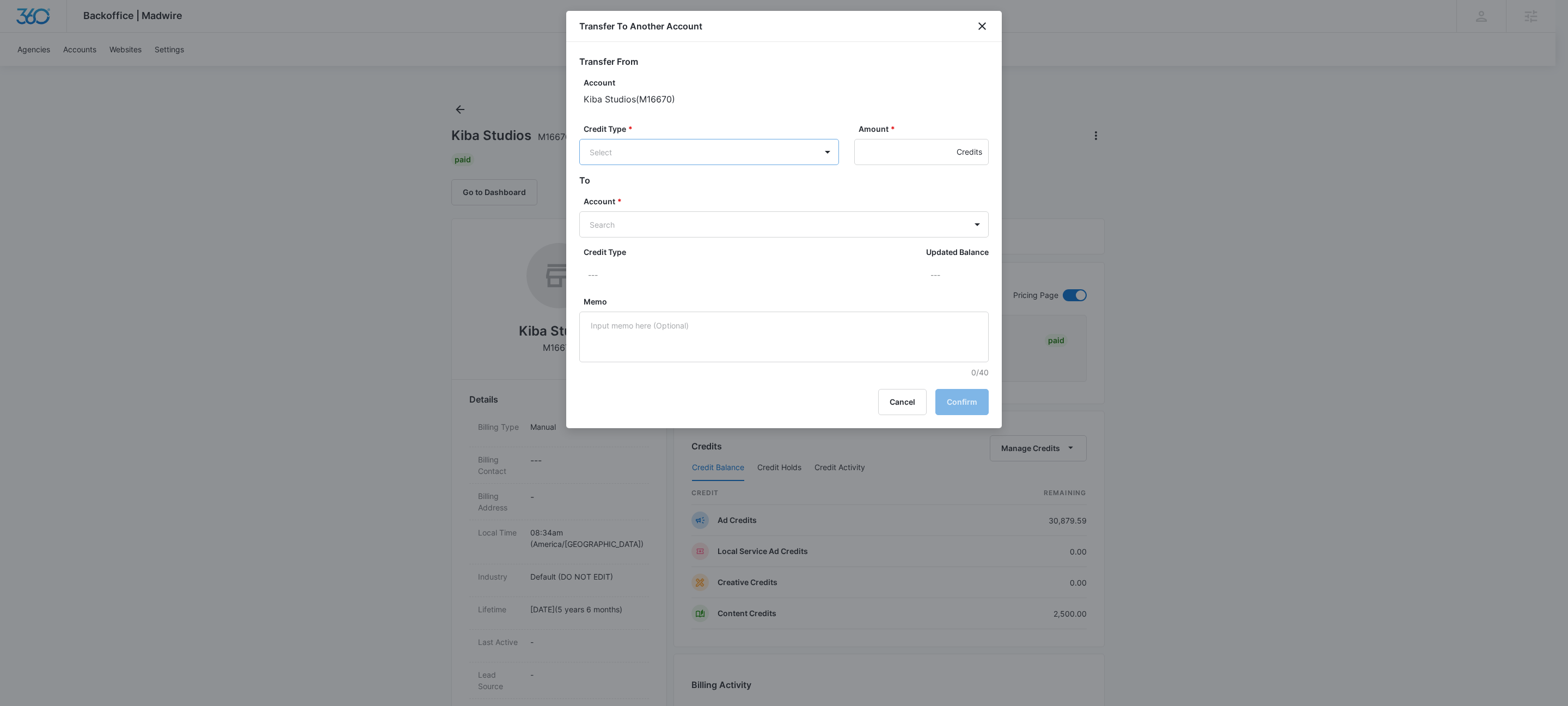
click at [655, 142] on body "Backoffice | Madwire Apps Settings KW Kait Weagraff [EMAIL_ADDRESS][PERSON_NAME…" at bounding box center [784, 643] width 1568 height 1287
click at [637, 203] on div "Ad Credits (30879.59 Credits)" at bounding box center [709, 193] width 260 height 26
click at [893, 159] on input "Amount *" at bounding box center [922, 151] width 134 height 26
type input "1856"
type input "m35762"
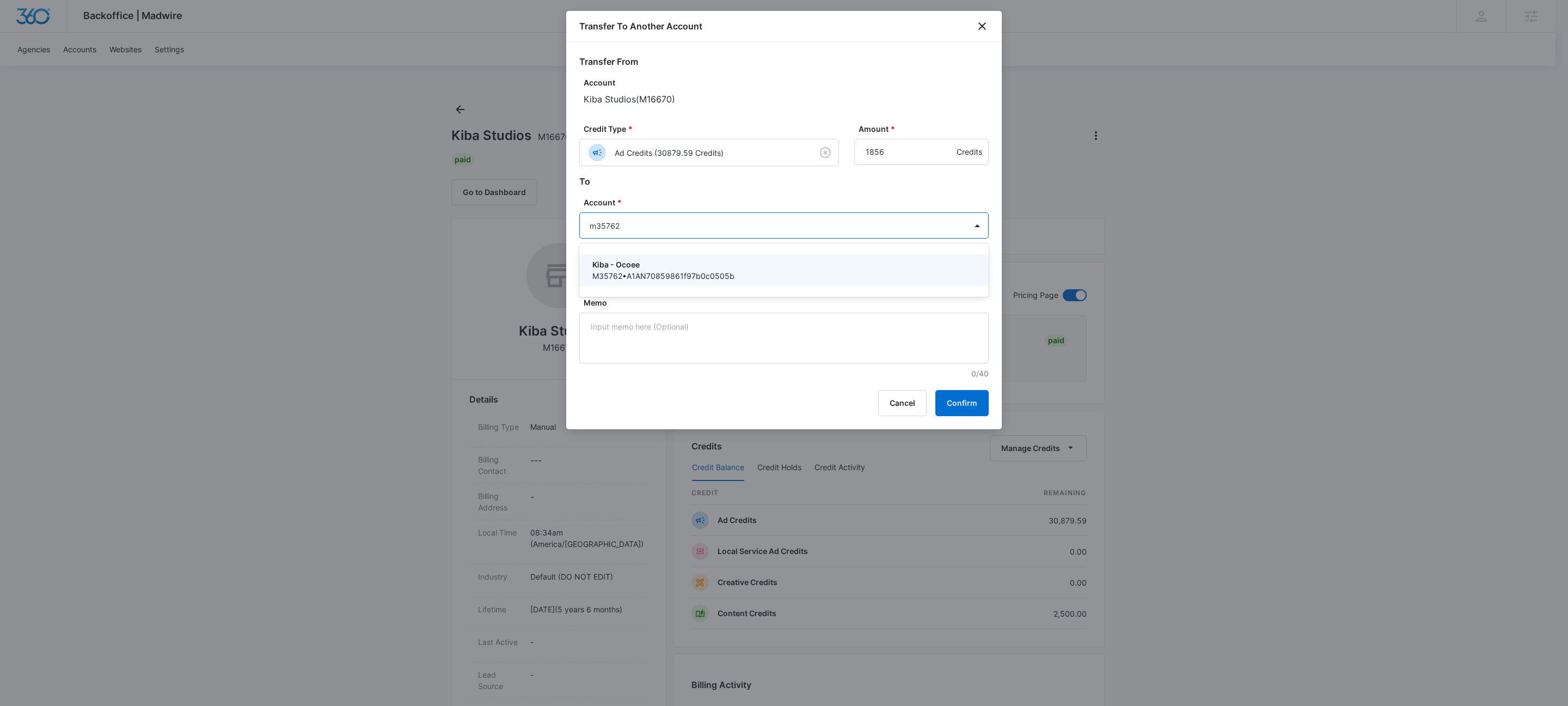
click at [657, 270] on p "M35762 • A1AN70859861f97b0c0505b" at bounding box center [783, 275] width 381 height 12
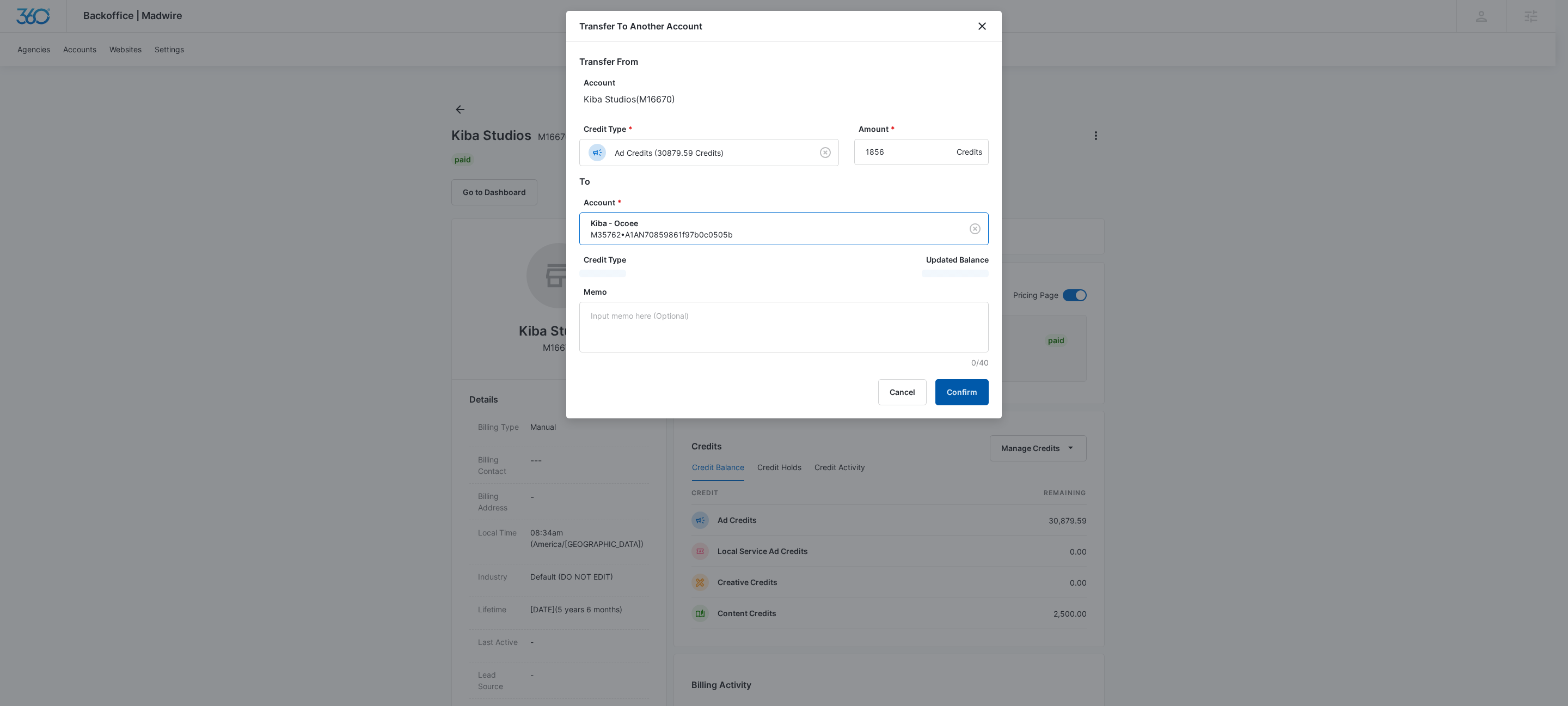
click at [979, 391] on button "Confirm" at bounding box center [963, 391] width 54 height 26
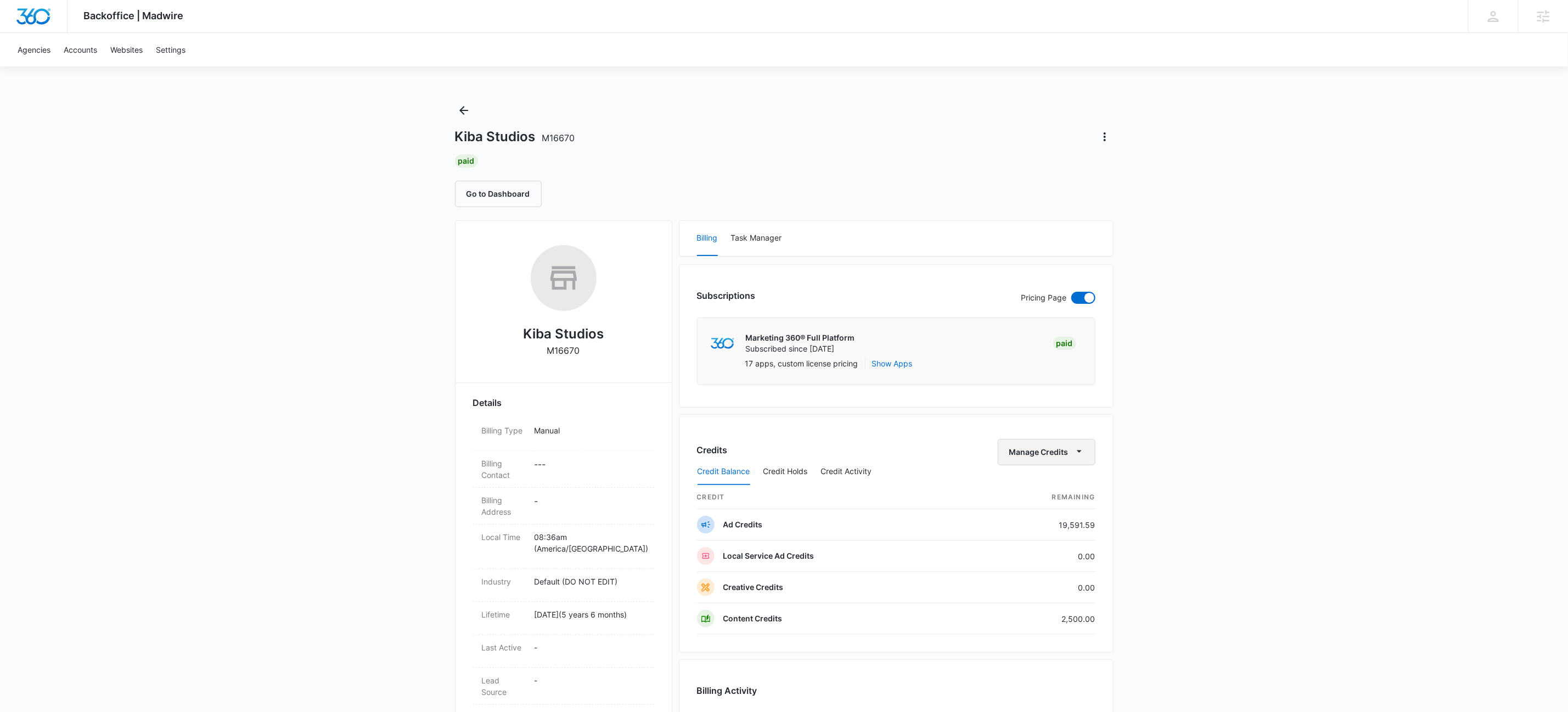
click at [1057, 456] on button "Manage Credits" at bounding box center [1047, 452] width 97 height 26
click at [1060, 543] on button "Transfer To Another Account" at bounding box center [1070, 538] width 142 height 16
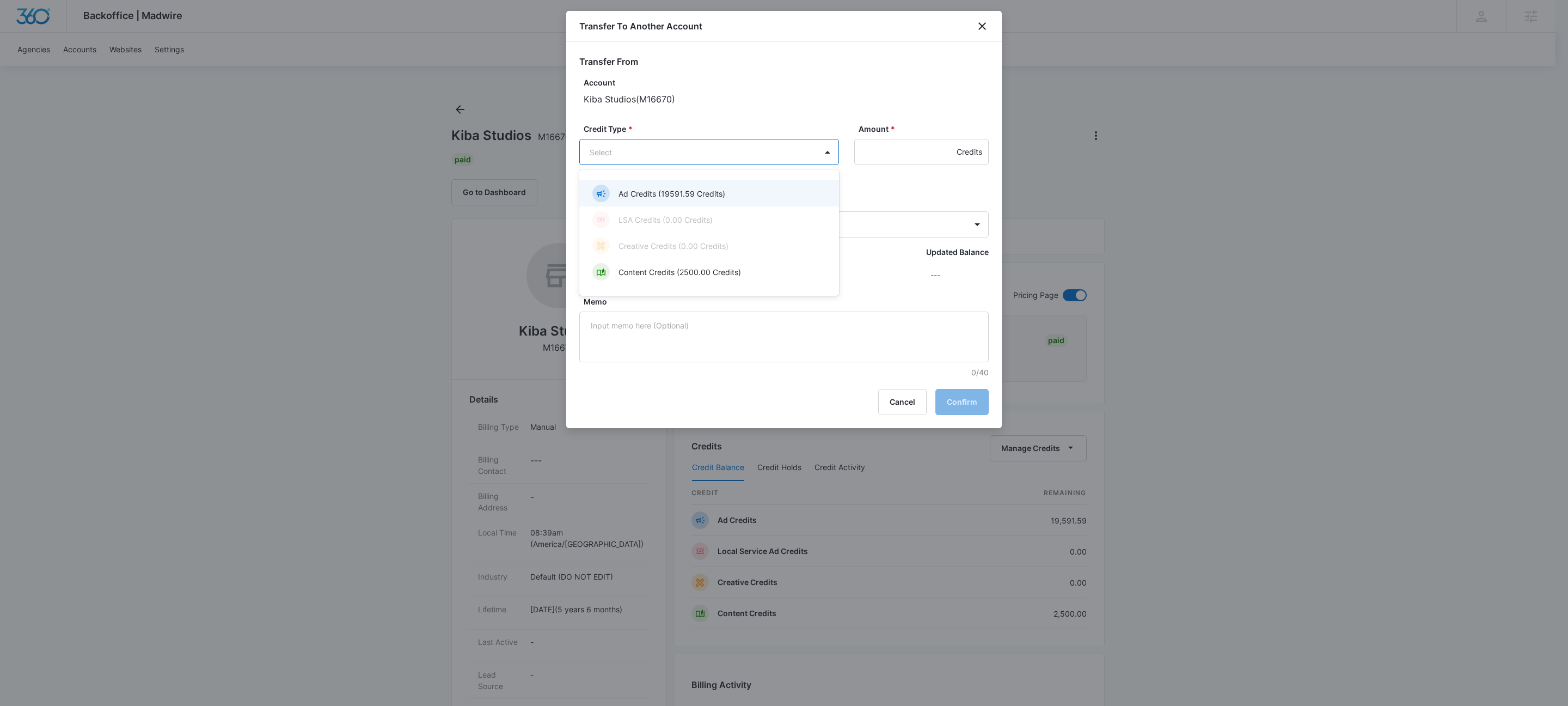
click at [726, 151] on body "Backoffice | Madwire Apps Settings KW Kait Weagraff [EMAIL_ADDRESS][PERSON_NAME…" at bounding box center [784, 643] width 1568 height 1287
click at [701, 189] on p "Ad Credits (19591.59 Credits)" at bounding box center [671, 193] width 106 height 12
click at [886, 153] on input "Amount *" at bounding box center [922, 151] width 134 height 26
type input "1473"
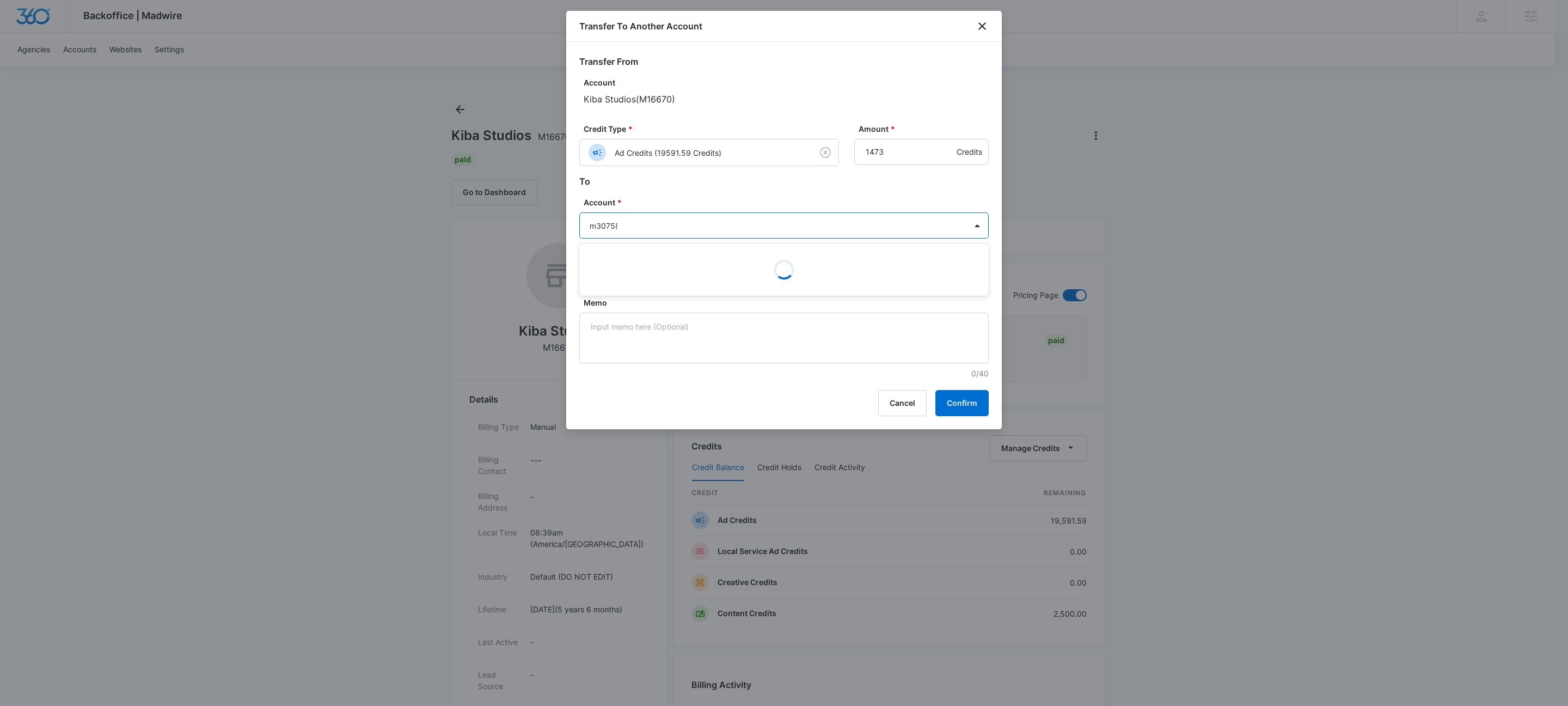
type input "m307588"
click at [678, 267] on p "Kiba - Nashville" at bounding box center [783, 264] width 381 height 12
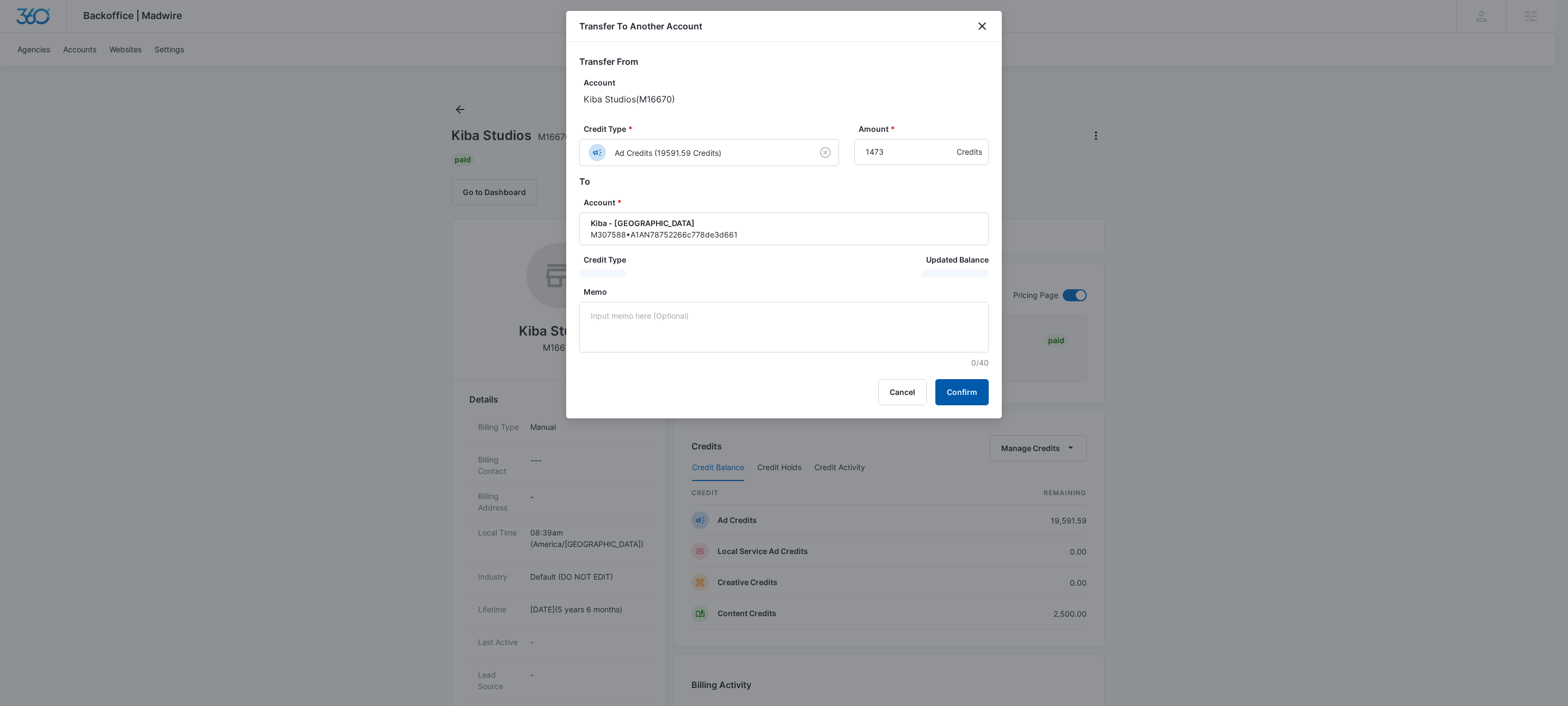
click at [965, 387] on button "Confirm" at bounding box center [963, 391] width 54 height 26
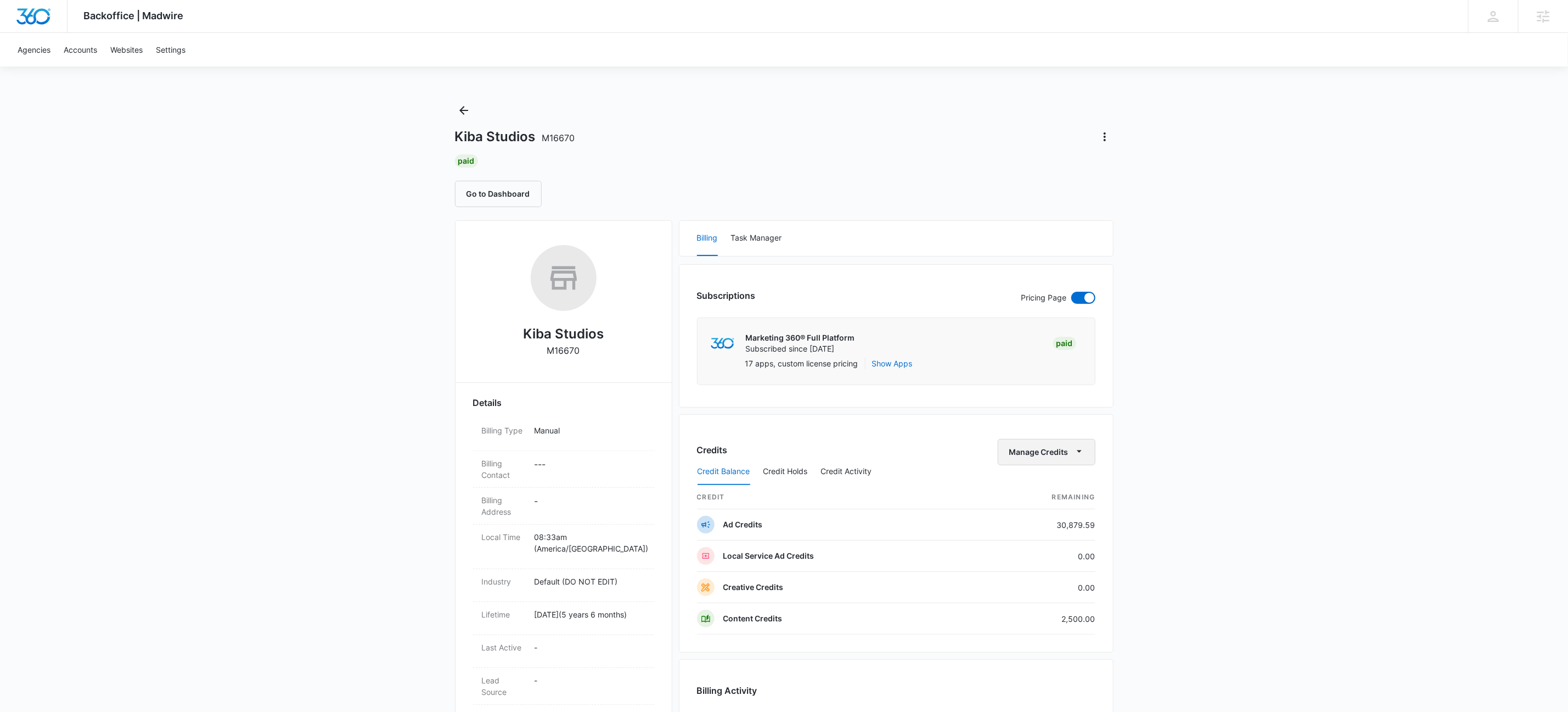
click at [1060, 456] on button "Manage Credits" at bounding box center [1047, 452] width 97 height 26
click at [1059, 543] on button "Transfer To Another Account" at bounding box center [1070, 538] width 142 height 16
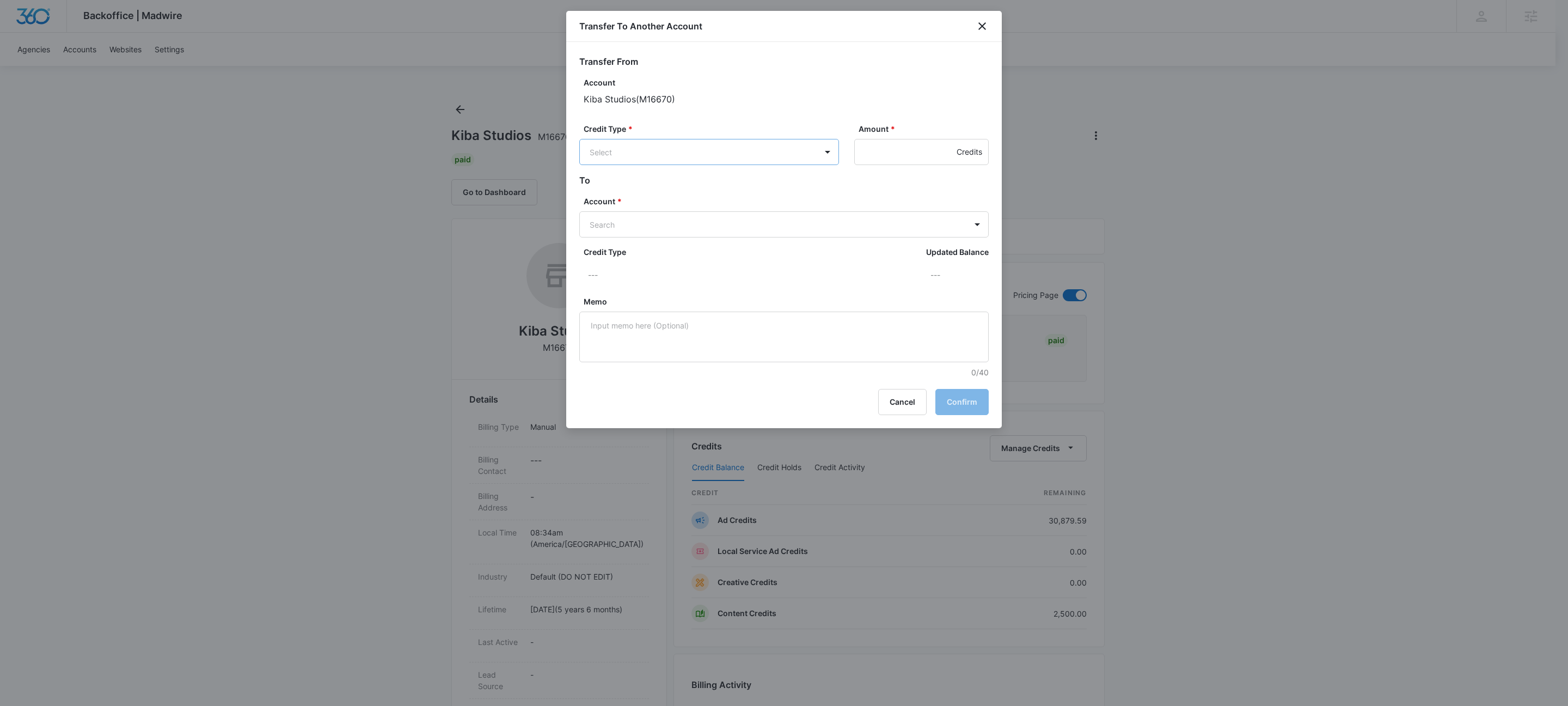
click at [671, 151] on body "Backoffice | Madwire Apps Settings KW Kait Weagraff [EMAIL_ADDRESS][PERSON_NAME…" at bounding box center [784, 643] width 1568 height 1287
drag, startPoint x: 664, startPoint y: 194, endPoint x: 707, endPoint y: 177, distance: 46.2
click at [664, 194] on p "Ad Credits (30879.59 Credits)" at bounding box center [673, 193] width 109 height 12
click at [870, 149] on input "Amount *" at bounding box center [922, 151] width 134 height 26
type input "250"
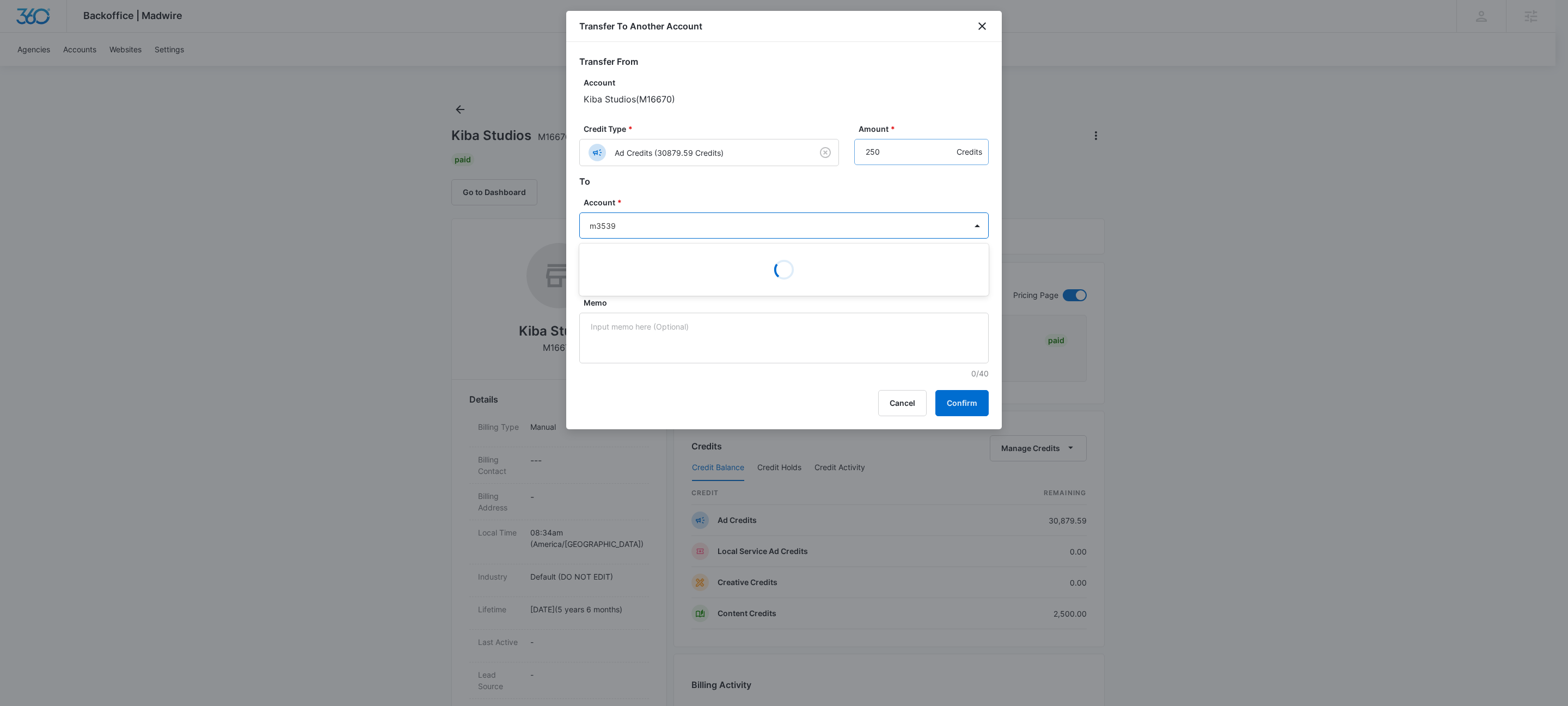
type input "m35397"
click at [620, 265] on p "[PERSON_NAME]" at bounding box center [783, 264] width 381 height 12
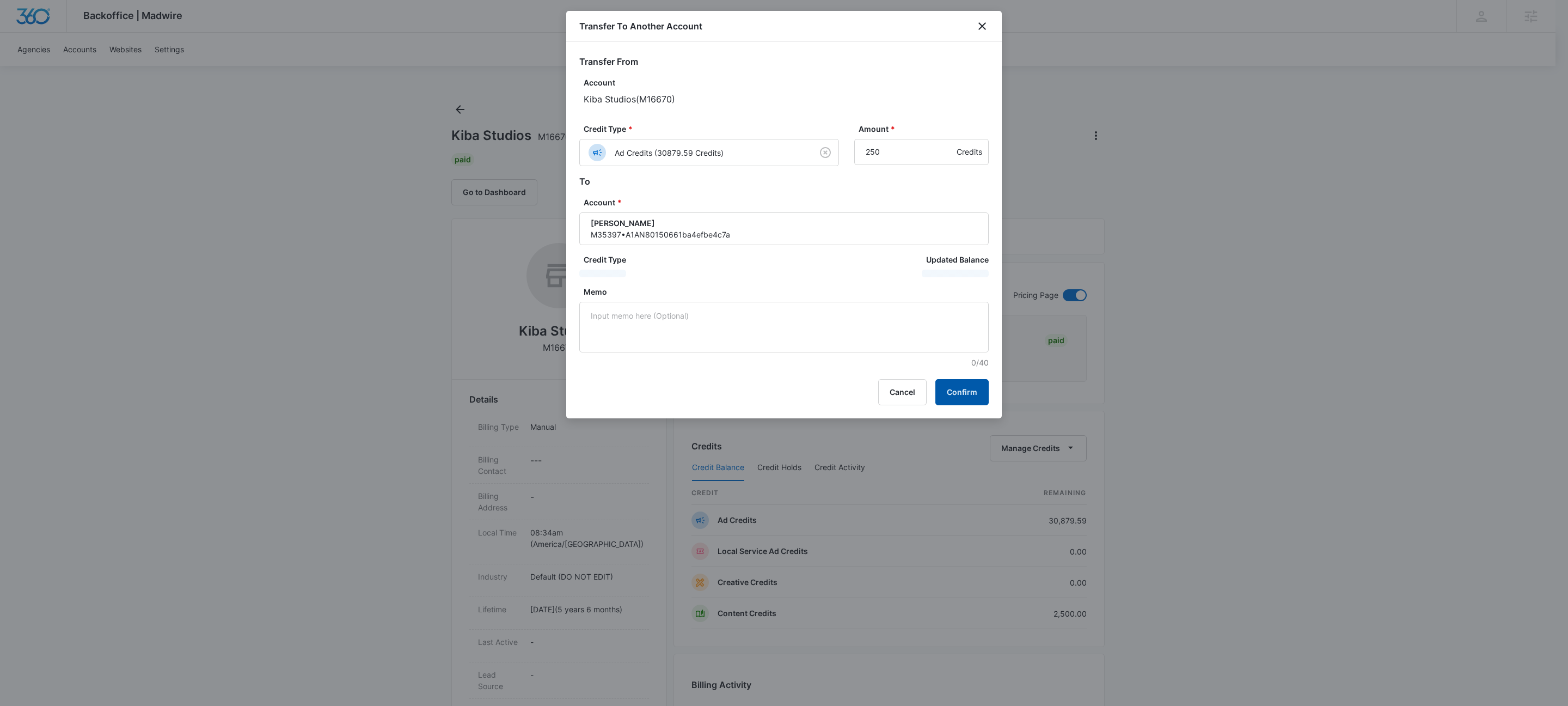
click at [967, 397] on button "Confirm" at bounding box center [963, 391] width 54 height 26
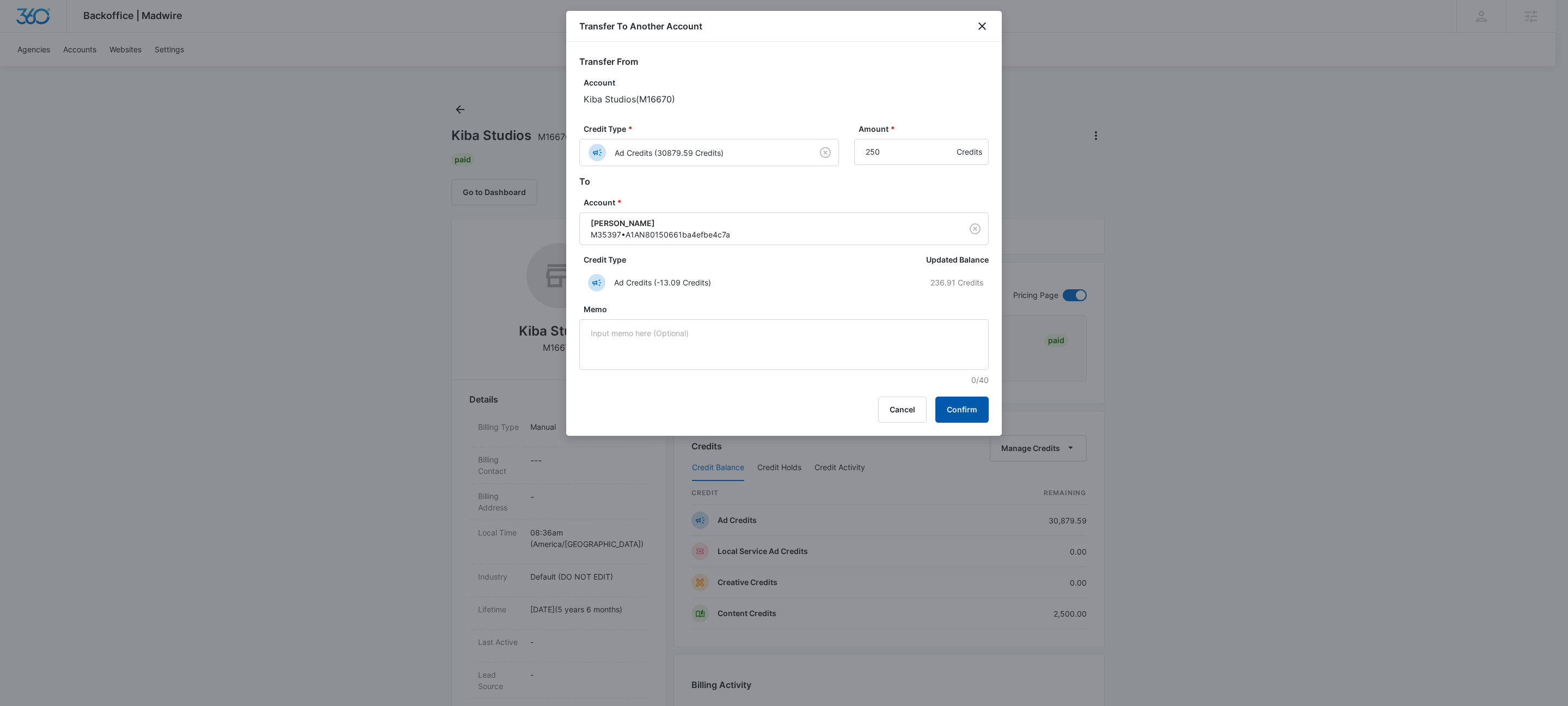
click at [973, 408] on button "Confirm" at bounding box center [963, 408] width 54 height 26
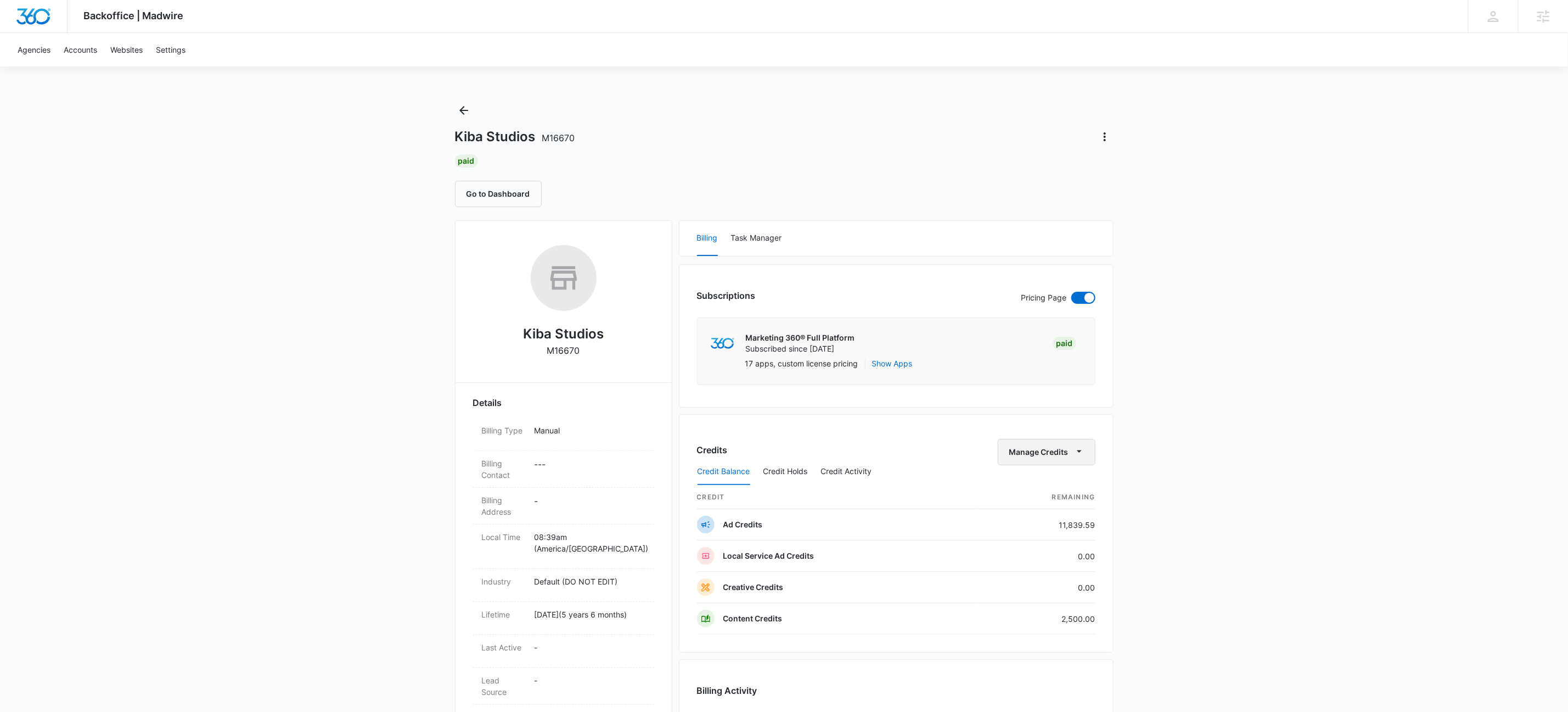
click at [1075, 452] on icon "button" at bounding box center [1080, 451] width 12 height 12
click at [1077, 537] on div "Transfer To Another Account" at bounding box center [1062, 538] width 103 height 8
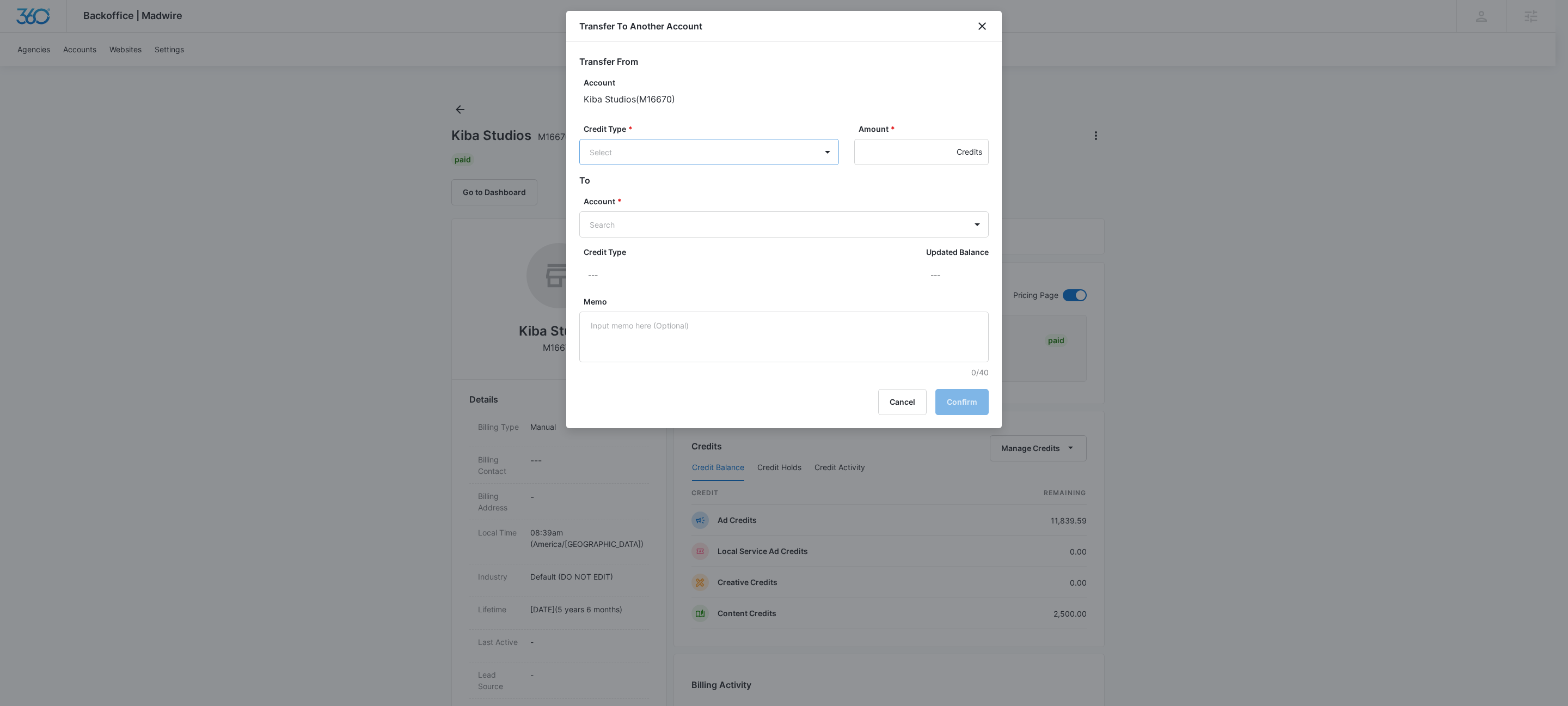
click at [654, 139] on body "Backoffice | Madwire Apps Settings KW Kait Weagraff [EMAIL_ADDRESS][PERSON_NAME…" at bounding box center [784, 643] width 1568 height 1287
click at [642, 187] on div "Ad Credits (11839.59 Credits)" at bounding box center [708, 193] width 232 height 17
drag, startPoint x: 889, startPoint y: 149, endPoint x: 882, endPoint y: 149, distance: 7.0
click at [889, 149] on input "Amount *" at bounding box center [922, 151] width 134 height 26
type input "1425"
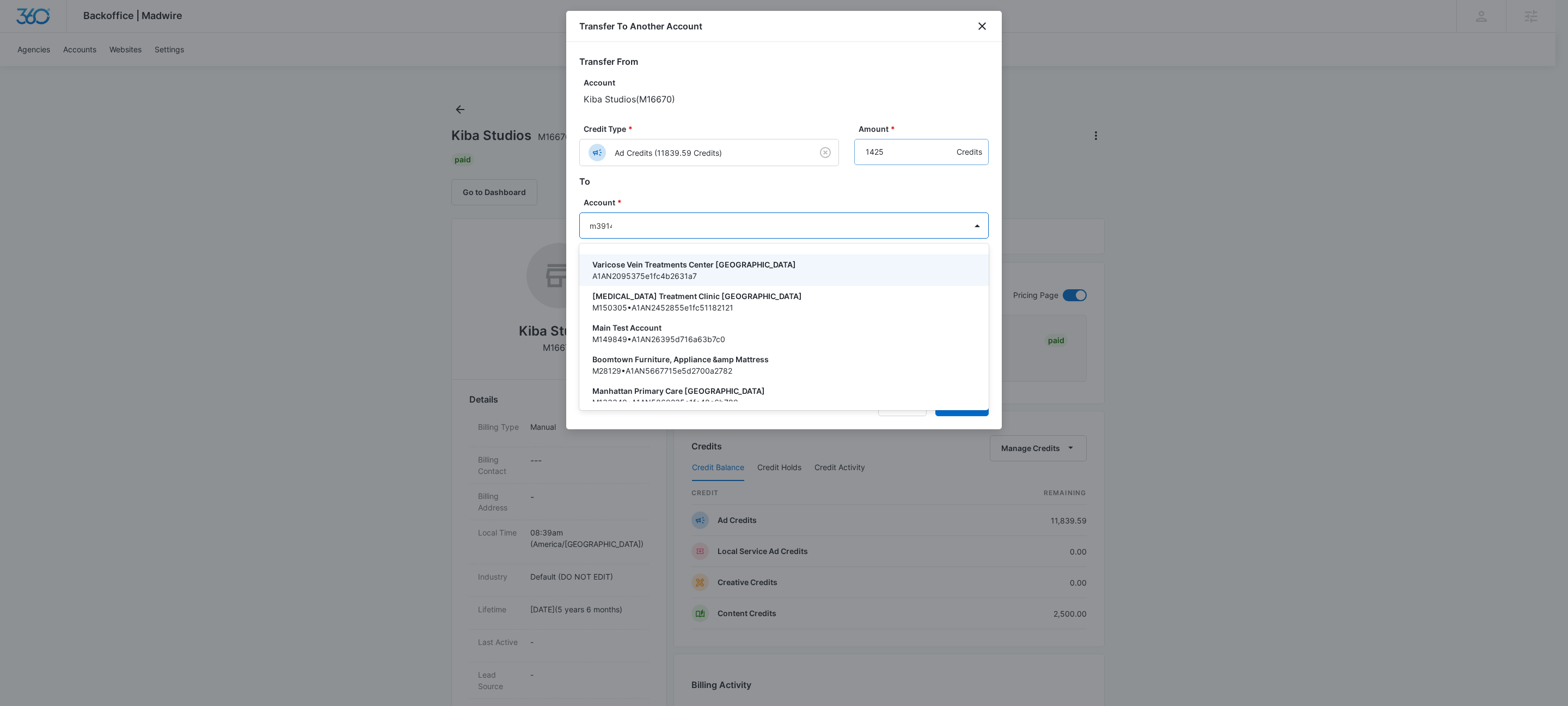
type input "m39148"
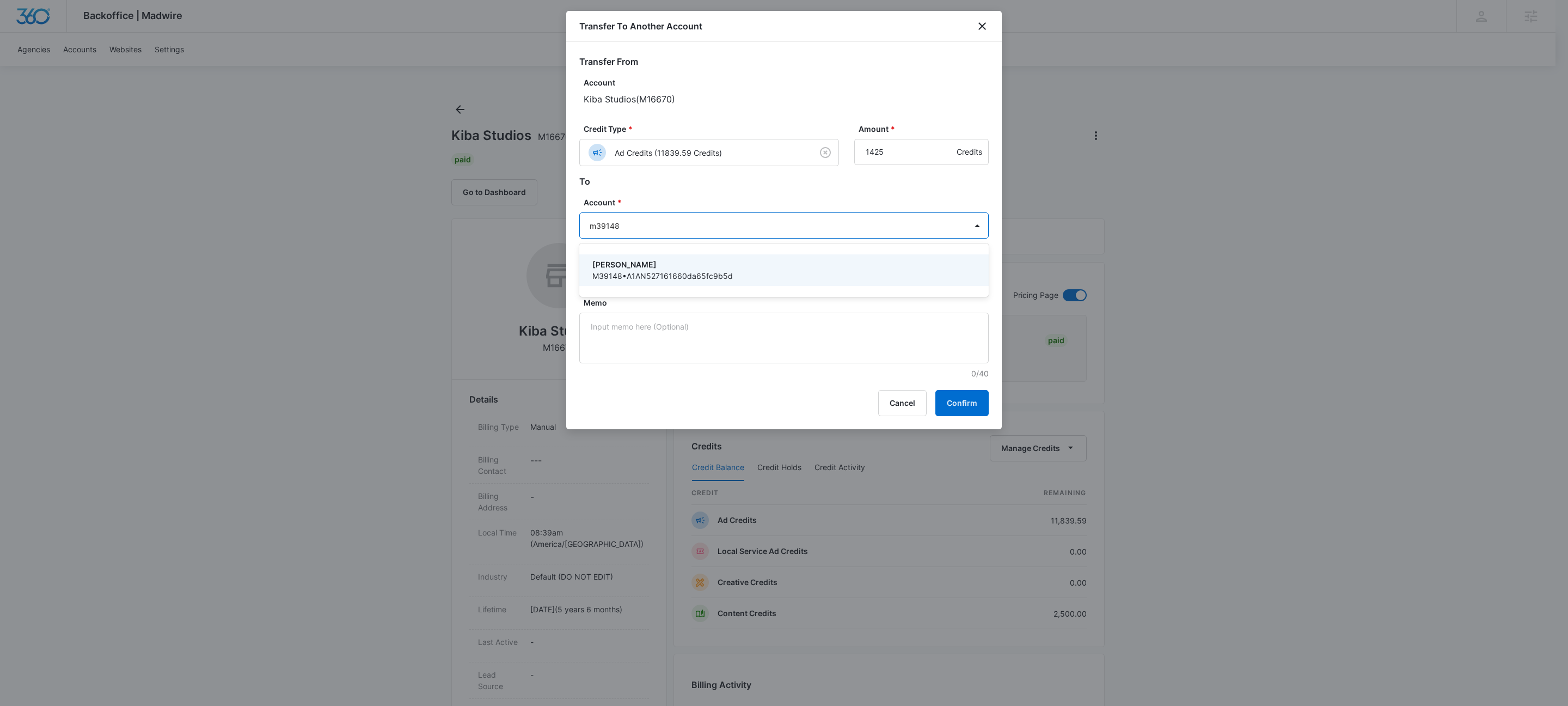
click at [653, 261] on p "[PERSON_NAME]" at bounding box center [783, 264] width 381 height 12
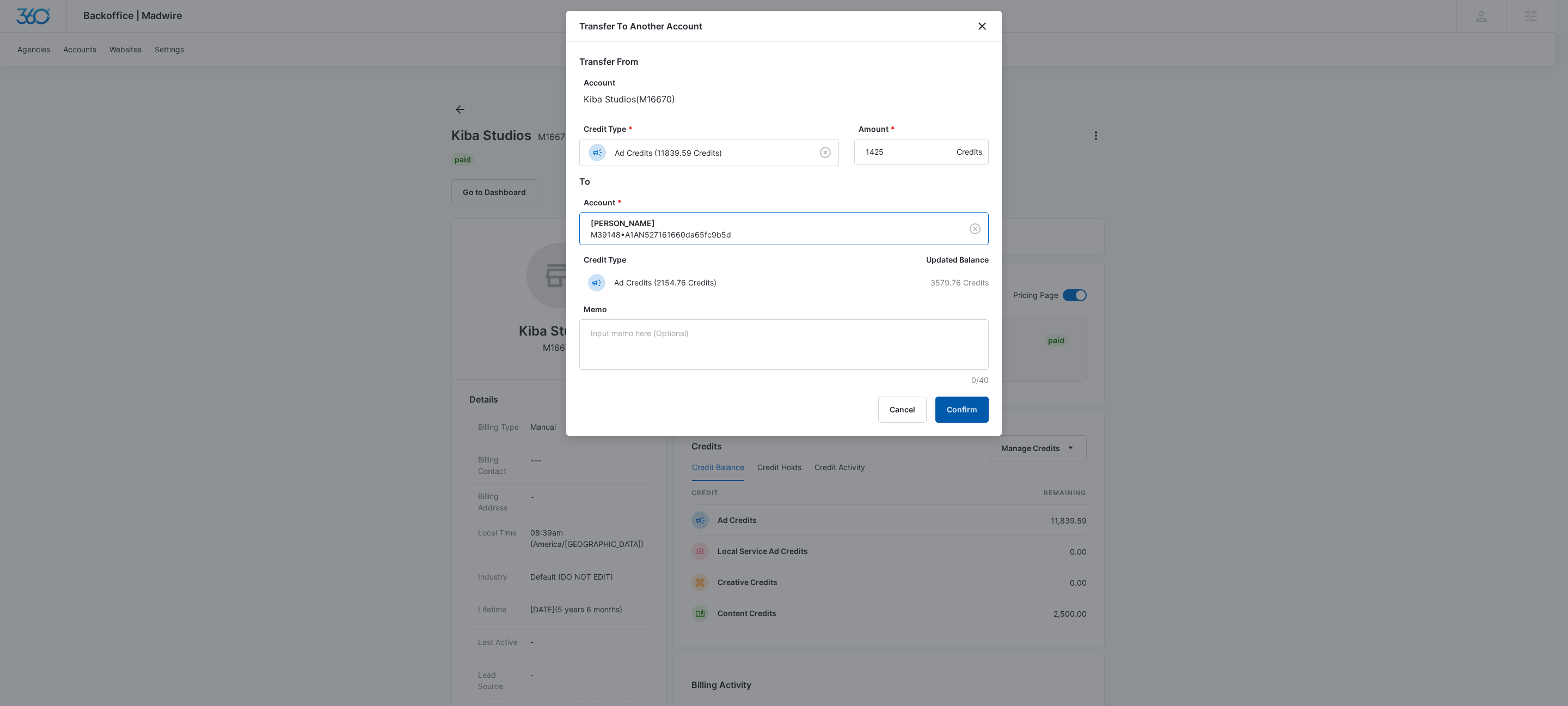
click at [964, 418] on button "Confirm" at bounding box center [963, 408] width 54 height 26
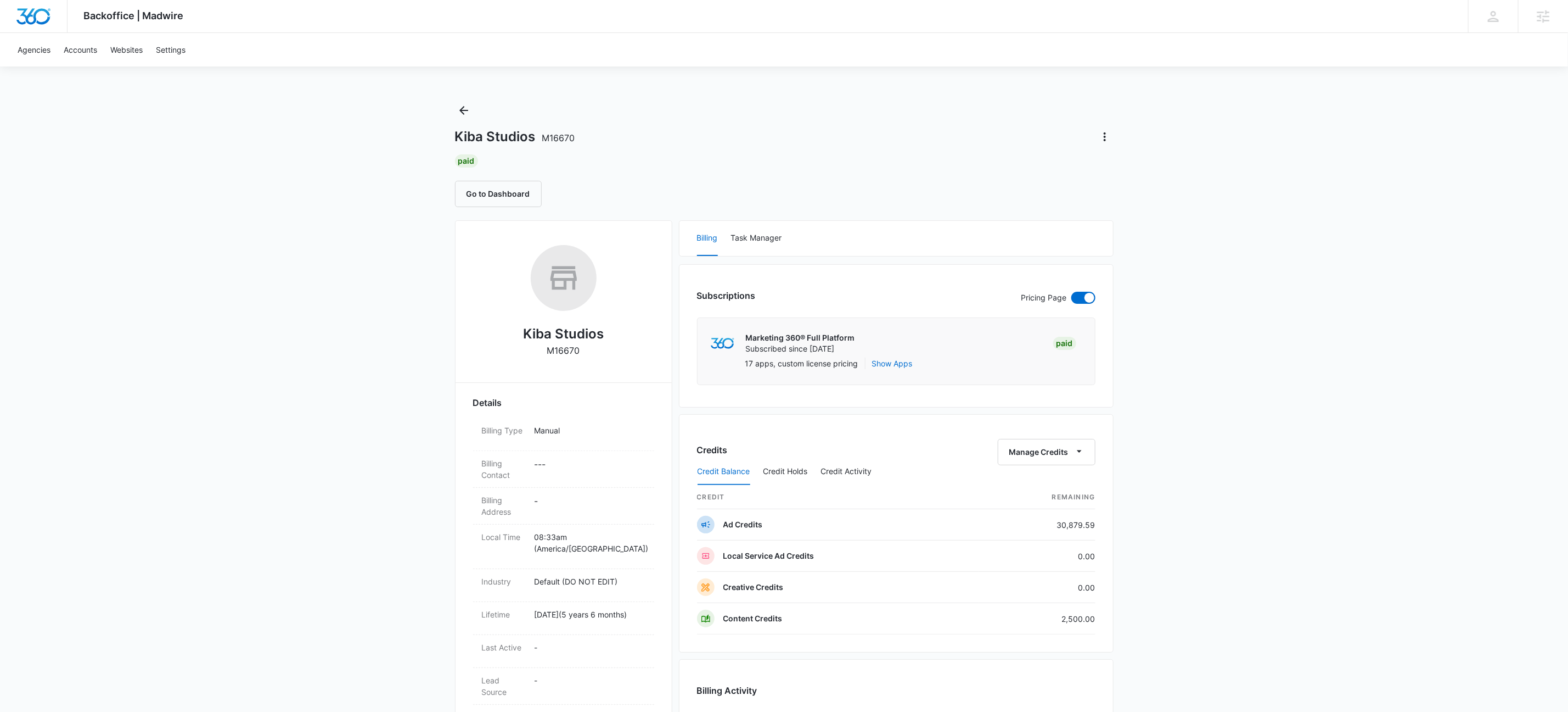
click at [1032, 463] on div "Credit Balance Credit Holds Credit Activity" at bounding box center [897, 471] width 398 height 27
click at [1075, 449] on icon "button" at bounding box center [1080, 451] width 12 height 12
click at [1102, 539] on div "Transfer To Another Account" at bounding box center [1062, 538] width 103 height 8
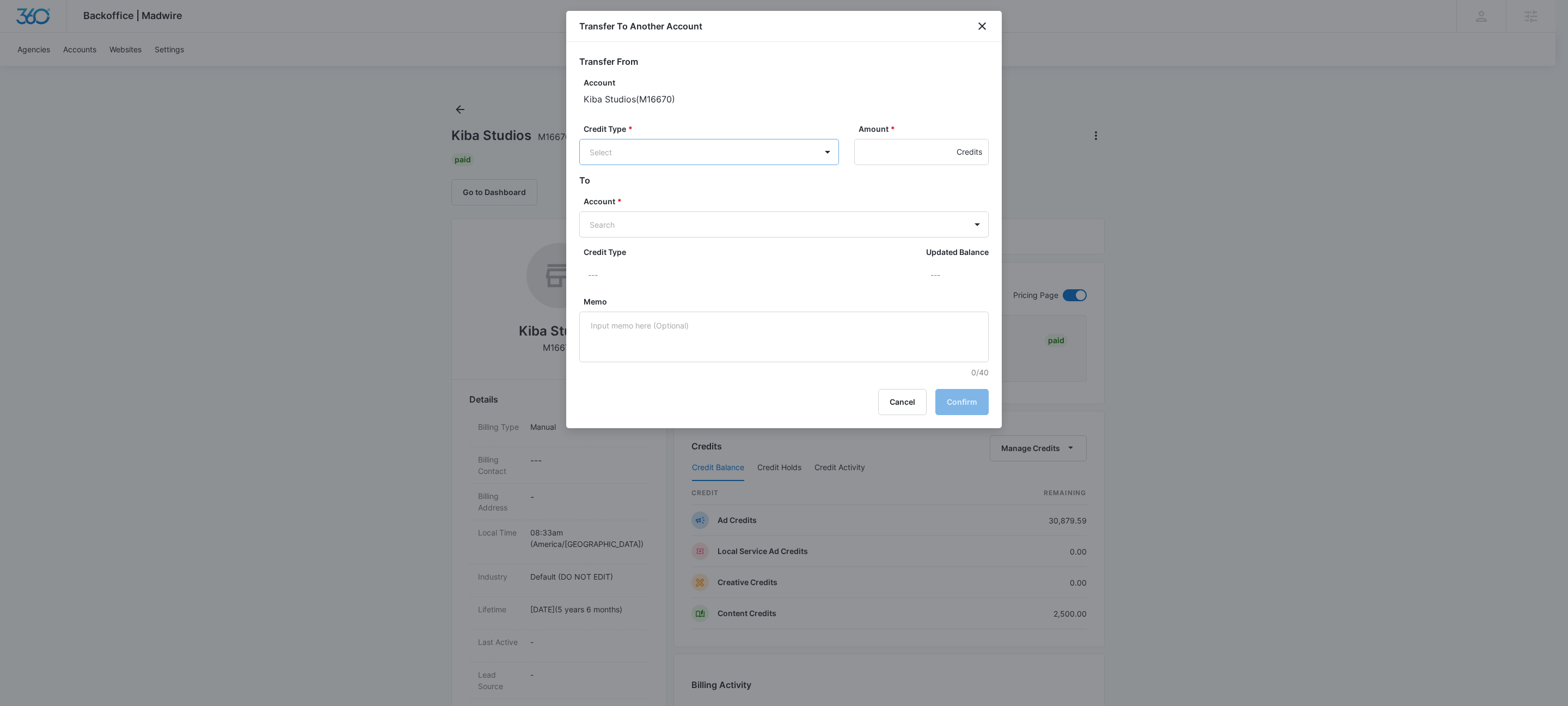
click at [723, 154] on body "Backoffice | Madwire Apps Settings KW Kait Weagraff [EMAIL_ADDRESS][PERSON_NAME…" at bounding box center [784, 643] width 1568 height 1287
click at [658, 200] on div "Ad Credits (30879.59 Credits)" at bounding box center [708, 193] width 232 height 17
click at [882, 154] on input "Amount *" at bounding box center [922, 151] width 134 height 26
type input "2823"
type input "m34498"
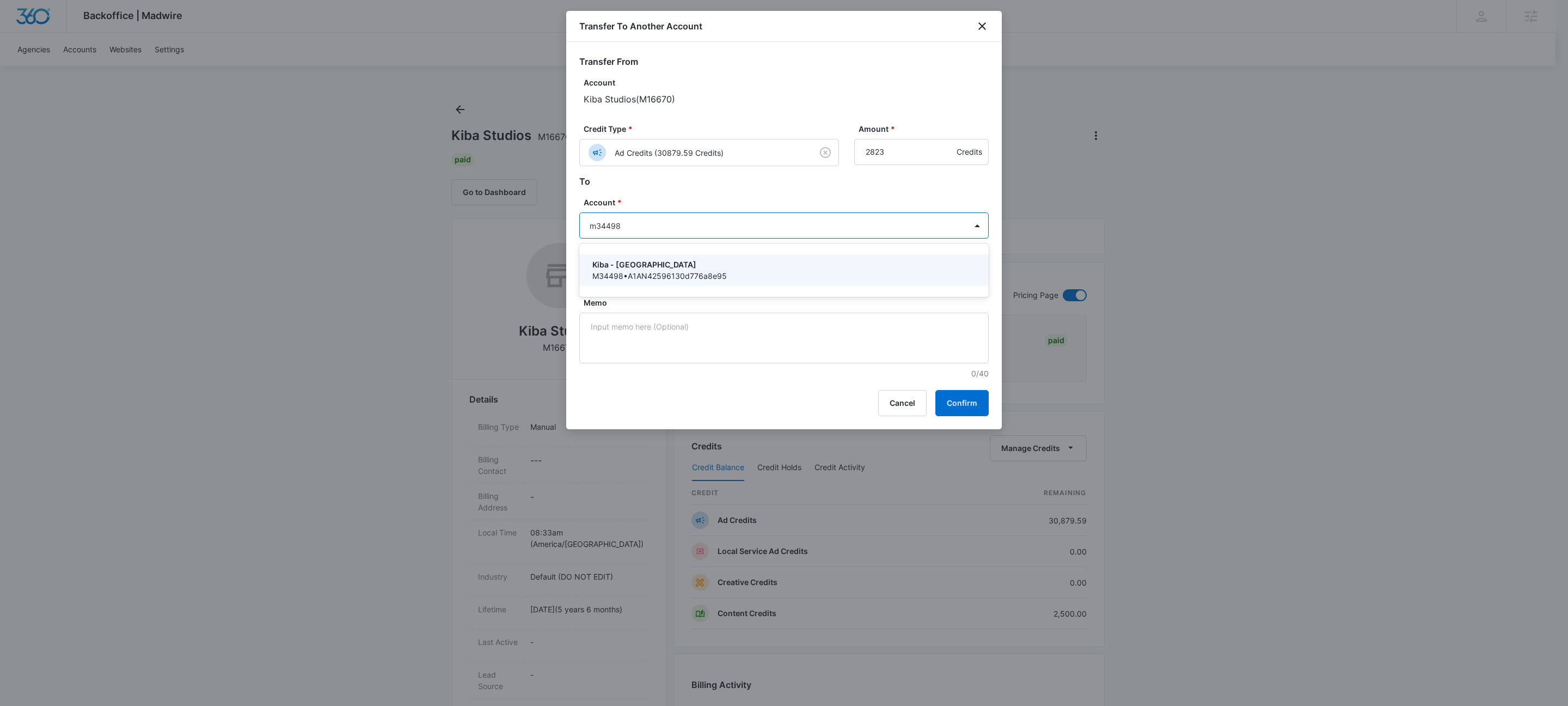
click at [645, 265] on p "Kiba - [GEOGRAPHIC_DATA]" at bounding box center [783, 264] width 381 height 12
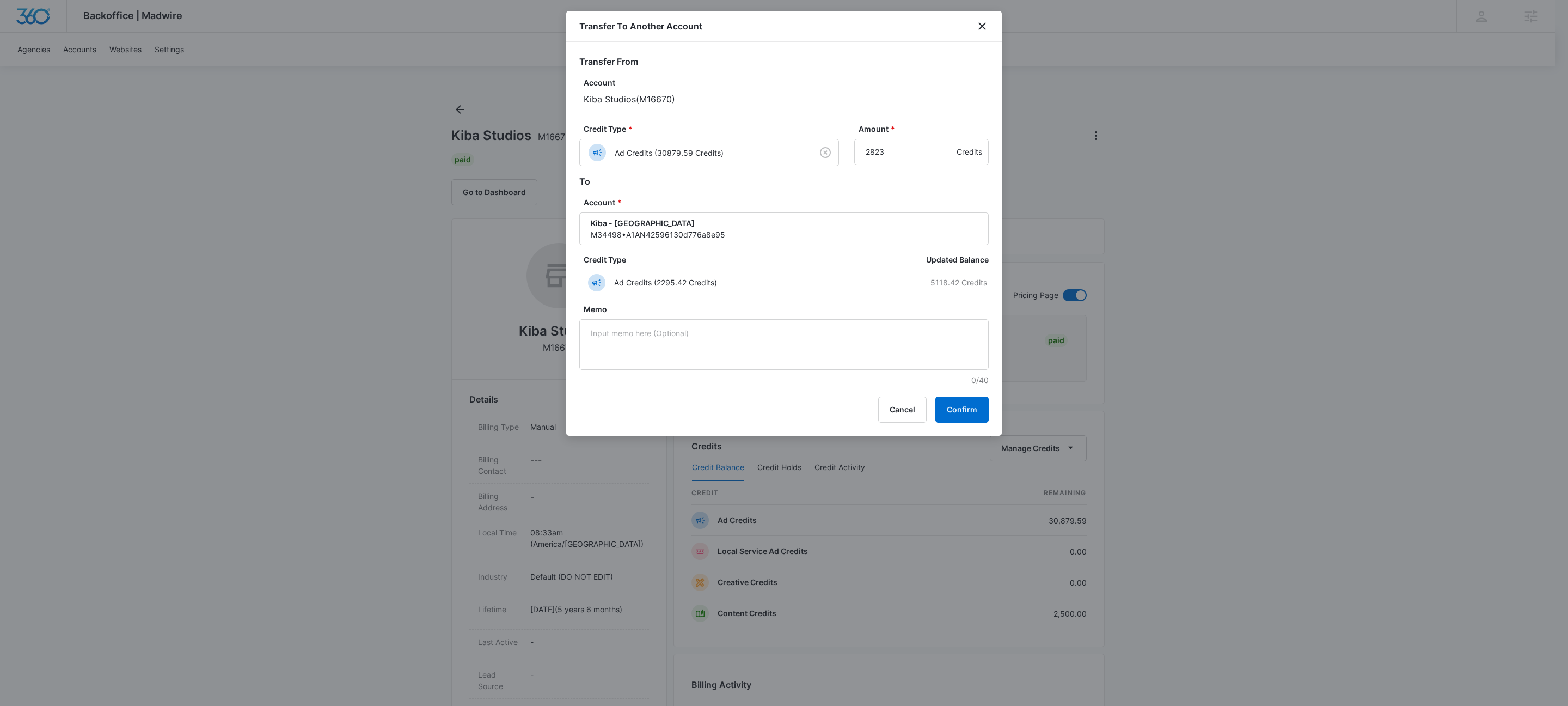
click at [969, 396] on div "Transfer To Another Account Transfer From Account Kiba Studios ( M16670 ) Credi…" at bounding box center [784, 223] width 435 height 424
click at [965, 412] on button "Confirm" at bounding box center [963, 408] width 54 height 26
click at [964, 400] on button "Confirm" at bounding box center [963, 408] width 54 height 26
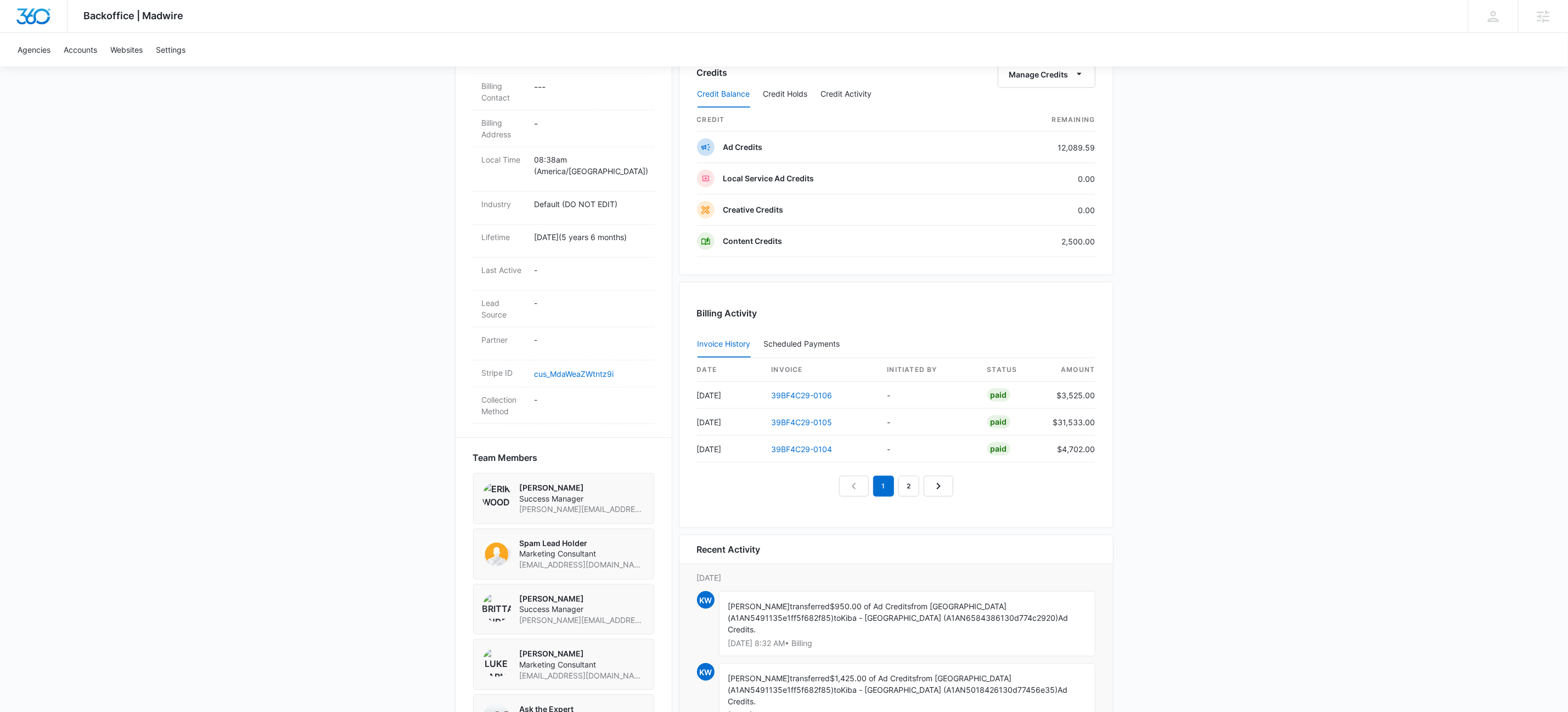
scroll to position [570, 0]
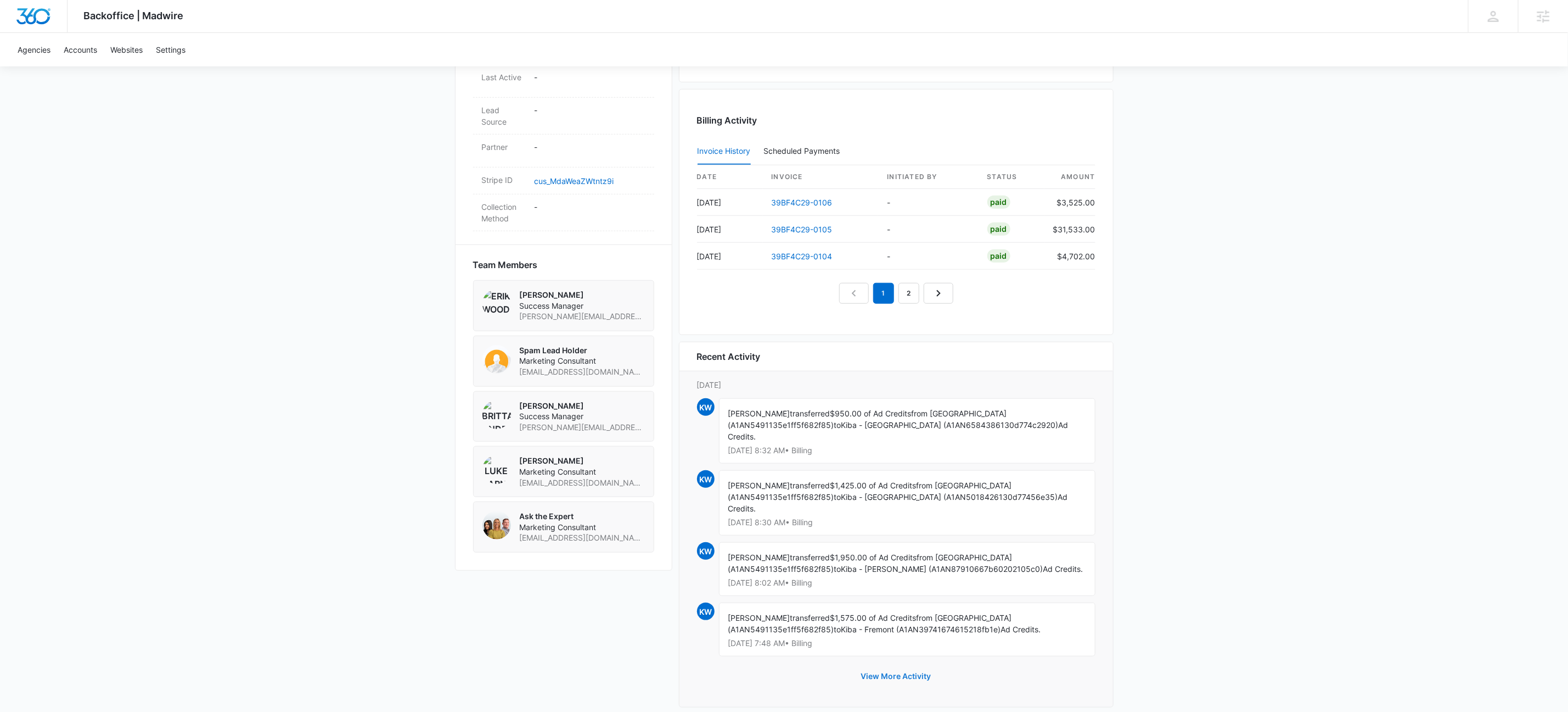
click at [901, 662] on button "View More Activity" at bounding box center [897, 675] width 92 height 26
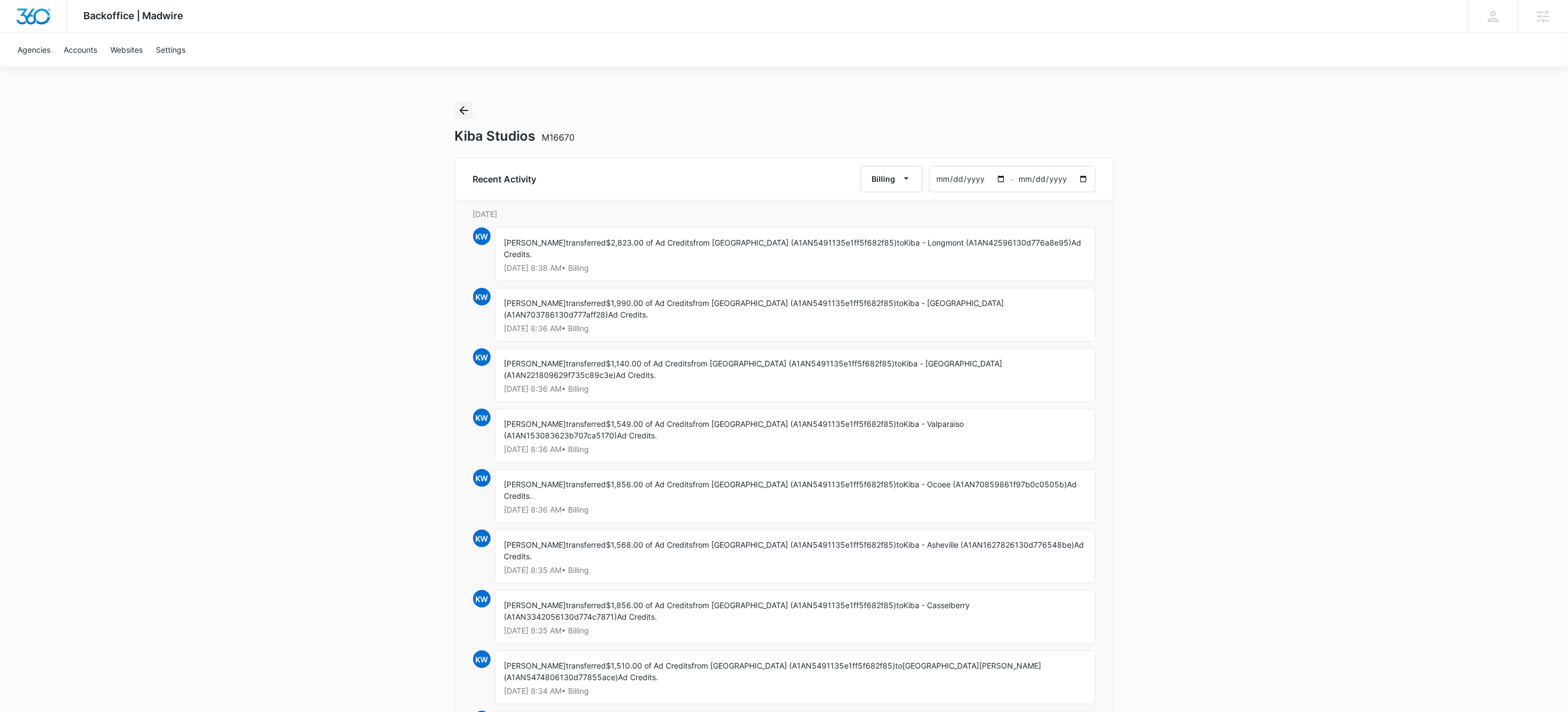
click at [468, 116] on icon "Back" at bounding box center [463, 110] width 14 height 14
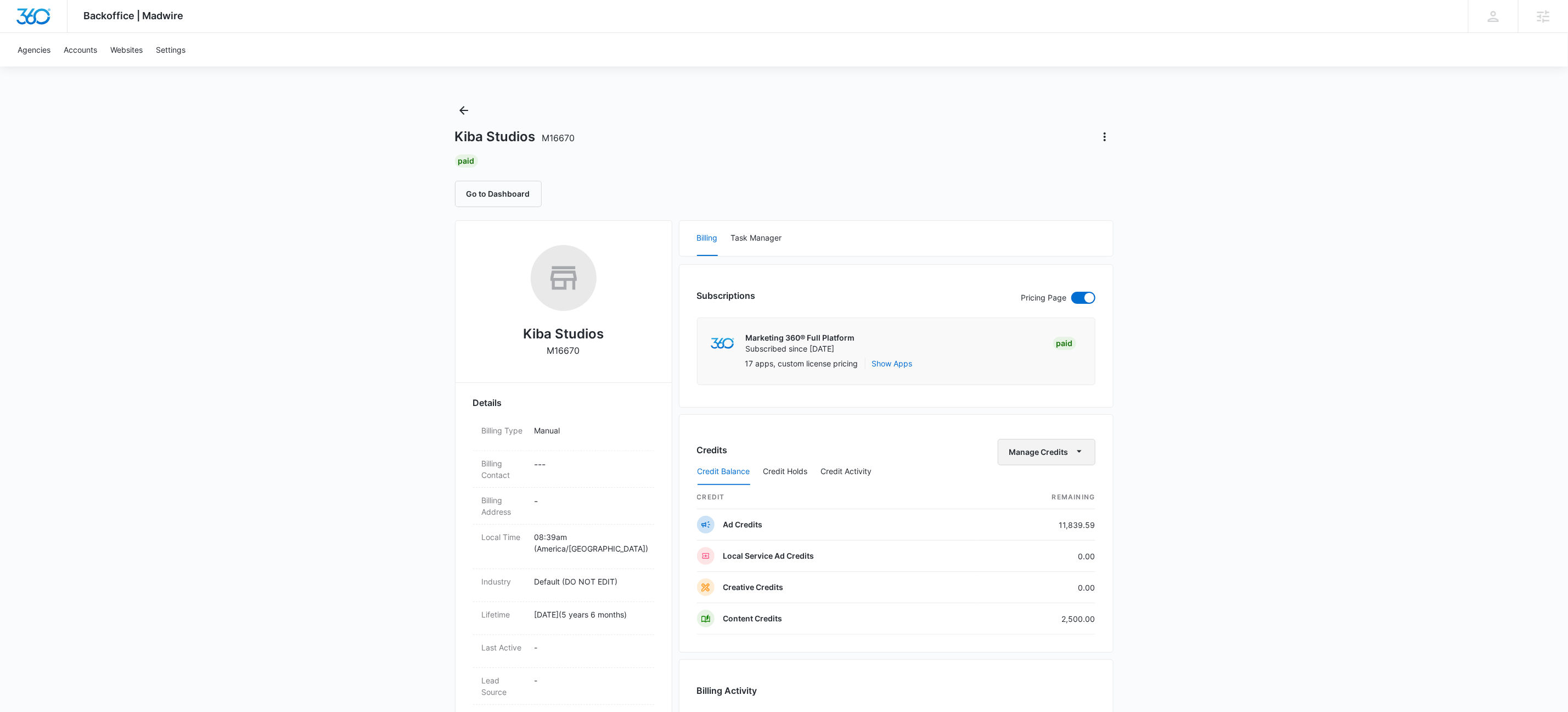
click at [1061, 452] on button "Manage Credits" at bounding box center [1047, 452] width 97 height 26
click at [1049, 543] on button "Transfer To Another Account" at bounding box center [1070, 538] width 142 height 16
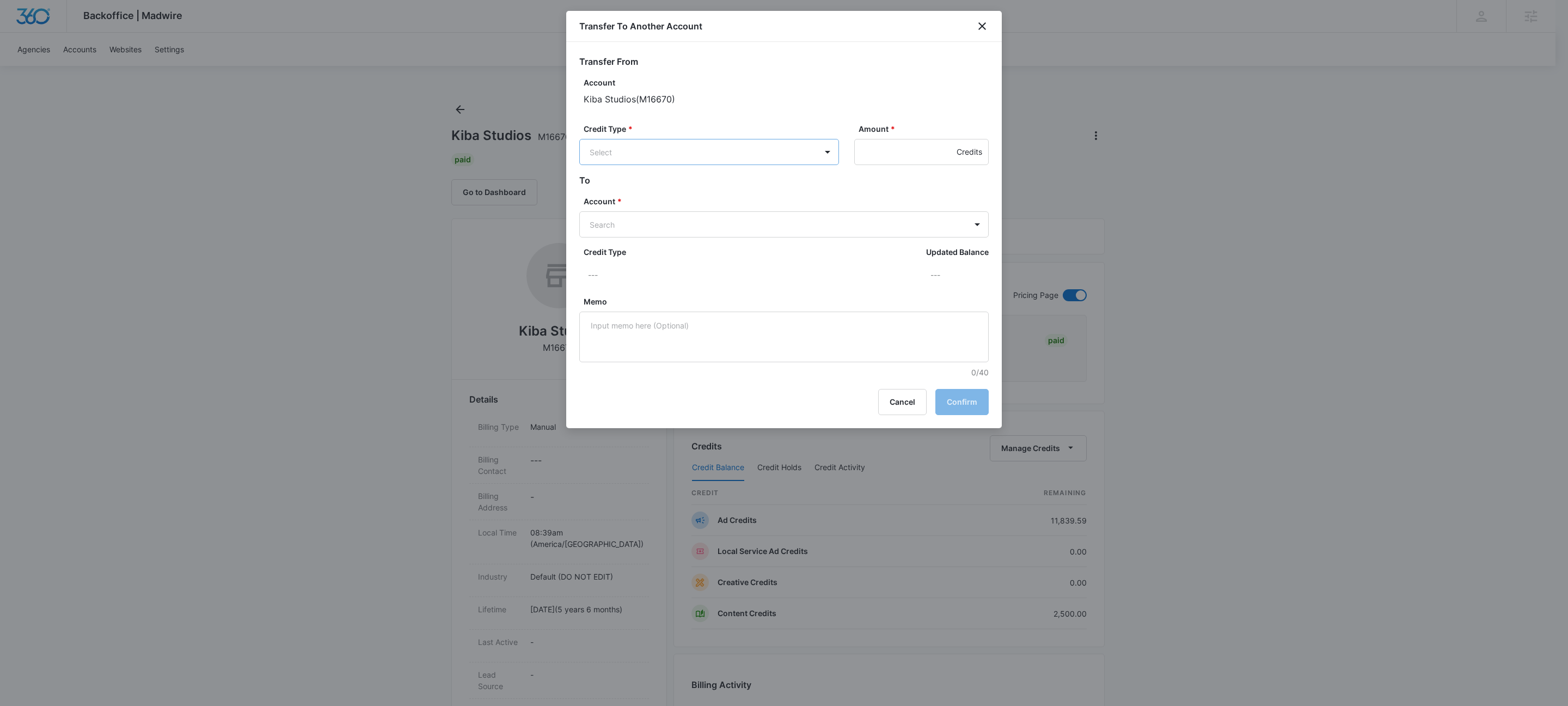
click at [749, 163] on body "Backoffice | Madwire Apps Settings KW Kait Weagraff kaitlyn.weagraff@madwire.co…" at bounding box center [784, 649] width 1568 height 1299
drag, startPoint x: 704, startPoint y: 188, endPoint x: 904, endPoint y: 175, distance: 200.4
click at [705, 188] on p "Ad Credits (11839.59 Credits)" at bounding box center [672, 193] width 107 height 12
click at [891, 155] on input "Amount *" at bounding box center [922, 151] width 134 height 26
type input "1520"
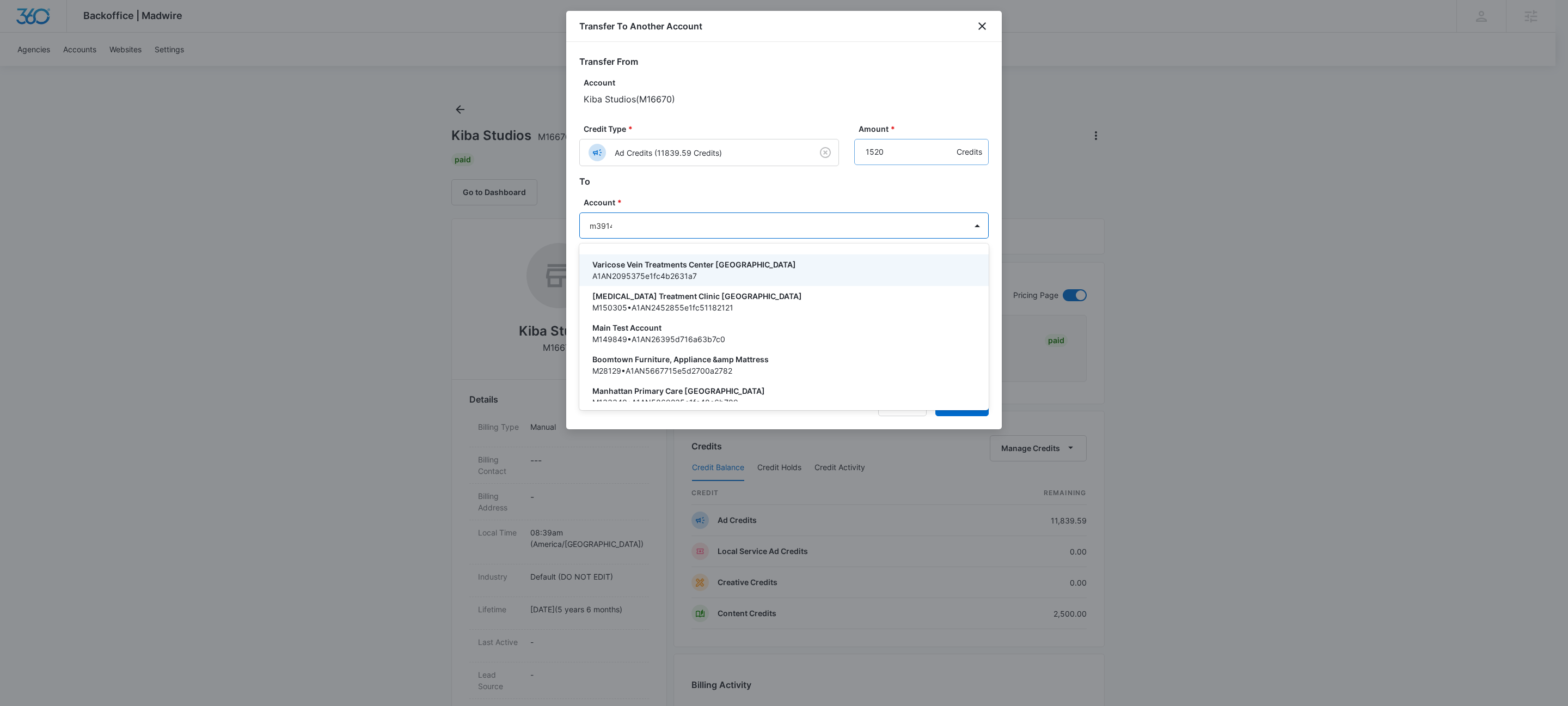
type input "m39147"
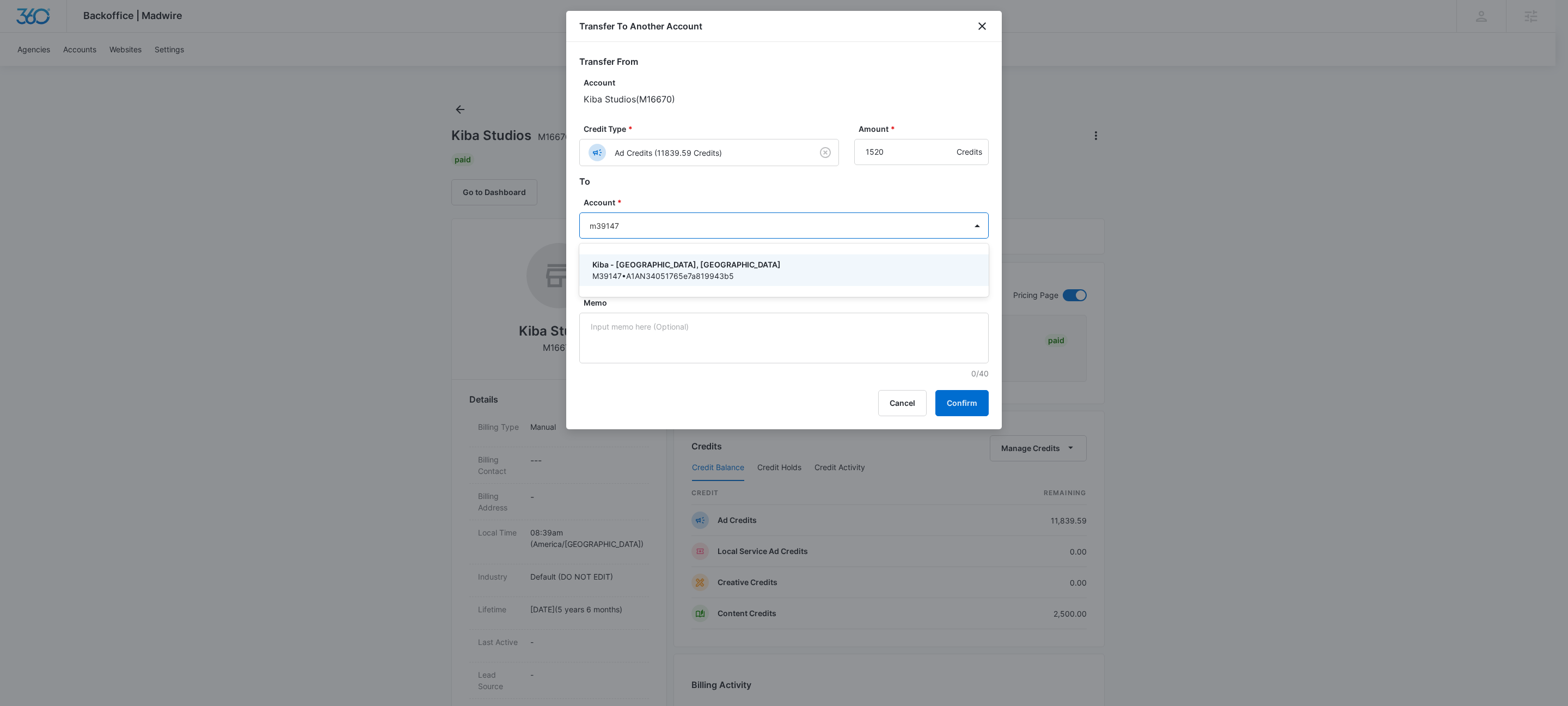
click at [679, 271] on p "M39147 • A1AN34051765e7a819943b5" at bounding box center [783, 275] width 381 height 12
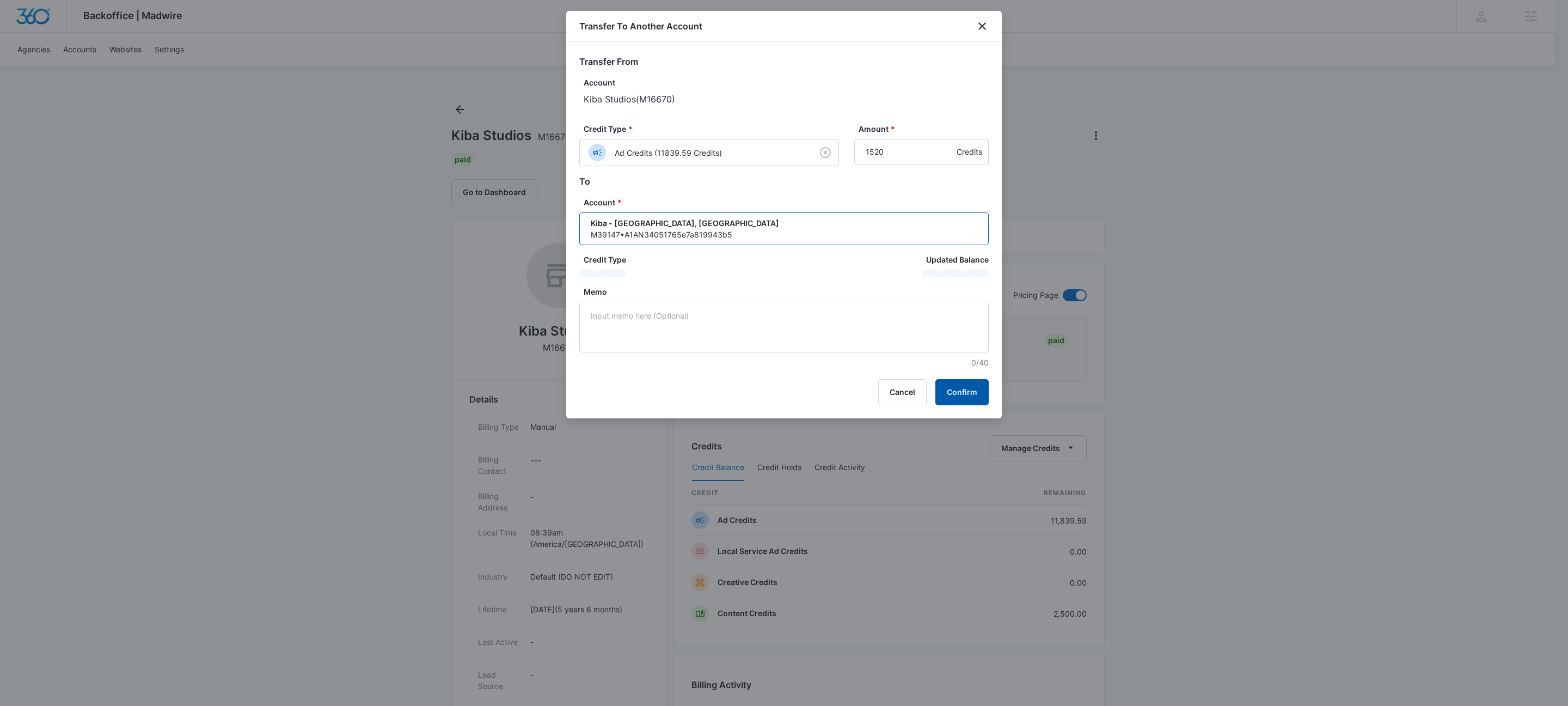
click at [947, 391] on button "Confirm" at bounding box center [963, 391] width 54 height 26
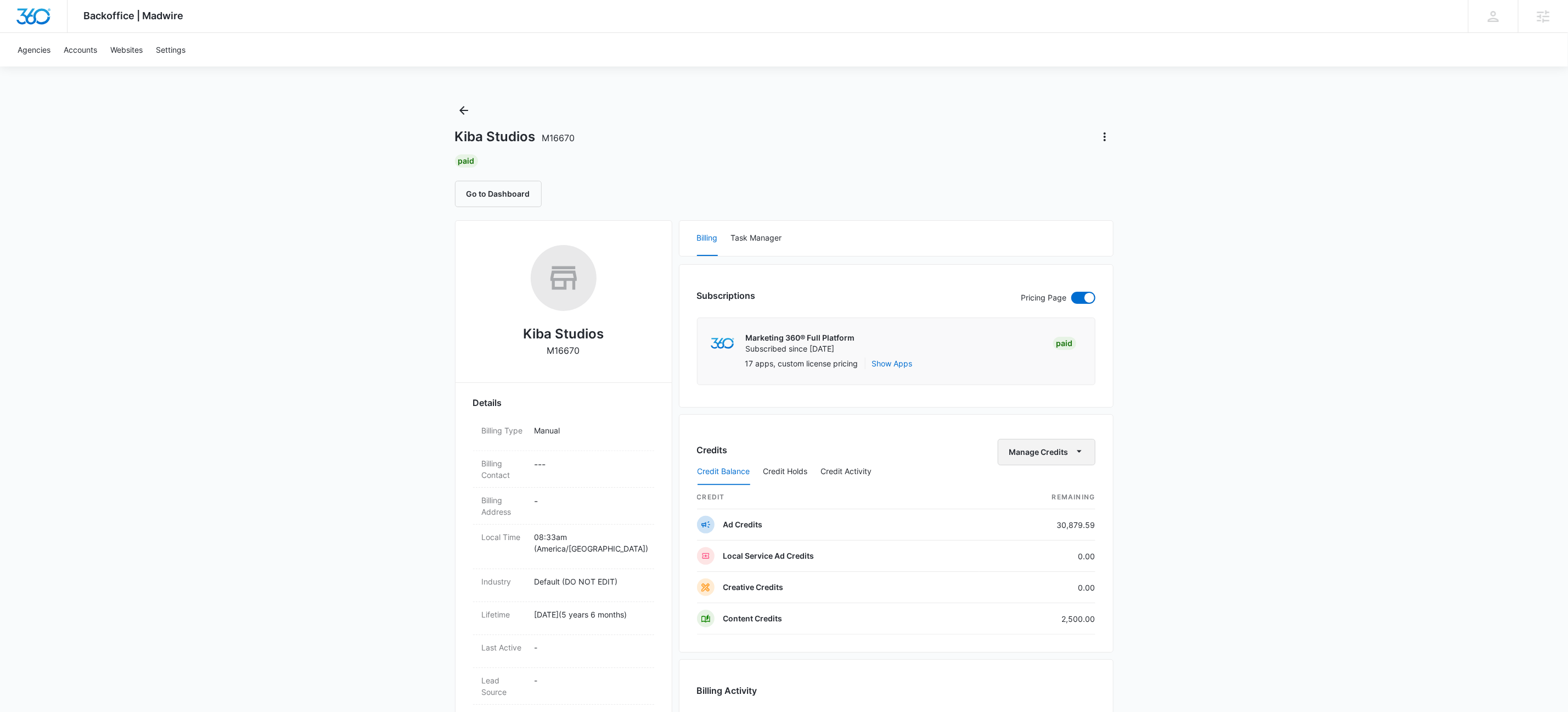
click at [1068, 455] on button "Manage Credits" at bounding box center [1047, 452] width 97 height 26
click at [1080, 534] on div "Transfer To Another Account" at bounding box center [1062, 538] width 103 height 8
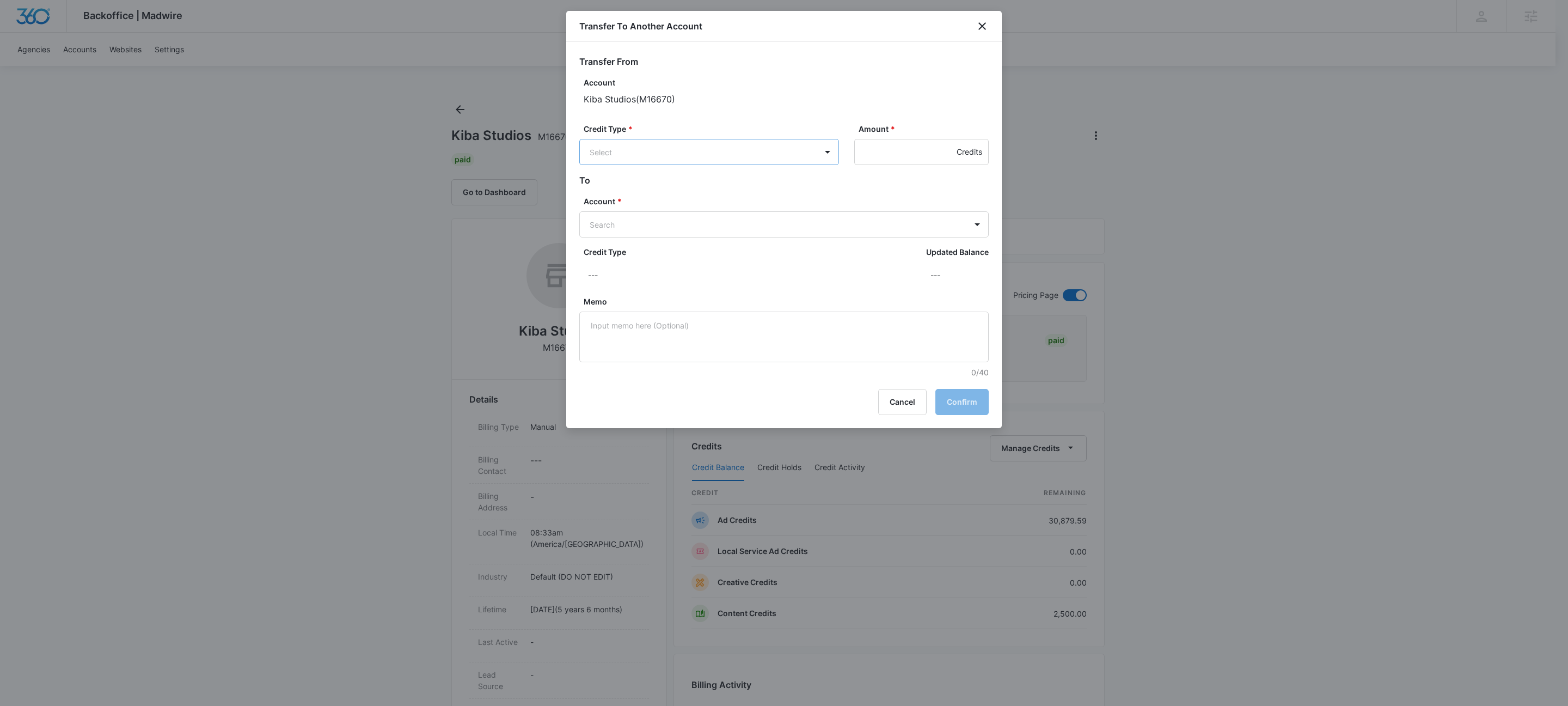
click at [649, 140] on body "Backoffice | Madwire Apps Settings KW Kait Weagraff [EMAIL_ADDRESS][PERSON_NAME…" at bounding box center [784, 643] width 1568 height 1287
click at [647, 189] on p "Ad Credits (30879.59 Credits)" at bounding box center [673, 193] width 109 height 12
click at [881, 150] on input "Amount *" at bounding box center [922, 151] width 134 height 26
type input "1568"
type input "m34494"
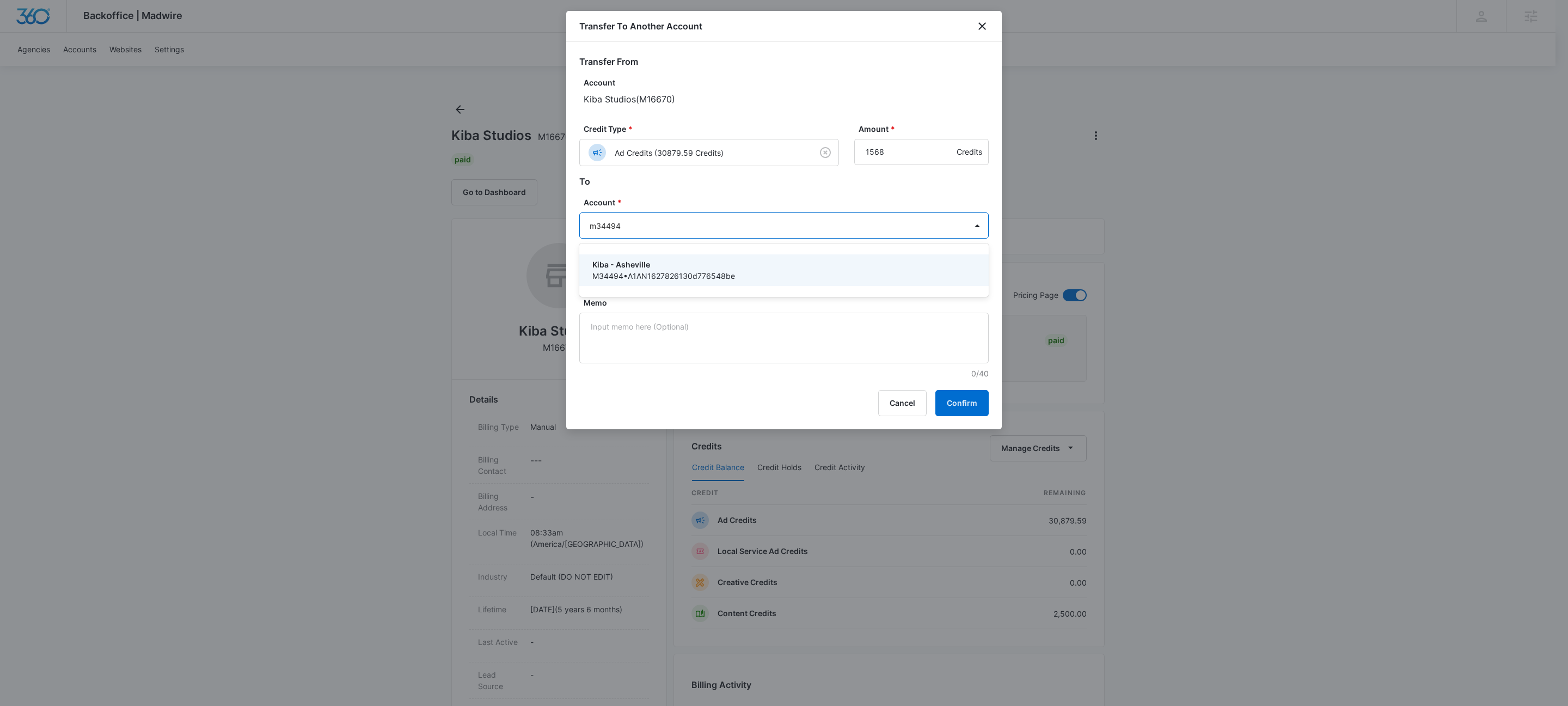
click at [675, 263] on p "Kiba - Asheville" at bounding box center [783, 264] width 381 height 12
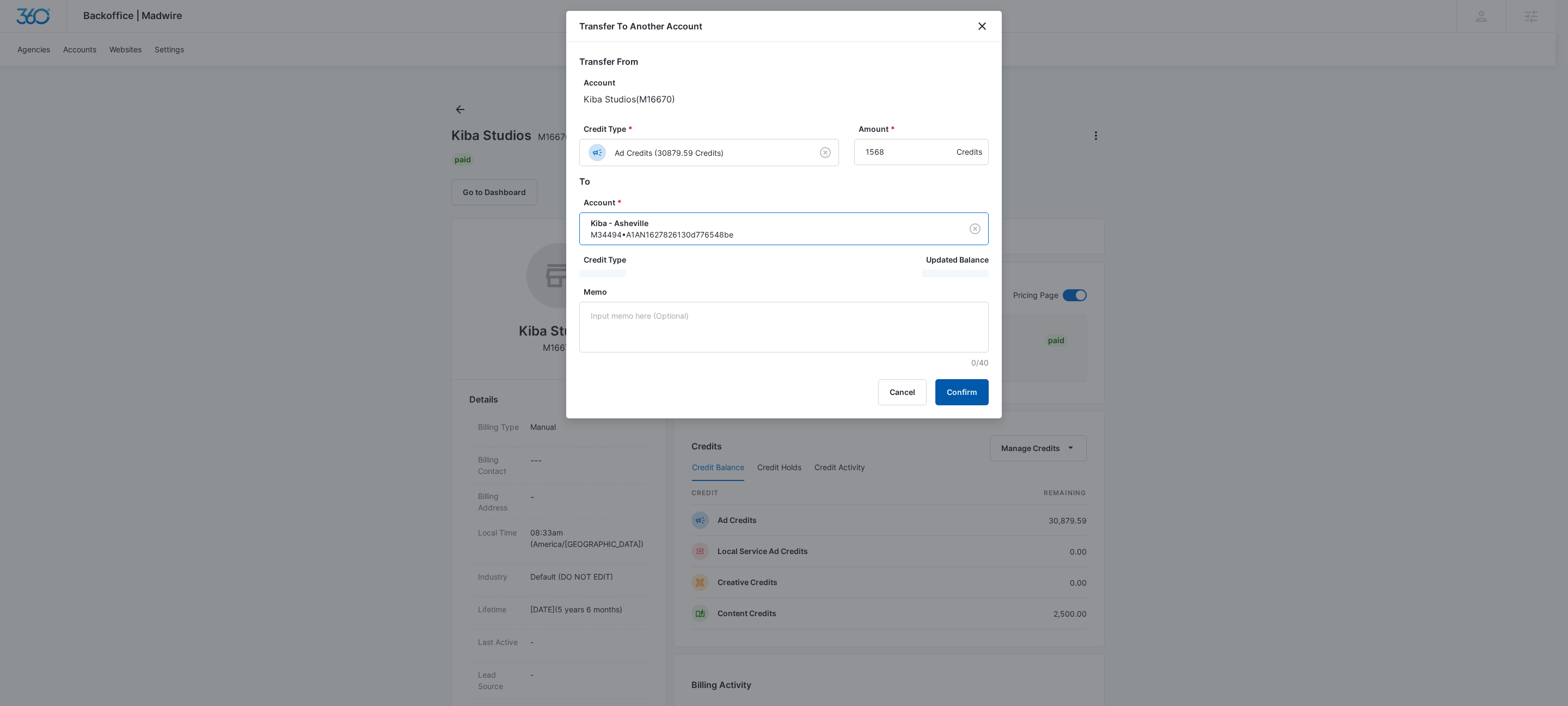
click at [964, 397] on button "Confirm" at bounding box center [963, 391] width 54 height 26
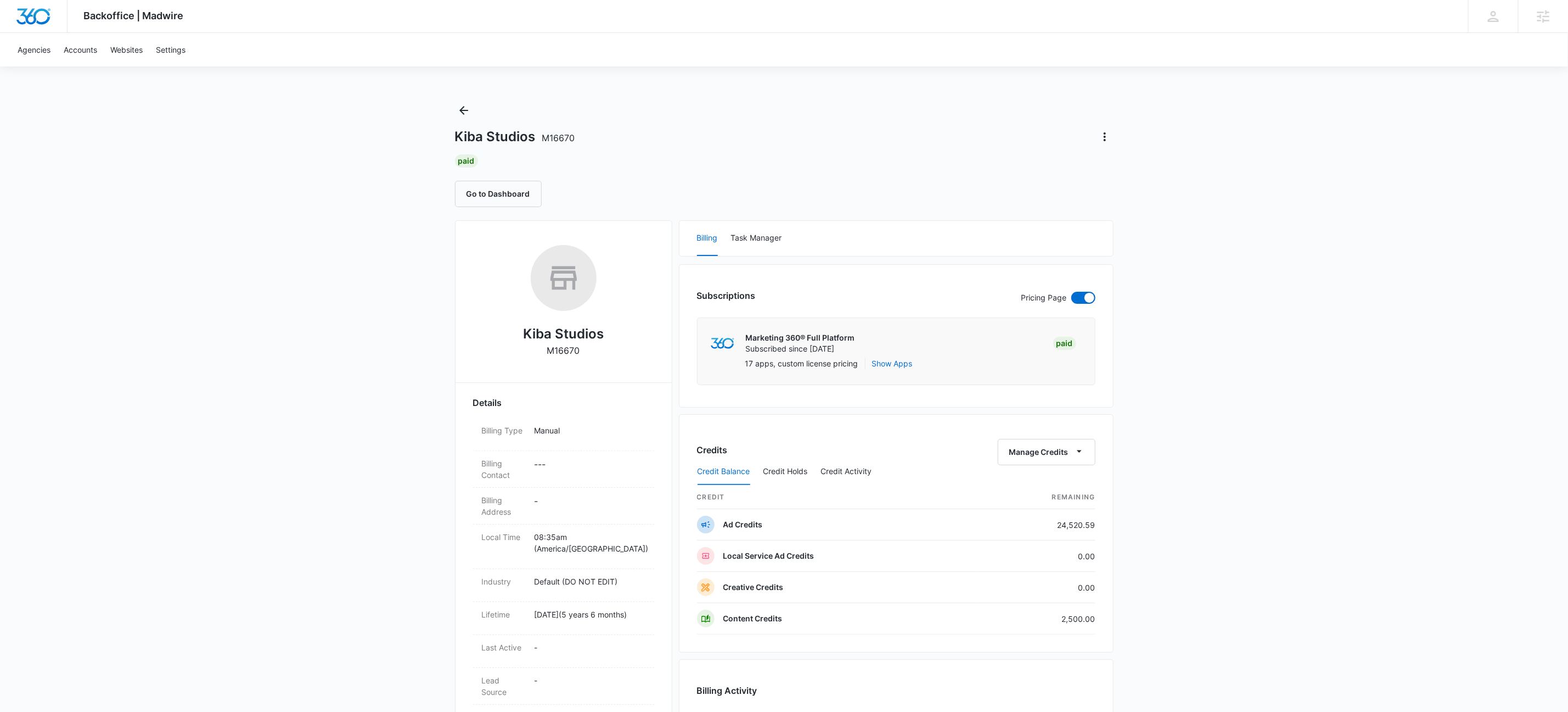
drag, startPoint x: 1024, startPoint y: 467, endPoint x: 1089, endPoint y: 476, distance: 65.6
click at [1024, 467] on div "Credit Balance Credit Holds Credit Activity" at bounding box center [897, 471] width 398 height 27
click at [1089, 441] on button "Manage Credits" at bounding box center [1047, 452] width 97 height 26
click at [1080, 534] on div "Transfer To Another Account" at bounding box center [1062, 538] width 103 height 8
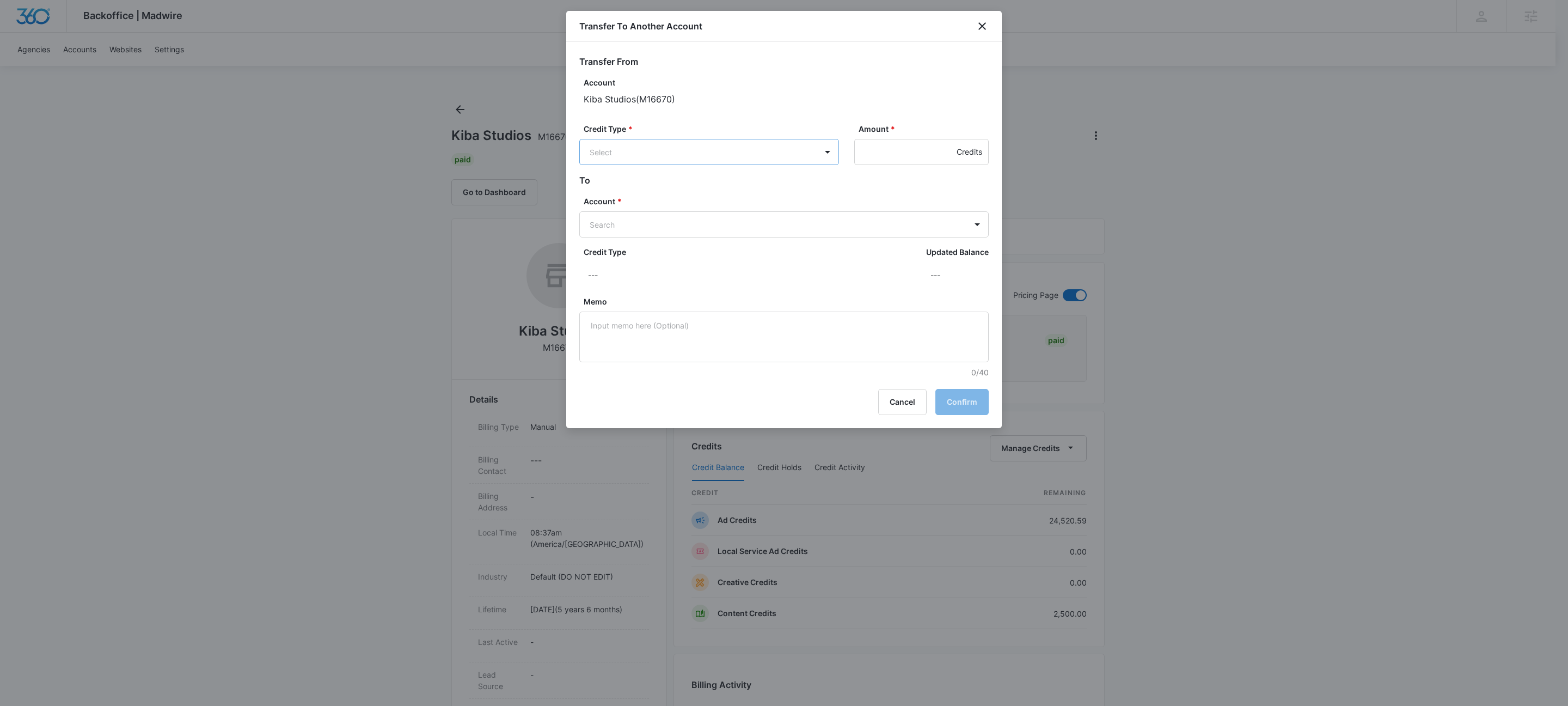
click at [688, 157] on body "Backoffice | Madwire Apps Settings KW Kait Weagraff [EMAIL_ADDRESS][PERSON_NAME…" at bounding box center [784, 643] width 1568 height 1287
click at [675, 192] on p "Ad Credits (24520.59 Credits)" at bounding box center [672, 193] width 108 height 12
click at [876, 155] on input "Amount *" at bounding box center [922, 151] width 134 height 26
type input "1425"
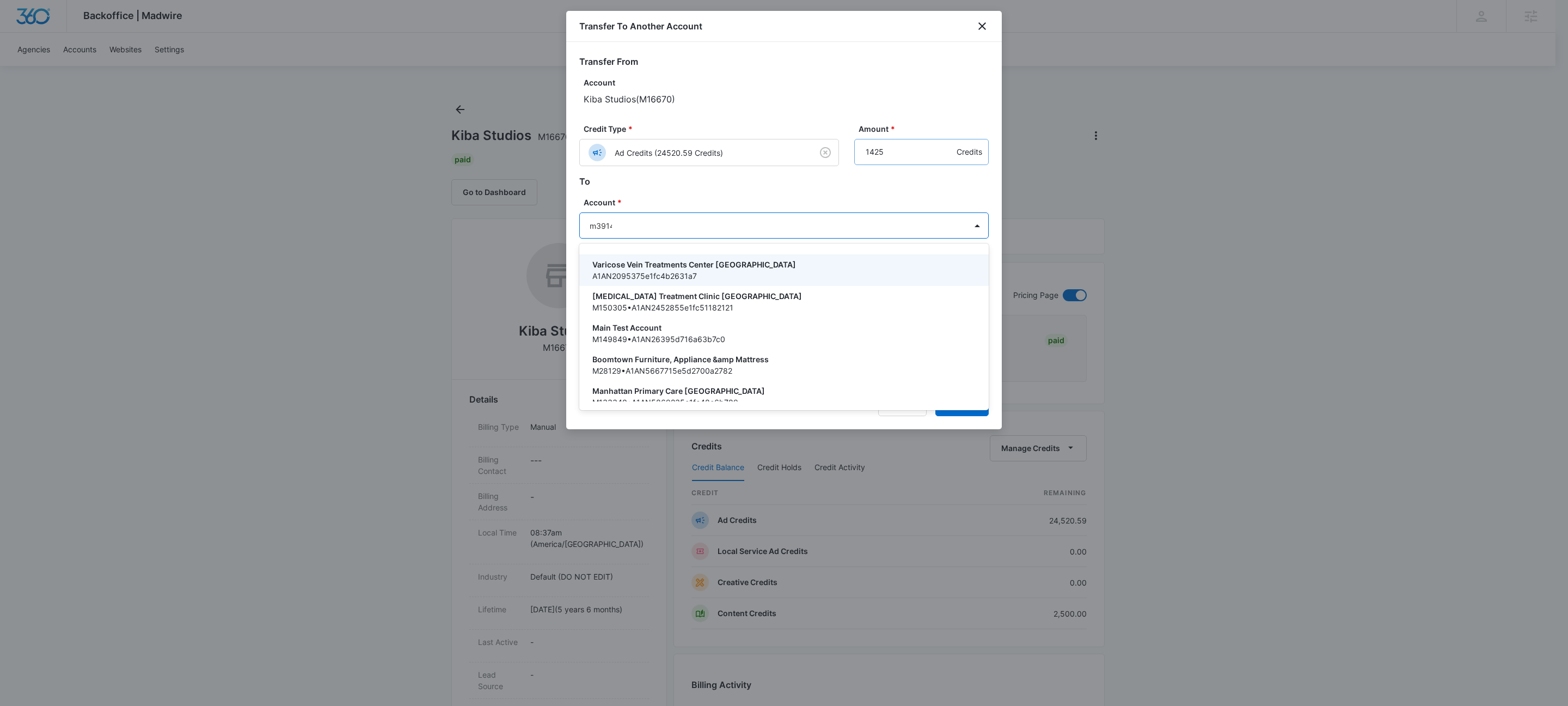
type input "m39146"
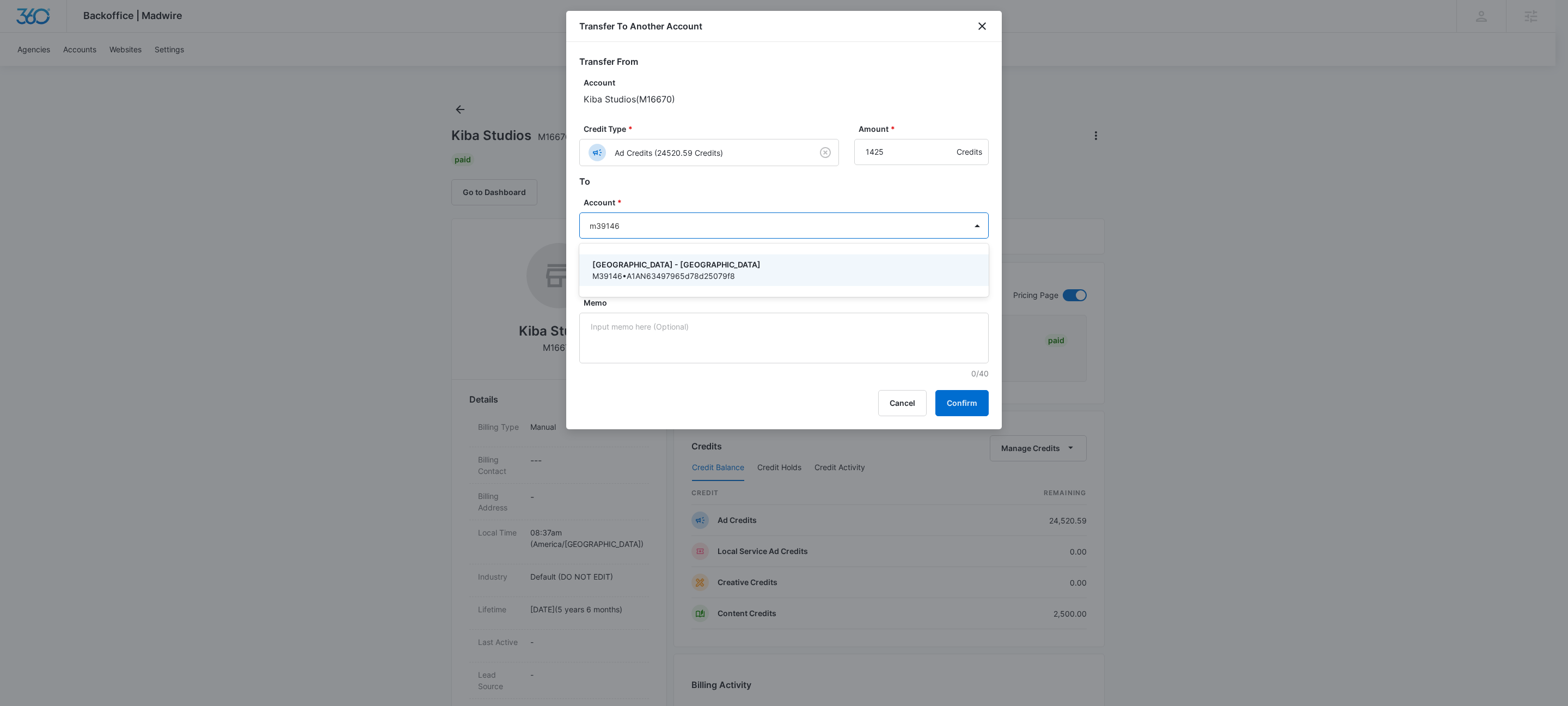
click at [709, 264] on p "[GEOGRAPHIC_DATA] - [GEOGRAPHIC_DATA]" at bounding box center [783, 264] width 381 height 12
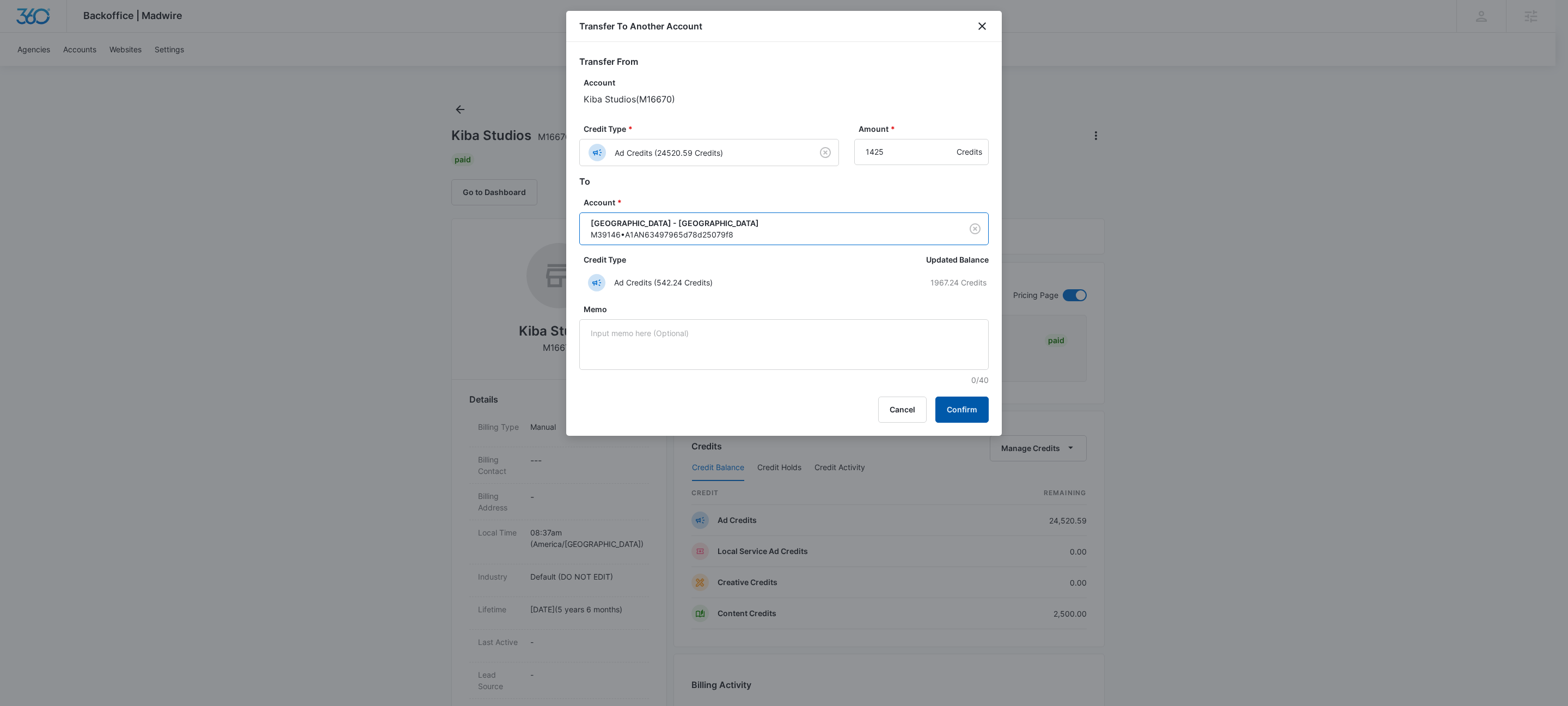
click at [968, 412] on button "Confirm" at bounding box center [963, 408] width 54 height 26
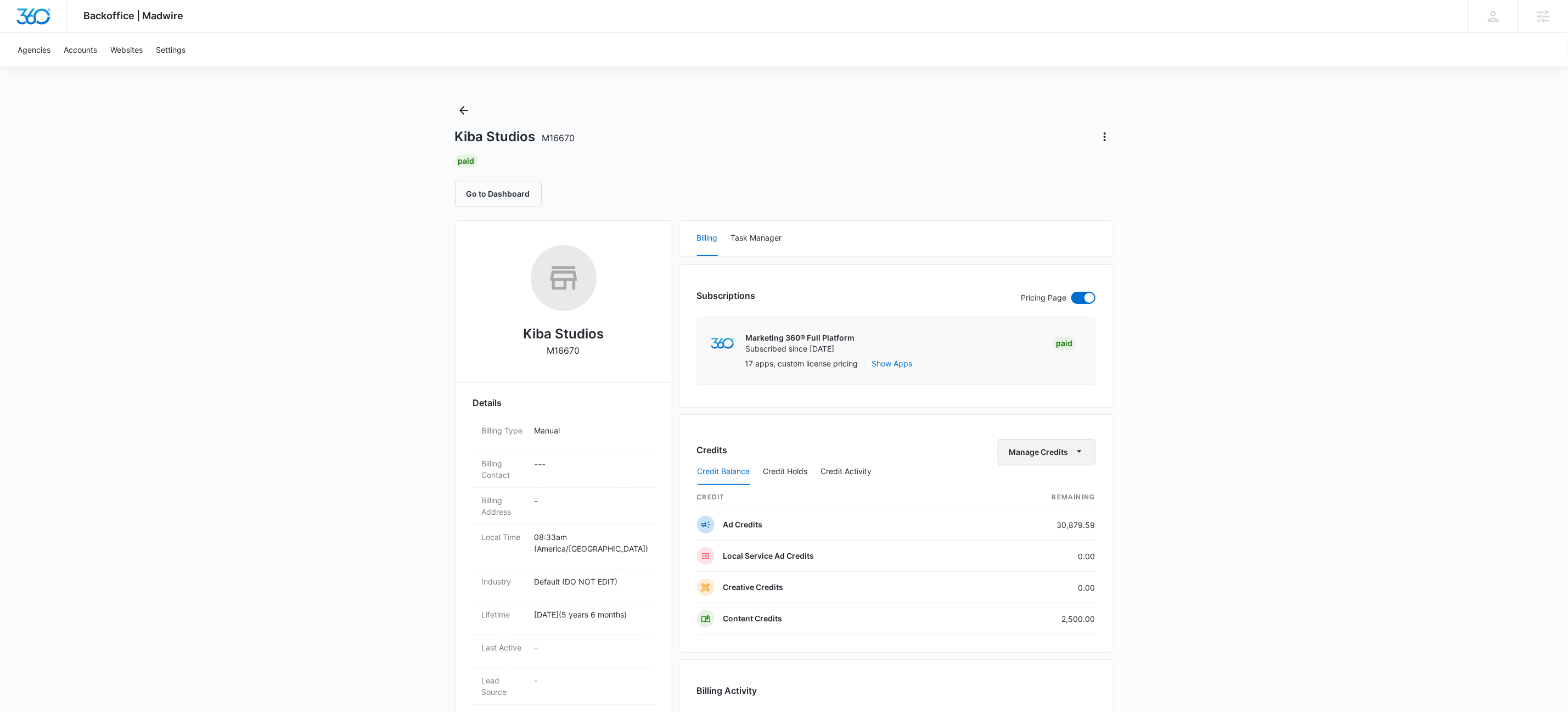
click at [1075, 447] on icon "button" at bounding box center [1080, 451] width 12 height 12
click at [1069, 538] on div "Transfer To Another Account" at bounding box center [1062, 538] width 103 height 8
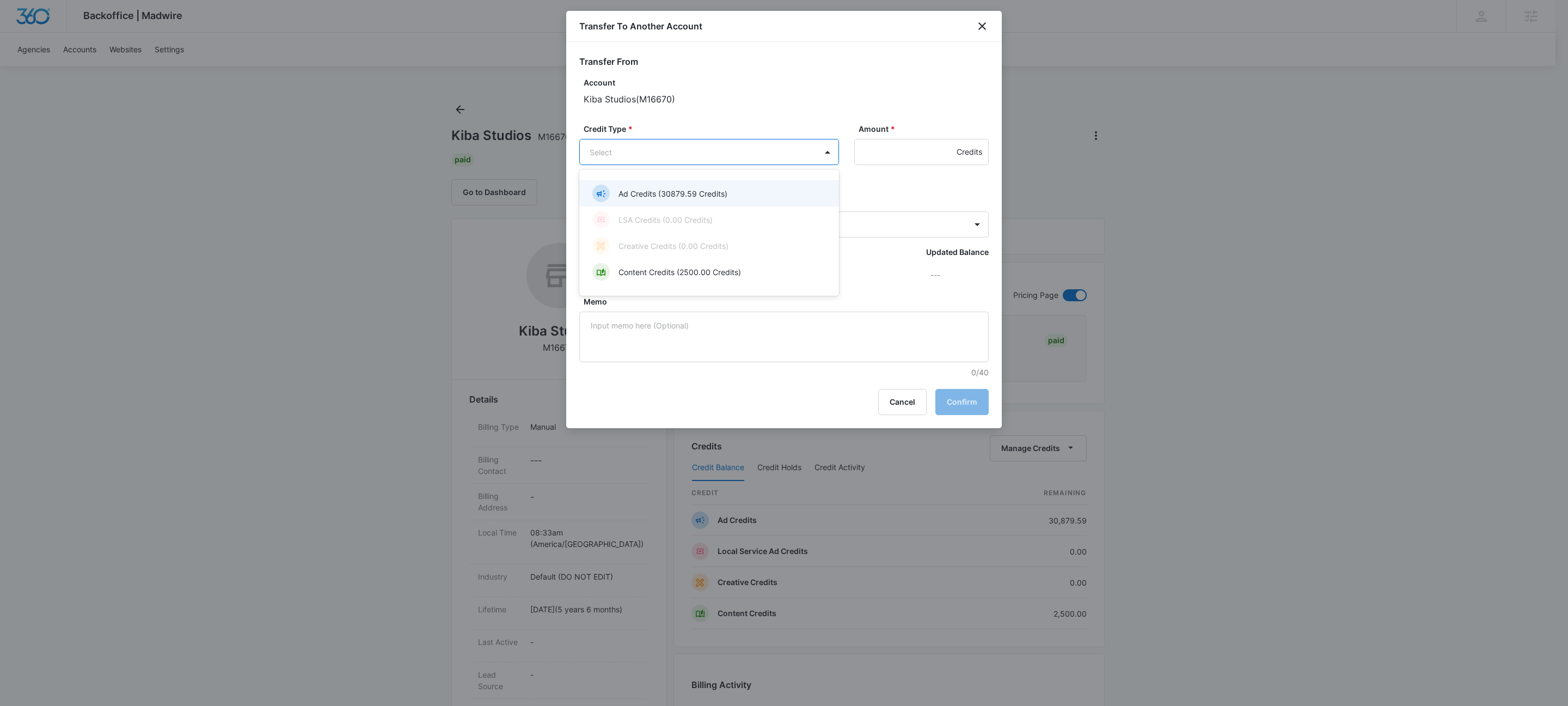
click at [725, 158] on body "Backoffice | Madwire Apps Settings KW Kait Weagraff [EMAIL_ADDRESS][PERSON_NAME…" at bounding box center [784, 643] width 1568 height 1287
click at [688, 194] on p "Ad Credits (30879.59 Credits)" at bounding box center [673, 193] width 109 height 12
click at [899, 156] on input "Amount *" at bounding box center [922, 151] width 134 height 26
type input "1856"
type input "m34488"
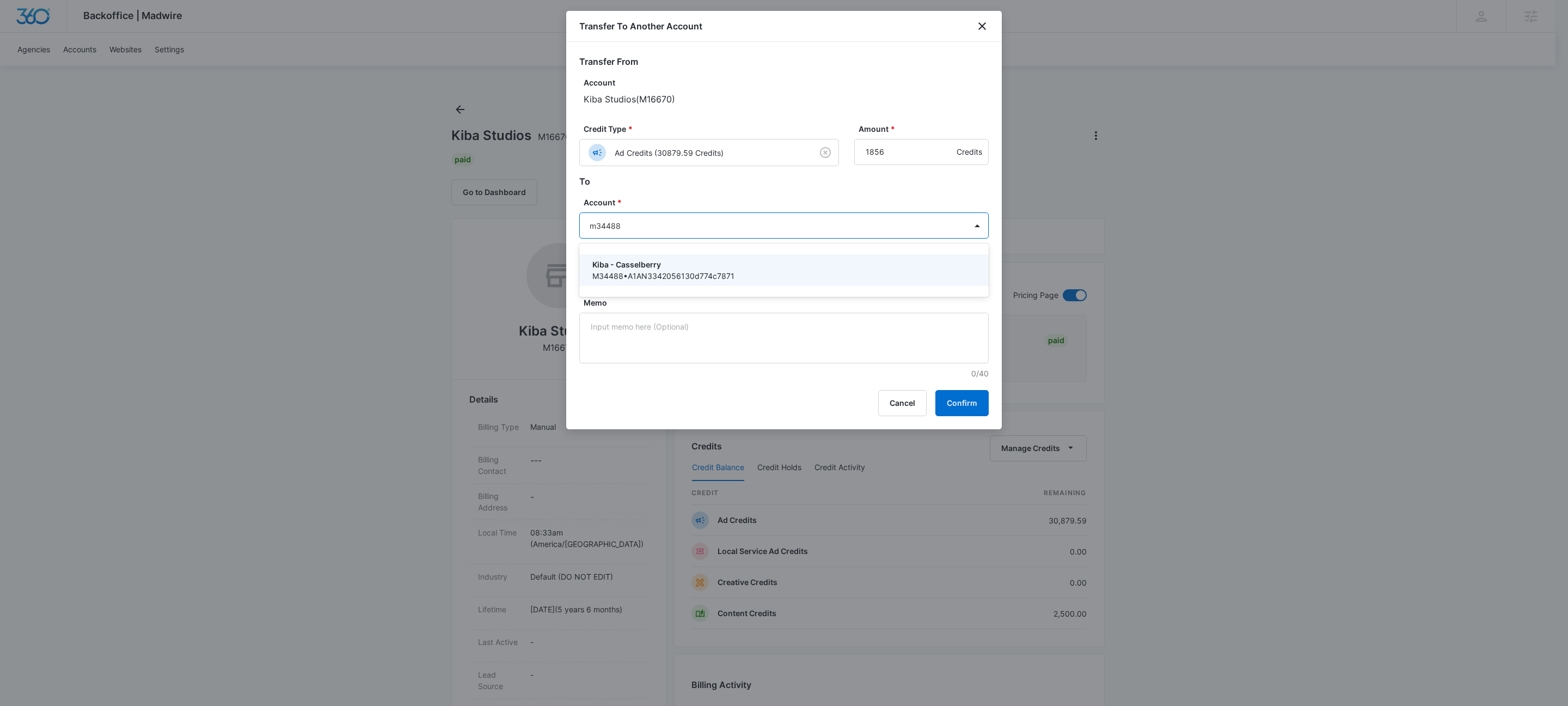
drag, startPoint x: 636, startPoint y: 286, endPoint x: 622, endPoint y: 265, distance: 25.2
click at [635, 286] on div "Kiba - Casselberry M34488 • A1AN3342056130d774c7871" at bounding box center [784, 270] width 409 height 36
click at [622, 265] on p "Kiba - Casselberry" at bounding box center [783, 264] width 381 height 12
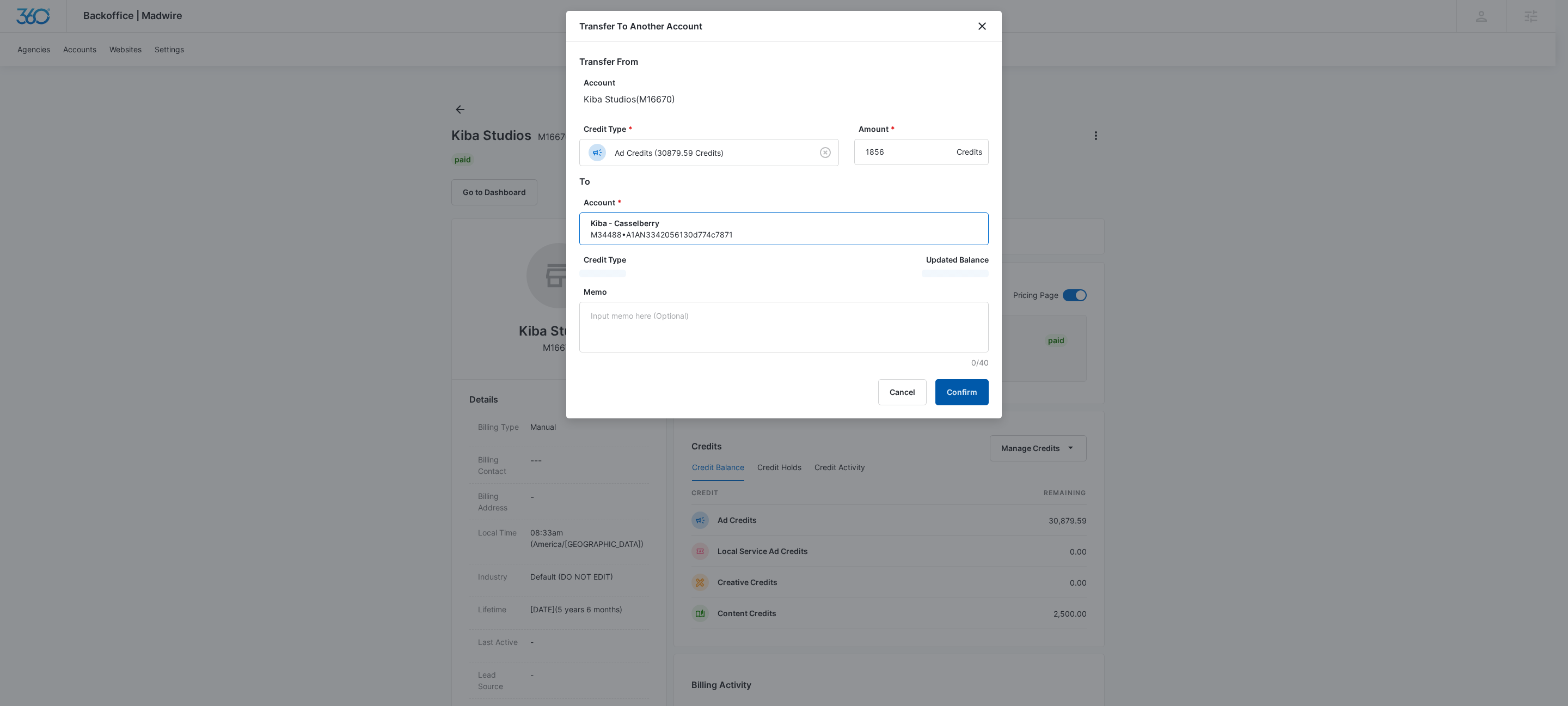
drag, startPoint x: 962, startPoint y: 398, endPoint x: 516, endPoint y: 2, distance: 596.4
click at [962, 398] on button "Confirm" at bounding box center [963, 391] width 54 height 26
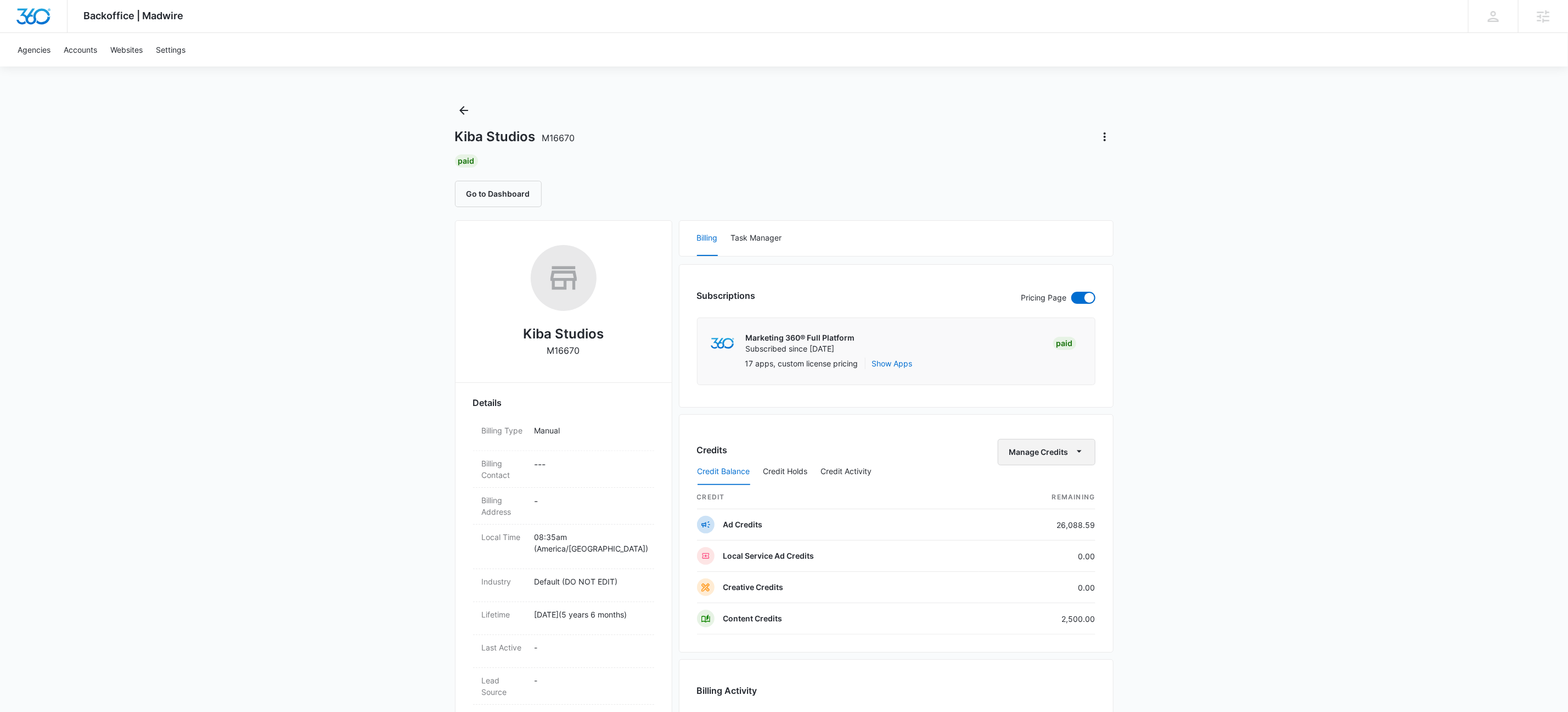
click at [1050, 453] on button "Manage Credits" at bounding box center [1047, 452] width 97 height 26
click at [1106, 537] on div "Transfer To Another Account" at bounding box center [1062, 538] width 103 height 8
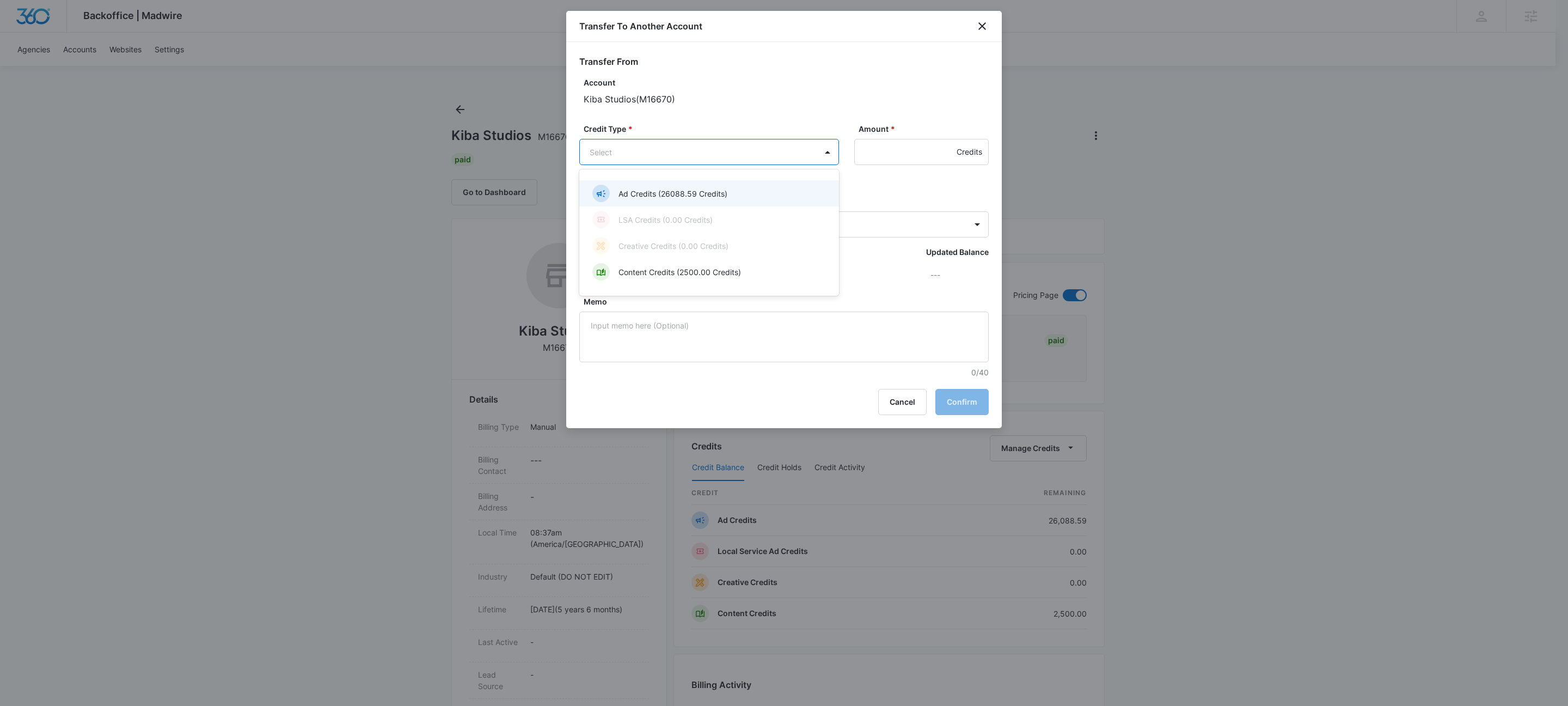
drag, startPoint x: 640, startPoint y: 150, endPoint x: 653, endPoint y: 178, distance: 30.9
click at [641, 150] on body "Backoffice | Madwire Apps Settings KW Kait Weagraff [EMAIL_ADDRESS][PERSON_NAME…" at bounding box center [784, 643] width 1568 height 1287
drag, startPoint x: 654, startPoint y: 202, endPoint x: 758, endPoint y: 198, distance: 104.1
click at [654, 201] on div "Ad Credits (26088.59 Credits)" at bounding box center [708, 193] width 232 height 17
click at [896, 154] on input "Amount *" at bounding box center [922, 151] width 134 height 26
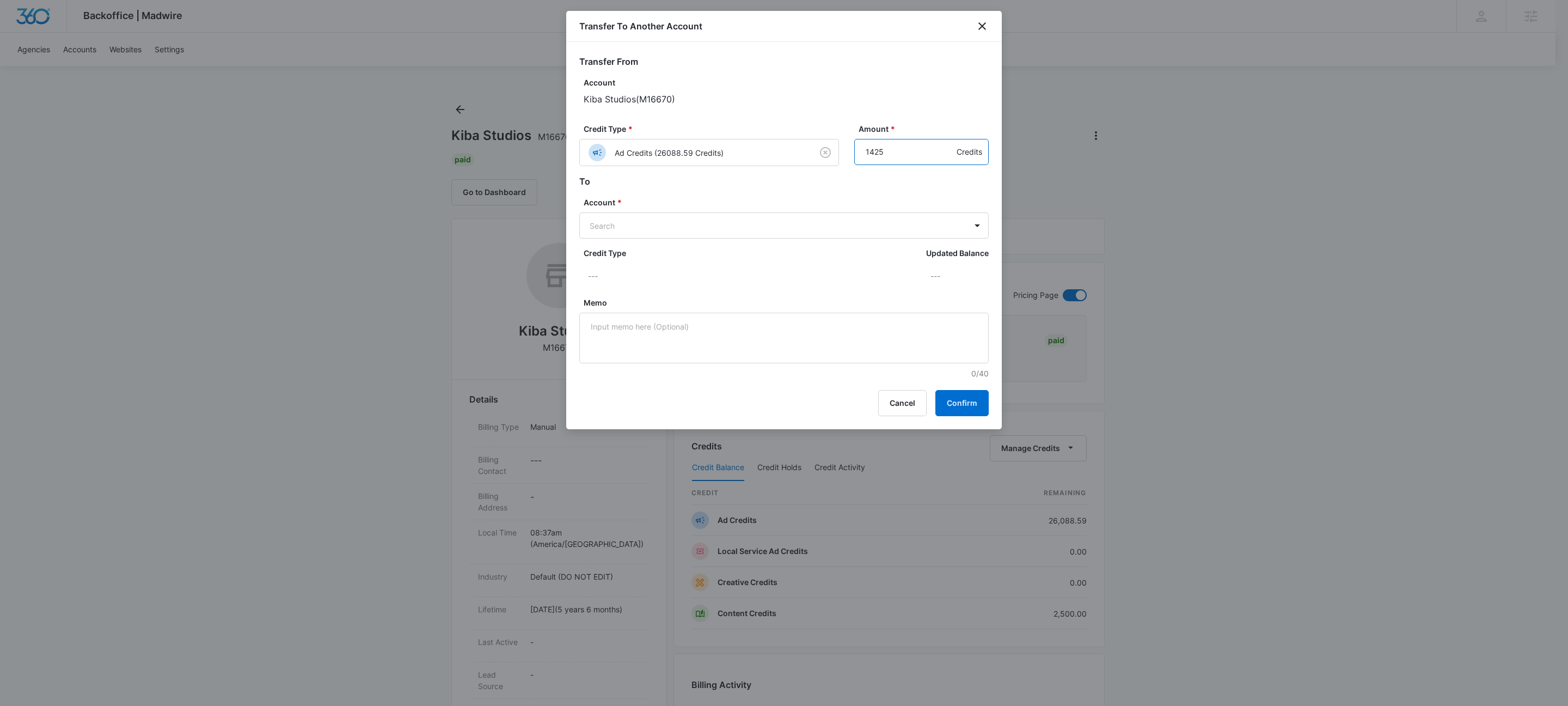
type input "1425"
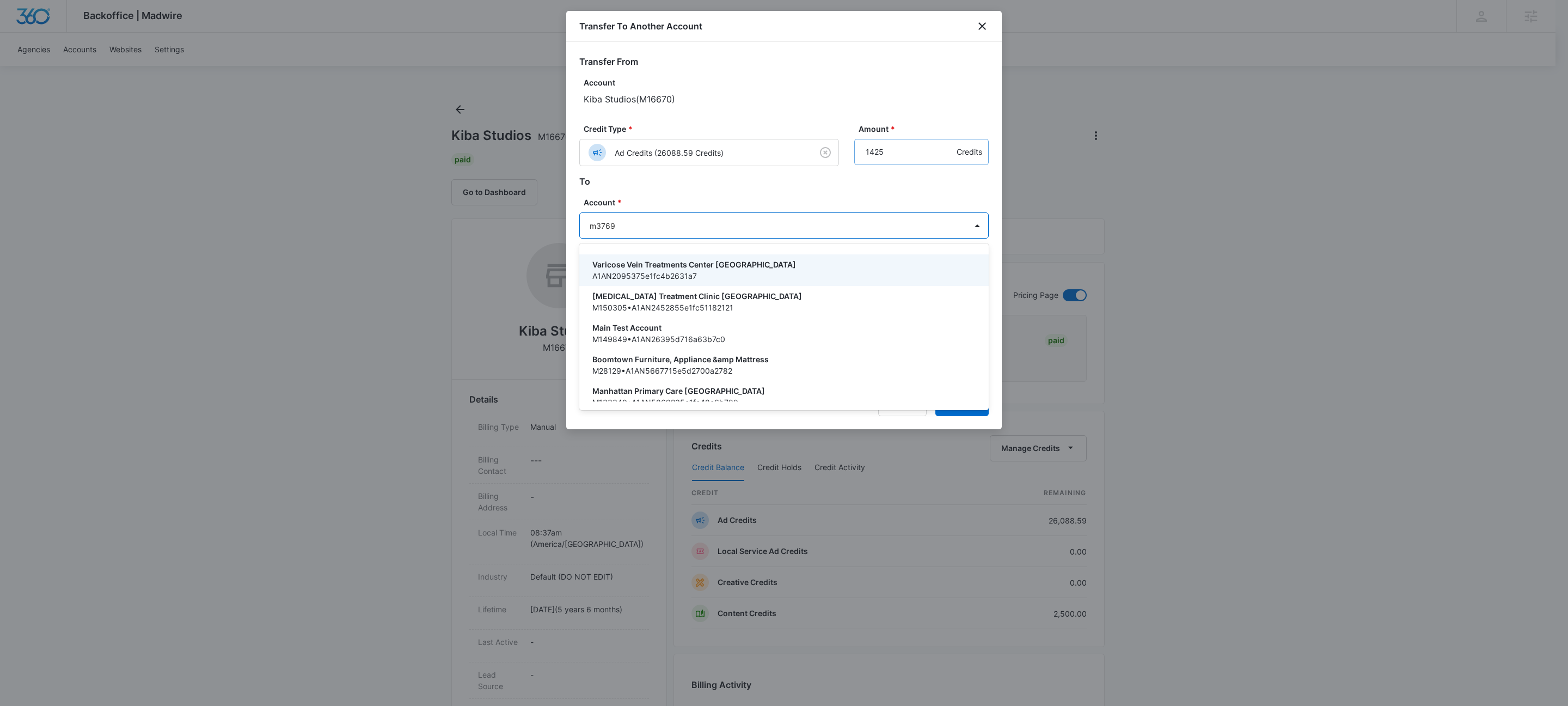
type input "m37691"
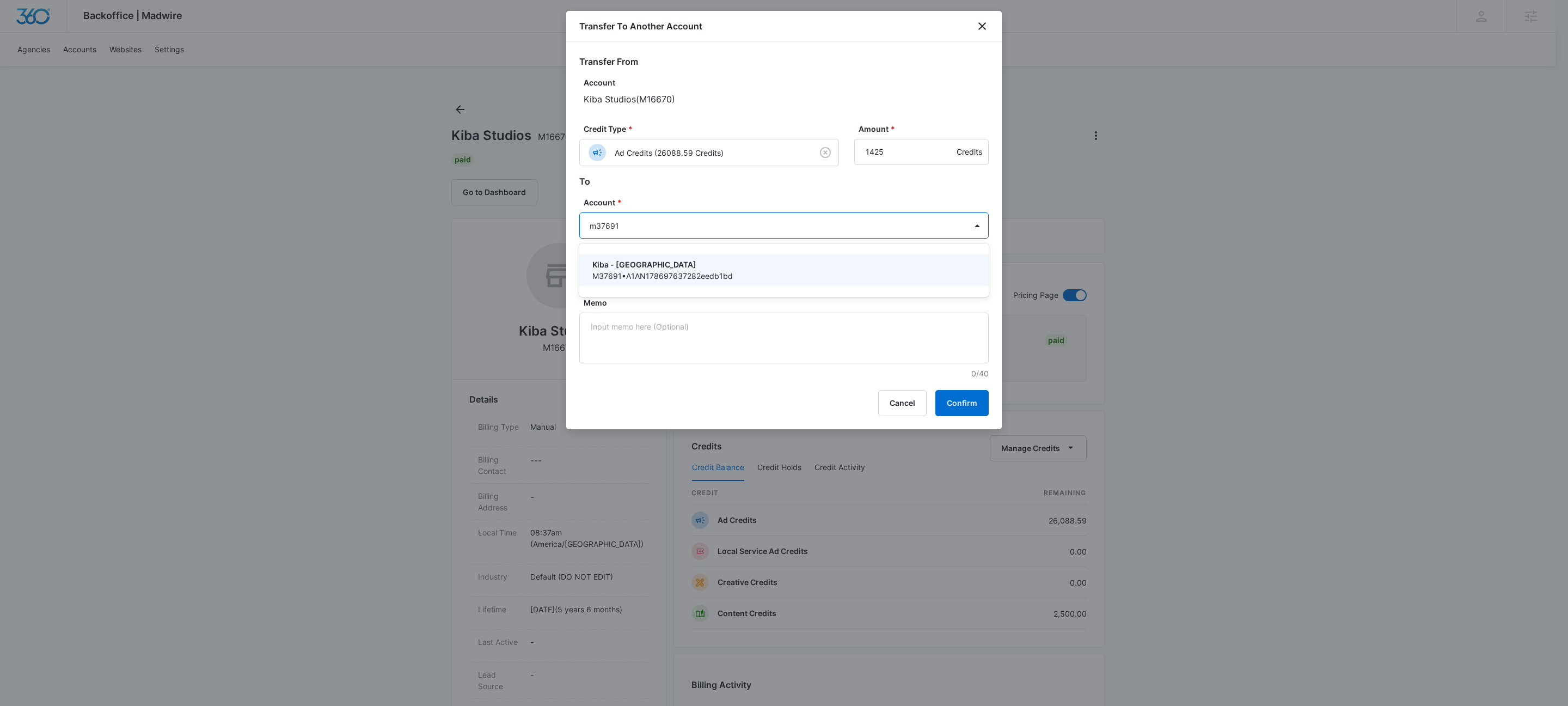
click at [672, 274] on p "M37691 • A1AN178697637282eedb1bd" at bounding box center [783, 275] width 381 height 12
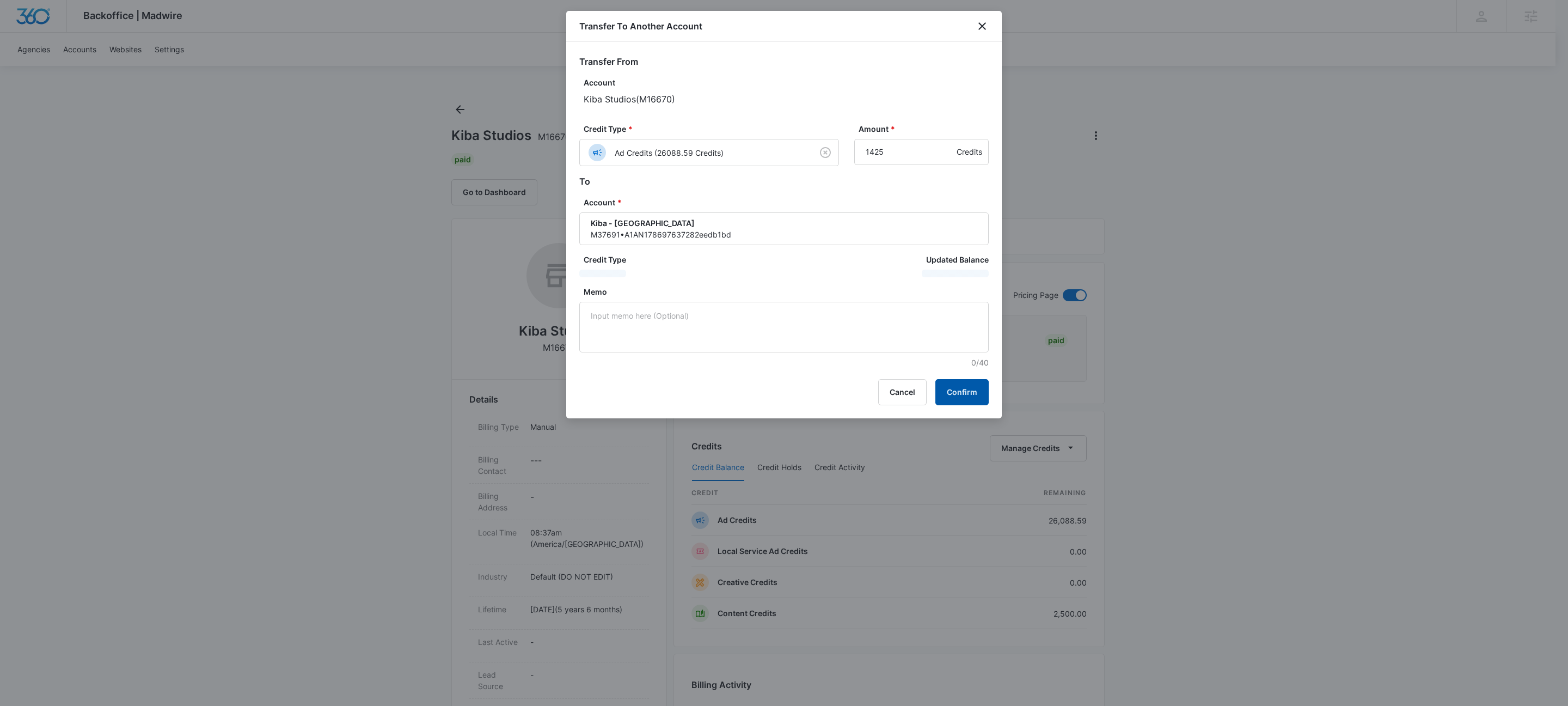
click at [952, 393] on button "Confirm" at bounding box center [963, 391] width 54 height 26
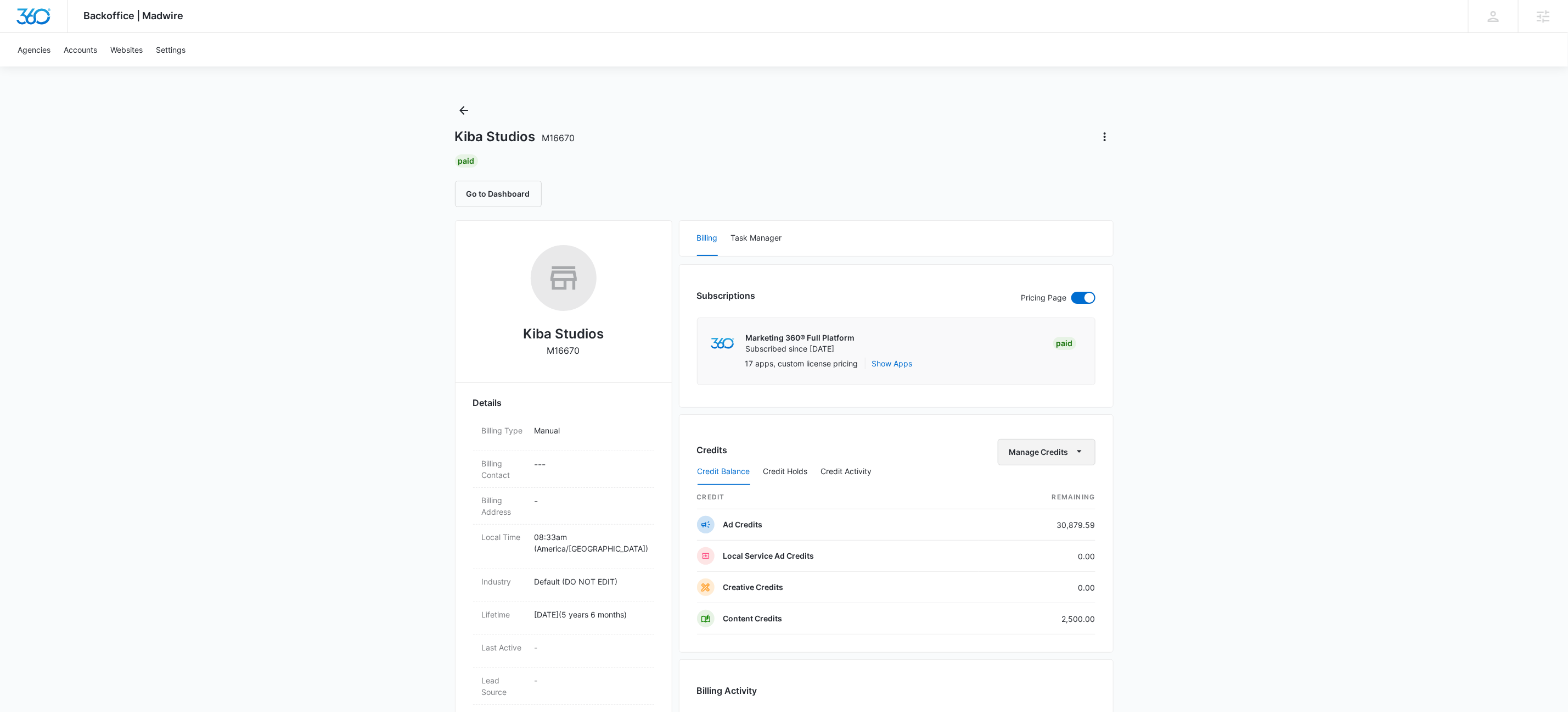
click at [1080, 444] on button "Manage Credits" at bounding box center [1047, 452] width 97 height 26
click at [1062, 534] on div "Transfer To Another Account" at bounding box center [1062, 538] width 103 height 8
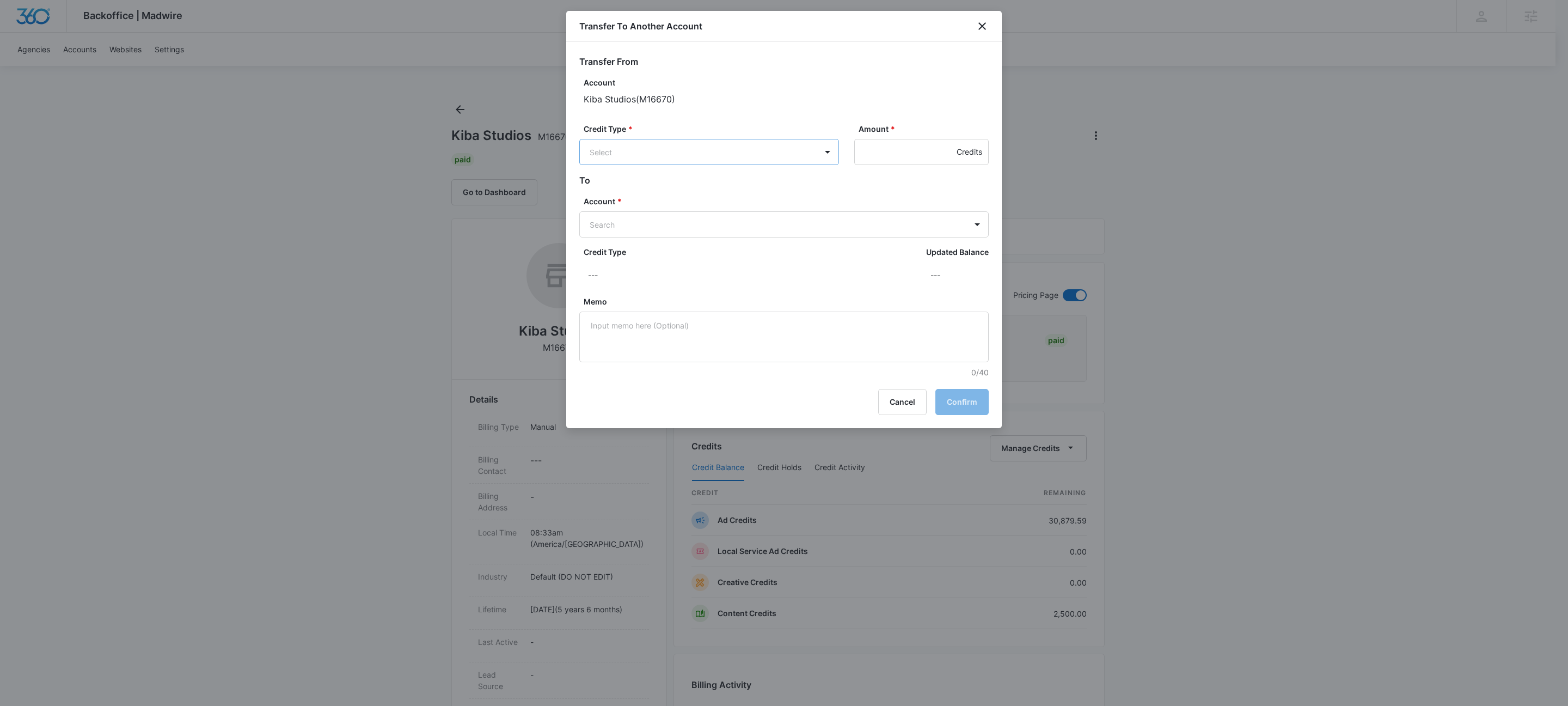
click at [618, 154] on body "Backoffice | Madwire Apps Settings KW Kait Weagraff [EMAIL_ADDRESS][PERSON_NAME…" at bounding box center [784, 643] width 1568 height 1287
drag, startPoint x: 664, startPoint y: 188, endPoint x: 719, endPoint y: 180, distance: 55.6
click at [663, 188] on p "Ad Credits (30879.59 Credits)" at bounding box center [673, 193] width 109 height 12
click at [874, 155] on input "Amount *" at bounding box center [922, 151] width 134 height 26
type input "1510"
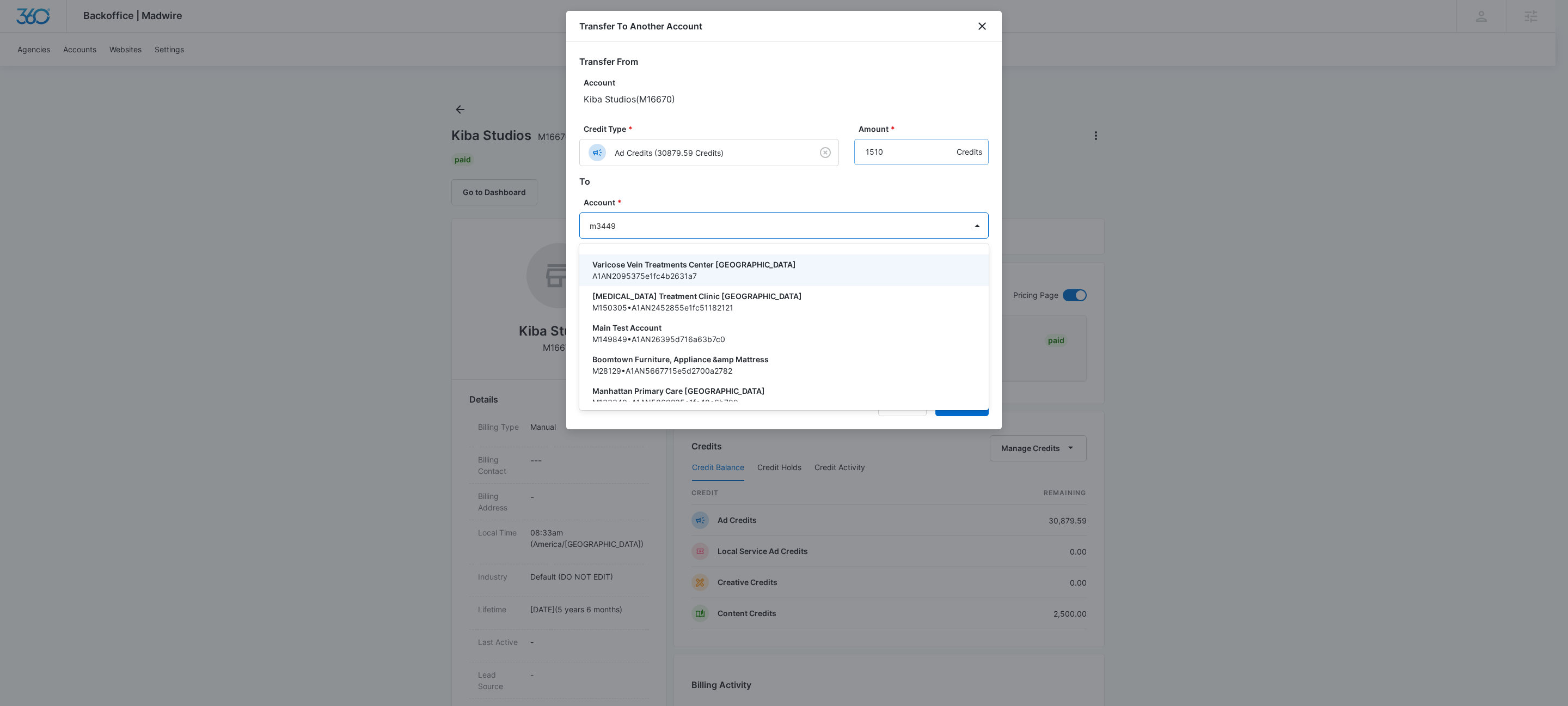
type input "m34492"
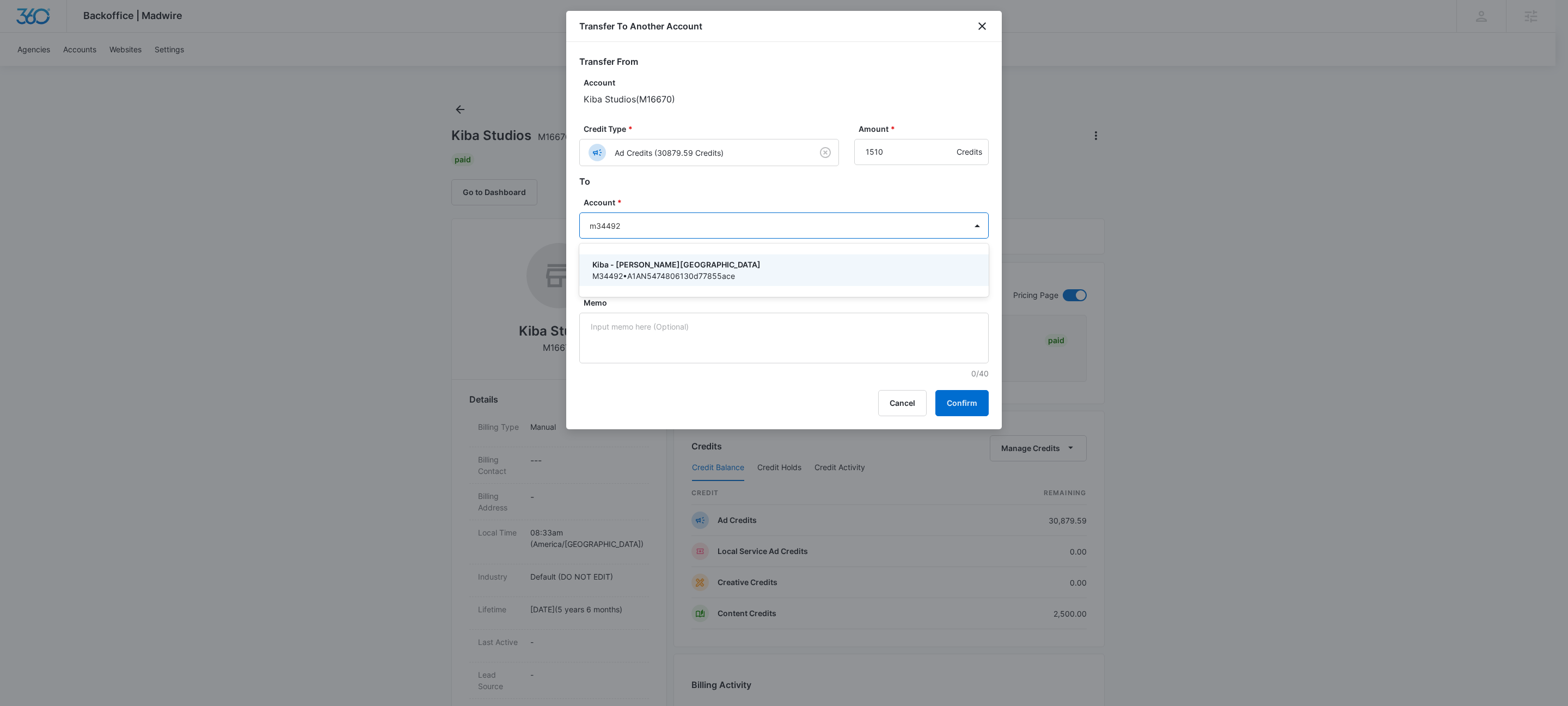
click at [649, 271] on p "M34492 • A1AN5474806130d77855ace" at bounding box center [783, 275] width 381 height 12
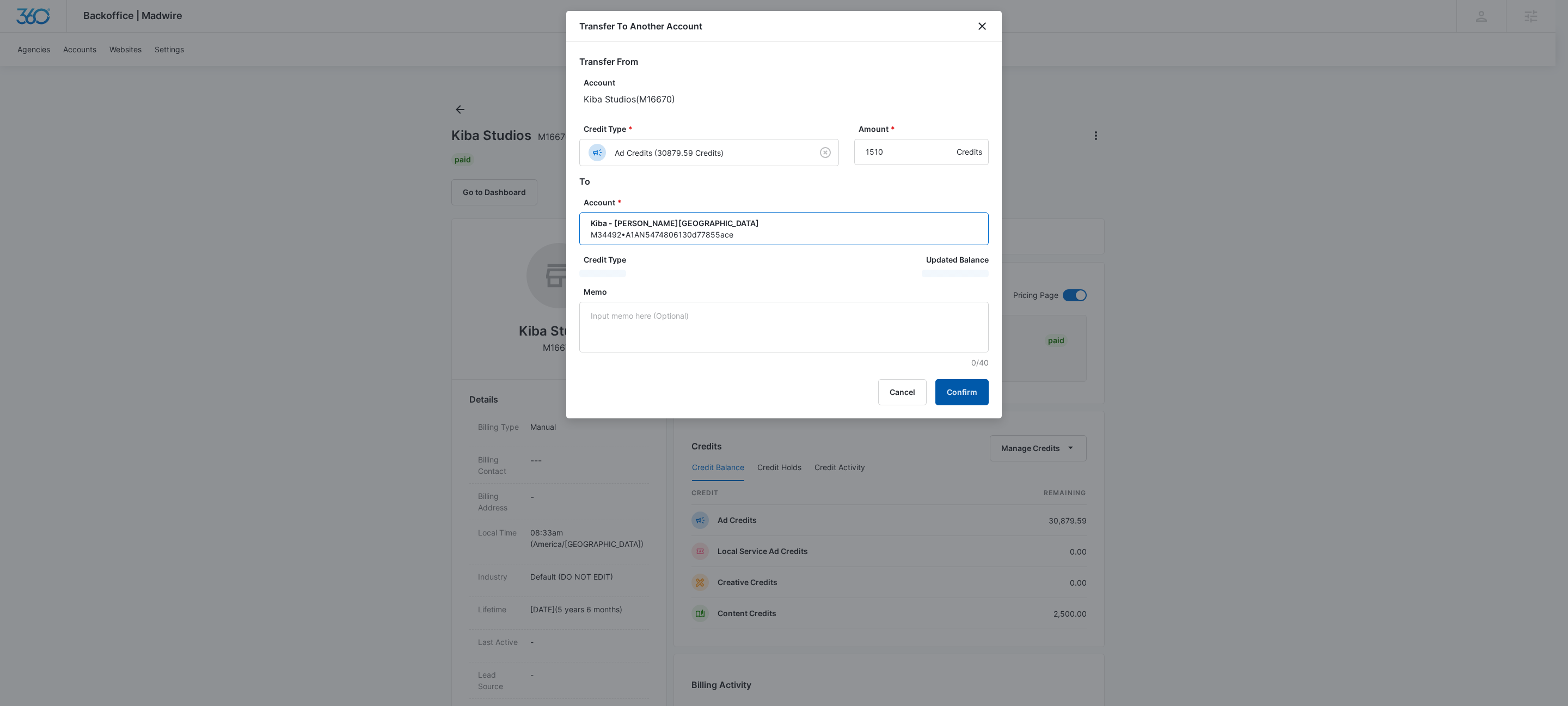
click at [965, 398] on button "Confirm" at bounding box center [963, 391] width 54 height 26
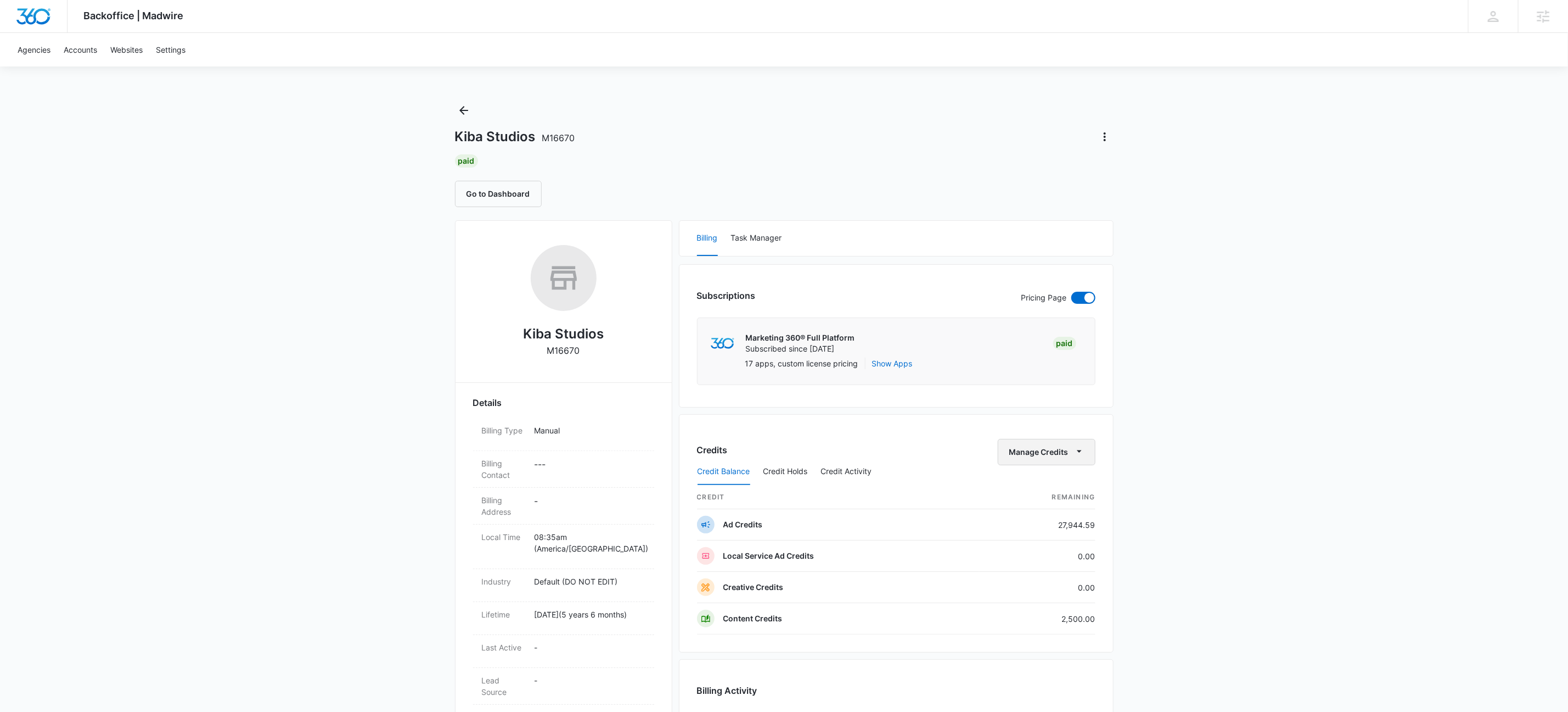
click at [1071, 453] on button "Manage Credits" at bounding box center [1047, 452] width 97 height 26
click at [1078, 537] on div "Transfer To Another Account" at bounding box center [1062, 538] width 103 height 8
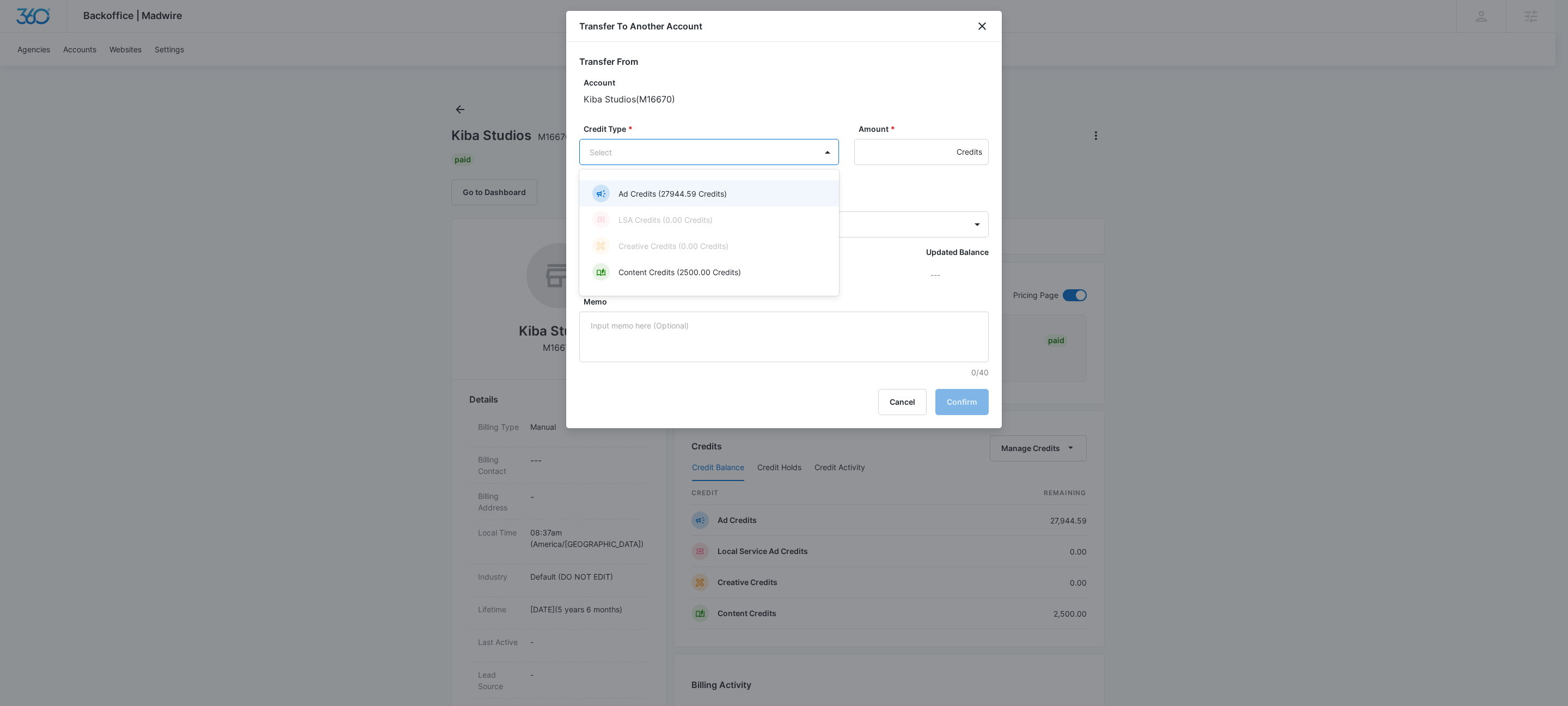
click at [687, 147] on body "Backoffice | Madwire Apps Settings KW Kait Weagraff kaitlyn.weagraff@madwire.co…" at bounding box center [784, 643] width 1568 height 1287
drag, startPoint x: 677, startPoint y: 191, endPoint x: 853, endPoint y: 168, distance: 177.5
click at [677, 191] on p "Ad Credits (27944.59 Credits)" at bounding box center [672, 193] width 108 height 12
click at [887, 158] on input "Amount *" at bounding box center [922, 151] width 134 height 26
type input "1093"
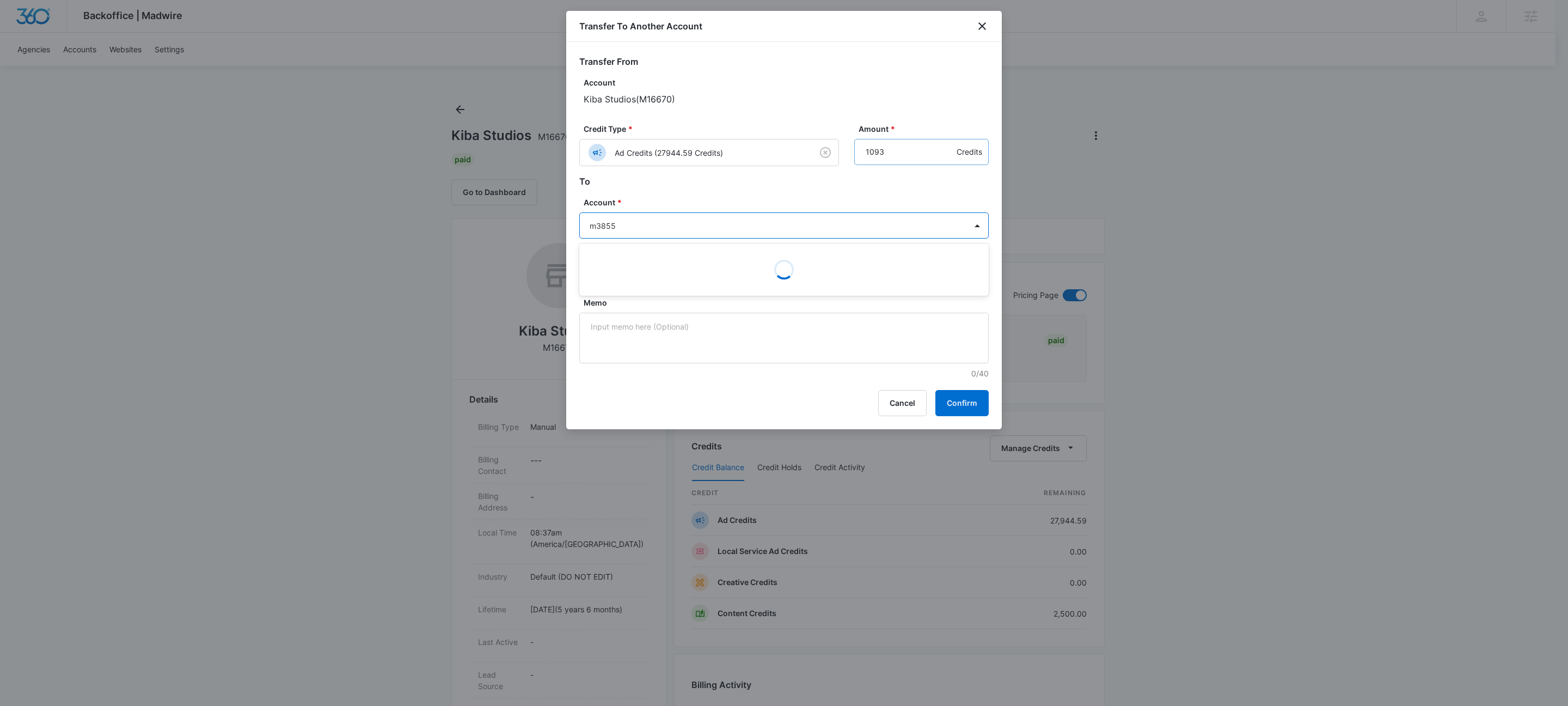
type input "m38554"
click at [622, 263] on p "Kiba - Girard" at bounding box center [783, 264] width 381 height 12
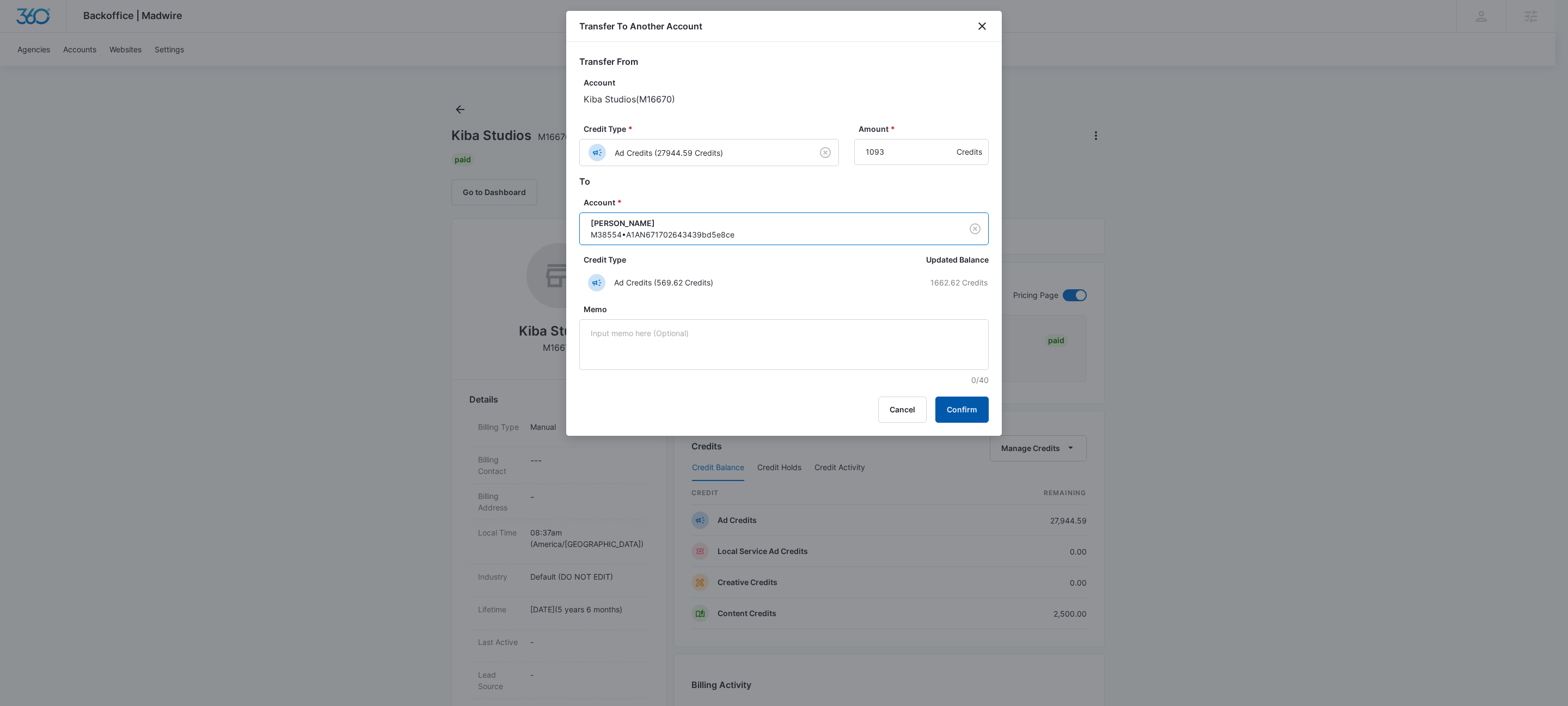
click at [968, 405] on button "Confirm" at bounding box center [963, 408] width 54 height 26
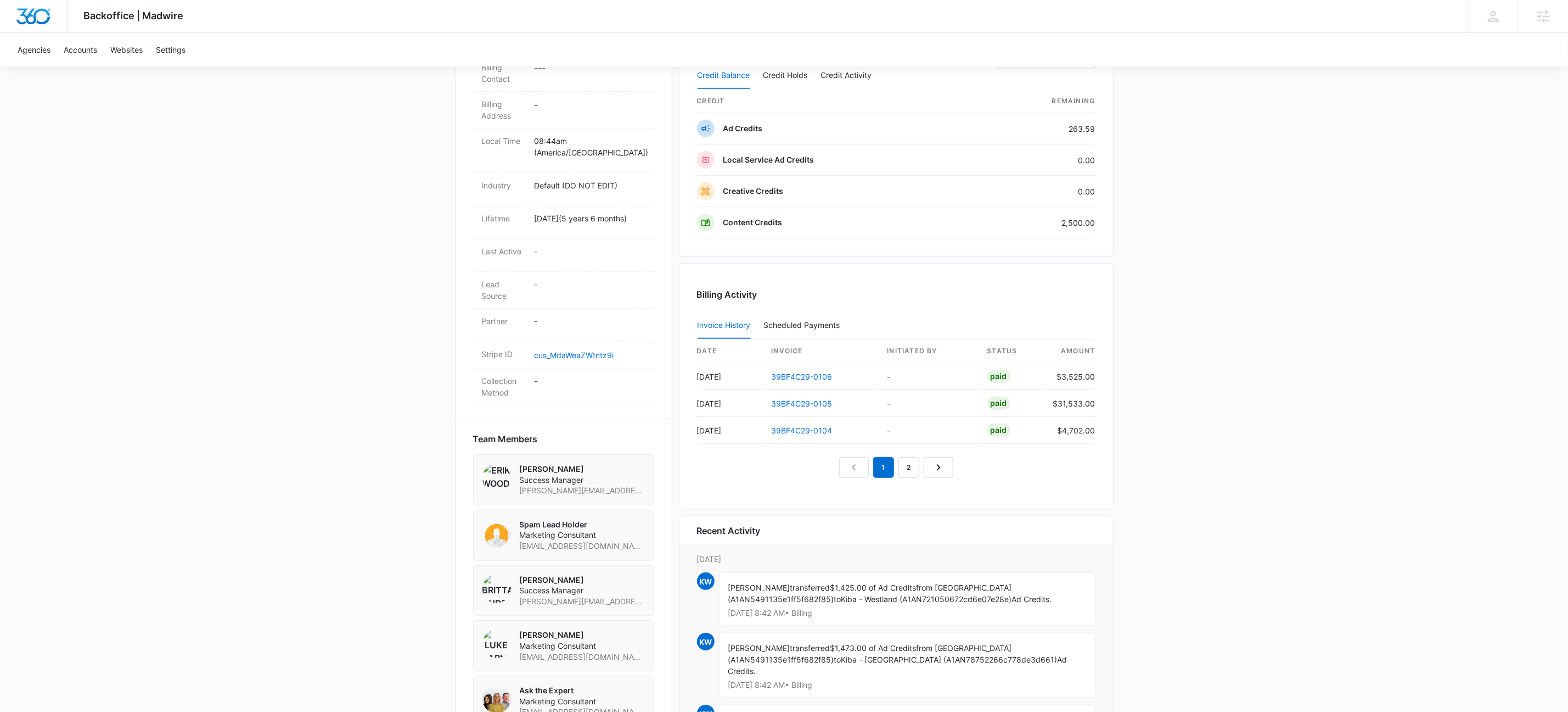
scroll to position [570, 0]
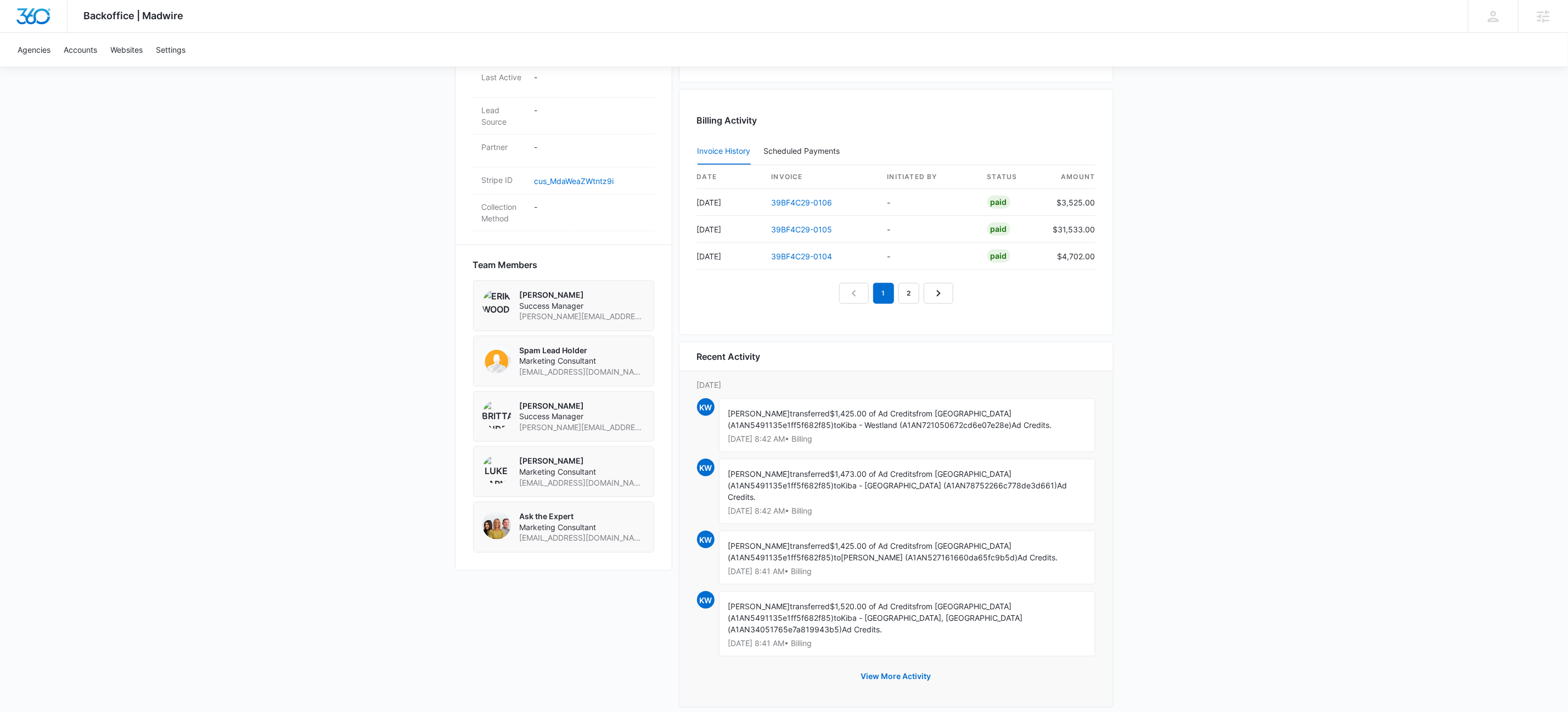
click at [1399, 423] on div "Backoffice | Madwire Apps Settings KW Kait Weagraff kaitlyn.weagraff@madwire.co…" at bounding box center [784, 79] width 1568 height 1298
click at [1356, 544] on div "Backoffice | Madwire Apps Settings KW Kait Weagraff kaitlyn.weagraff@madwire.co…" at bounding box center [784, 79] width 1568 height 1298
